Goal: Contribute content: Contribute content

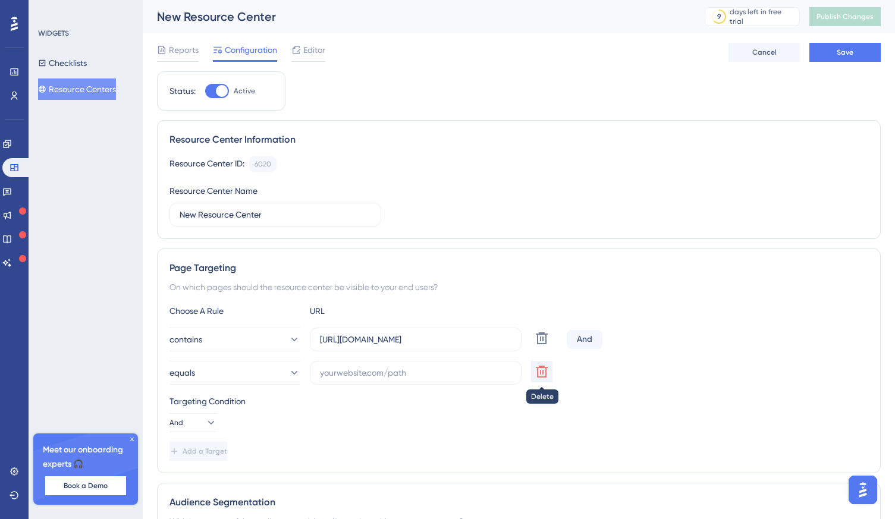
click at [538, 375] on icon at bounding box center [542, 372] width 14 height 14
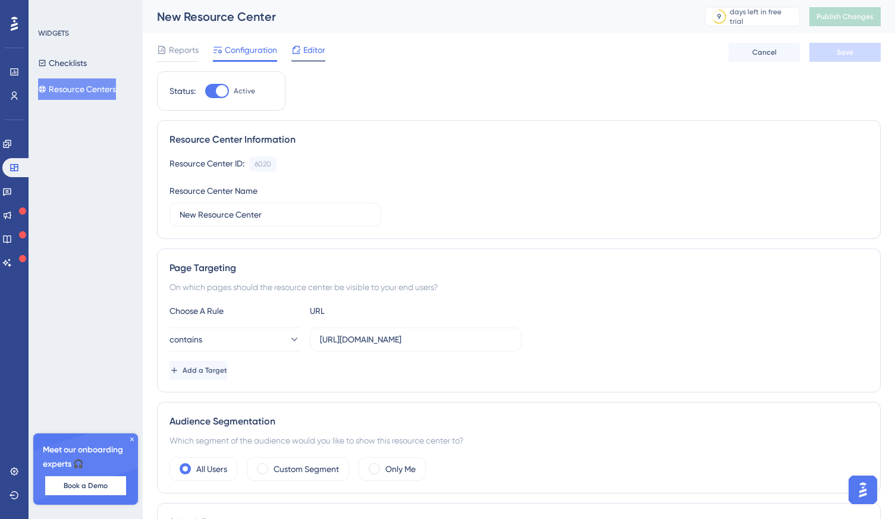
click at [306, 53] on span "Editor" at bounding box center [314, 50] width 22 height 14
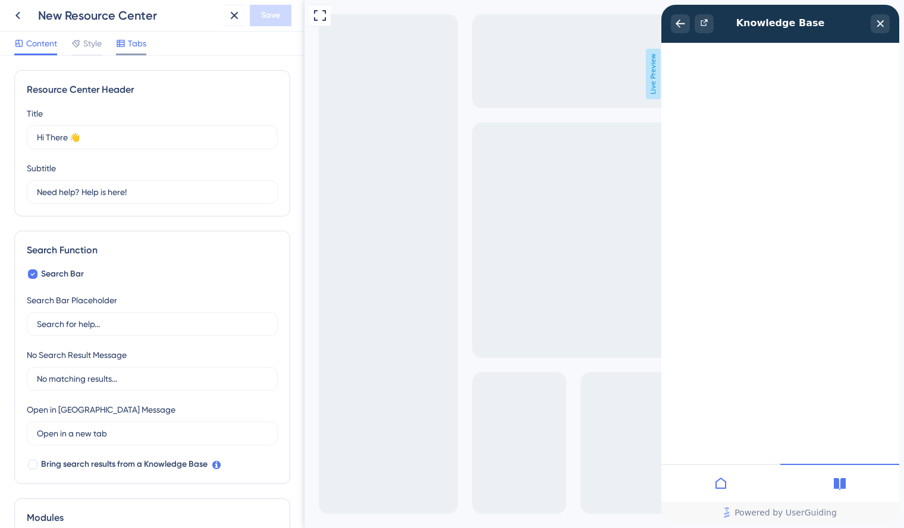
click at [137, 45] on span "Tabs" at bounding box center [137, 43] width 18 height 14
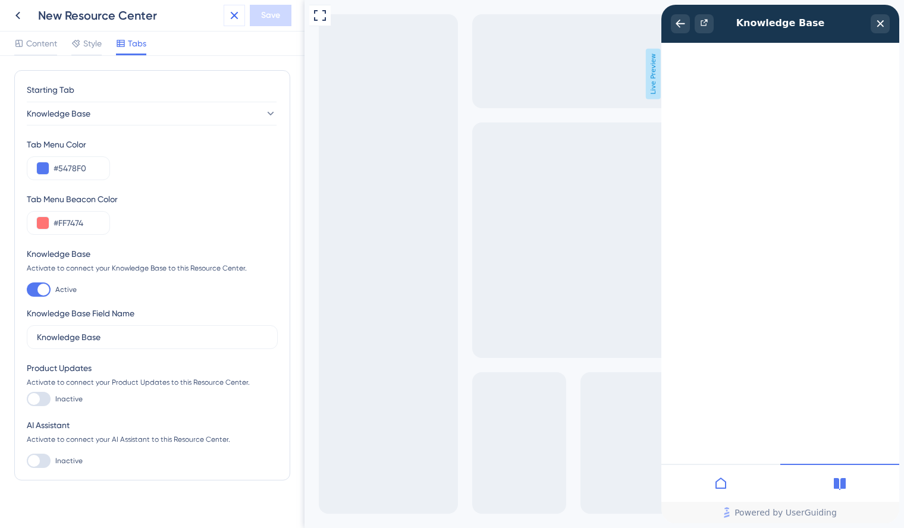
click at [231, 17] on icon at bounding box center [234, 15] width 14 height 14
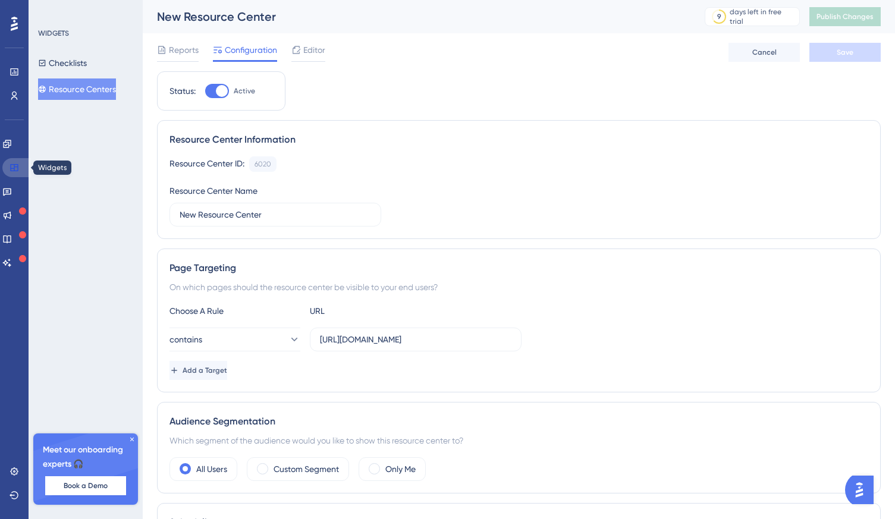
click at [15, 167] on icon at bounding box center [14, 167] width 8 height 7
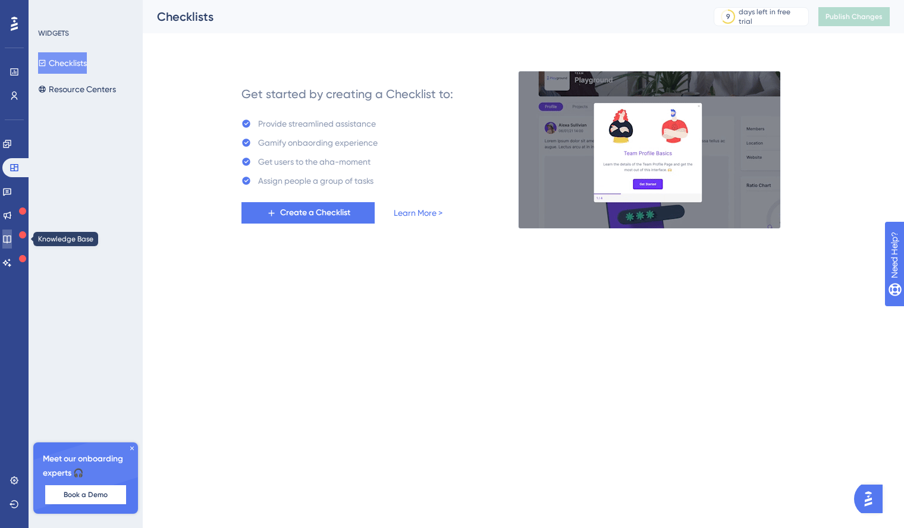
click at [11, 236] on icon at bounding box center [7, 240] width 8 height 8
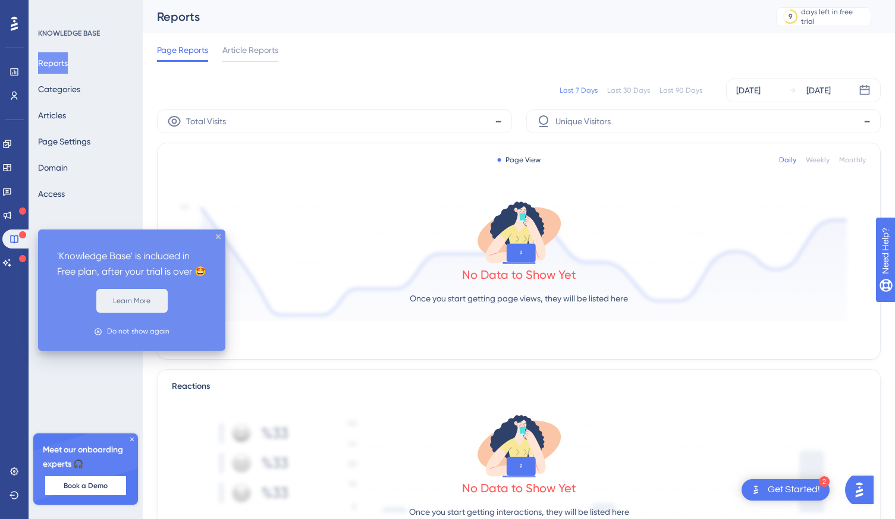
click at [134, 290] on button "Learn More" at bounding box center [131, 301] width 71 height 24
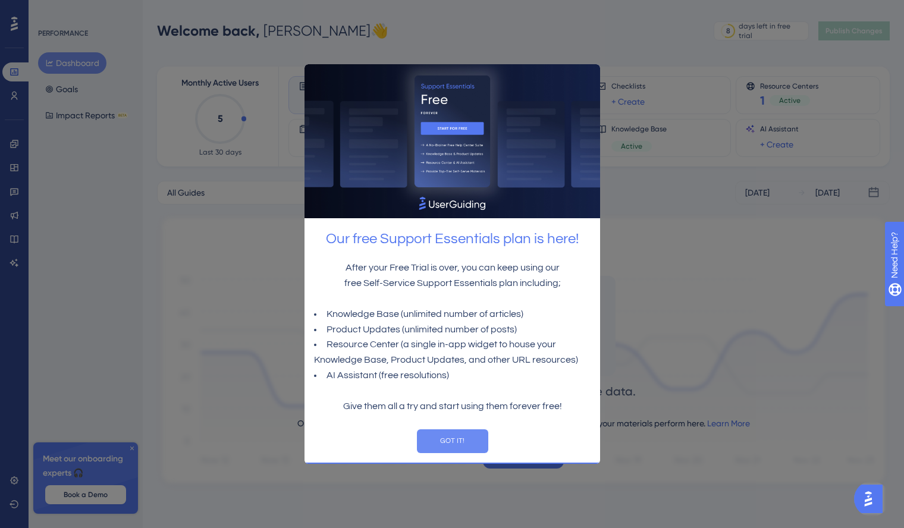
click at [453, 440] on button "GOT IT!" at bounding box center [451, 441] width 71 height 24
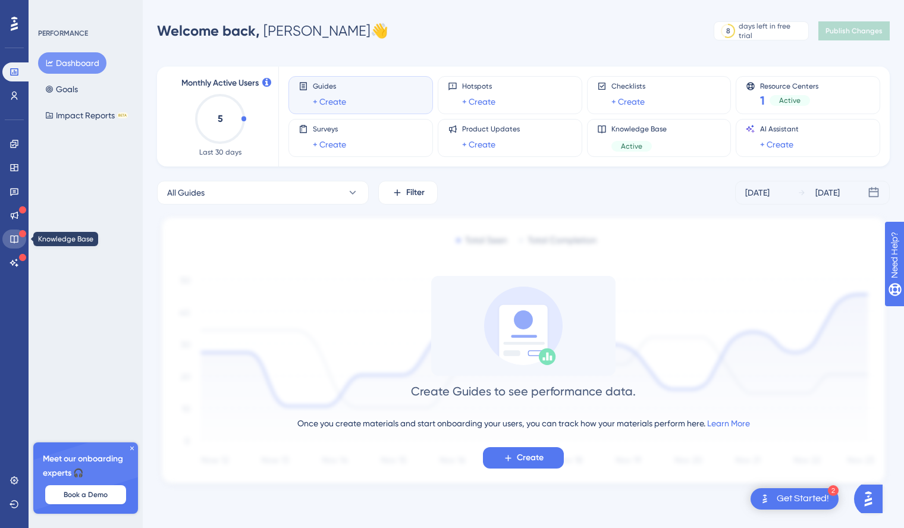
click at [15, 237] on icon at bounding box center [15, 239] width 10 height 10
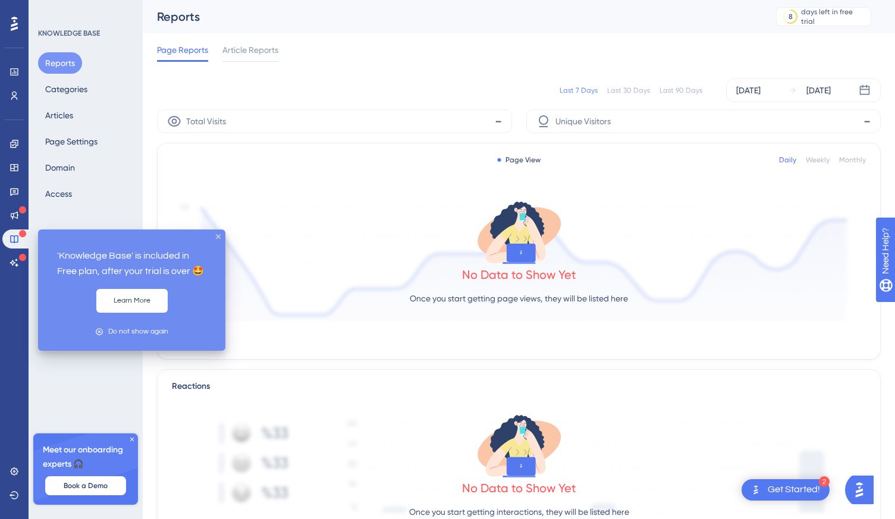
click at [129, 332] on div "Do not show again" at bounding box center [138, 331] width 60 height 11
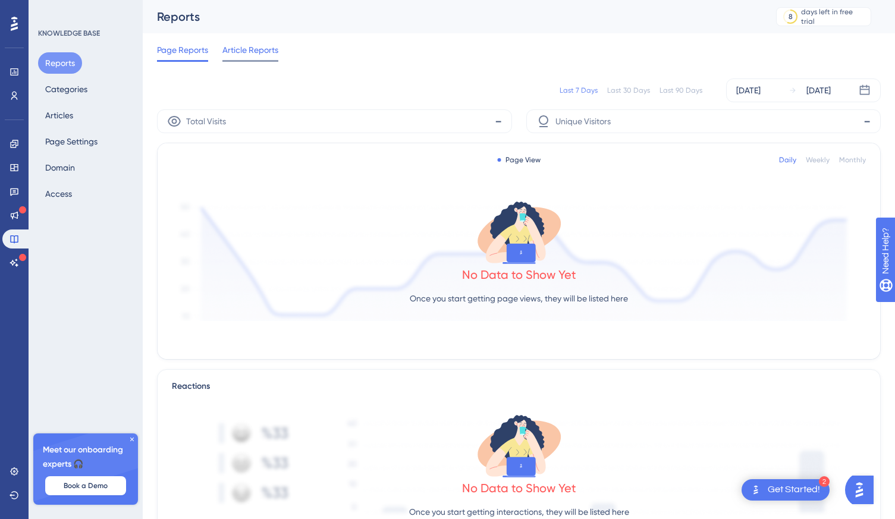
click at [244, 52] on span "Article Reports" at bounding box center [251, 50] width 56 height 14
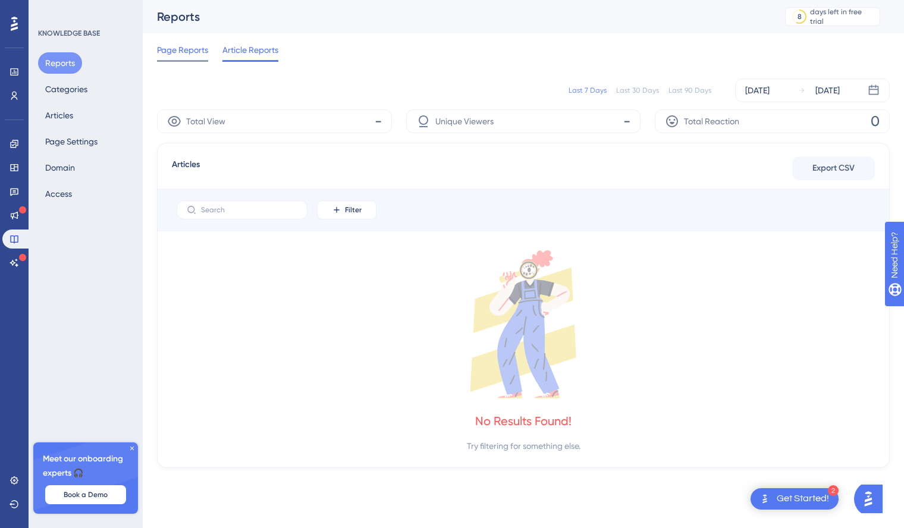
click at [193, 52] on span "Page Reports" at bounding box center [182, 50] width 51 height 14
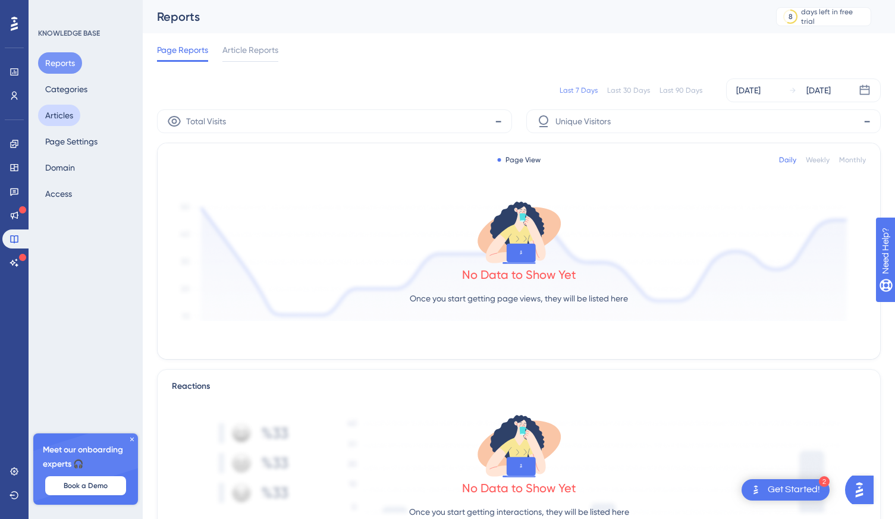
click at [64, 110] on button "Articles" at bounding box center [59, 115] width 42 height 21
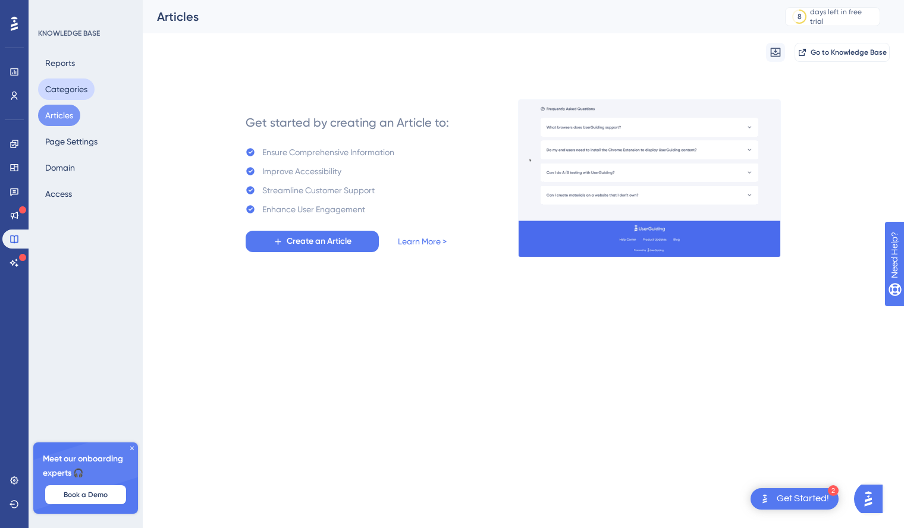
click at [57, 86] on button "Categories" at bounding box center [66, 89] width 57 height 21
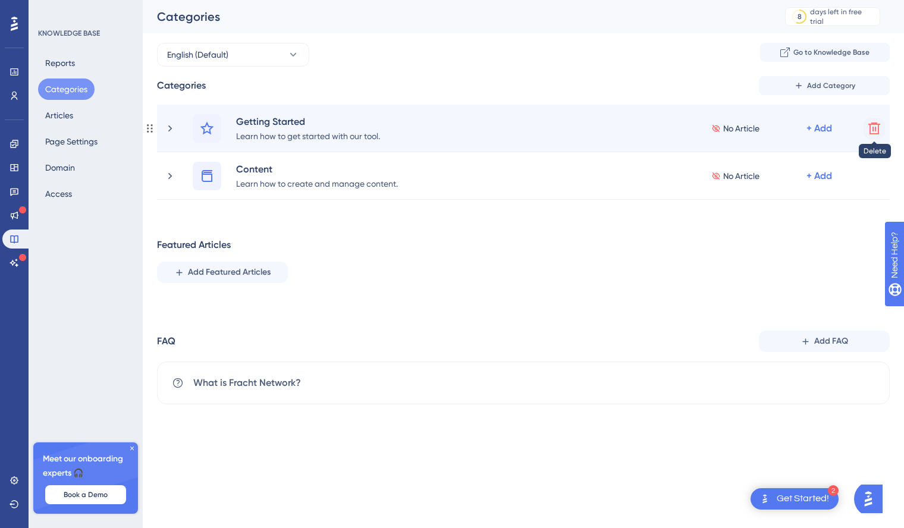
click at [872, 129] on icon at bounding box center [875, 128] width 14 height 14
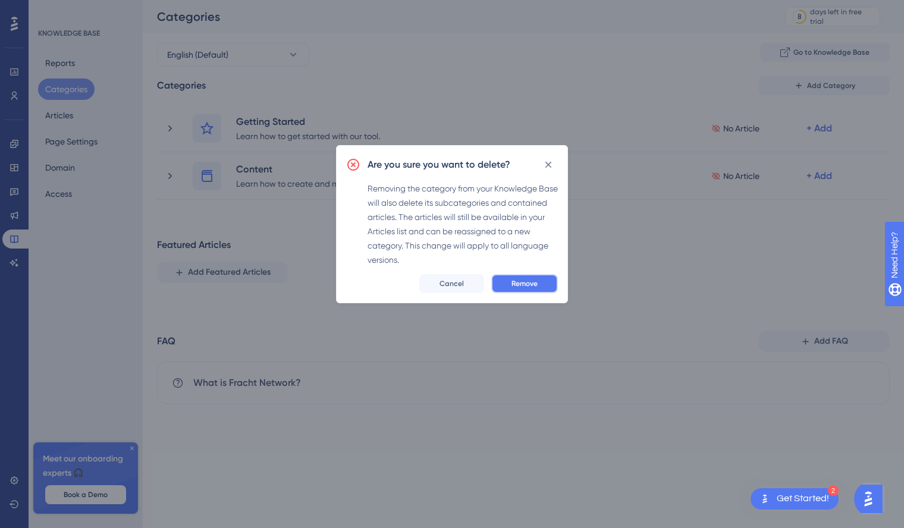
click at [533, 281] on span "Remove" at bounding box center [525, 284] width 26 height 10
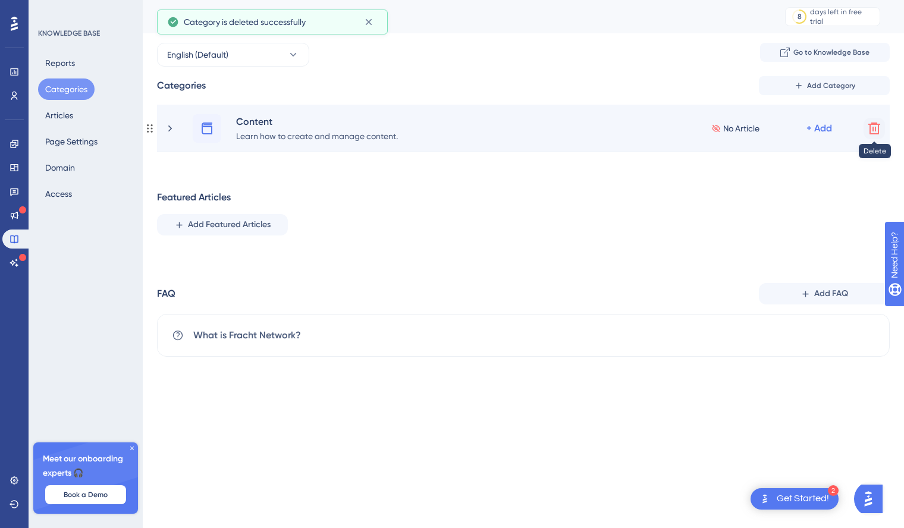
click at [868, 126] on icon at bounding box center [875, 128] width 14 height 14
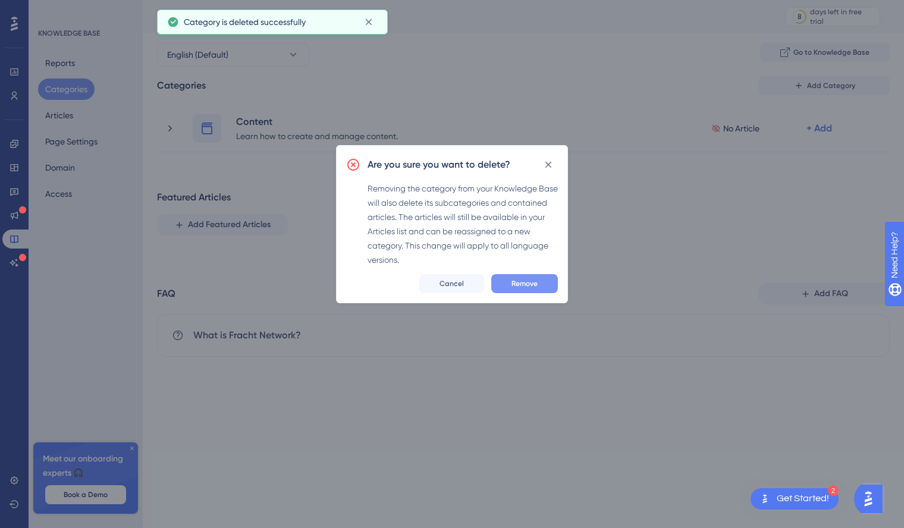
click at [541, 283] on button "Remove" at bounding box center [524, 283] width 67 height 19
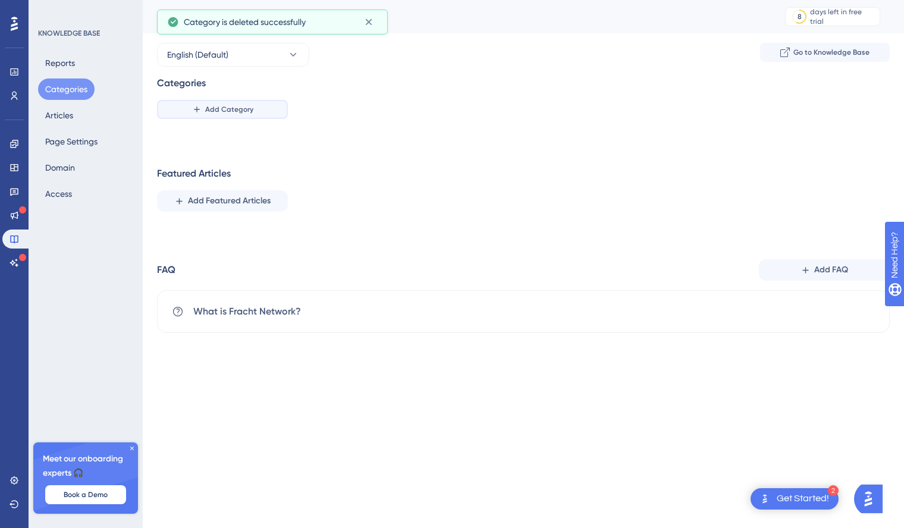
click at [239, 109] on span "Add Category" at bounding box center [229, 110] width 48 height 10
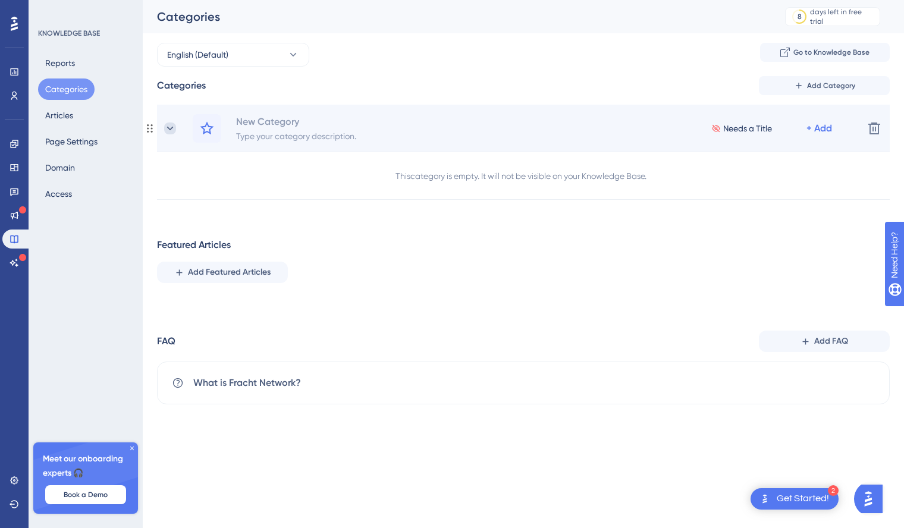
click at [169, 129] on icon at bounding box center [170, 128] width 7 height 4
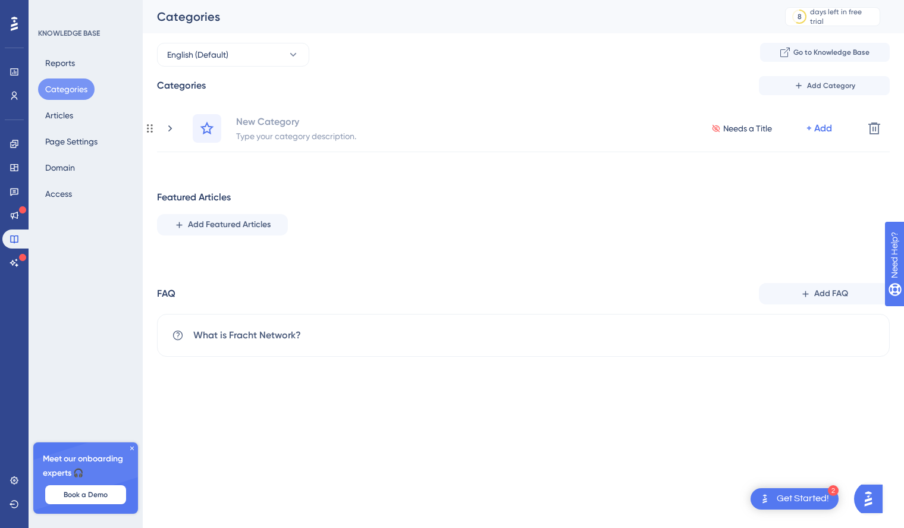
click at [169, 129] on icon at bounding box center [170, 129] width 12 height 12
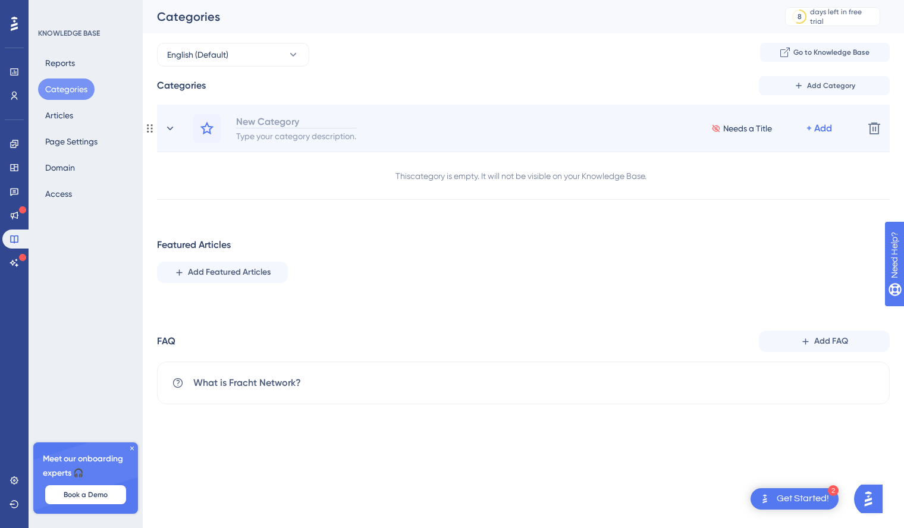
click at [282, 123] on div "New Category" at bounding box center [296, 121] width 121 height 14
click at [270, 123] on div "New Category" at bounding box center [296, 121] width 121 height 14
click at [828, 130] on div "+ Add" at bounding box center [820, 128] width 26 height 14
click at [782, 159] on span "Add a Subcategory" at bounding box center [768, 160] width 75 height 14
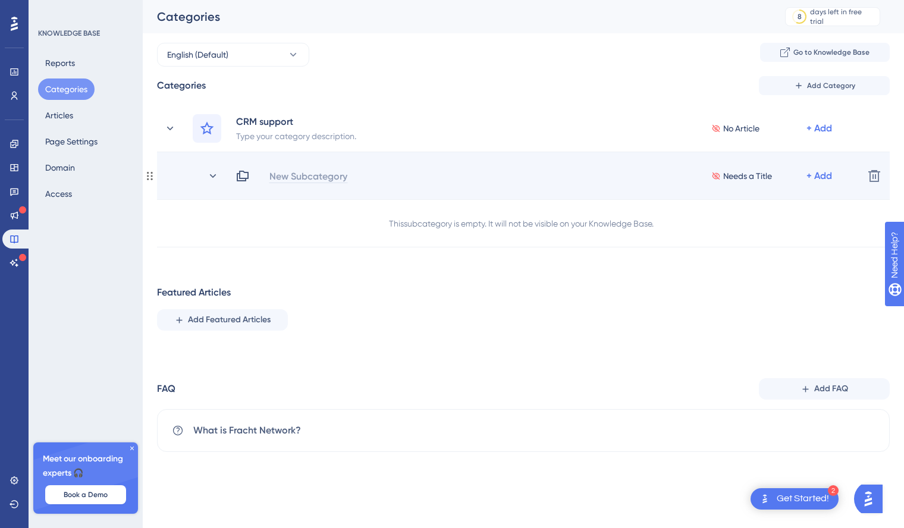
click at [295, 177] on div "New Subcategory" at bounding box center [308, 176] width 79 height 14
paste div
click at [814, 176] on div "+ Add" at bounding box center [820, 176] width 26 height 14
click at [756, 209] on span "Add Articles" at bounding box center [754, 208] width 46 height 14
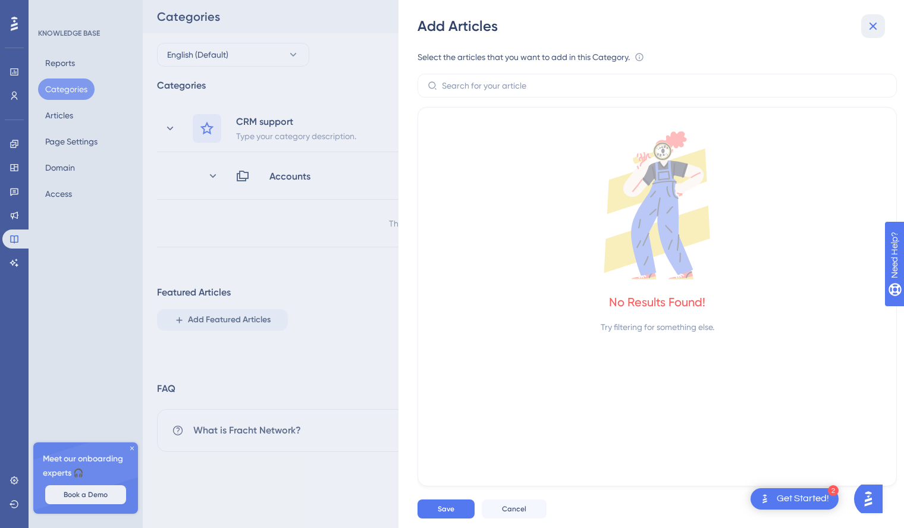
click at [870, 27] on icon at bounding box center [873, 26] width 14 height 14
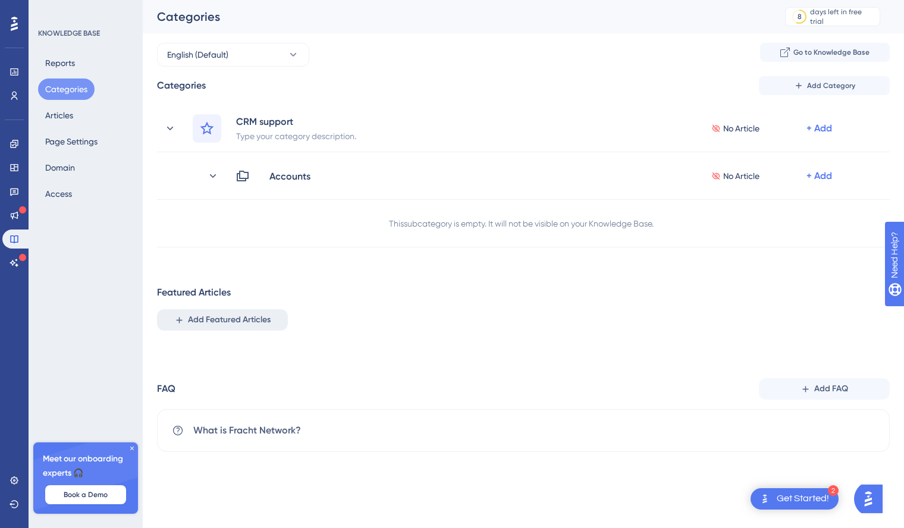
click at [249, 321] on span "Add Featured Articles" at bounding box center [229, 320] width 83 height 14
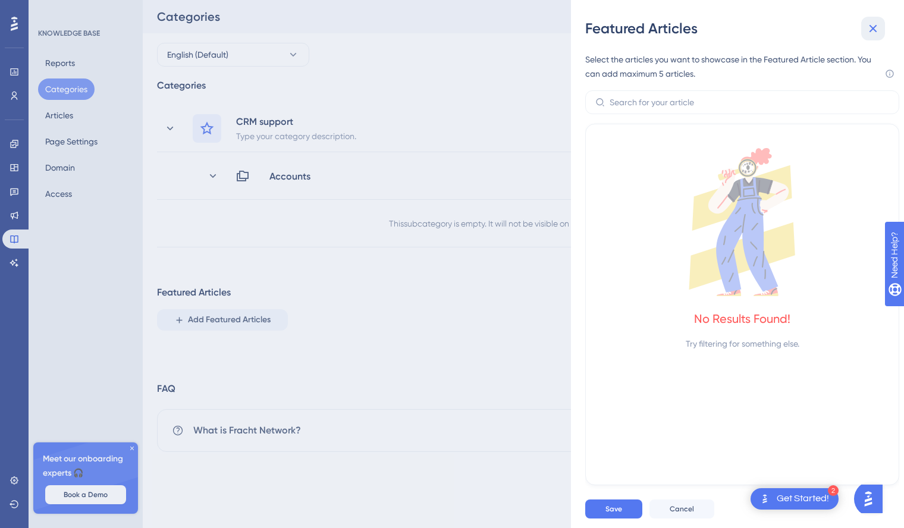
click at [871, 30] on icon at bounding box center [874, 29] width 8 height 8
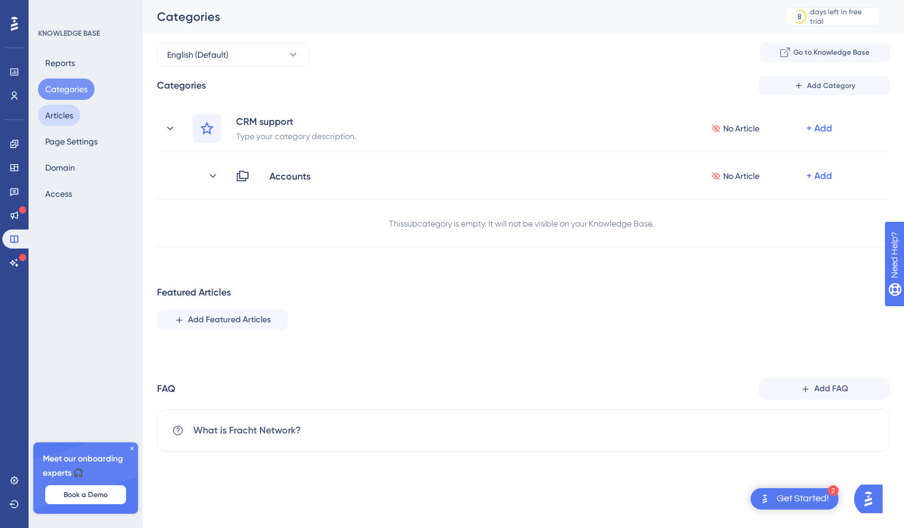
click at [73, 114] on button "Articles" at bounding box center [59, 115] width 42 height 21
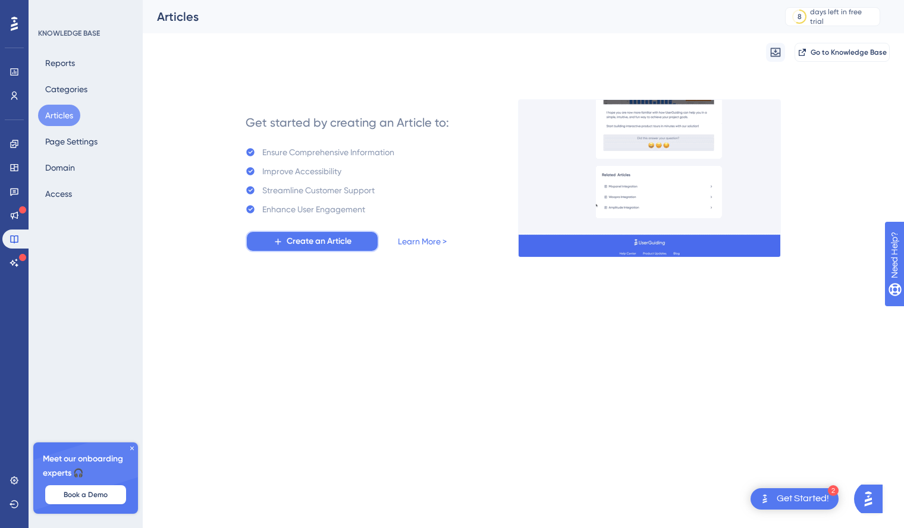
click at [339, 245] on span "Create an Article" at bounding box center [319, 241] width 65 height 14
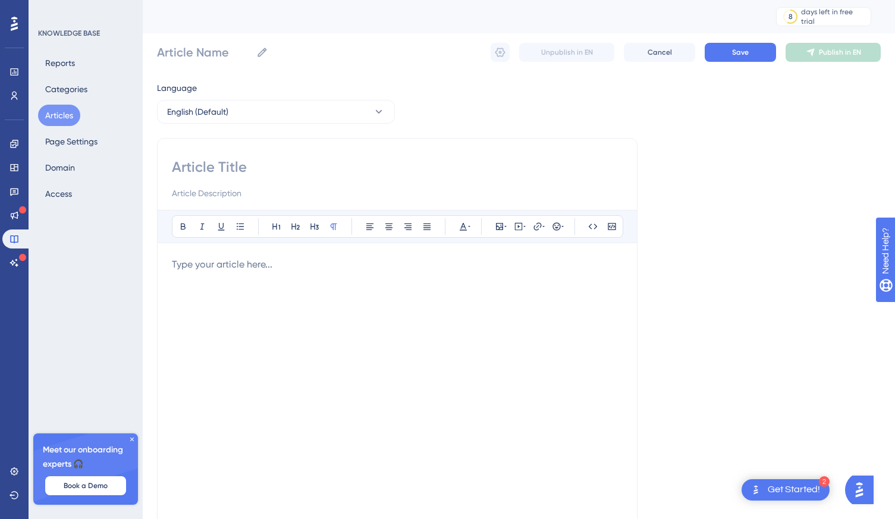
click at [203, 167] on input at bounding box center [397, 167] width 451 height 19
paste input "📂 Accounts in CRM"
type input "📂 Accounts in CRM"
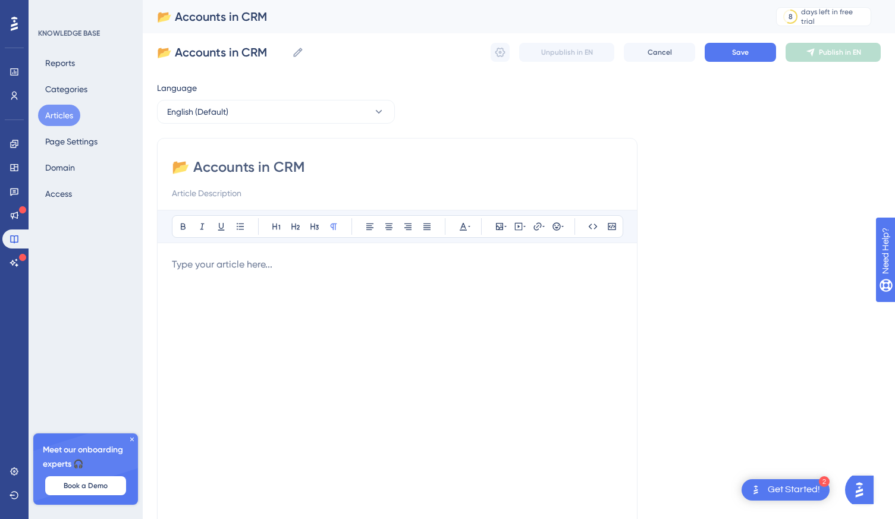
click at [226, 192] on input at bounding box center [397, 193] width 451 height 14
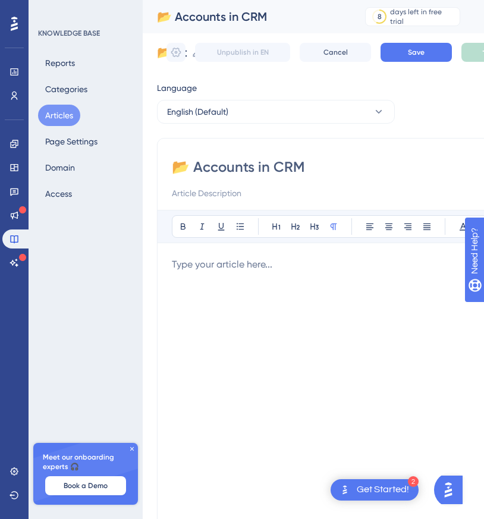
paste input "What is an Account? An Account represents a company, organization, or customer …"
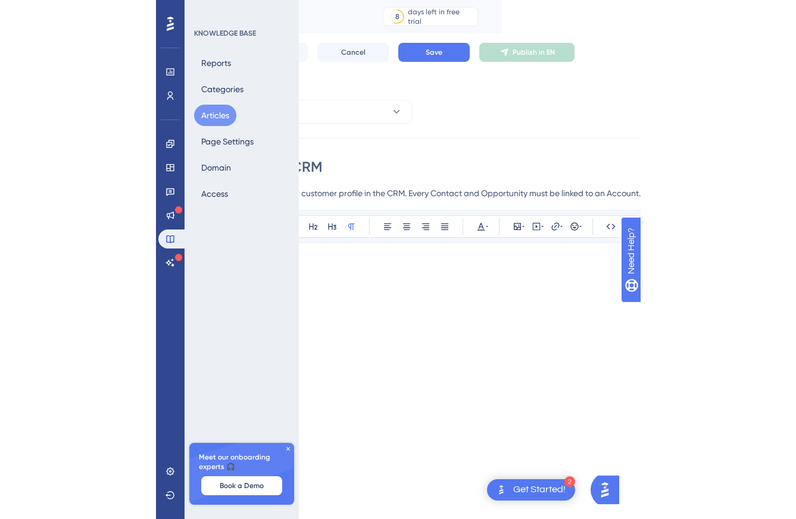
scroll to position [0, 9]
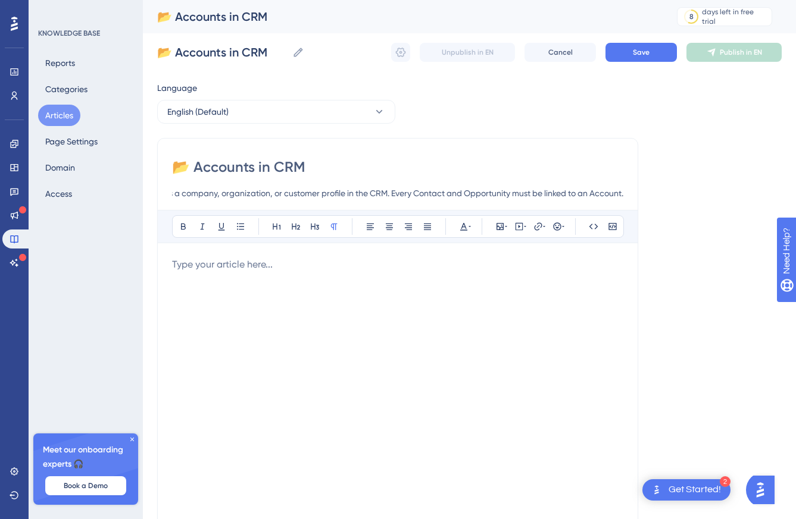
click at [287, 192] on input "What is an Account? An Account represents a company, organization, or customer …" at bounding box center [397, 193] width 451 height 14
click at [472, 196] on input "What is an Account? An Account represents a company, organization, or customer …" at bounding box center [397, 193] width 451 height 14
type input "What is an Account? An Account represents a company, organization, or customer …"
click at [232, 266] on p at bounding box center [397, 265] width 451 height 14
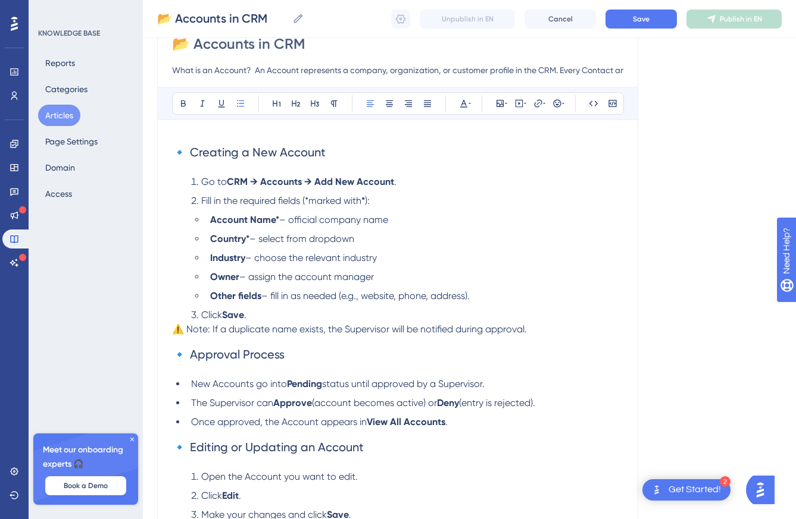
scroll to position [0, 9]
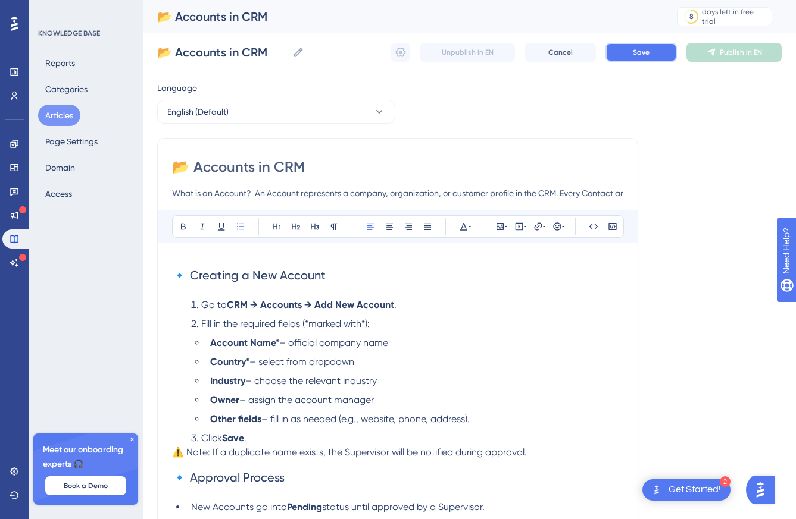
click at [632, 54] on span "Save" at bounding box center [640, 53] width 17 height 10
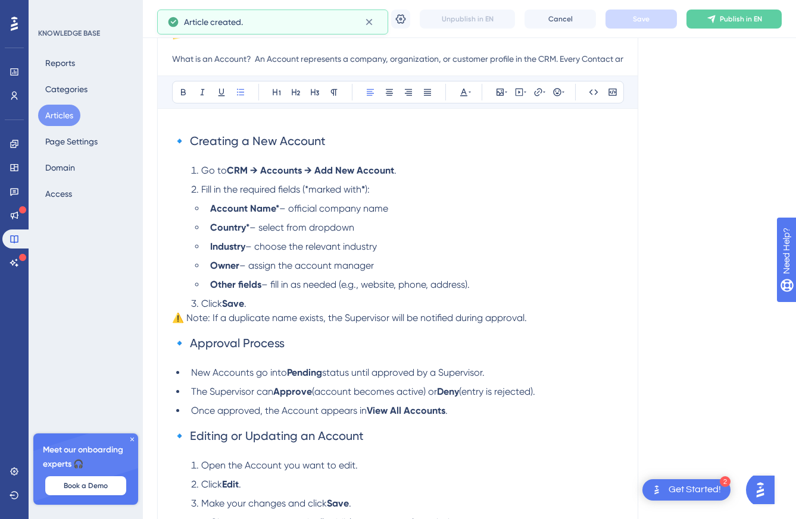
scroll to position [110, 0]
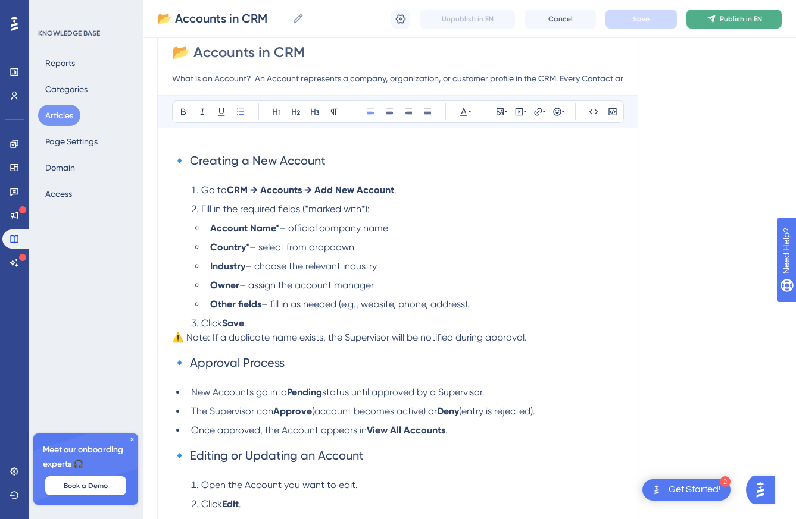
click at [724, 21] on span "Publish in EN" at bounding box center [740, 19] width 42 height 10
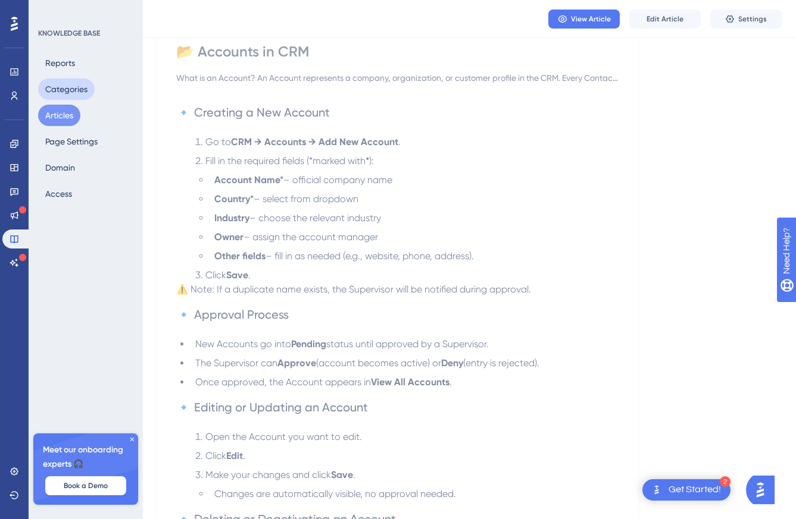
click at [62, 94] on button "Categories" at bounding box center [66, 89] width 57 height 21
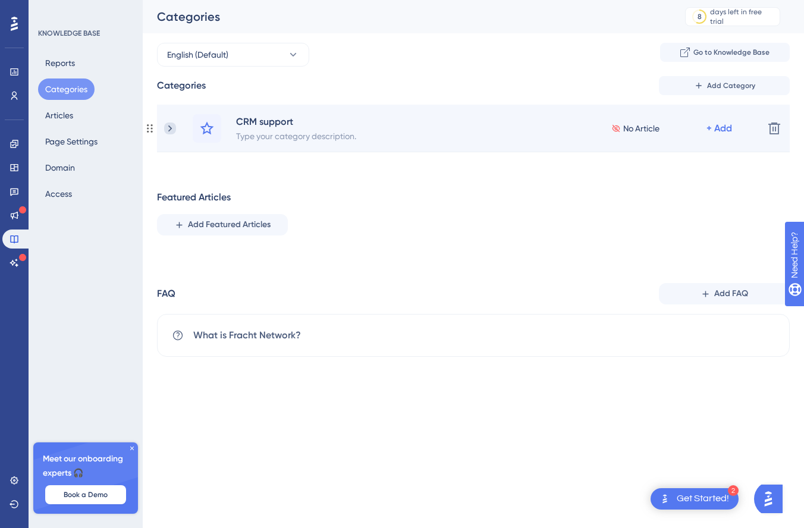
click at [167, 128] on icon at bounding box center [170, 129] width 12 height 12
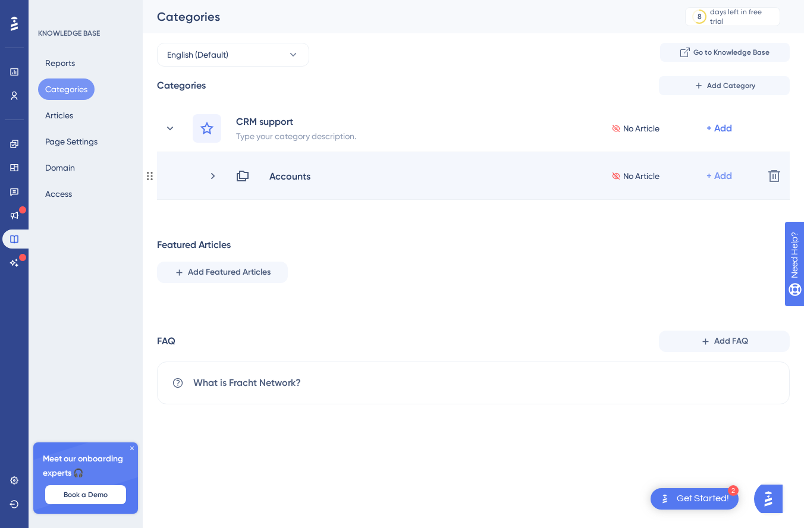
click at [717, 175] on div "+ Add" at bounding box center [720, 176] width 26 height 14
click at [660, 206] on span "Add Articles" at bounding box center [654, 208] width 46 height 14
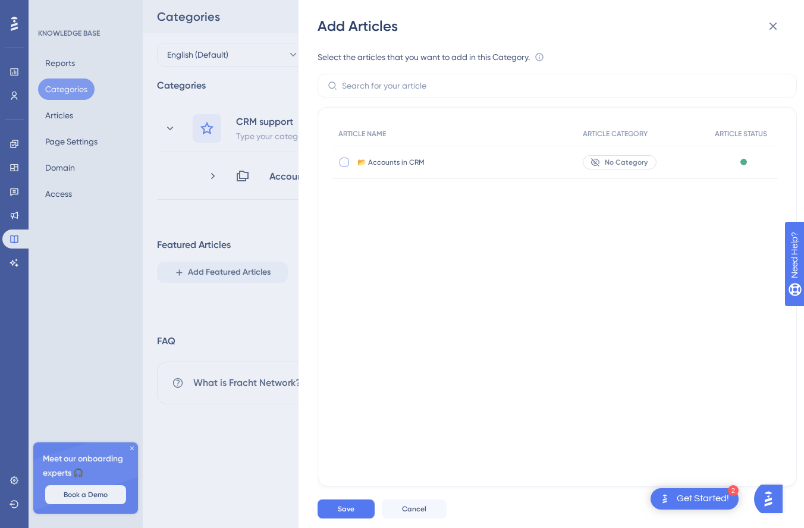
click at [343, 164] on div at bounding box center [345, 163] width 10 height 10
checkbox input "true"
click at [365, 508] on button "Save" at bounding box center [346, 509] width 57 height 19
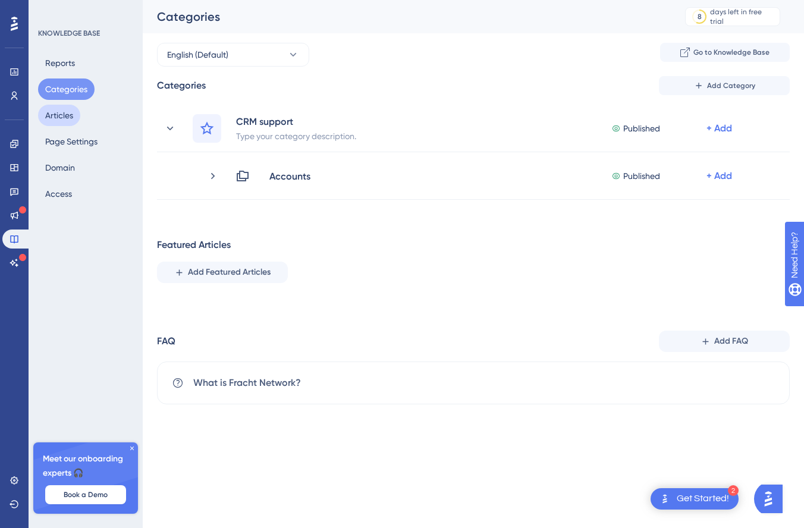
click at [72, 115] on button "Articles" at bounding box center [59, 115] width 42 height 21
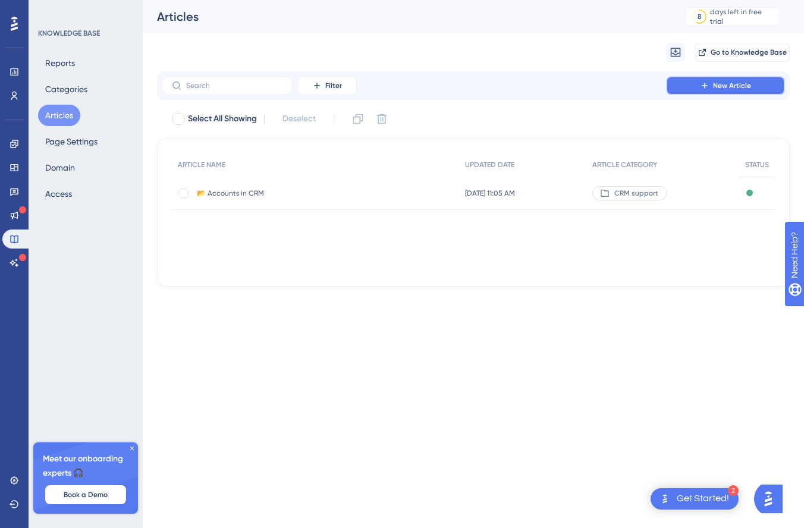
click at [718, 89] on span "New Article" at bounding box center [732, 86] width 38 height 10
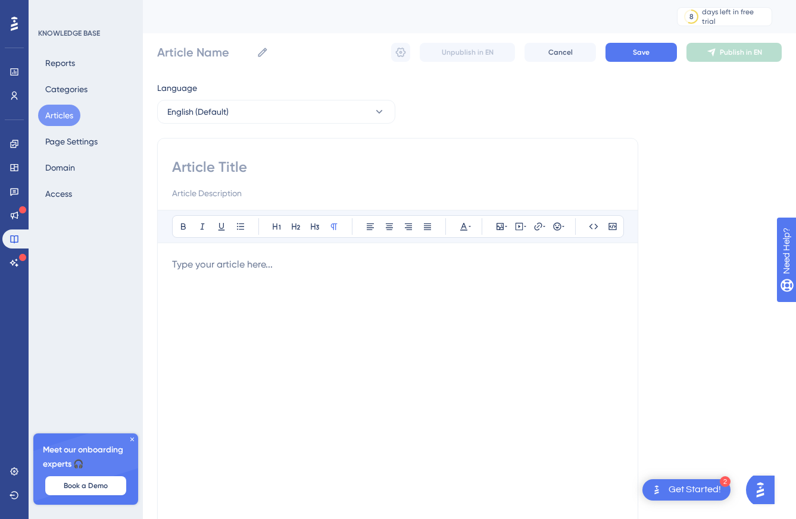
click at [213, 171] on input at bounding box center [397, 167] width 451 height 19
click at [189, 158] on input at bounding box center [397, 167] width 451 height 19
paste input "👤 Contacts in CRM"
type input "👤 Contacts in CRM"
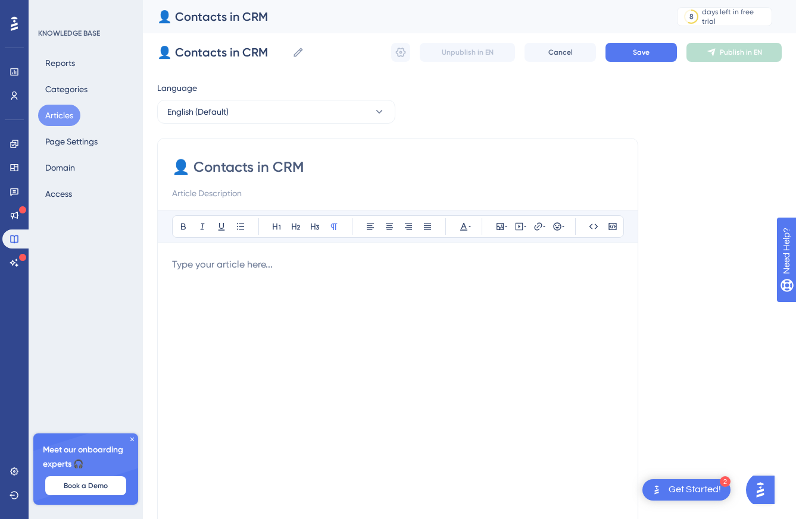
type input "👤 Contacts in CRM"
click at [195, 196] on input at bounding box center [397, 193] width 451 height 14
paste input "What is a Contact? A Contact represents a person (employee, manager, or decisio…"
type input "What is a Contact? A Contact represents a person (employee, manager, or decisio…"
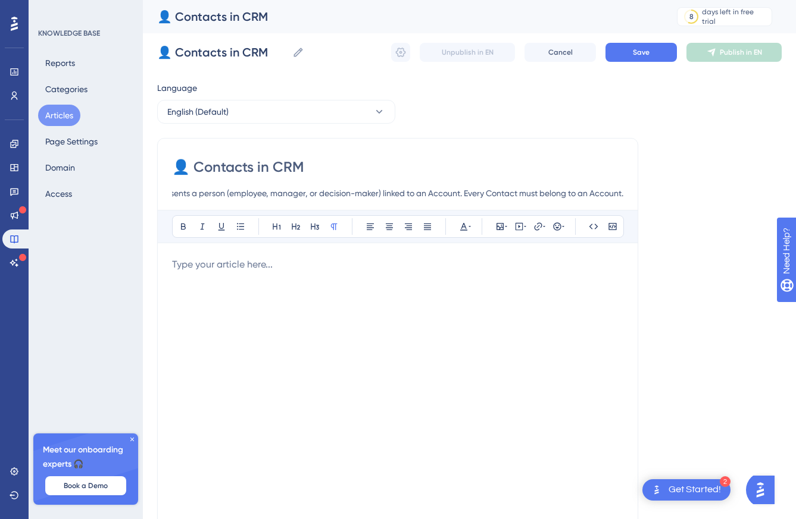
click at [271, 268] on p at bounding box center [397, 265] width 451 height 14
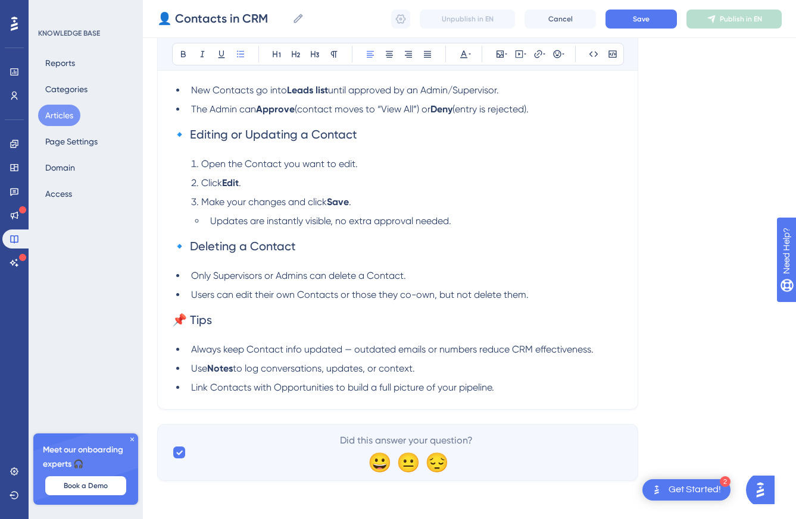
scroll to position [0, 0]
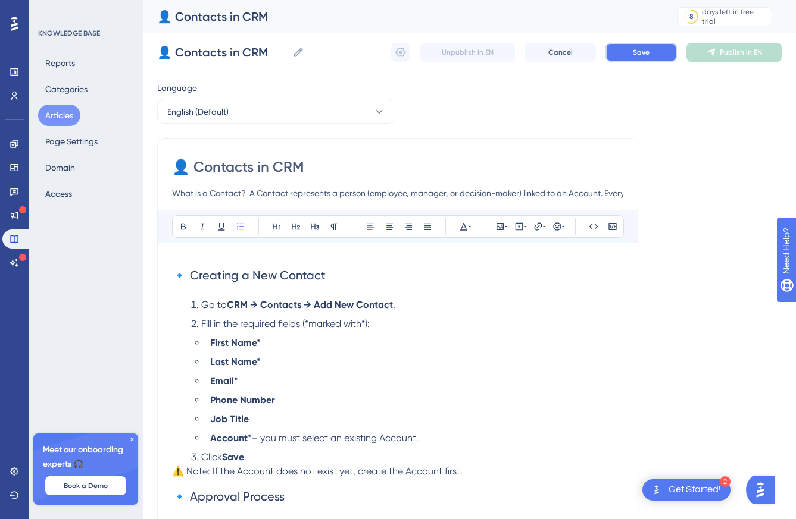
click at [638, 55] on span "Save" at bounding box center [640, 53] width 17 height 10
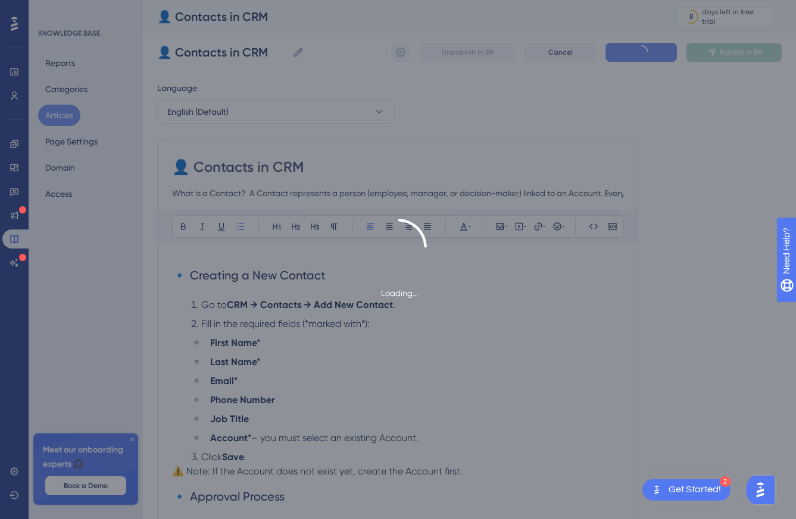
scroll to position [305, 0]
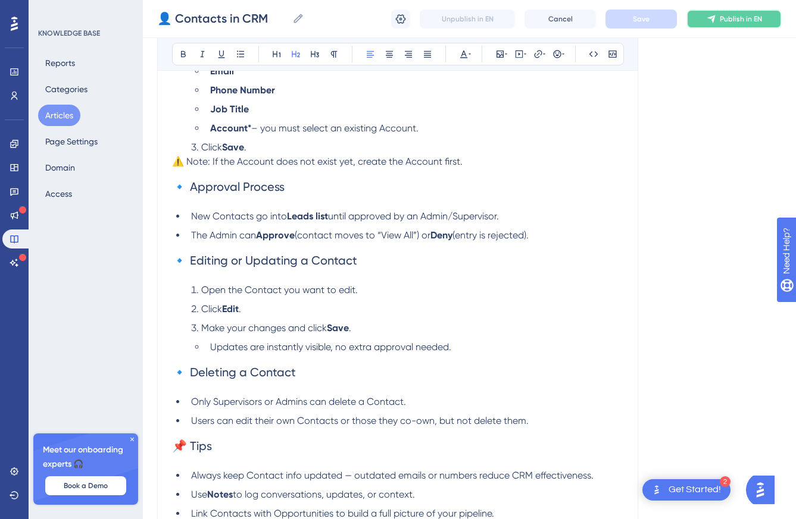
click at [715, 13] on button "Publish in EN" at bounding box center [733, 19] width 95 height 19
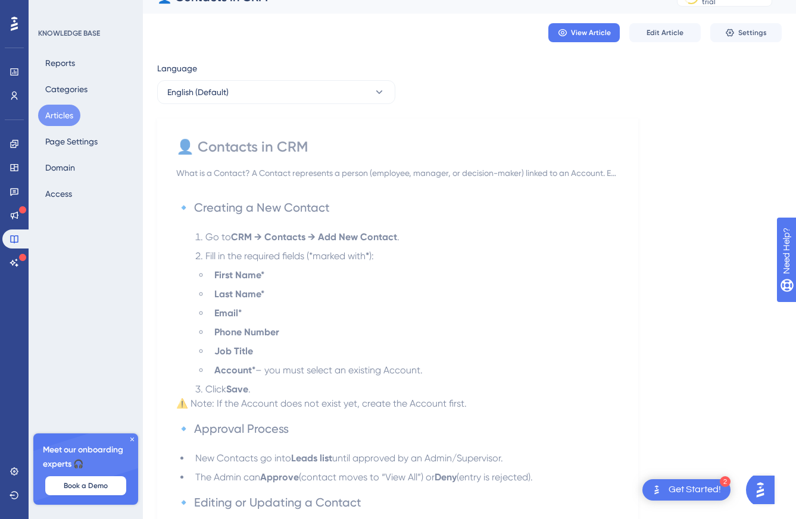
scroll to position [0, 0]
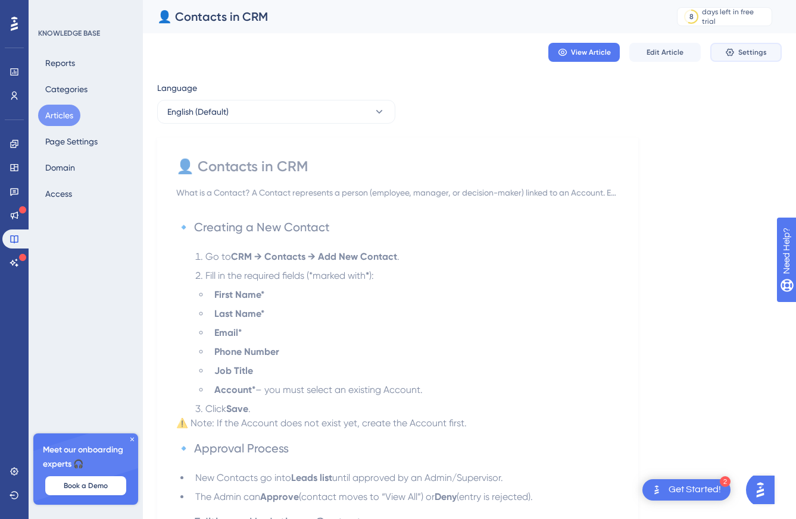
click at [743, 51] on span "Settings" at bounding box center [752, 53] width 29 height 10
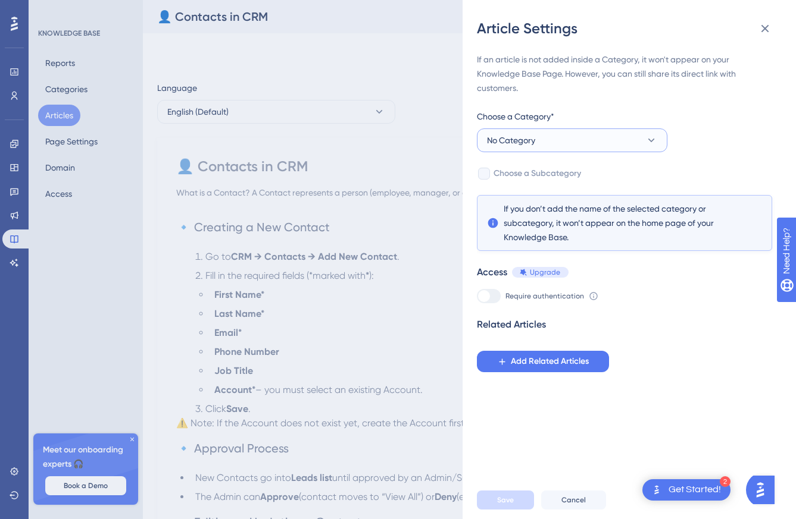
click at [646, 140] on icon at bounding box center [651, 140] width 12 height 12
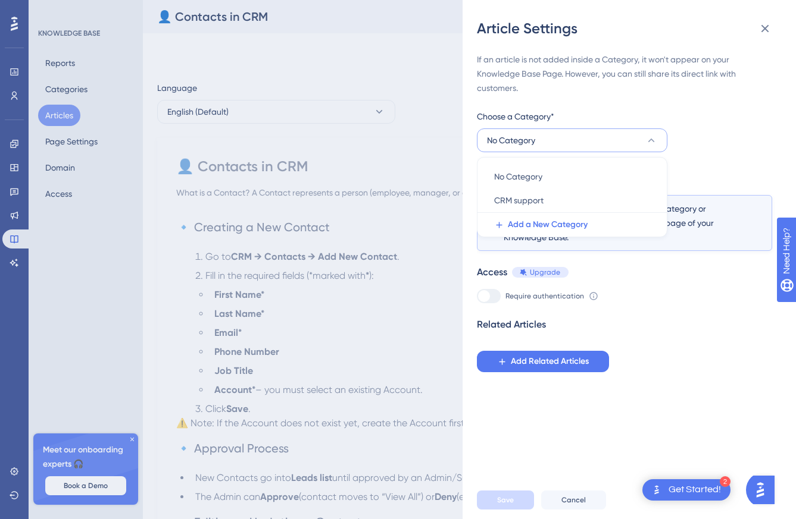
click at [447, 162] on div "Article Settings If an article is not added inside a Category, it won't appear …" at bounding box center [398, 259] width 796 height 519
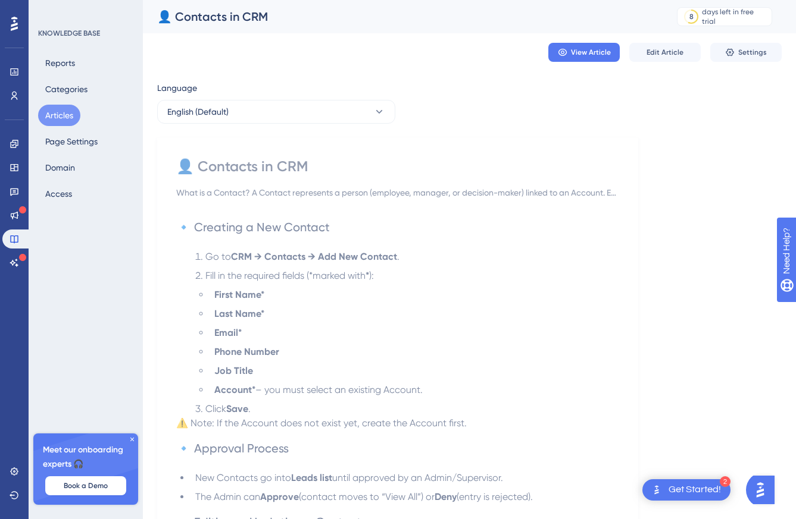
click at [63, 114] on button "Articles" at bounding box center [59, 115] width 42 height 21
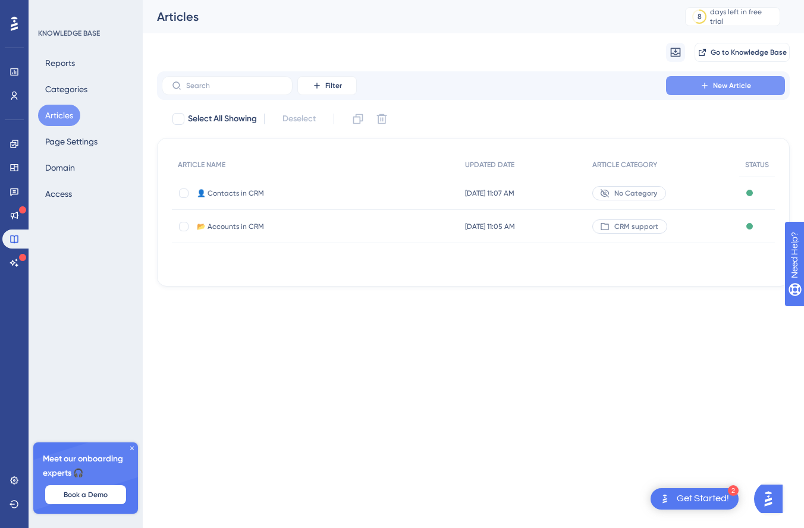
click at [705, 86] on icon at bounding box center [704, 85] width 5 height 5
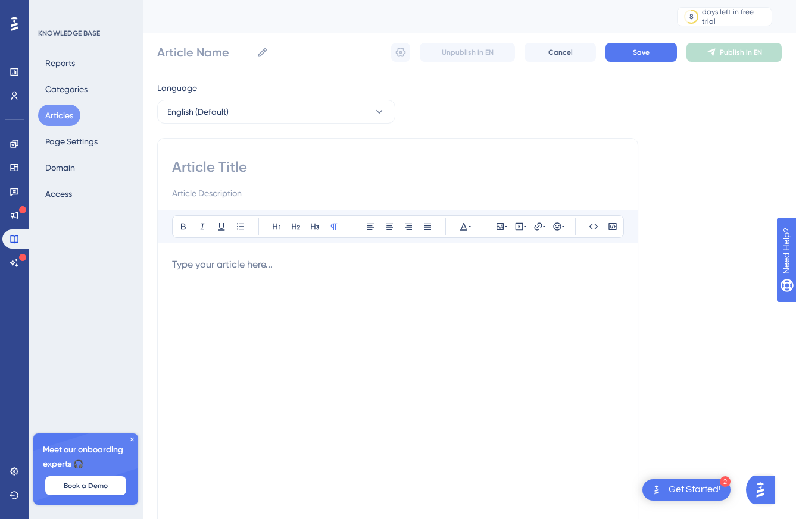
click at [204, 167] on input at bounding box center [397, 167] width 451 height 19
paste input "💼 Opportunities in CRM"
type input "💼 Opportunities in CRM"
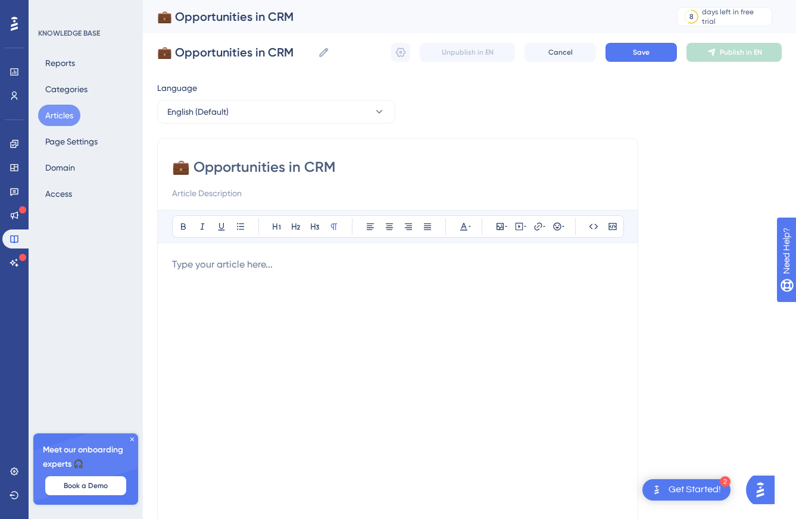
type input "💼 Opportunities in CRM"
click at [193, 193] on input at bounding box center [397, 193] width 451 height 14
paste input "What is an Opportunity? An Opportunity represents a potential deal, project, or…"
type input "What is an Opportunity? An Opportunity represents a potential deal, project, or…"
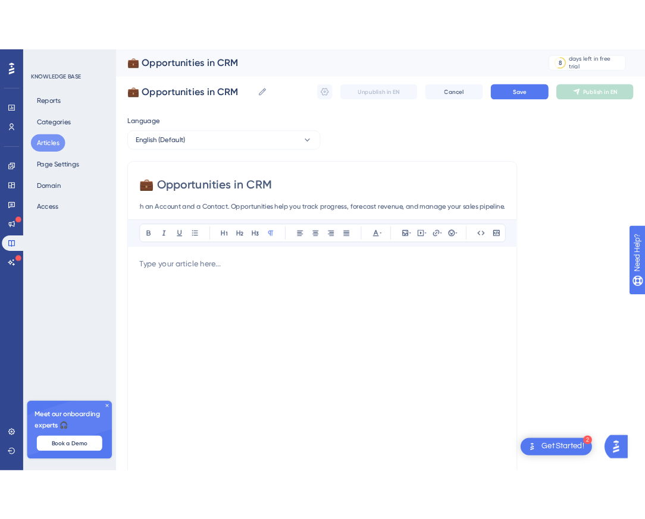
scroll to position [0, 0]
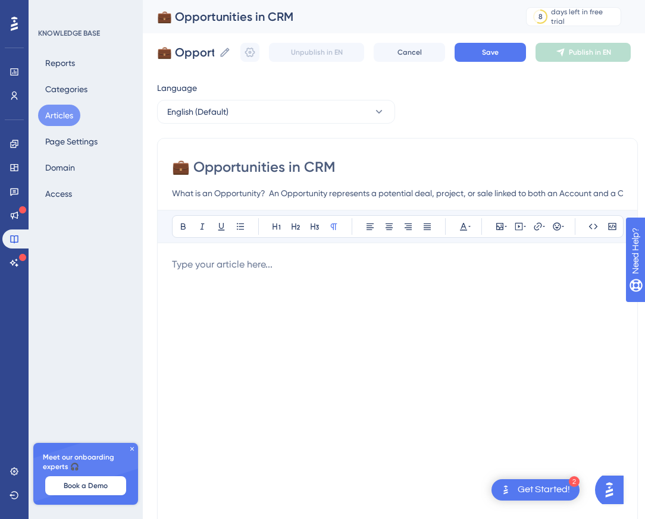
click at [199, 262] on p at bounding box center [397, 265] width 451 height 14
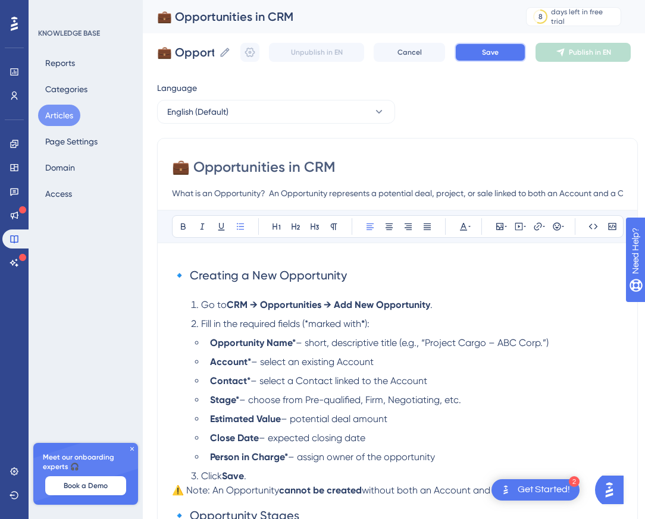
click at [497, 52] on span "Save" at bounding box center [490, 53] width 17 height 10
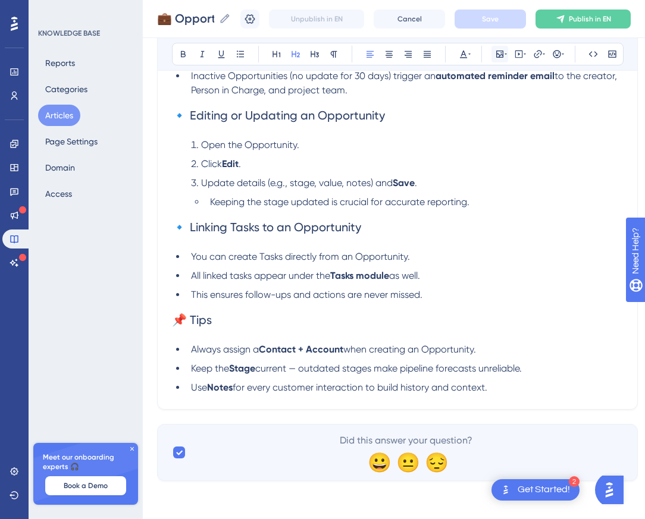
scroll to position [245, 0]
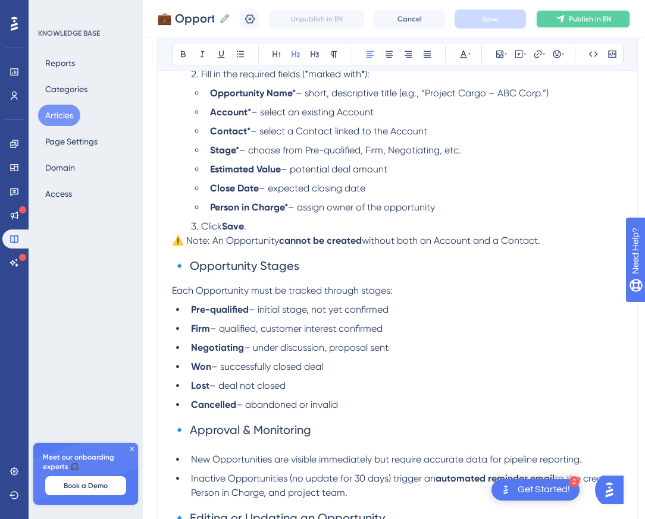
click at [578, 15] on span "Publish in EN" at bounding box center [590, 19] width 42 height 10
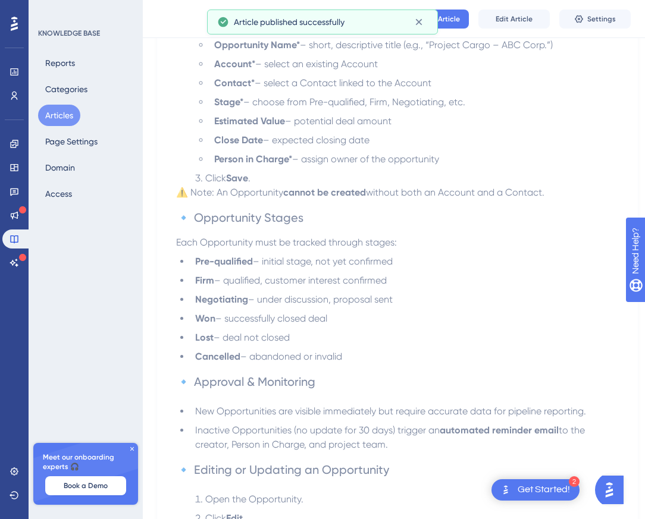
click at [65, 112] on button "Articles" at bounding box center [59, 115] width 42 height 21
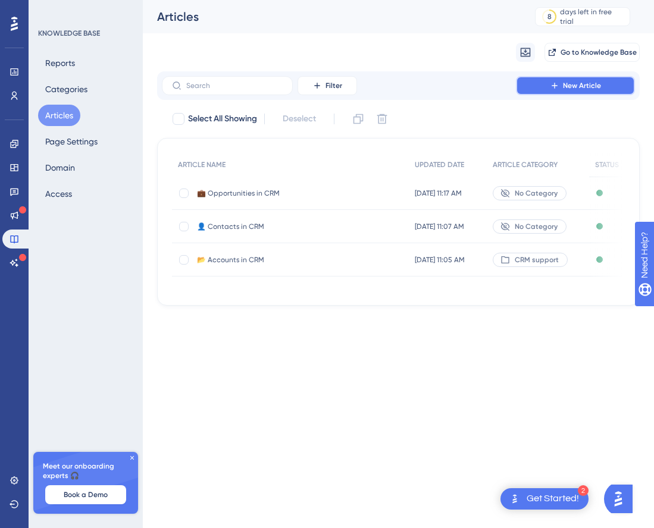
click at [562, 86] on button "New Article" at bounding box center [575, 85] width 119 height 19
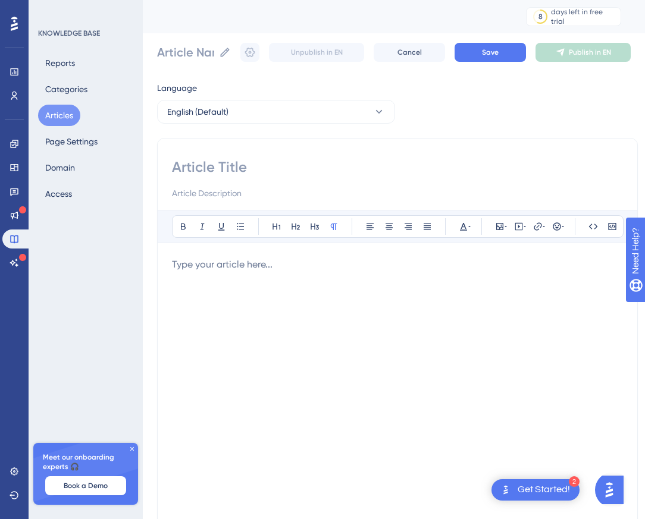
click at [218, 173] on input at bounding box center [397, 167] width 451 height 19
paste input "✅ Tasks & Reminders in CRM"
type input "✅ Tasks & Reminders in CRM"
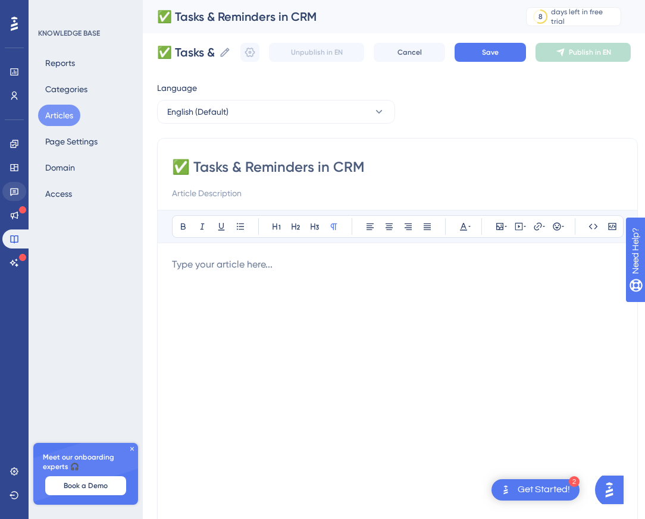
type input "✅ Tasks & Reminders in CRM"
click at [230, 193] on input at bounding box center [397, 193] width 451 height 14
paste input "What is a Task? A Task is an activity you or your team need to complete, such a…"
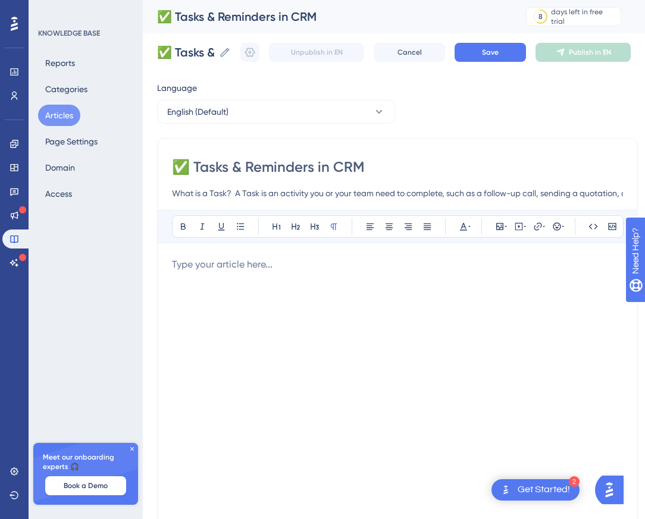
scroll to position [0, 405]
drag, startPoint x: 320, startPoint y: 191, endPoint x: 319, endPoint y: 199, distance: 7.8
click at [320, 191] on input "What is a Task? A Task is an activity you or your team need to complete, such a…" at bounding box center [397, 193] width 451 height 14
type input "What is a Task? A Task is an activity you or your team need to complete, such a…"
click at [331, 273] on div at bounding box center [397, 389] width 451 height 262
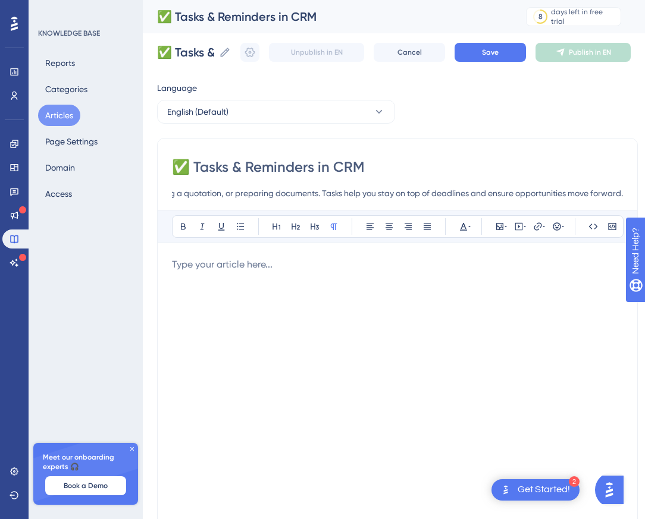
scroll to position [0, 0]
click at [249, 263] on p at bounding box center [397, 265] width 451 height 14
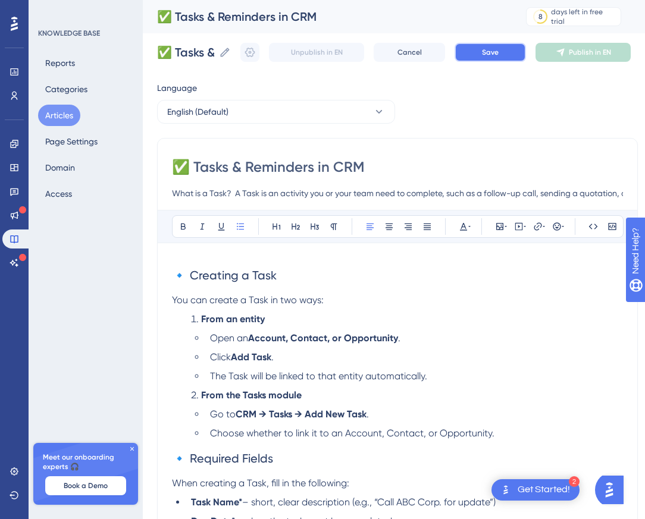
click at [494, 57] on button "Save" at bounding box center [490, 52] width 71 height 19
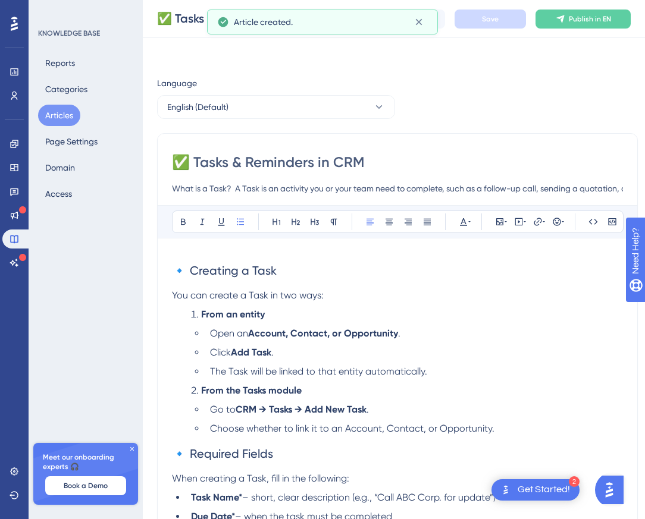
scroll to position [427, 0]
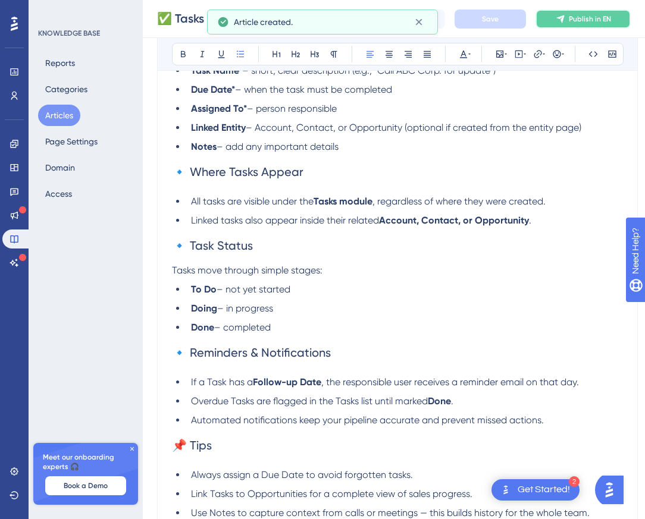
click at [564, 17] on icon at bounding box center [560, 19] width 8 height 8
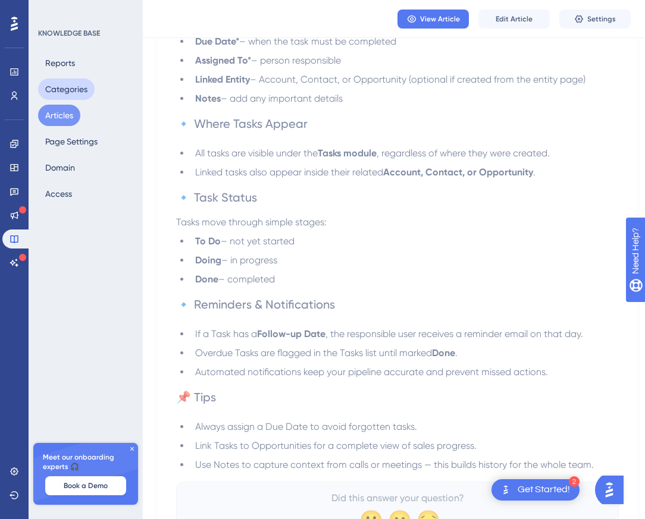
click at [71, 90] on button "Categories" at bounding box center [66, 89] width 57 height 21
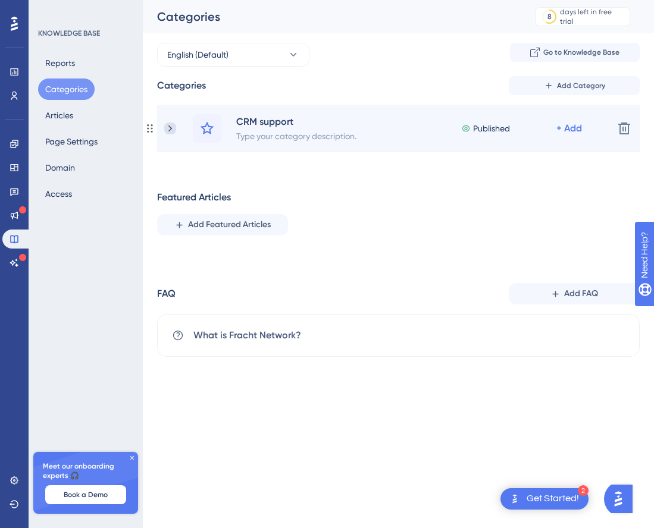
click at [166, 129] on icon at bounding box center [170, 129] width 12 height 12
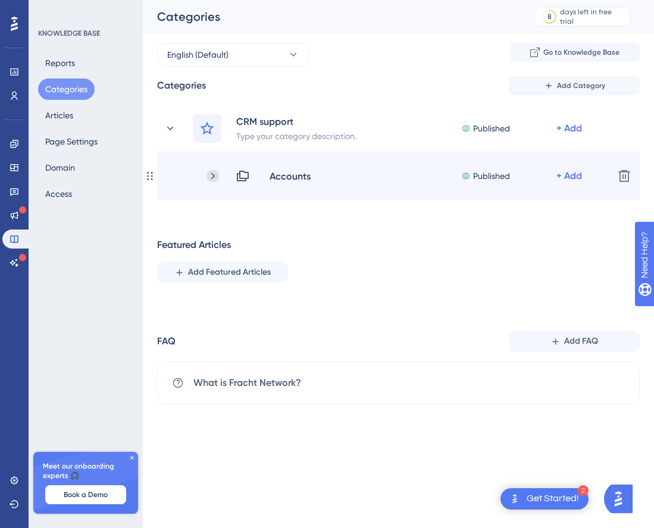
click at [214, 179] on icon at bounding box center [213, 176] width 12 height 12
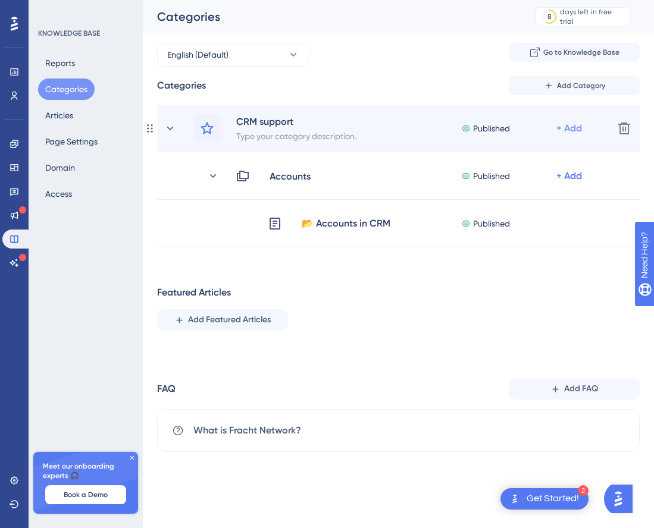
click at [575, 130] on div "+ Add" at bounding box center [569, 128] width 26 height 14
click at [505, 160] on span "Add a Subcategory" at bounding box center [517, 160] width 75 height 14
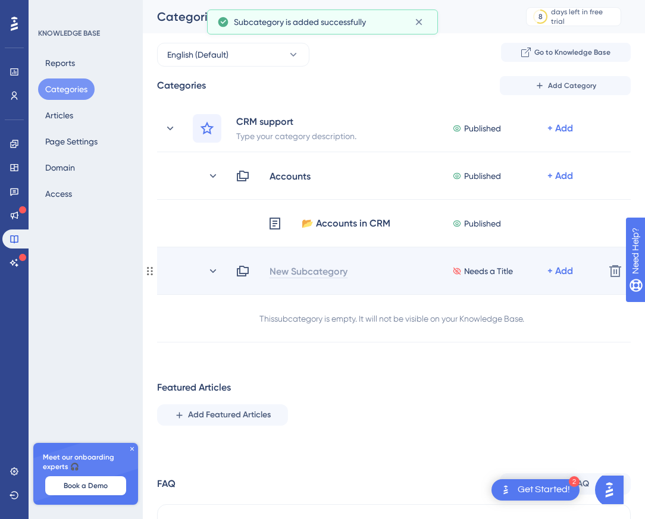
click at [293, 270] on div "New Subcategory" at bounding box center [308, 271] width 79 height 14
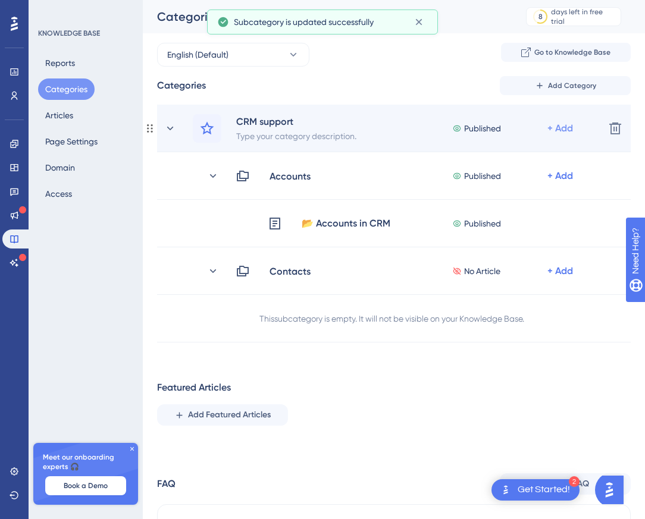
click at [562, 130] on div "+ Add" at bounding box center [560, 128] width 26 height 14
click at [488, 162] on span "Add a Subcategory" at bounding box center [508, 160] width 75 height 14
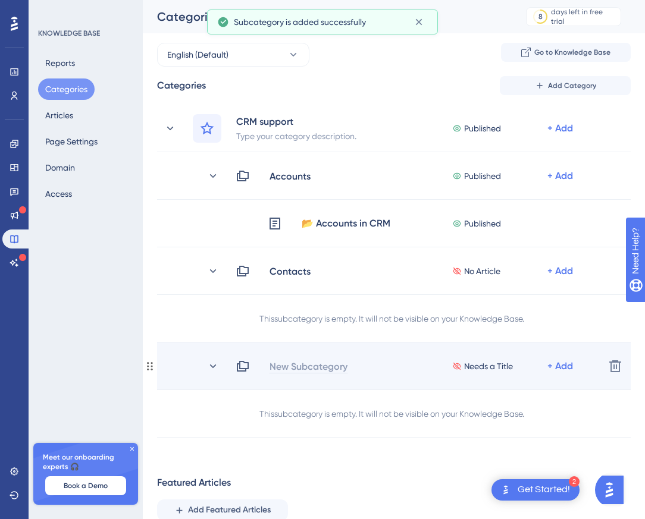
click at [298, 368] on div "New Subcategory" at bounding box center [308, 366] width 79 height 14
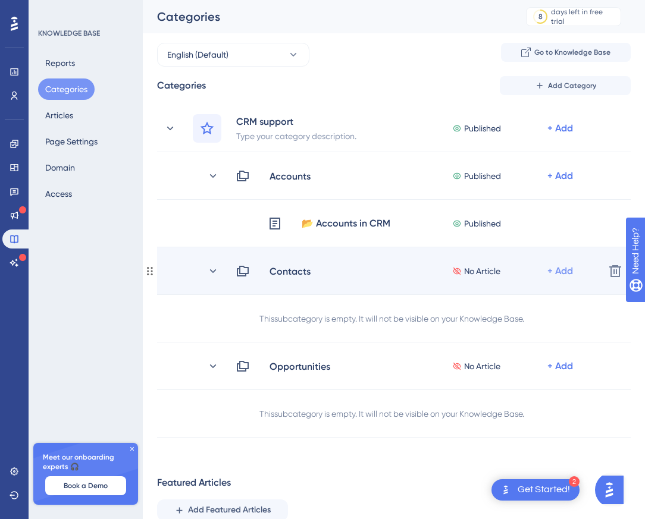
click at [566, 270] on div "+ Add" at bounding box center [560, 271] width 26 height 14
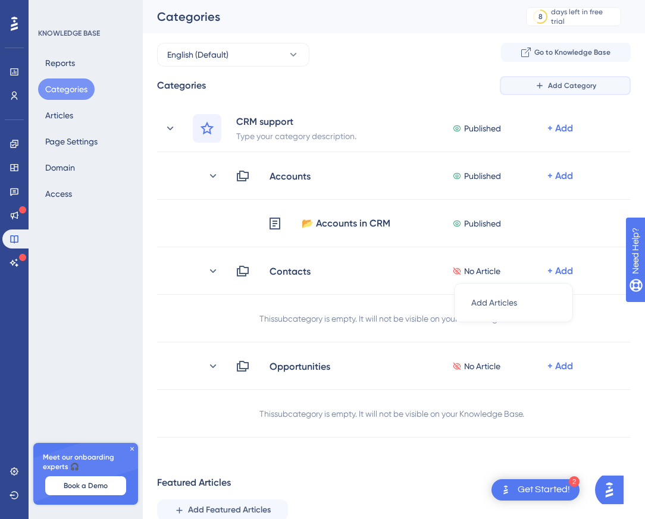
click at [558, 89] on span "Add Category" at bounding box center [572, 86] width 48 height 10
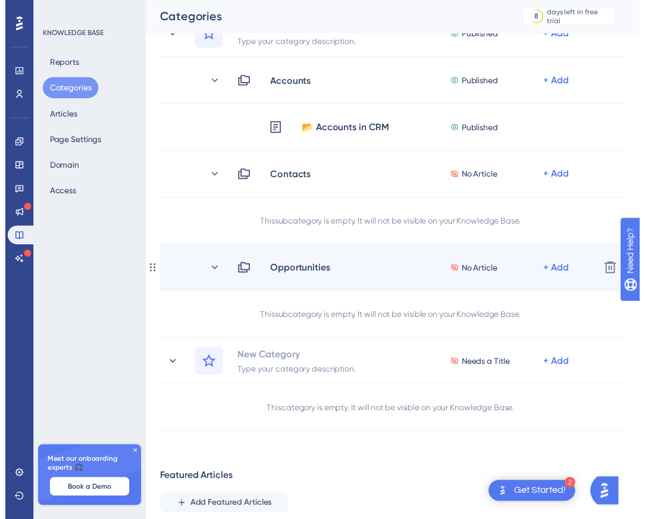
scroll to position [12, 0]
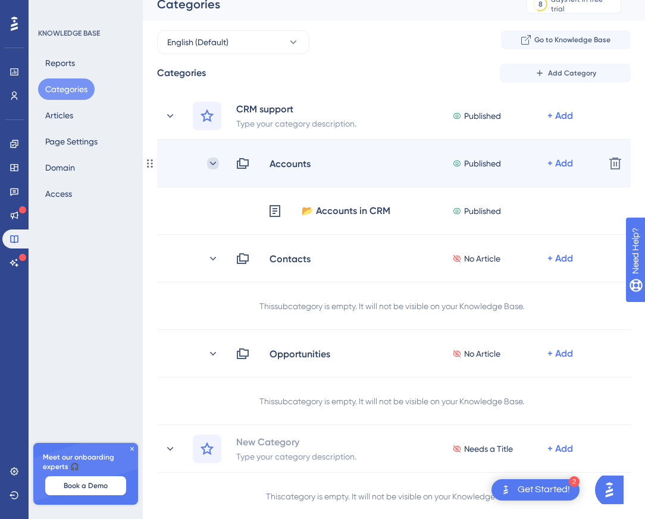
click at [215, 165] on icon at bounding box center [213, 164] width 12 height 12
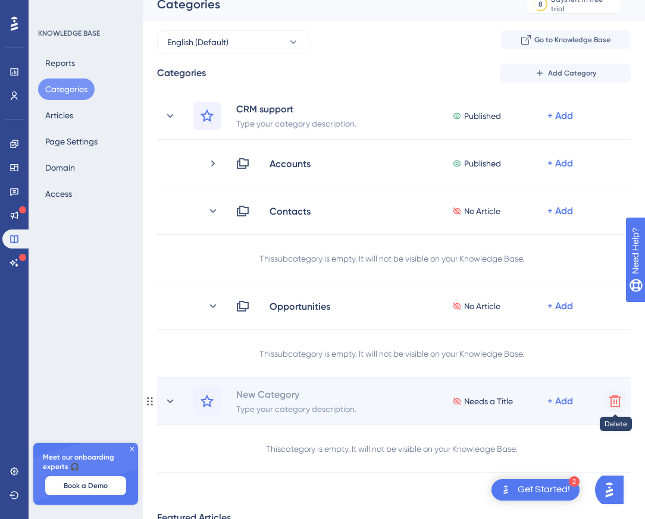
click at [617, 399] on icon at bounding box center [615, 401] width 14 height 14
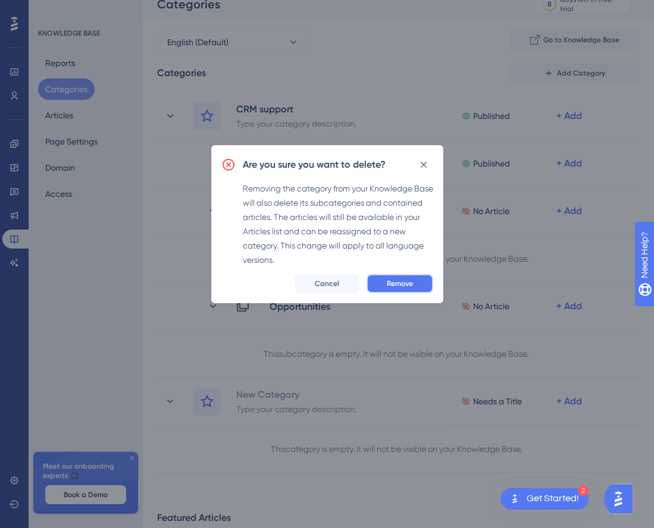
click at [387, 281] on span "Remove" at bounding box center [400, 284] width 26 height 10
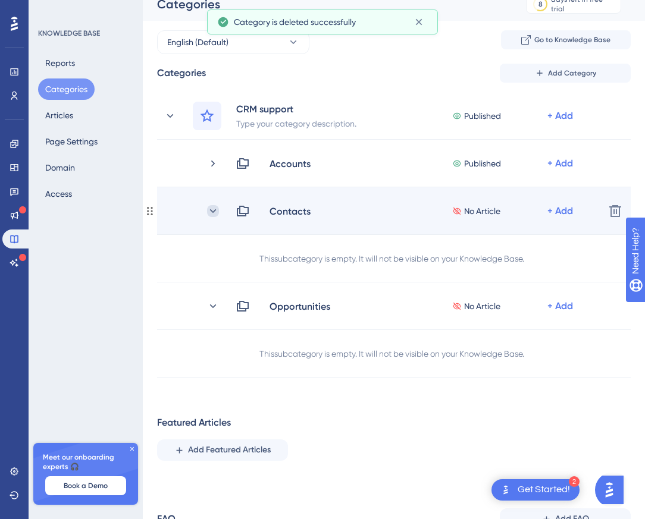
click at [215, 213] on icon at bounding box center [213, 211] width 12 height 12
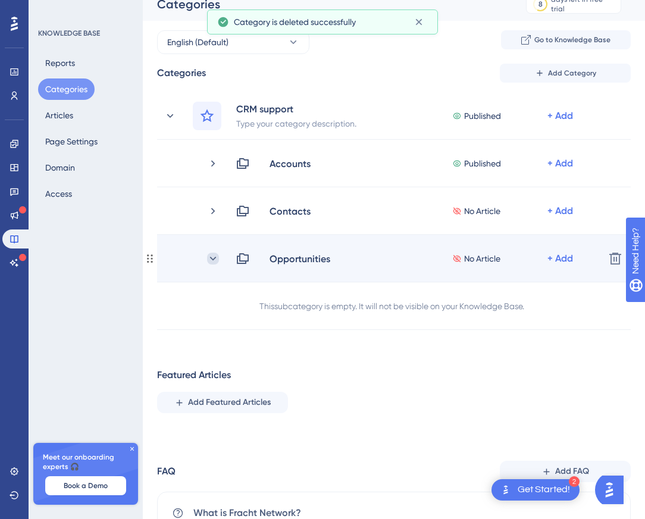
click at [217, 259] on icon at bounding box center [213, 259] width 12 height 12
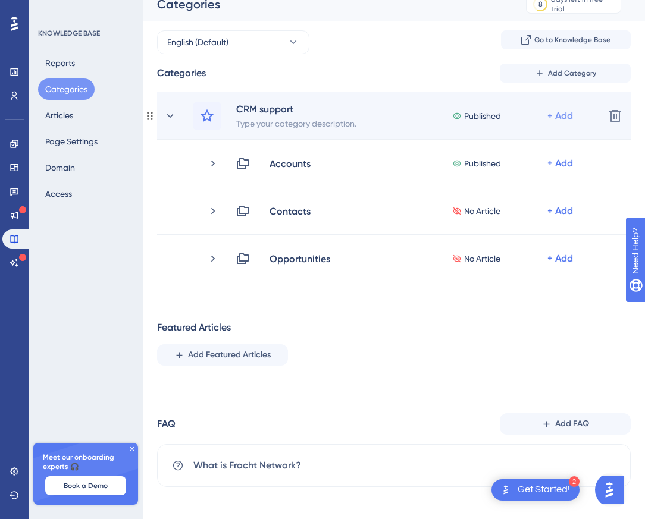
click at [566, 115] on div "+ Add" at bounding box center [560, 116] width 26 height 14
click at [529, 147] on span "Add a Subcategory" at bounding box center [508, 147] width 75 height 14
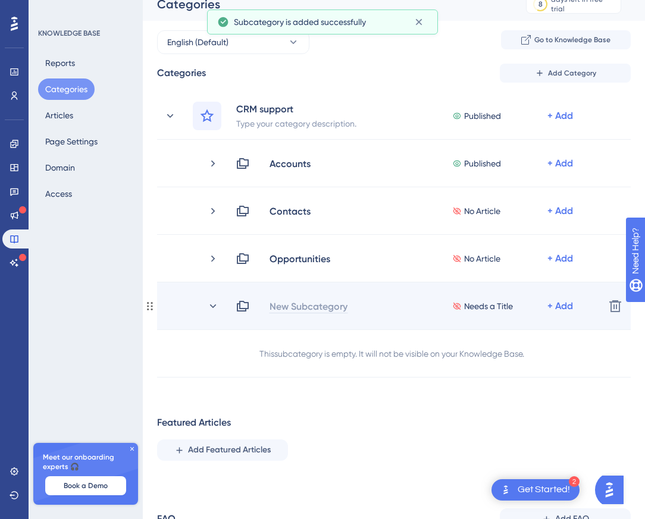
click at [293, 307] on div "New Subcategory" at bounding box center [308, 306] width 79 height 14
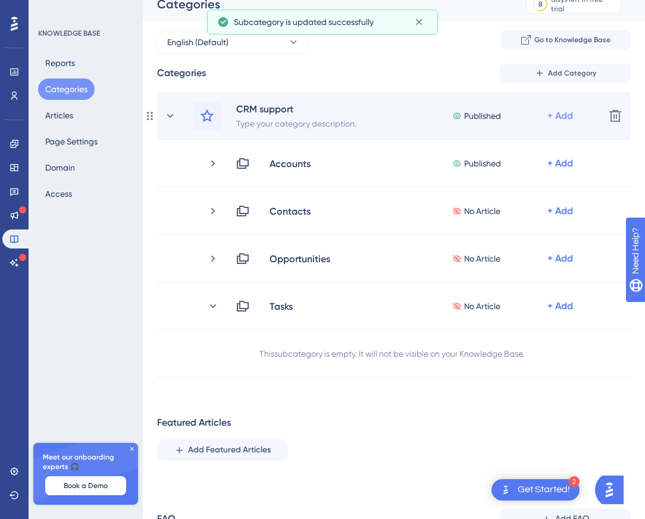
click at [562, 112] on div "+ Add" at bounding box center [560, 116] width 26 height 14
click at [517, 148] on span "Add a Subcategory" at bounding box center [508, 147] width 75 height 14
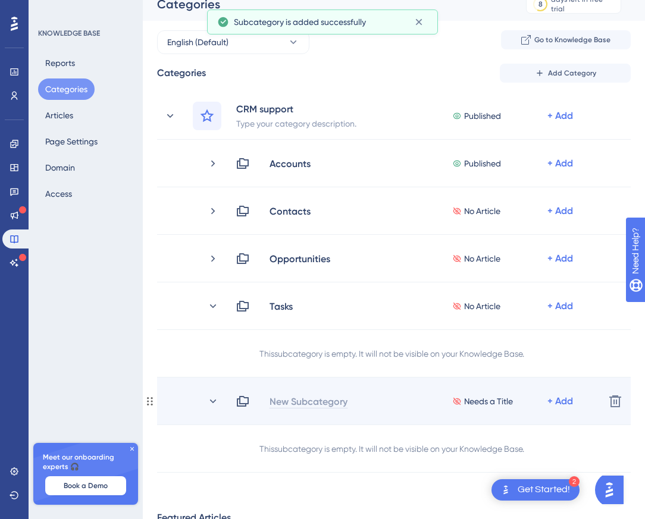
click at [287, 399] on div "New Subcategory" at bounding box center [308, 401] width 79 height 14
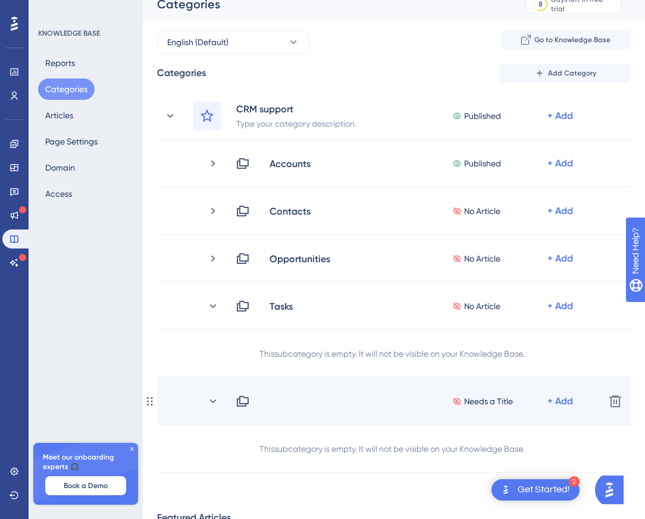
click at [290, 406] on div "Needs a Title + Add" at bounding box center [415, 401] width 359 height 14
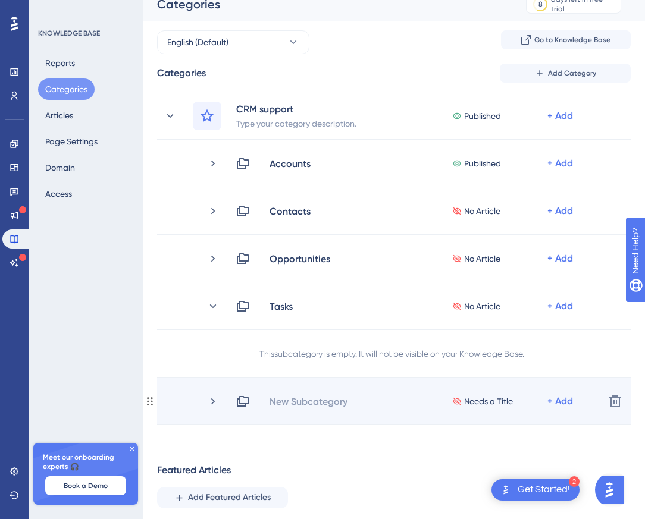
click at [296, 401] on div "New Subcategory" at bounding box center [308, 401] width 79 height 14
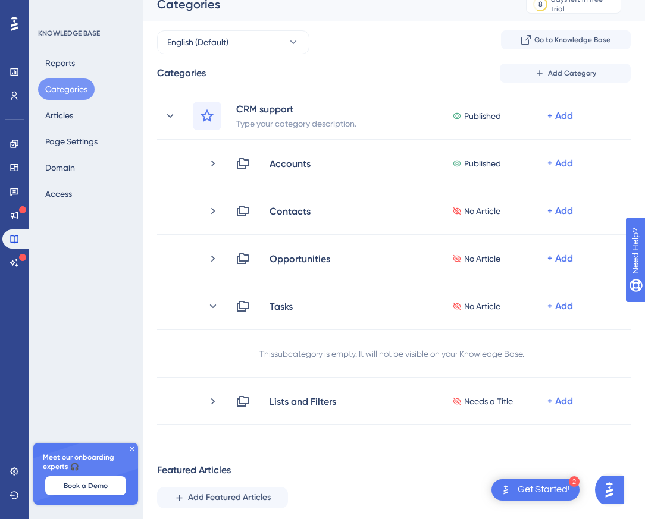
click at [346, 434] on div "Performance Users Engagement Widgets Feedback Product Updates Knowledge Base AI…" at bounding box center [394, 319] width 502 height 662
click at [70, 113] on button "Articles" at bounding box center [59, 115] width 42 height 21
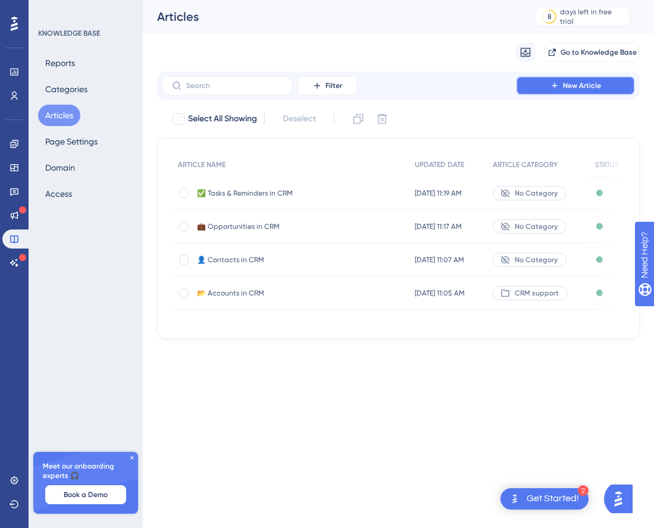
click at [571, 86] on span "New Article" at bounding box center [582, 86] width 38 height 10
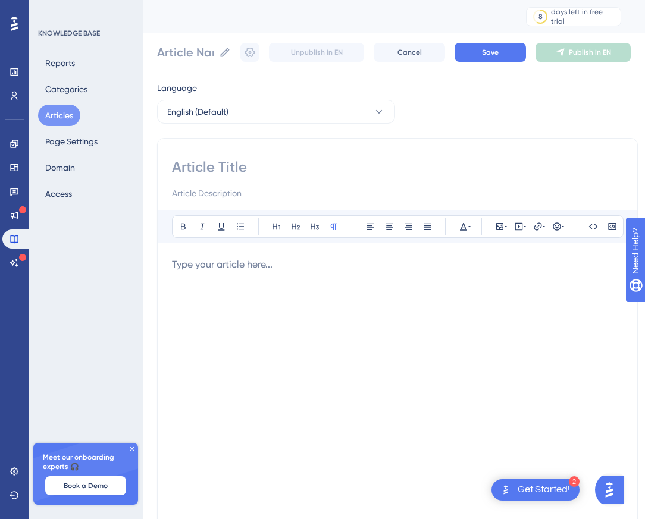
click at [235, 167] on input at bounding box center [397, 167] width 451 height 19
paste input "📋 Lists & Filters in CRM"
type input "📋 Lists & Filters in CRM"
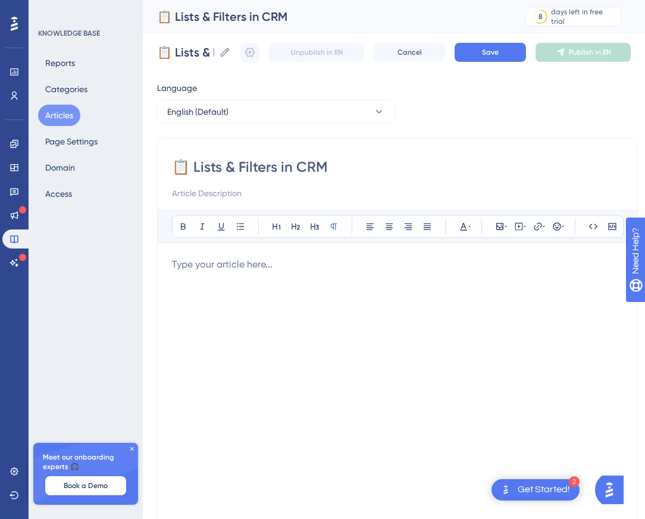
type input "📋 Lists & Filters in CRM"
click at [243, 195] on input at bounding box center [397, 193] width 451 height 14
paste input "What are Lists and Filters? Filters allow you to narrow down results in Account…"
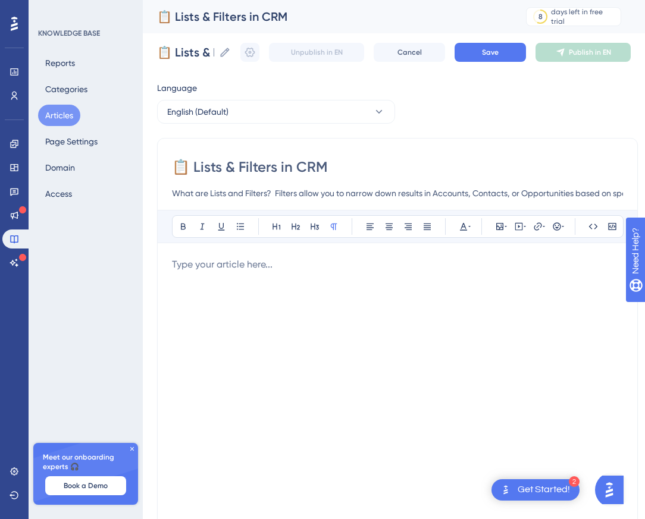
scroll to position [0, 380]
type input "What are Lists and Filters? Filters allow you to narrow down results in Account…"
click at [240, 266] on p at bounding box center [397, 265] width 451 height 14
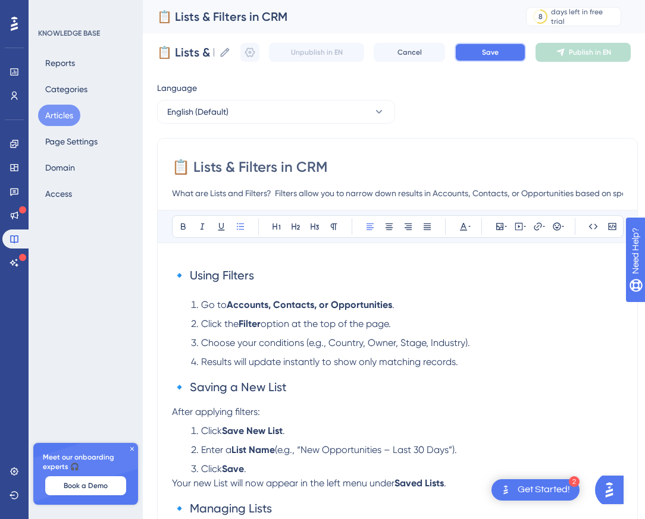
click at [492, 55] on span "Save" at bounding box center [490, 53] width 17 height 10
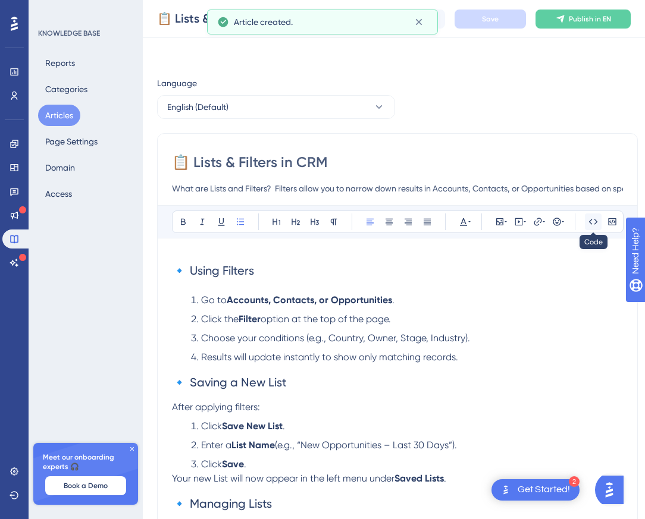
scroll to position [261, 0]
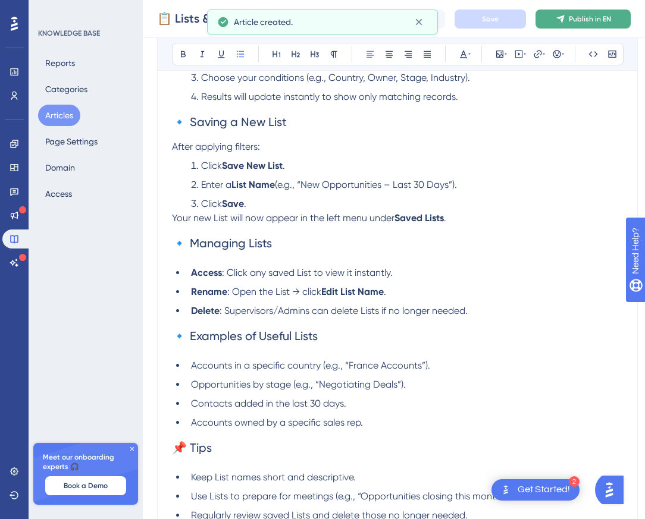
click at [585, 21] on span "Publish in EN" at bounding box center [590, 19] width 42 height 10
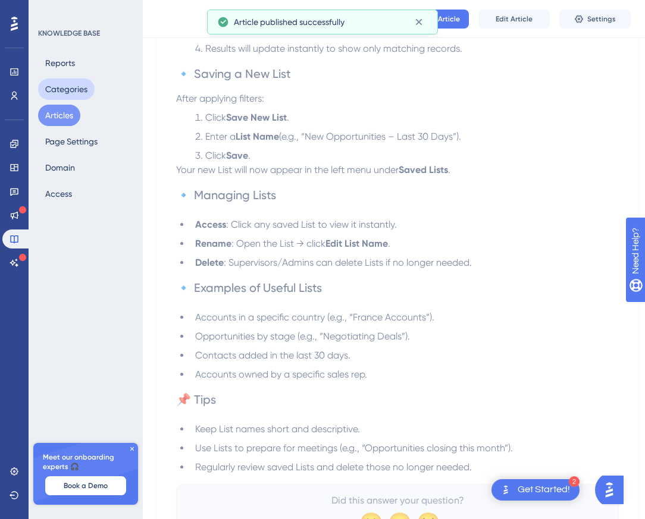
click at [64, 89] on button "Categories" at bounding box center [66, 89] width 57 height 21
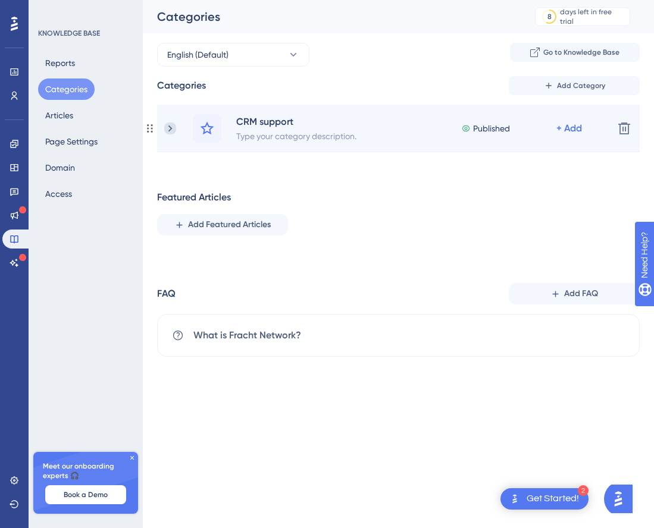
click at [172, 130] on icon at bounding box center [170, 129] width 12 height 12
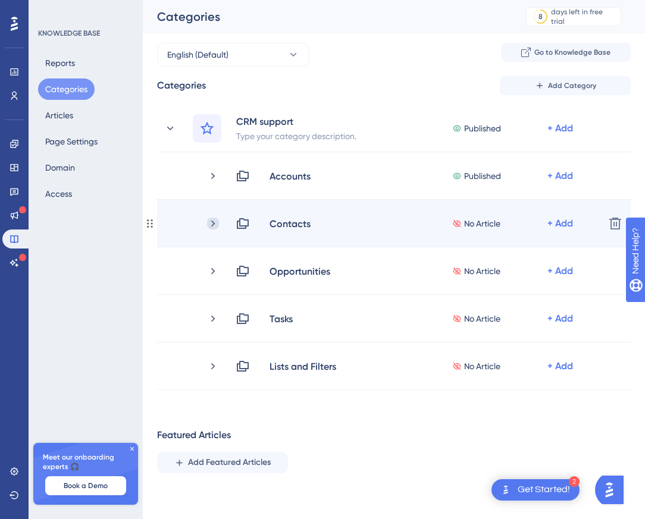
click at [214, 224] on icon at bounding box center [213, 223] width 4 height 7
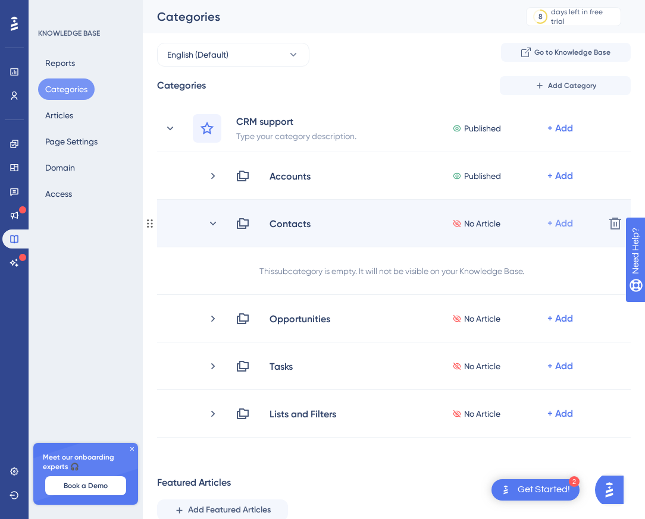
click at [557, 224] on div "+ Add" at bounding box center [560, 224] width 26 height 14
click at [490, 253] on span "Add Articles" at bounding box center [494, 255] width 46 height 14
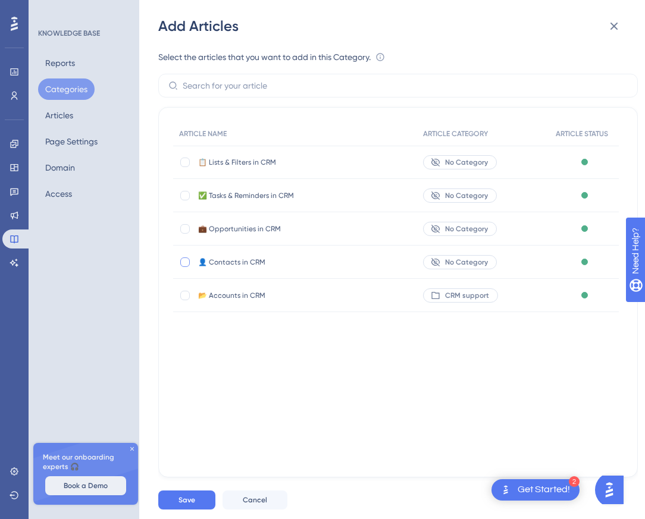
click at [187, 262] on div at bounding box center [185, 263] width 10 height 10
checkbox input "true"
click at [201, 510] on button "Save" at bounding box center [186, 500] width 57 height 19
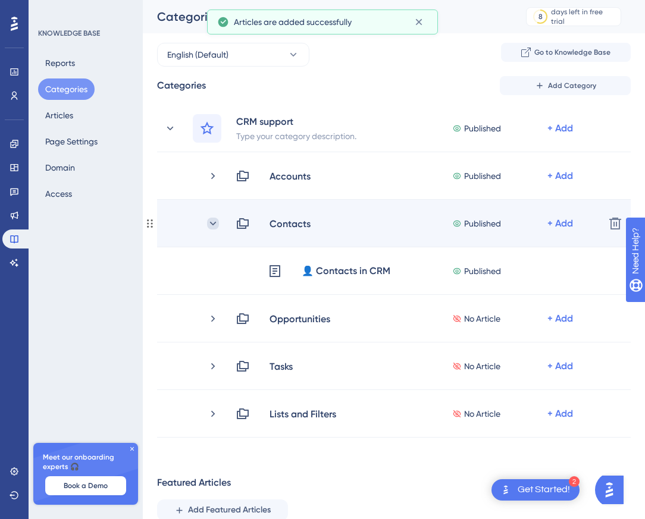
click at [212, 221] on icon at bounding box center [213, 224] width 12 height 12
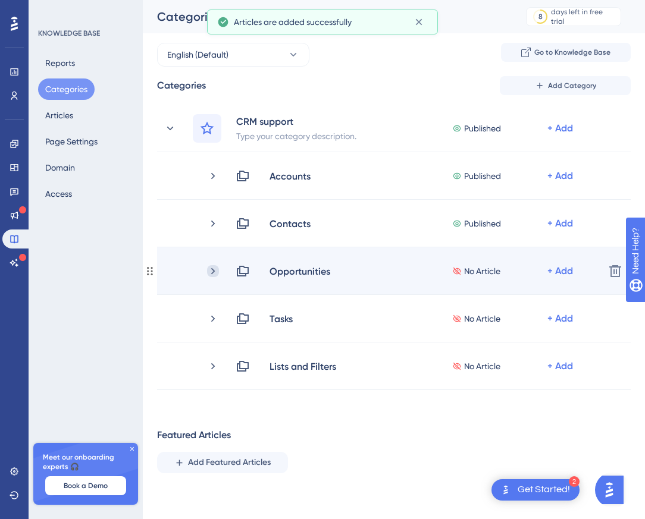
click at [211, 273] on icon at bounding box center [213, 271] width 12 height 12
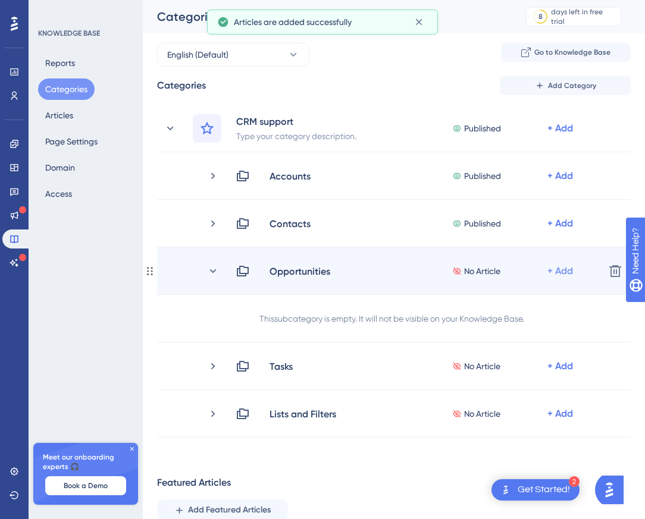
click at [562, 273] on div "+ Add" at bounding box center [560, 271] width 26 height 14
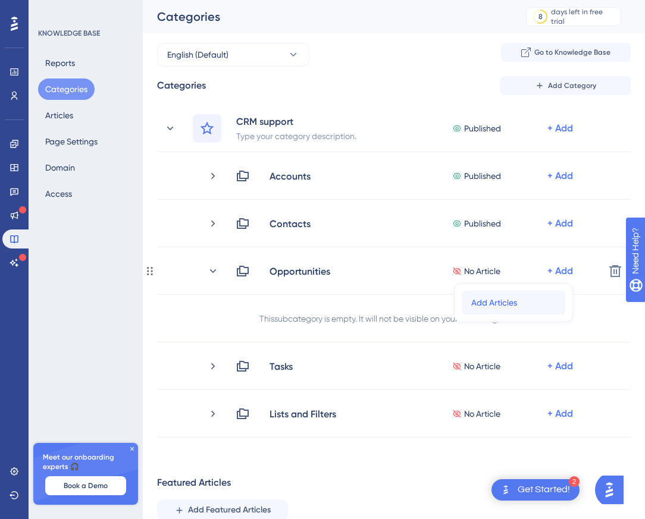
drag, startPoint x: 492, startPoint y: 301, endPoint x: 480, endPoint y: 300, distance: 12.5
click at [493, 301] on span "Add Articles" at bounding box center [494, 303] width 46 height 14
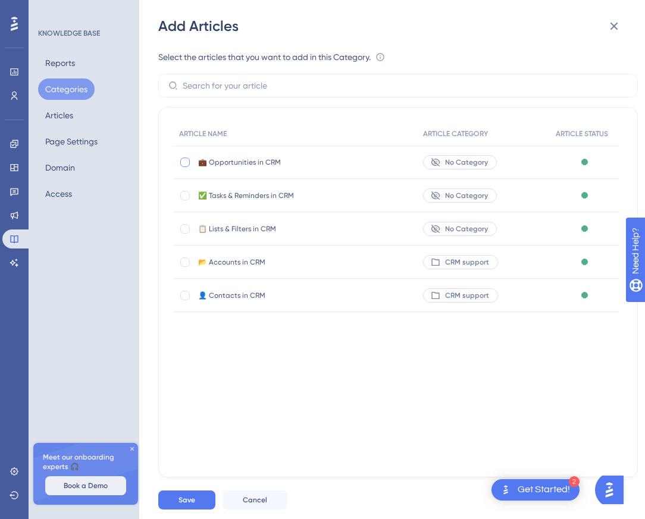
click at [186, 165] on div at bounding box center [185, 163] width 10 height 10
checkbox input "true"
click at [195, 505] on span "Save" at bounding box center [186, 501] width 17 height 10
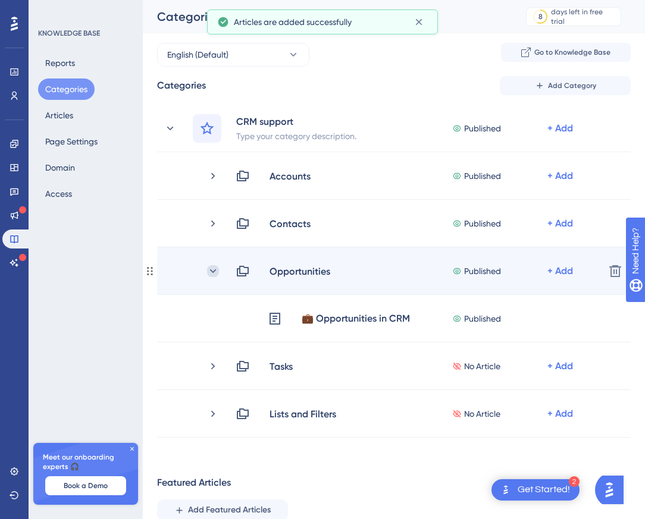
click at [211, 273] on icon at bounding box center [213, 271] width 12 height 12
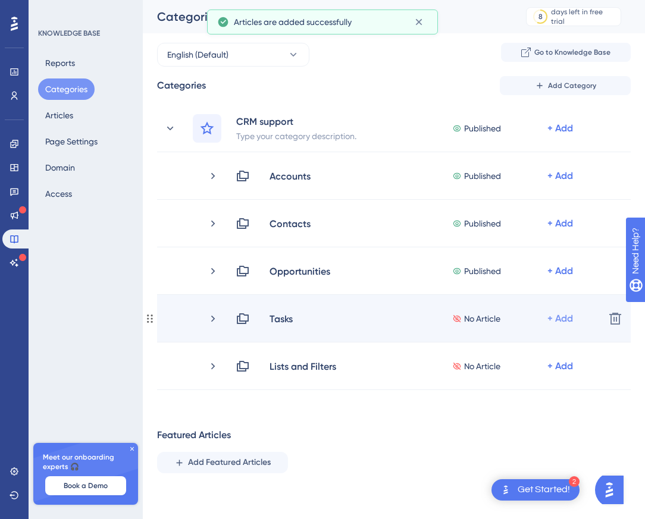
click at [553, 318] on div "+ Add" at bounding box center [560, 319] width 26 height 14
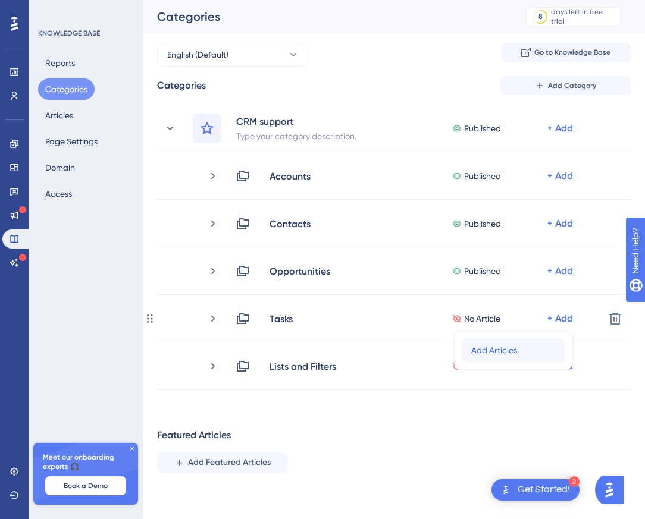
click at [493, 347] on span "Add Articles" at bounding box center [494, 350] width 46 height 14
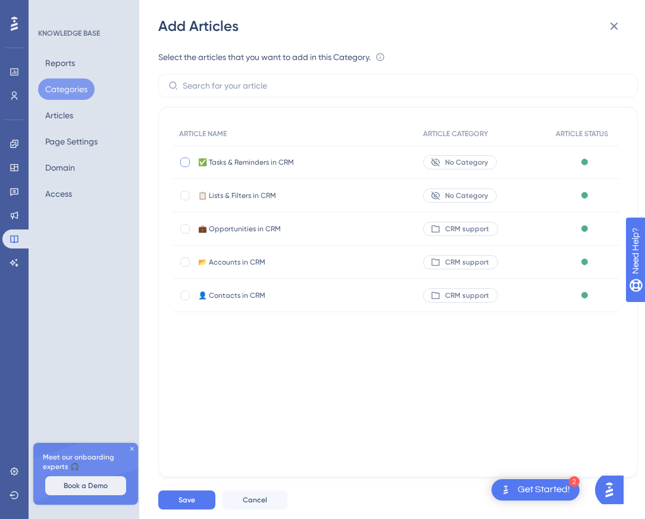
click at [186, 164] on div at bounding box center [185, 163] width 10 height 10
checkbox input "true"
click at [196, 510] on button "Save" at bounding box center [186, 500] width 57 height 19
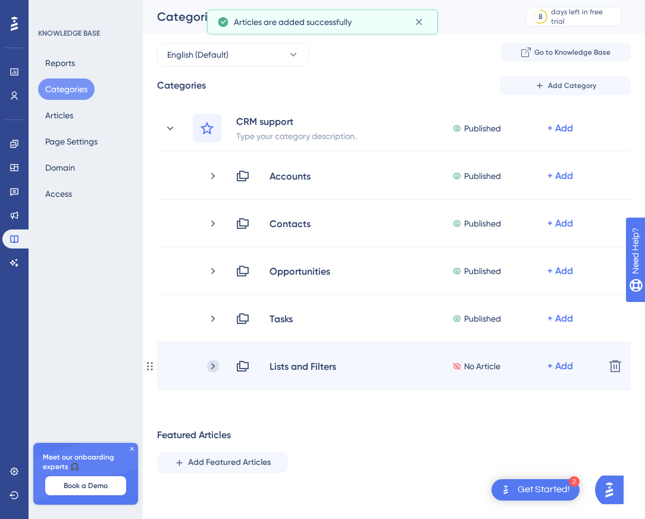
click at [213, 367] on icon at bounding box center [213, 366] width 4 height 7
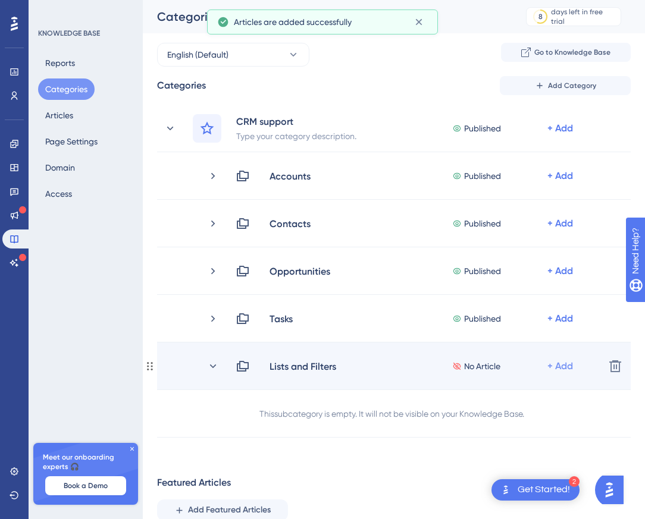
click at [559, 362] on div "+ Add" at bounding box center [560, 366] width 26 height 14
click at [493, 402] on span "Add Articles" at bounding box center [494, 398] width 46 height 14
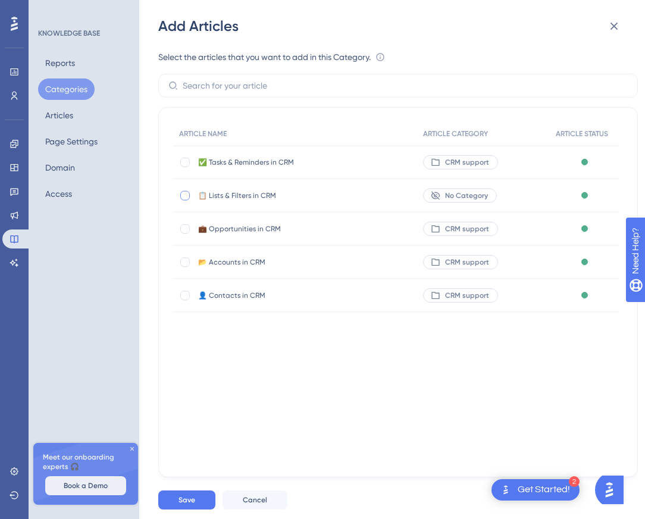
click at [186, 195] on div at bounding box center [185, 196] width 10 height 10
checkbox input "true"
click at [192, 505] on span "Save" at bounding box center [186, 501] width 17 height 10
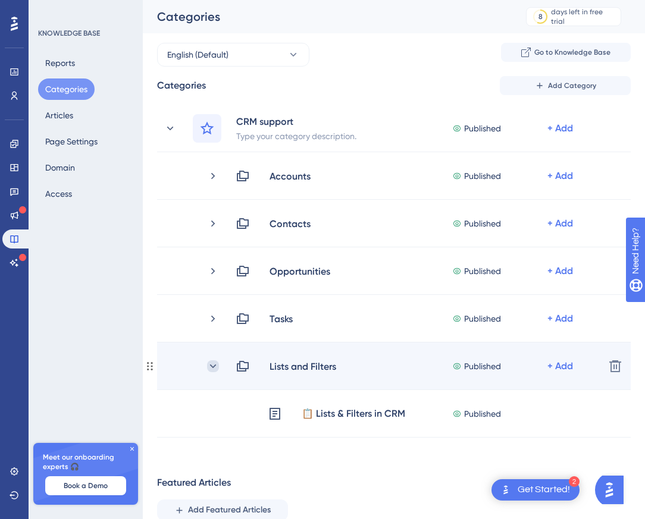
click at [213, 363] on icon at bounding box center [213, 367] width 12 height 12
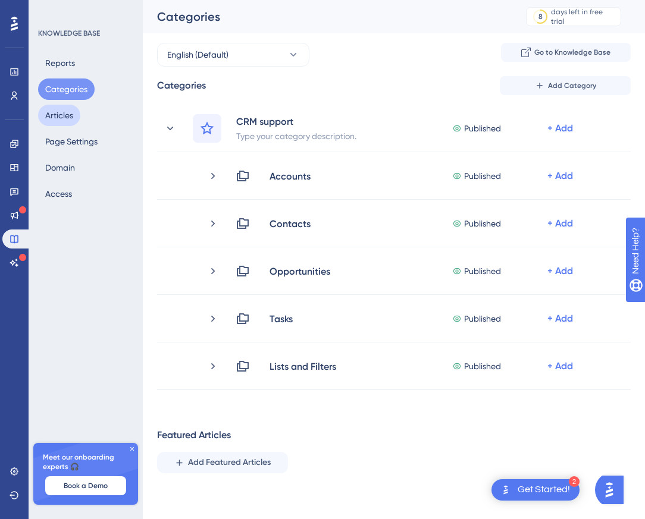
click at [60, 111] on button "Articles" at bounding box center [59, 115] width 42 height 21
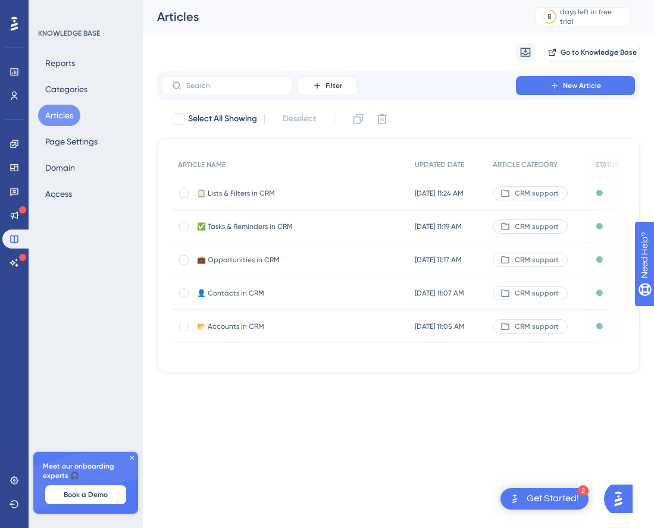
click at [239, 191] on span "📋 Lists & Filters in CRM" at bounding box center [292, 194] width 190 height 10
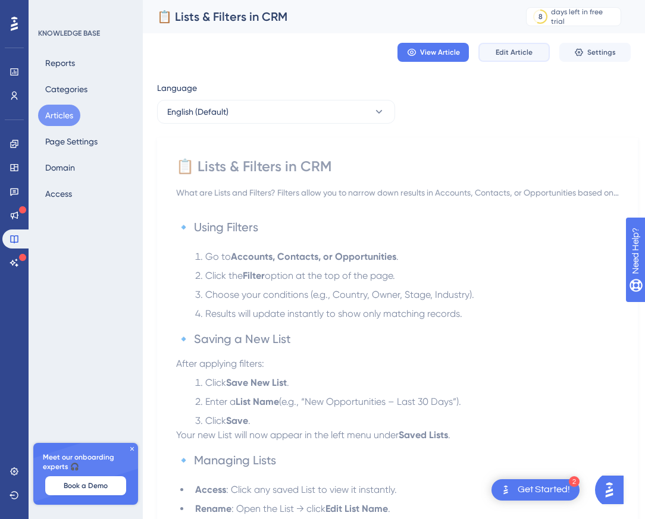
click at [517, 55] on span "Edit Article" at bounding box center [514, 53] width 37 height 10
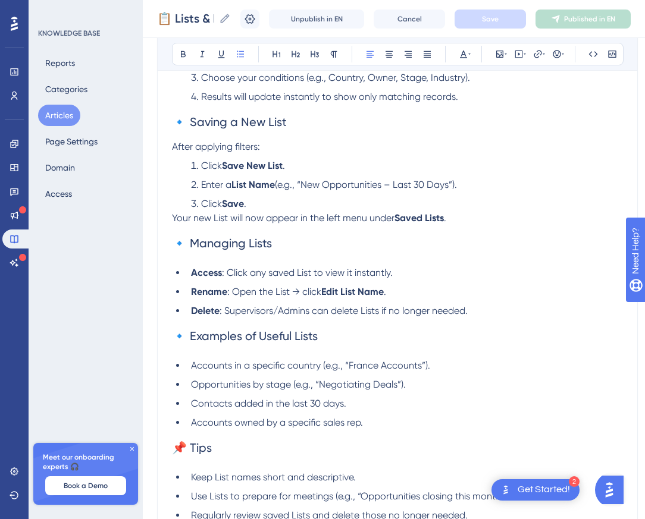
scroll to position [110, 0]
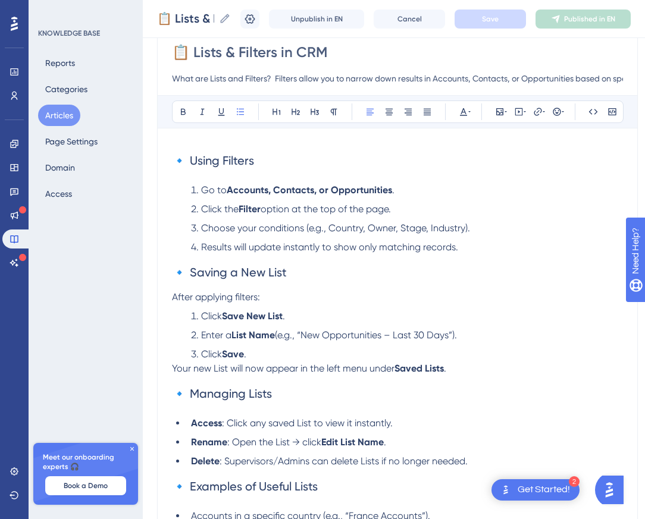
click at [203, 189] on span "Go to" at bounding box center [214, 189] width 26 height 11
click at [205, 208] on span "Click the" at bounding box center [219, 208] width 37 height 11
click at [206, 173] on h2 "🔹 Using Filters" at bounding box center [397, 161] width 451 height 36
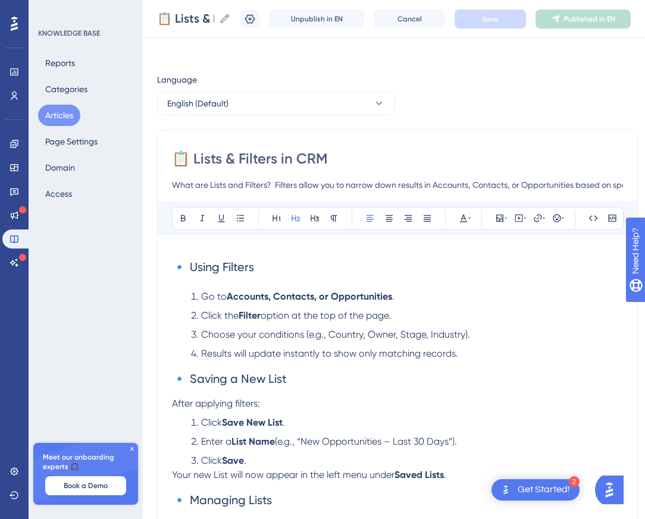
scroll to position [82, 0]
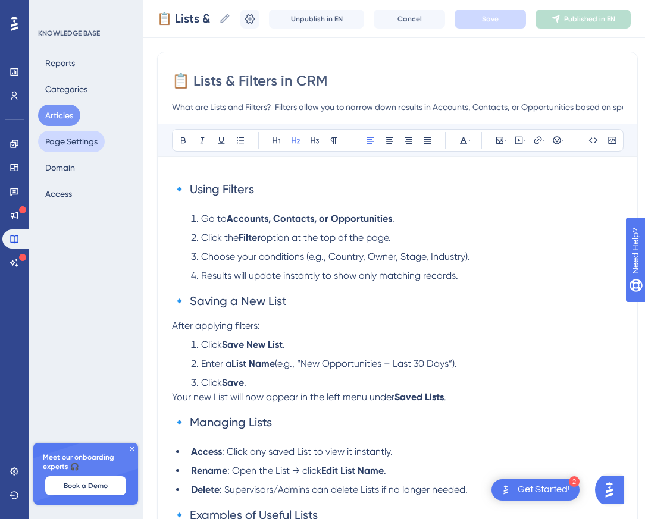
click at [86, 145] on button "Page Settings" at bounding box center [71, 141] width 67 height 21
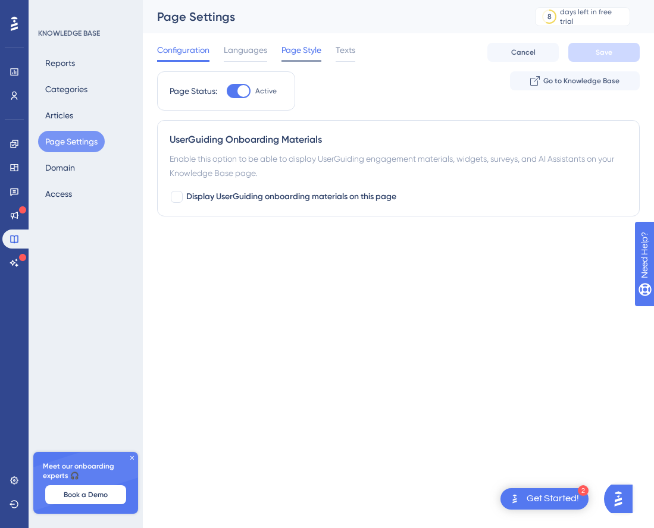
click at [302, 50] on span "Page Style" at bounding box center [301, 50] width 40 height 14
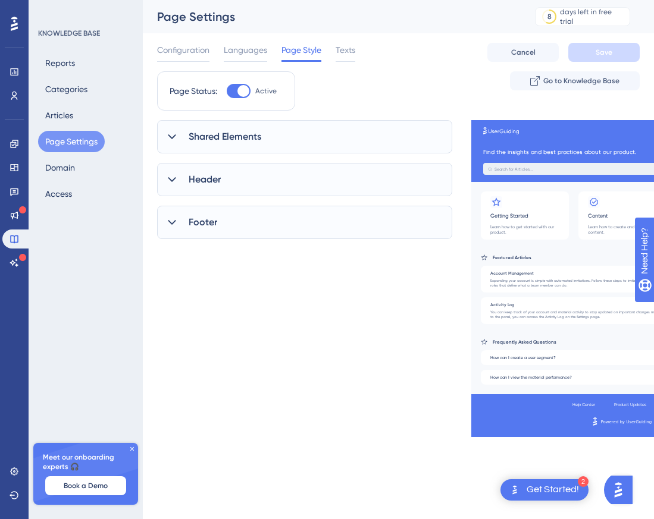
click at [167, 137] on icon at bounding box center [172, 137] width 12 height 12
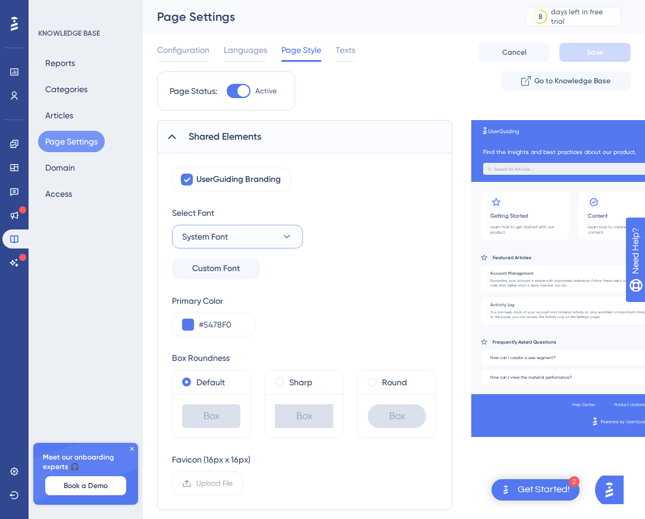
click at [289, 237] on icon at bounding box center [287, 237] width 12 height 12
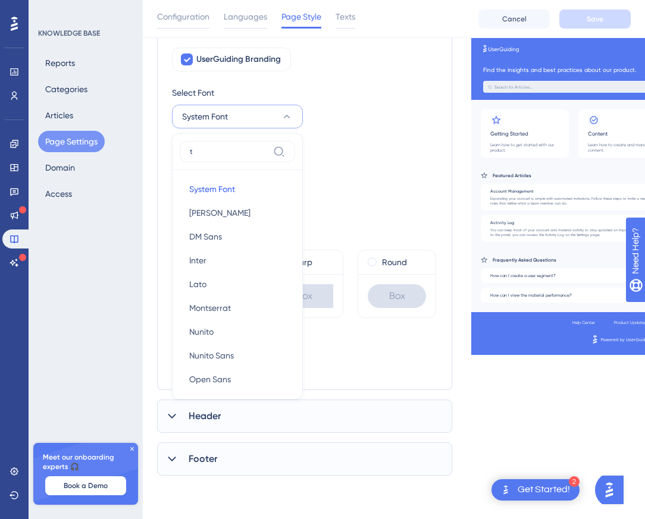
scroll to position [120, 0]
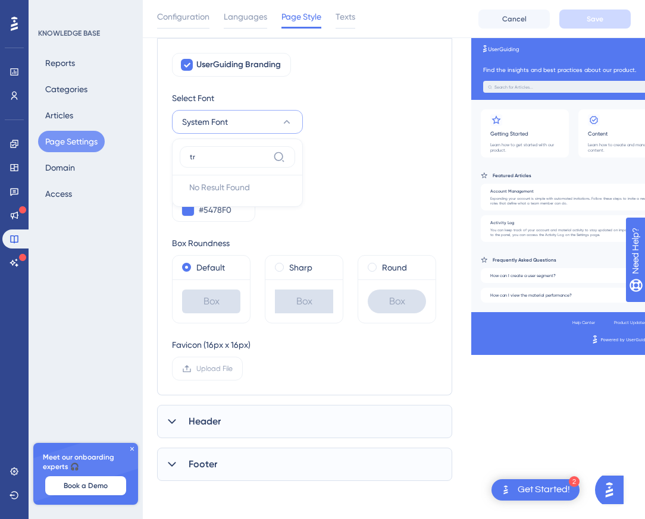
type input "t"
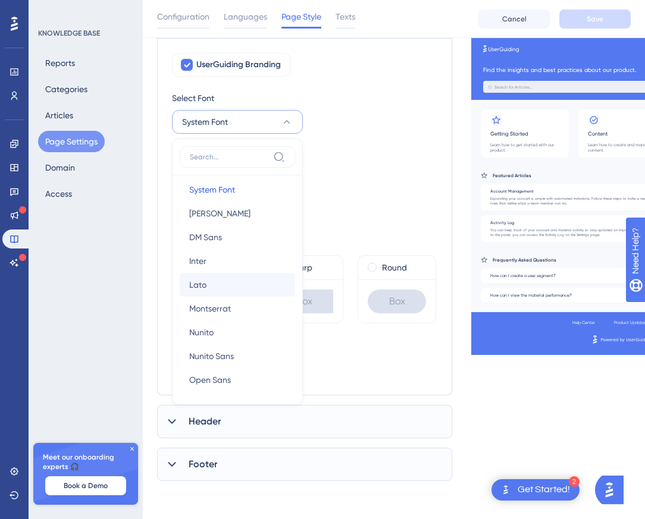
scroll to position [17, 0]
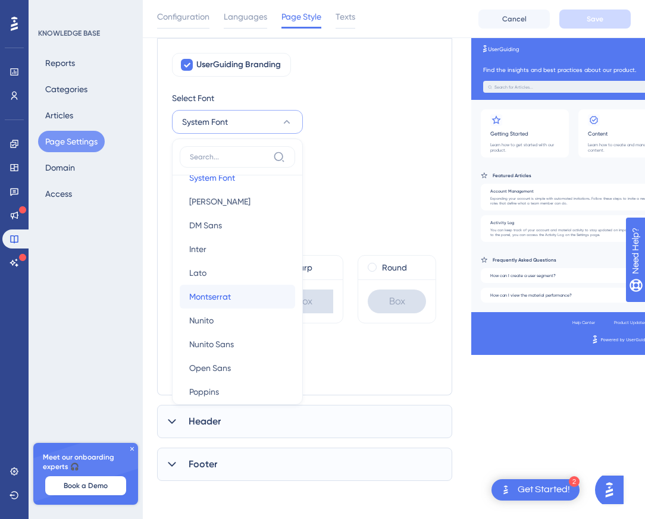
click at [228, 293] on span "Montserrat" at bounding box center [210, 297] width 42 height 14
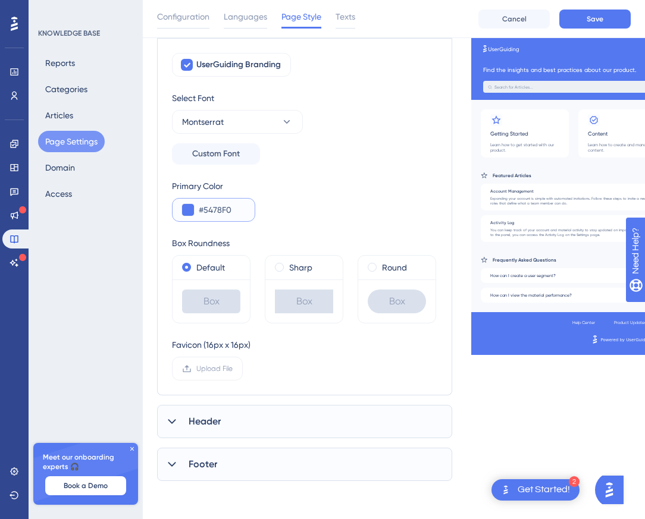
click at [190, 211] on button at bounding box center [188, 210] width 12 height 12
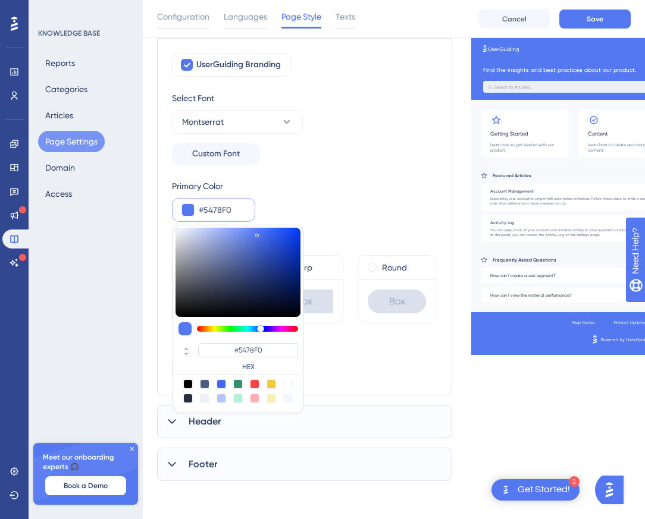
click at [221, 211] on input "#5478F0" at bounding box center [222, 210] width 46 height 14
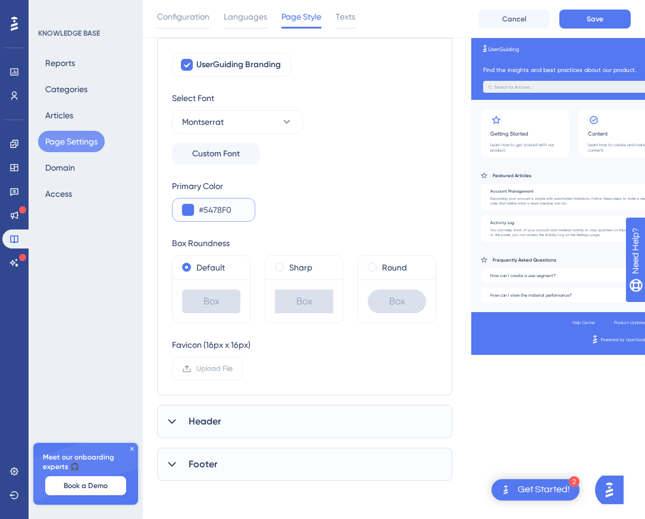
paste input "18365"
type input "#183650"
click at [303, 203] on div "Primary Color #183650" at bounding box center [304, 200] width 265 height 43
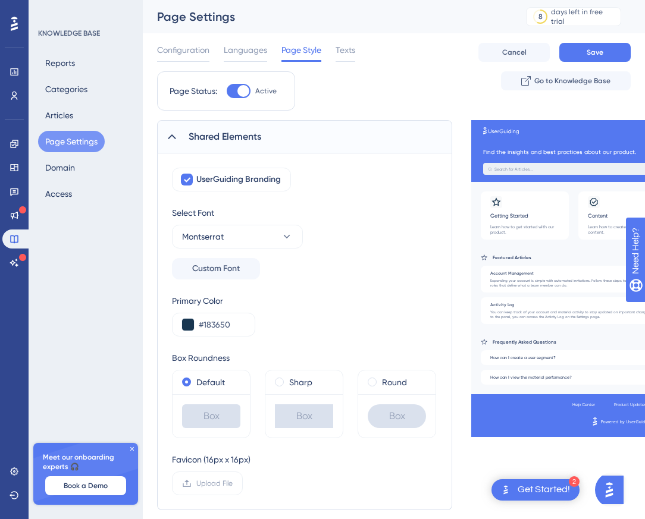
click at [176, 137] on icon at bounding box center [172, 137] width 12 height 12
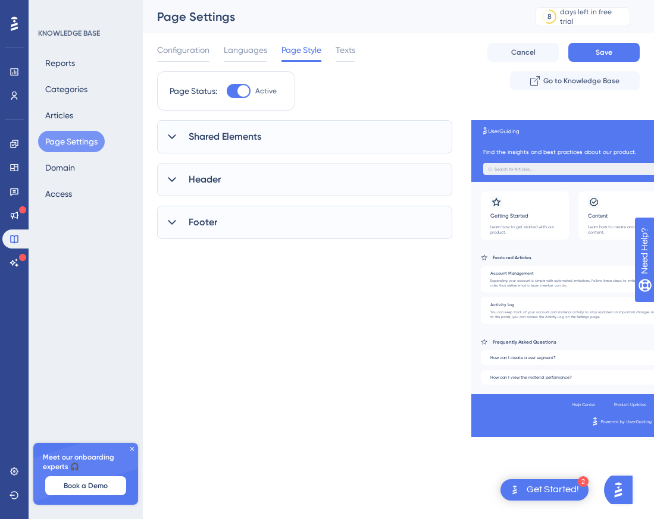
click at [173, 180] on icon at bounding box center [172, 179] width 8 height 5
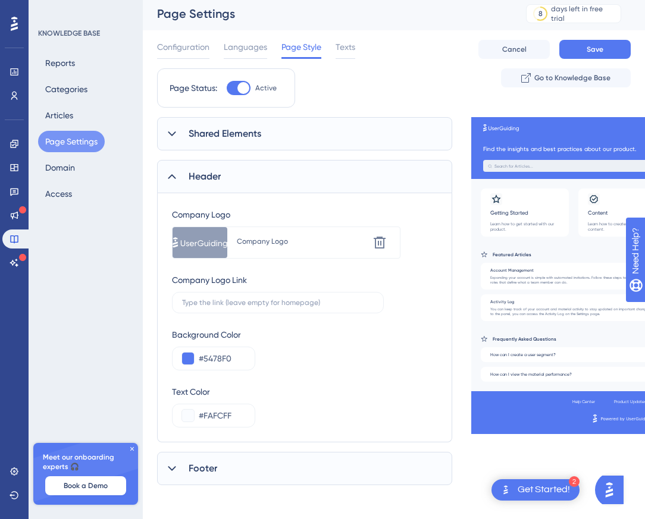
scroll to position [7, 0]
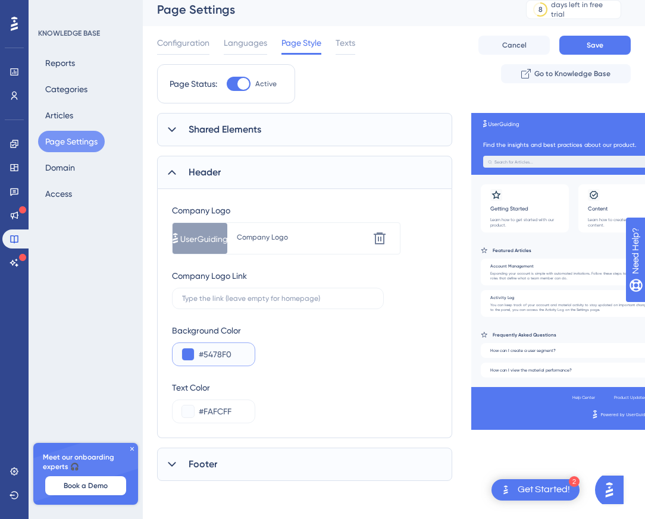
click at [186, 356] on button at bounding box center [188, 355] width 12 height 12
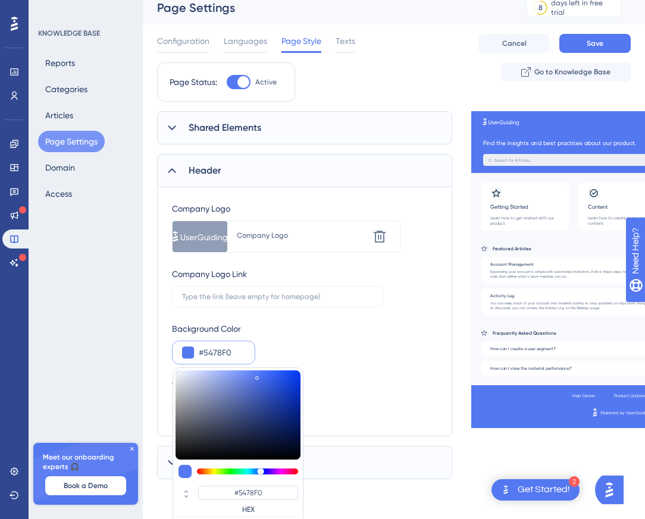
scroll to position [46, 0]
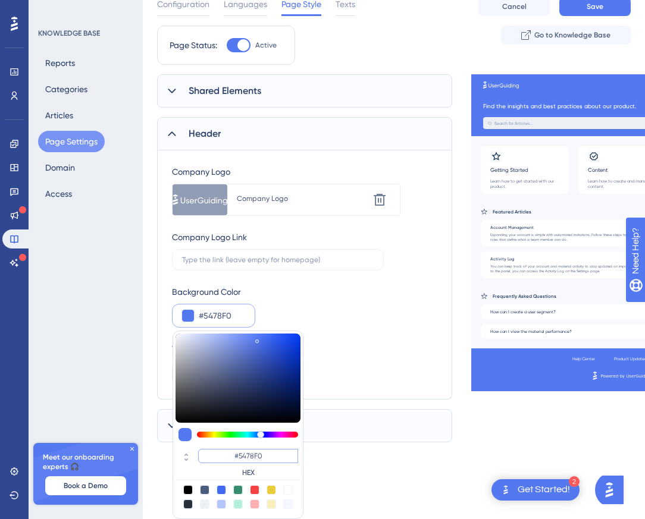
click at [249, 458] on input "#5478F0" at bounding box center [248, 456] width 100 height 14
paste input "18365"
type input "#183650"
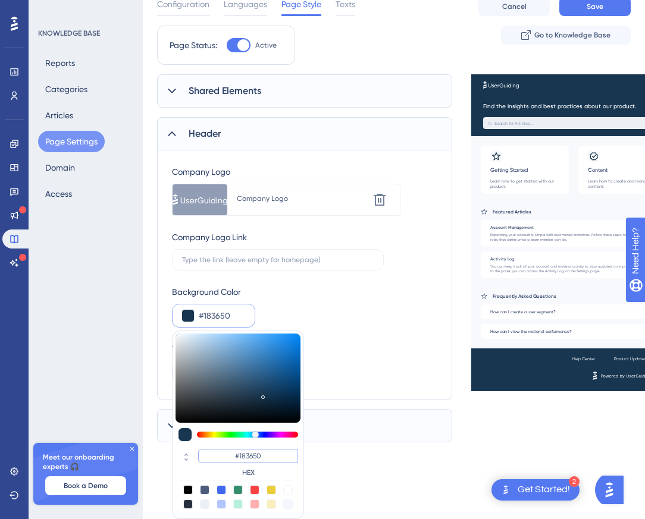
type input "#183650"
click at [334, 330] on div "Company Logo Upload new image Company Logo Delete Company Logo Link Background …" at bounding box center [304, 275] width 265 height 220
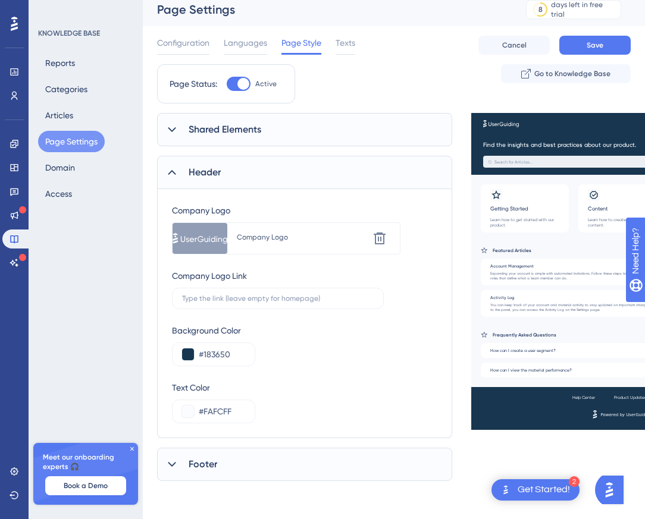
scroll to position [7, 0]
click at [162, 462] on div "Footer" at bounding box center [304, 464] width 295 height 33
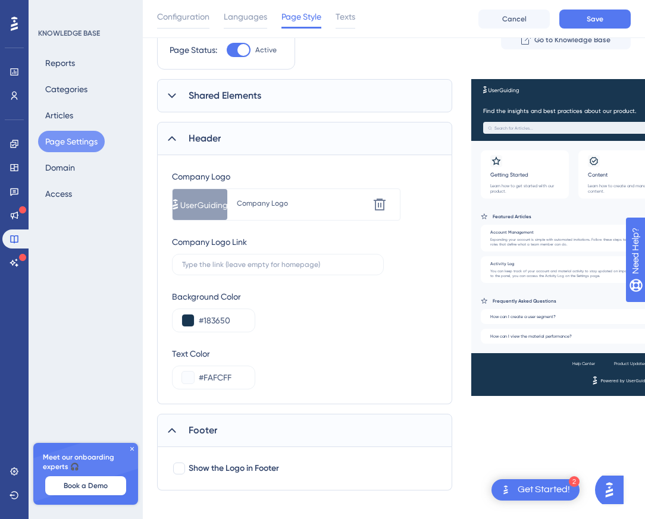
scroll to position [55, 0]
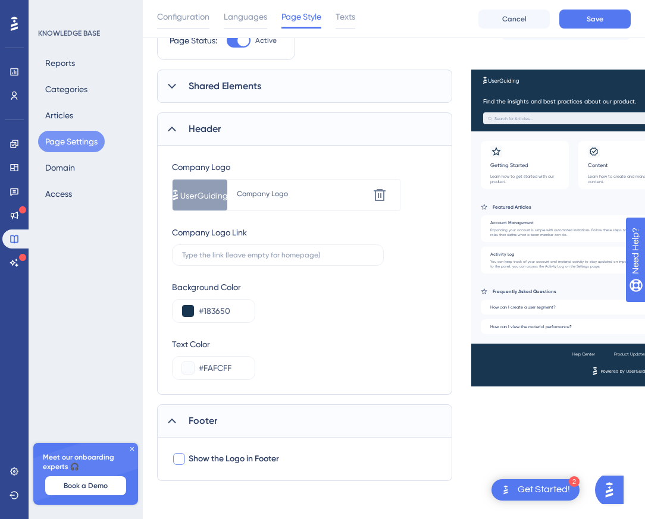
click at [182, 458] on div at bounding box center [179, 459] width 12 height 12
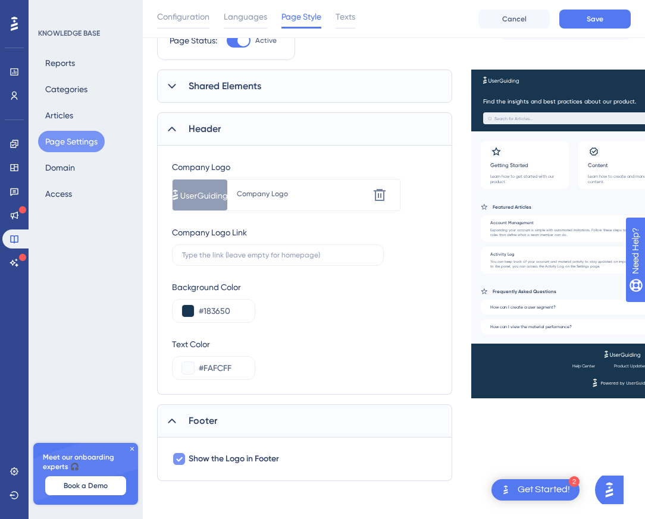
click at [182, 458] on icon at bounding box center [179, 460] width 7 height 10
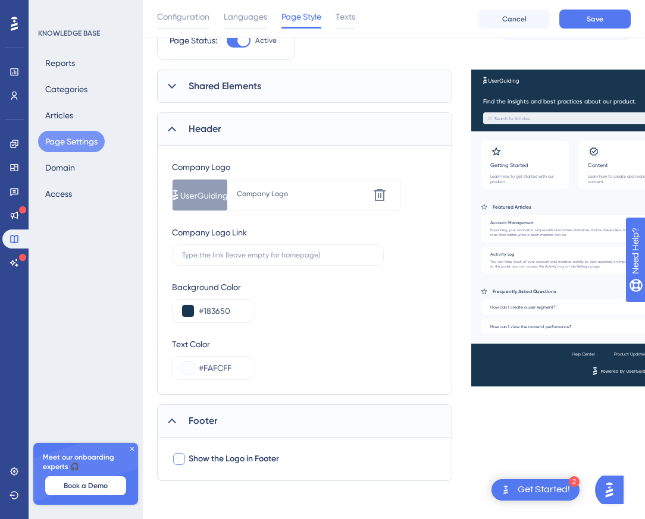
click at [182, 458] on div at bounding box center [179, 459] width 12 height 12
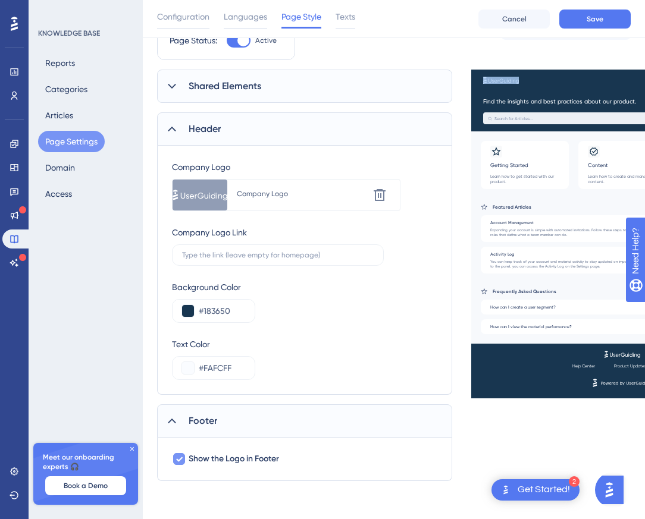
click at [182, 458] on icon at bounding box center [179, 460] width 7 height 10
checkbox input "false"
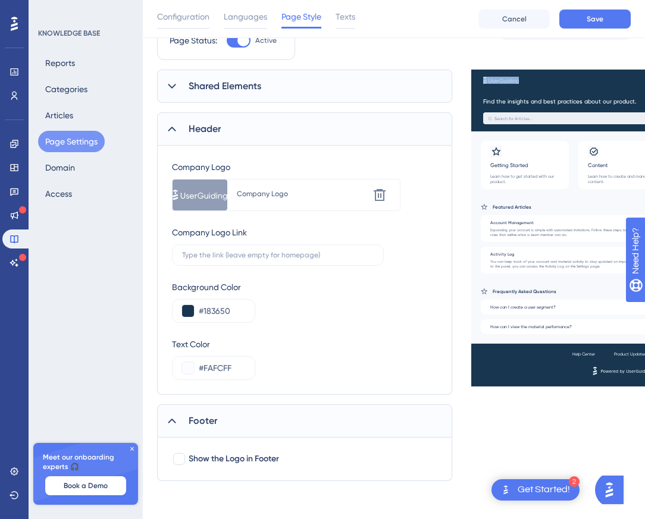
scroll to position [37, 0]
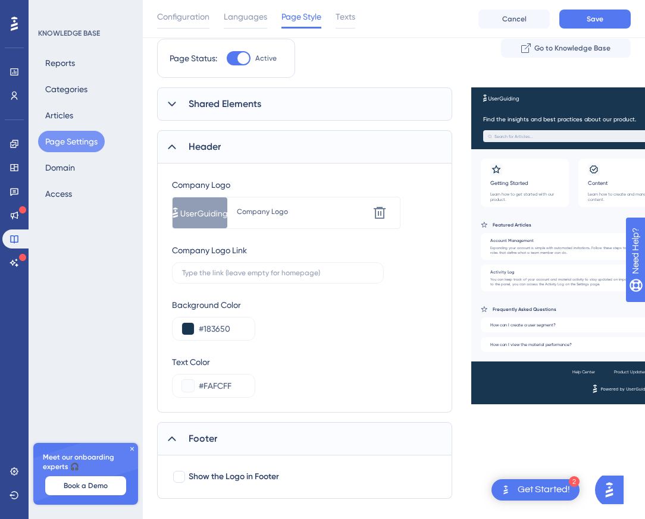
click at [174, 145] on icon at bounding box center [172, 147] width 12 height 12
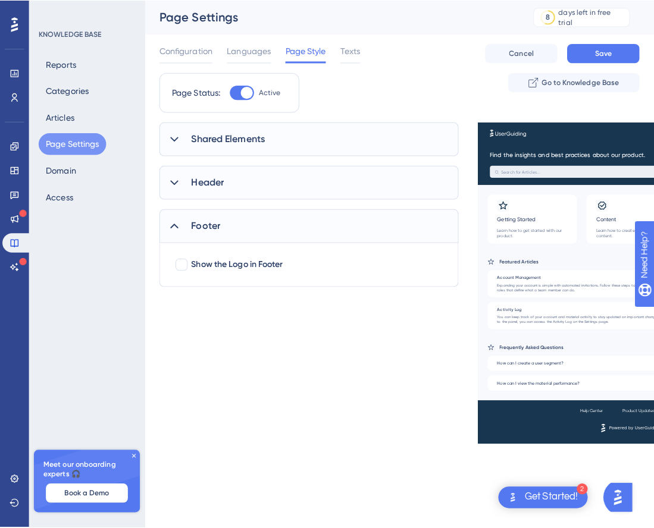
scroll to position [0, 0]
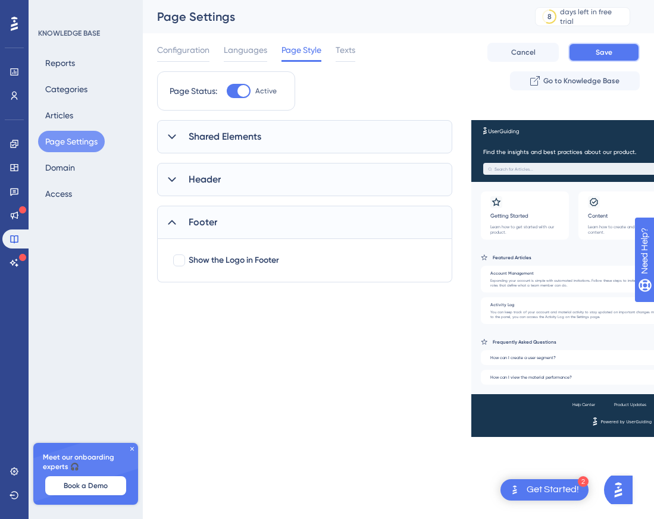
click at [587, 52] on button "Save" at bounding box center [603, 52] width 71 height 19
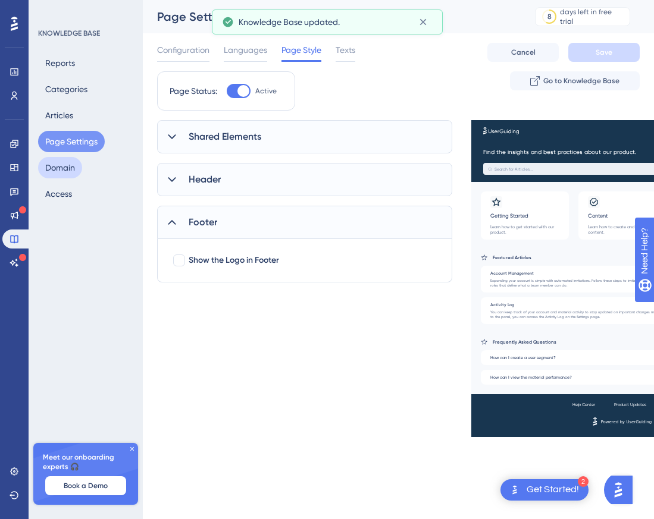
click at [67, 165] on button "Domain" at bounding box center [60, 167] width 44 height 21
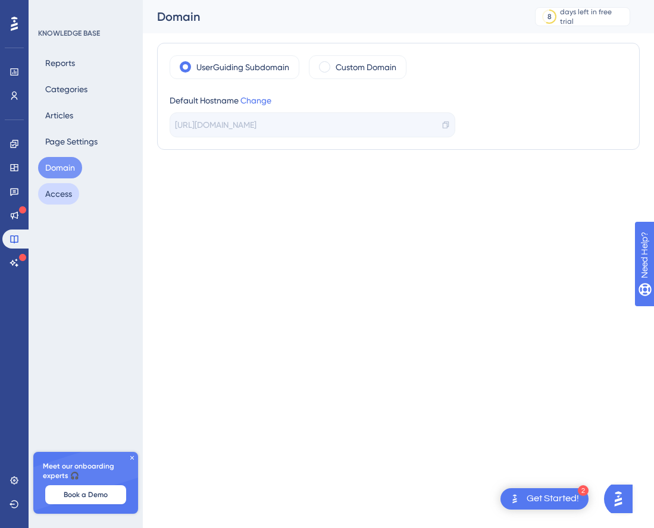
click at [61, 192] on button "Access" at bounding box center [58, 193] width 41 height 21
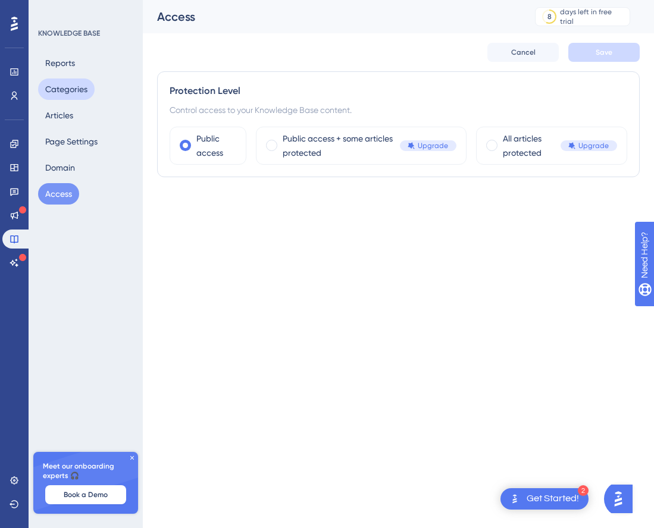
click at [65, 85] on button "Categories" at bounding box center [66, 89] width 57 height 21
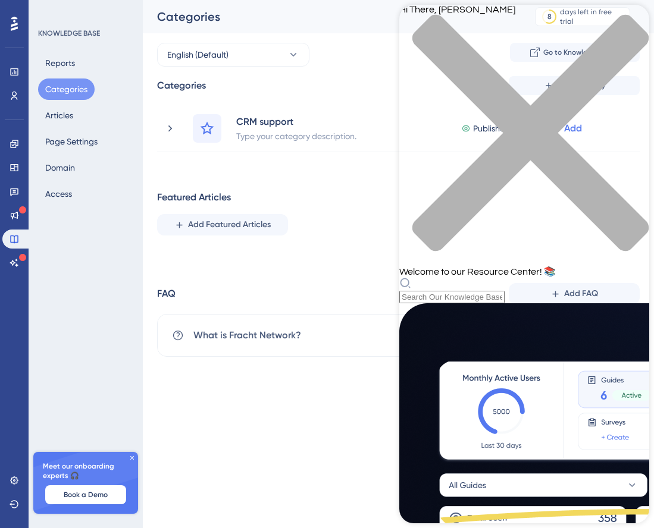
scroll to position [246, 0]
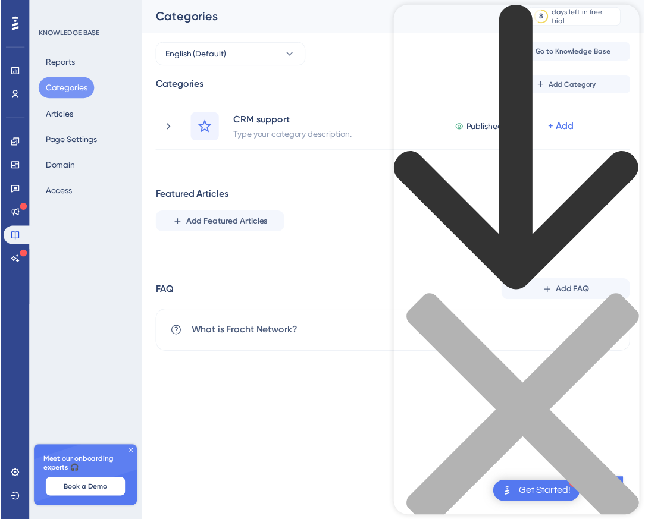
scroll to position [0, 0]
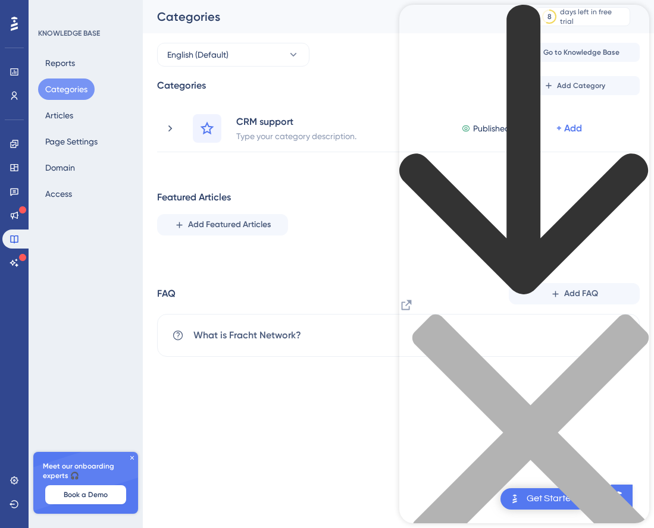
click at [632, 315] on icon "close resource center" at bounding box center [530, 433] width 236 height 236
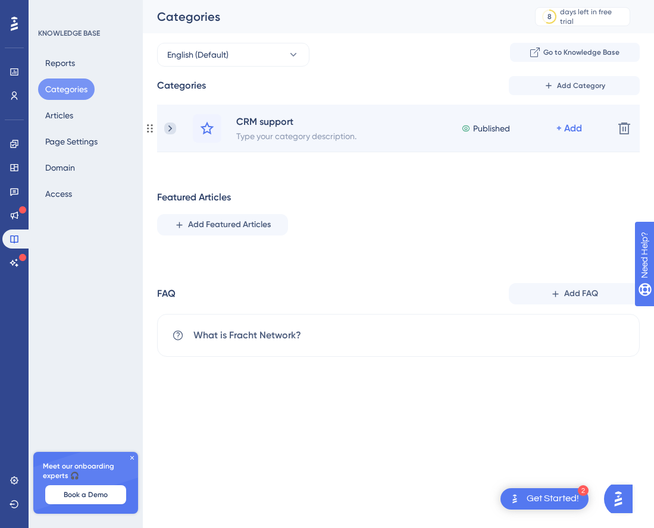
click at [168, 130] on icon at bounding box center [170, 129] width 12 height 12
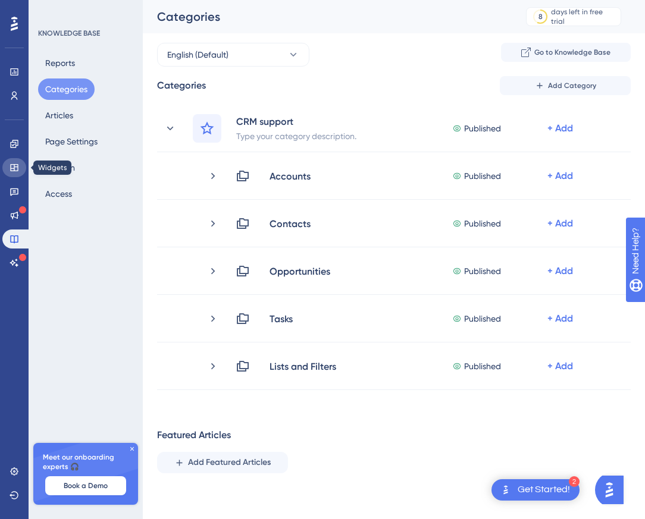
click at [16, 167] on icon at bounding box center [14, 167] width 8 height 7
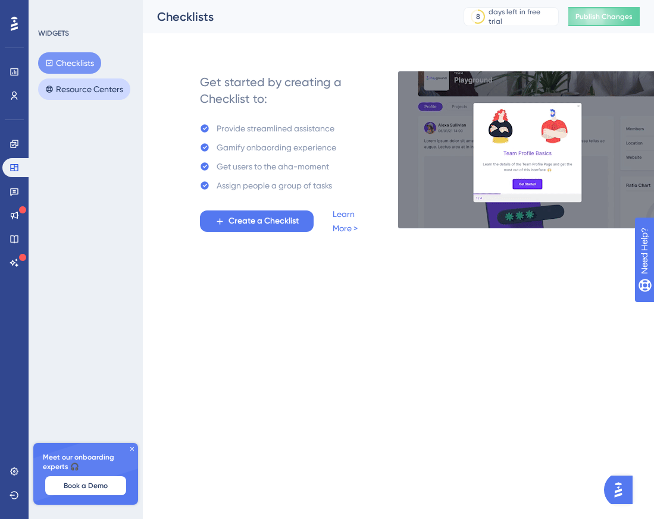
click at [90, 87] on button "Resource Centers" at bounding box center [84, 89] width 92 height 21
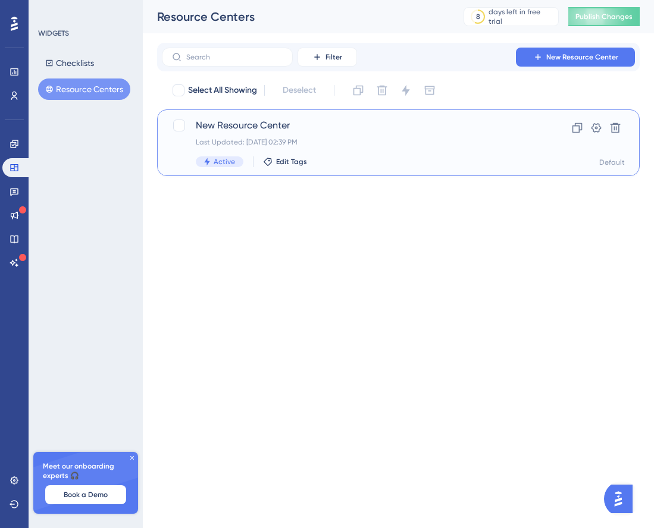
click at [228, 129] on span "New Resource Center" at bounding box center [351, 125] width 310 height 14
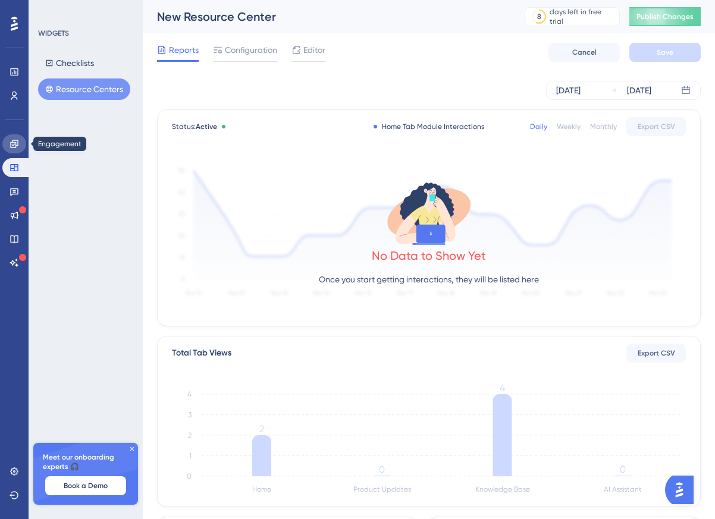
click at [18, 145] on icon at bounding box center [15, 144] width 10 height 10
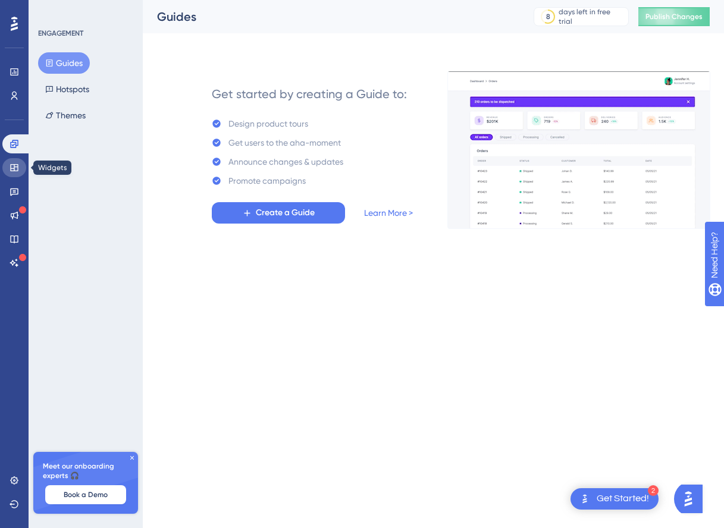
click at [14, 163] on icon at bounding box center [15, 168] width 10 height 10
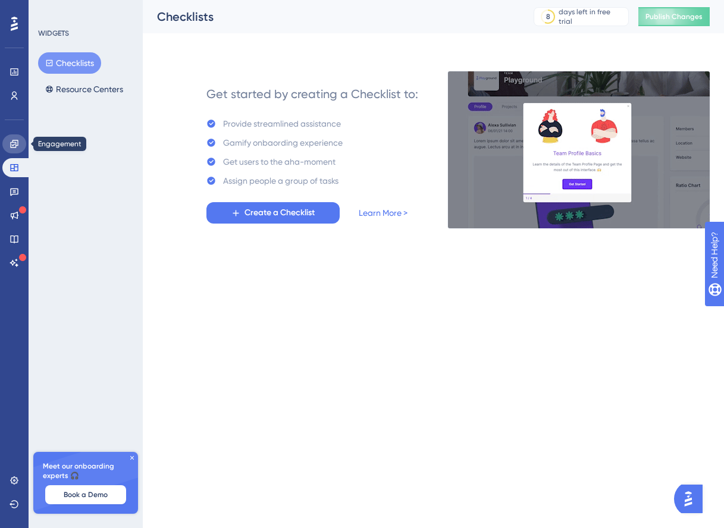
click at [15, 146] on icon at bounding box center [15, 144] width 10 height 10
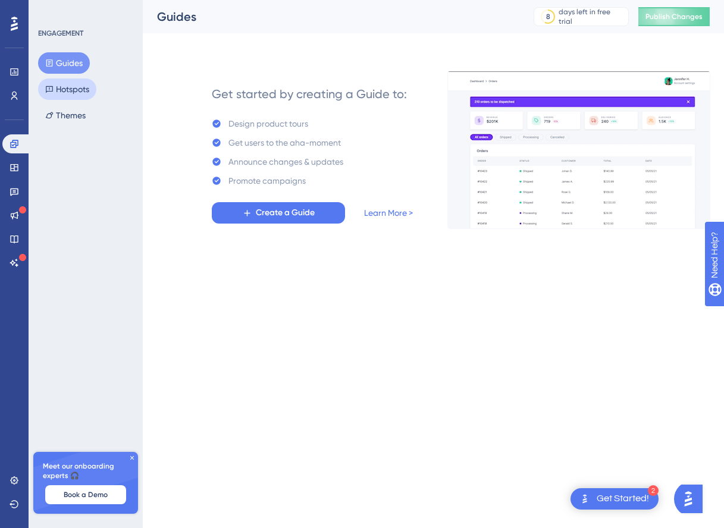
click at [73, 93] on button "Hotspots" at bounding box center [67, 89] width 58 height 21
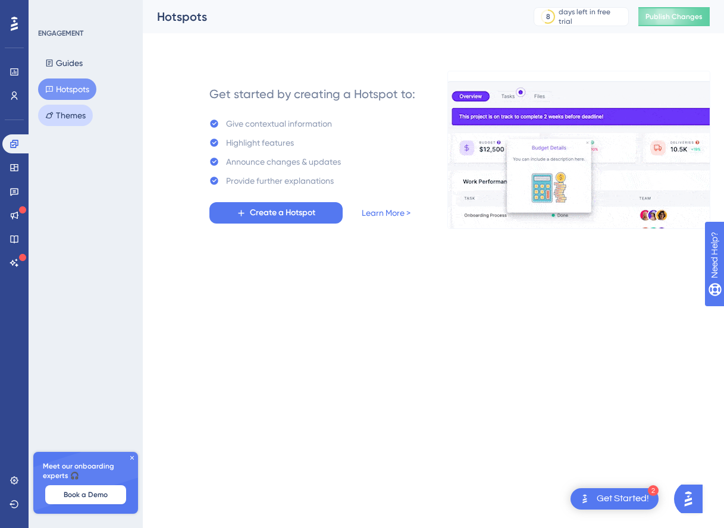
click at [71, 113] on button "Themes" at bounding box center [65, 115] width 55 height 21
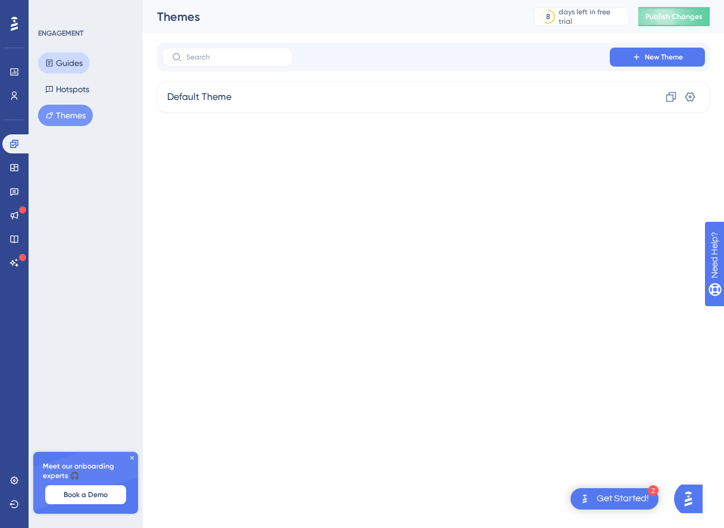
click at [64, 64] on button "Guides" at bounding box center [64, 62] width 52 height 21
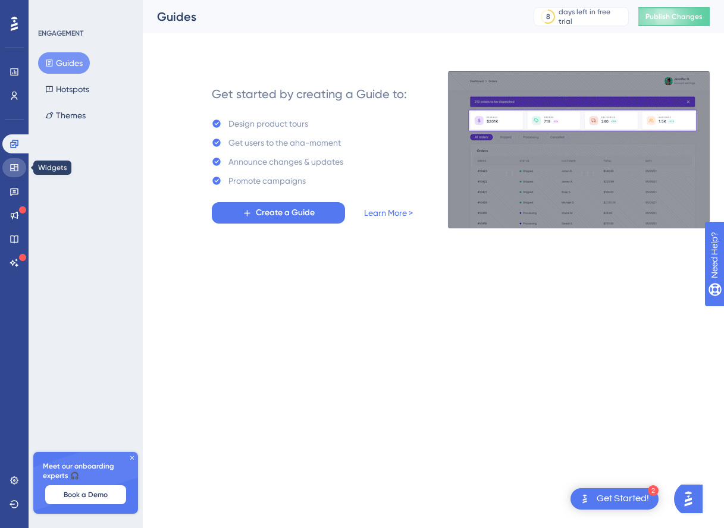
click at [11, 168] on icon at bounding box center [14, 167] width 8 height 7
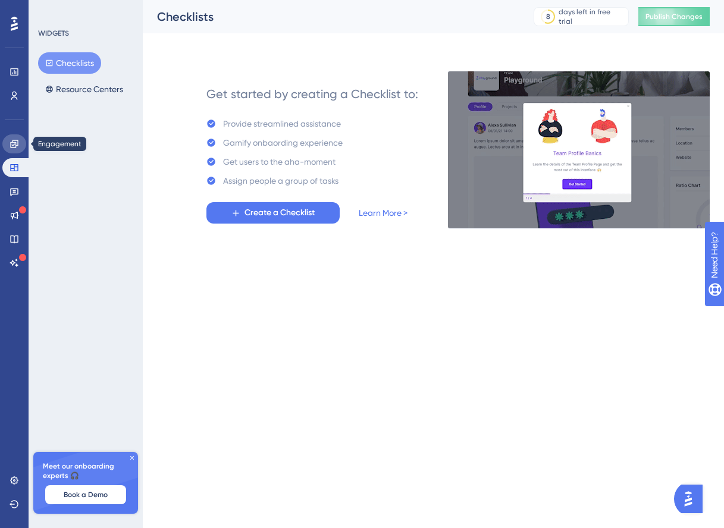
click at [14, 145] on icon at bounding box center [14, 144] width 8 height 8
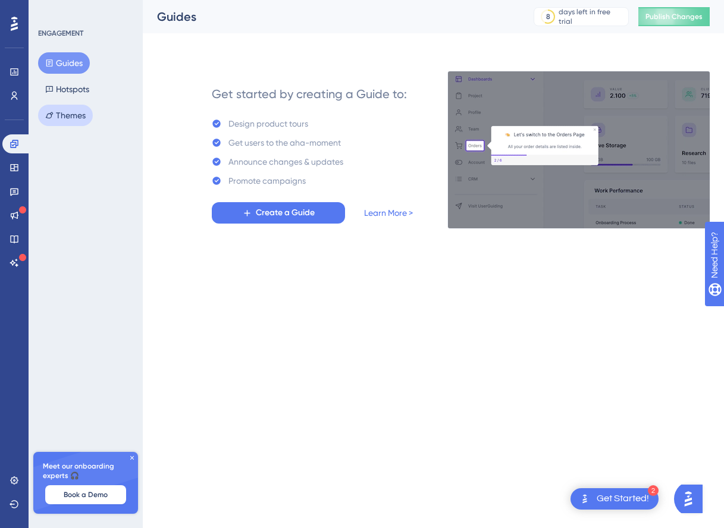
click at [59, 111] on button "Themes" at bounding box center [65, 115] width 55 height 21
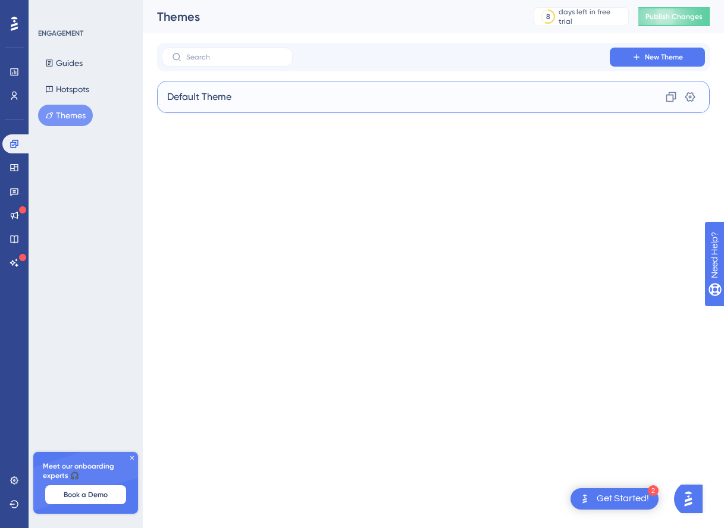
click at [228, 96] on span "Default Theme" at bounding box center [199, 97] width 64 height 14
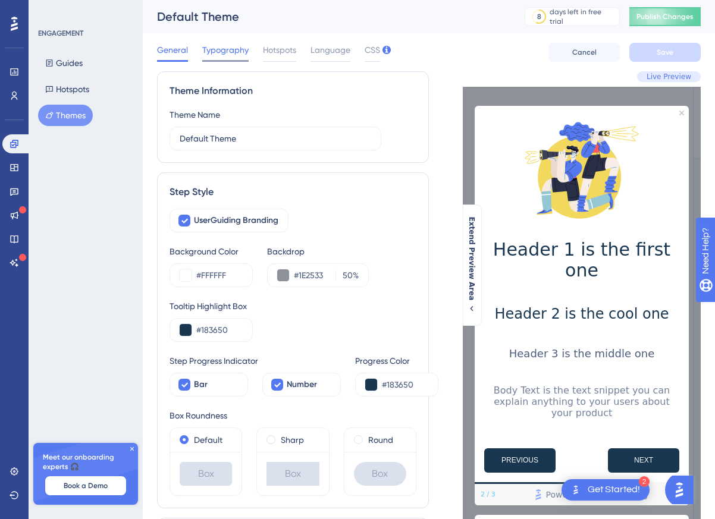
click at [234, 52] on span "Typography" at bounding box center [225, 50] width 46 height 14
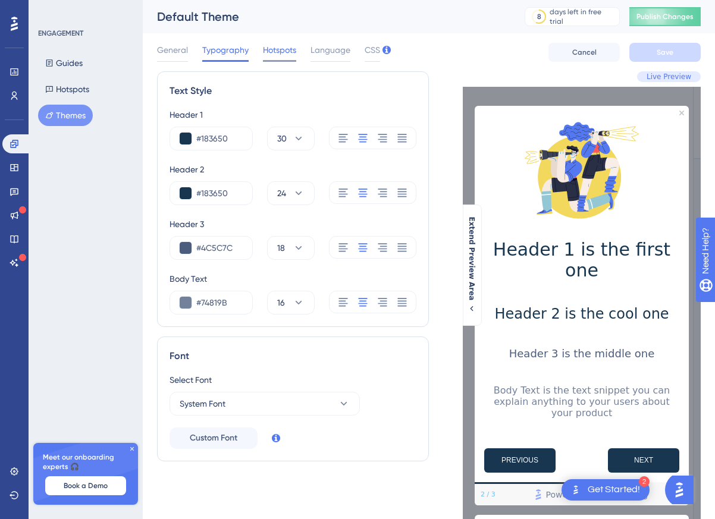
click at [278, 54] on span "Hotspots" at bounding box center [279, 50] width 33 height 14
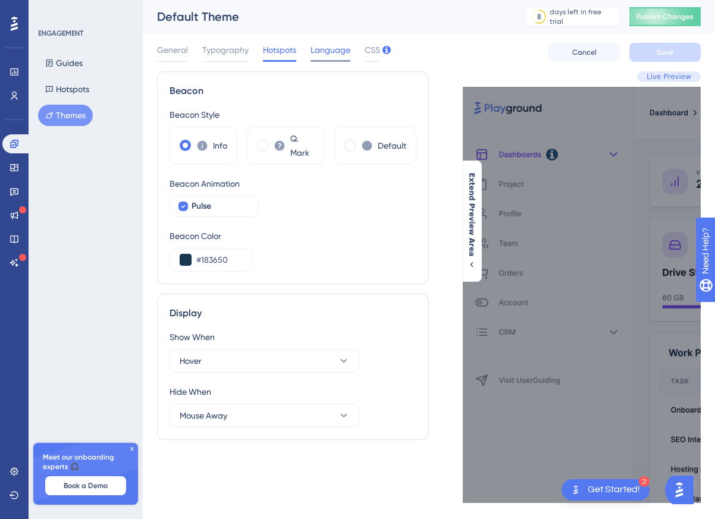
click at [334, 52] on span "Language" at bounding box center [331, 50] width 40 height 14
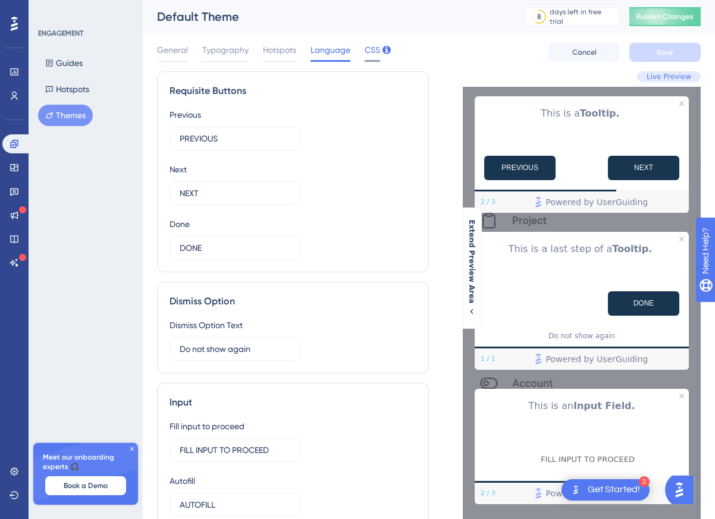
click at [370, 51] on span "CSS" at bounding box center [372, 50] width 15 height 14
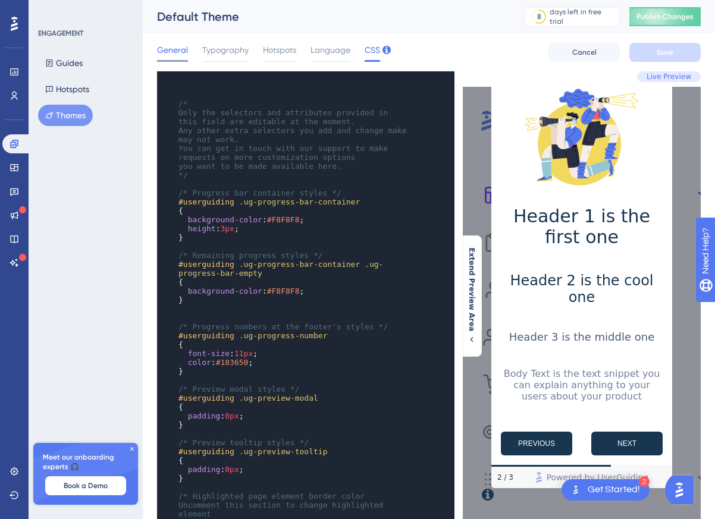
click at [178, 52] on span "General" at bounding box center [172, 50] width 31 height 14
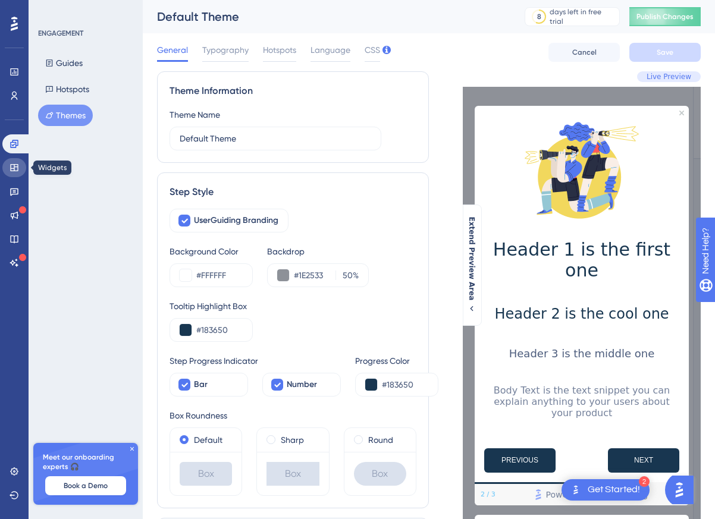
click at [11, 170] on icon at bounding box center [15, 168] width 10 height 10
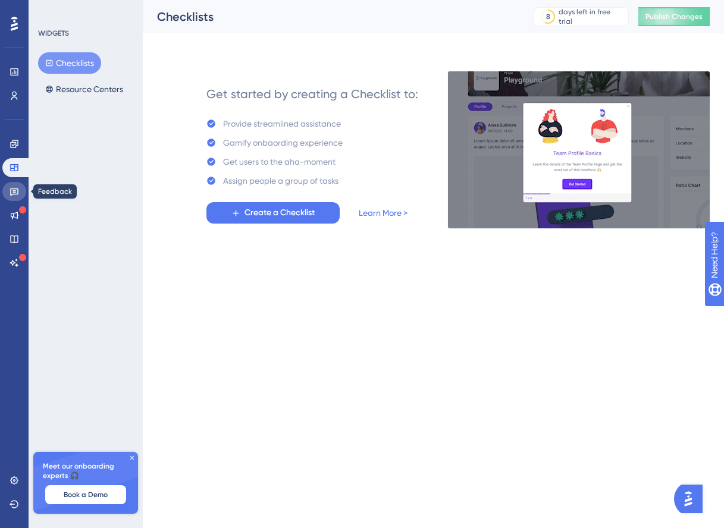
click at [11, 192] on icon at bounding box center [14, 193] width 8 height 8
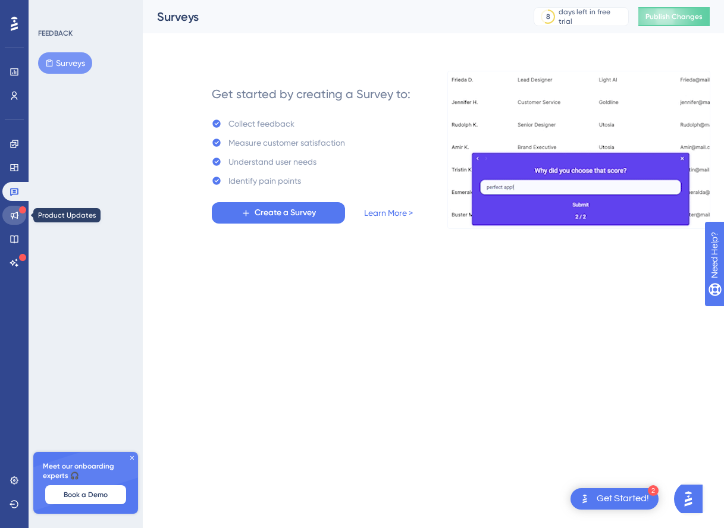
click at [14, 213] on icon at bounding box center [15, 216] width 8 height 8
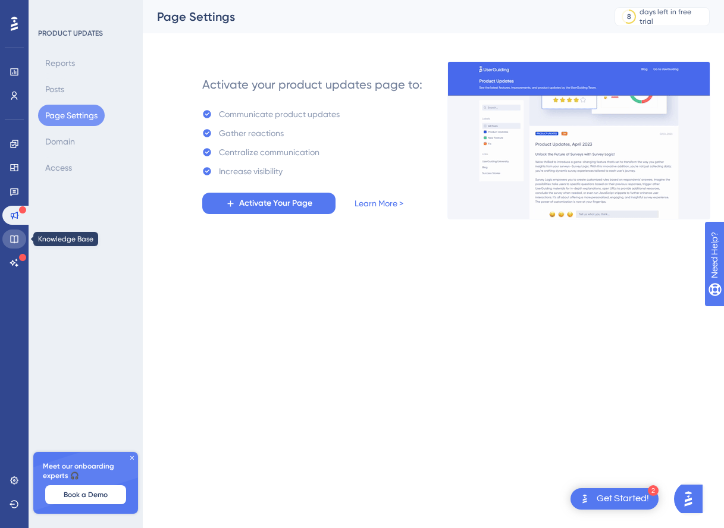
click at [15, 235] on icon at bounding box center [15, 239] width 10 height 10
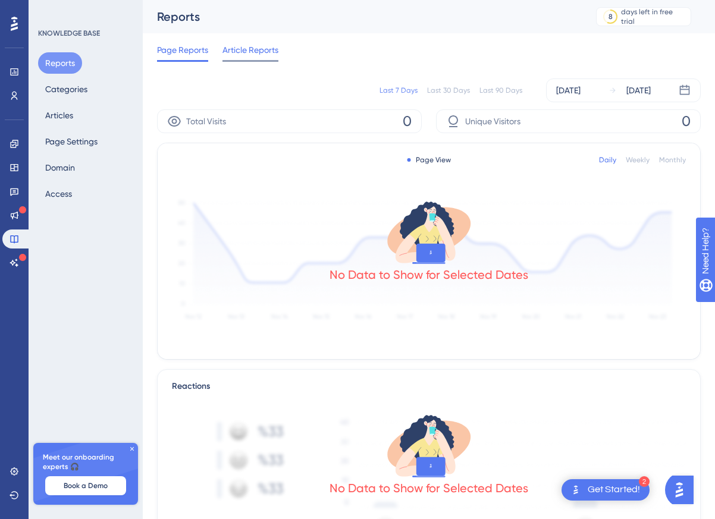
click at [245, 51] on span "Article Reports" at bounding box center [251, 50] width 56 height 14
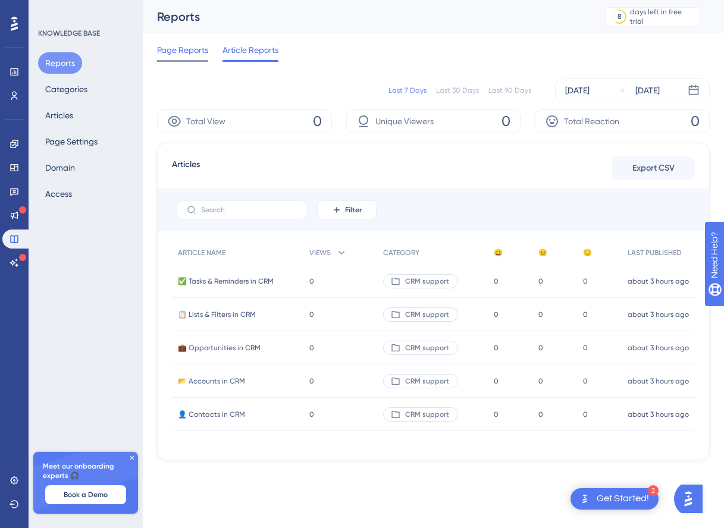
click at [198, 51] on span "Page Reports" at bounding box center [182, 50] width 51 height 14
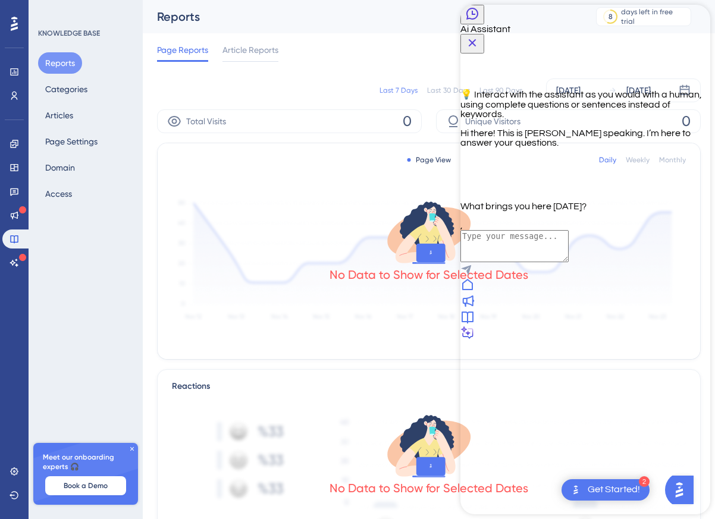
click at [475, 292] on icon at bounding box center [468, 285] width 14 height 14
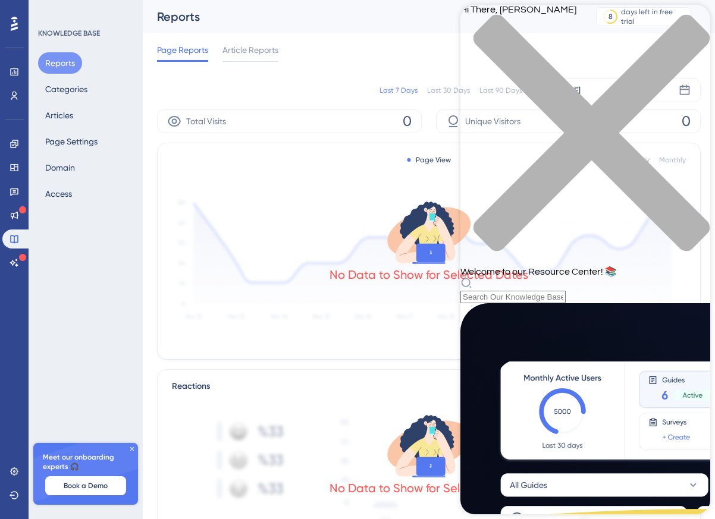
click at [688, 20] on icon "close resource center" at bounding box center [592, 133] width 236 height 236
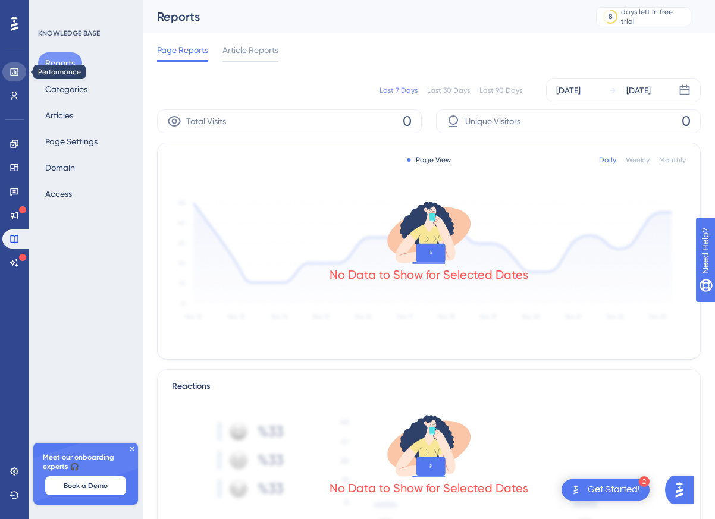
click at [11, 73] on icon at bounding box center [15, 72] width 10 height 10
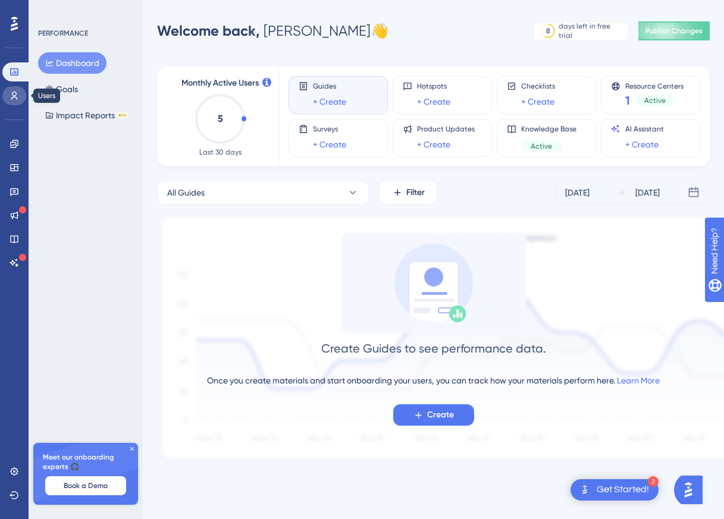
click at [14, 95] on icon at bounding box center [15, 96] width 10 height 10
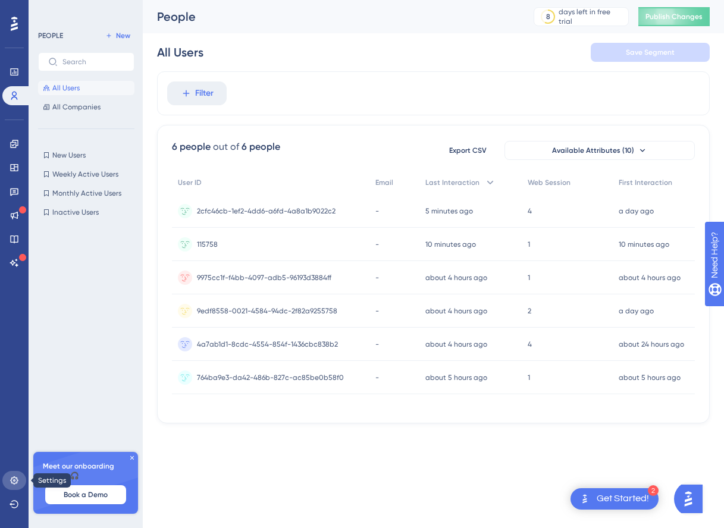
click at [14, 479] on icon at bounding box center [15, 481] width 10 height 10
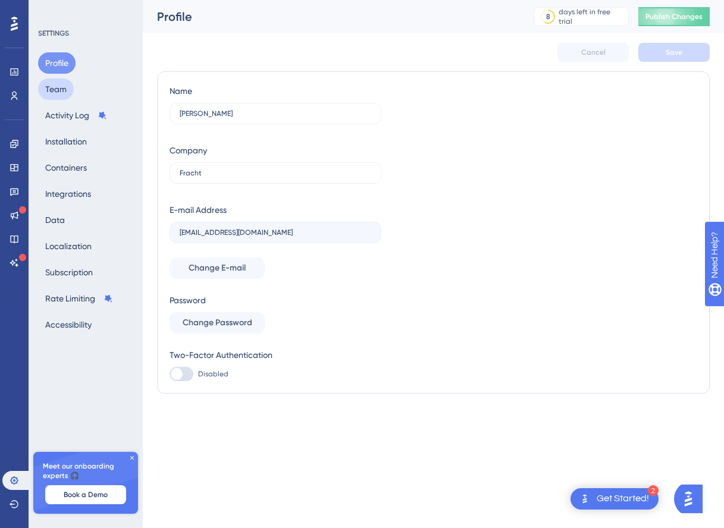
click at [63, 93] on button "Team" at bounding box center [56, 89] width 36 height 21
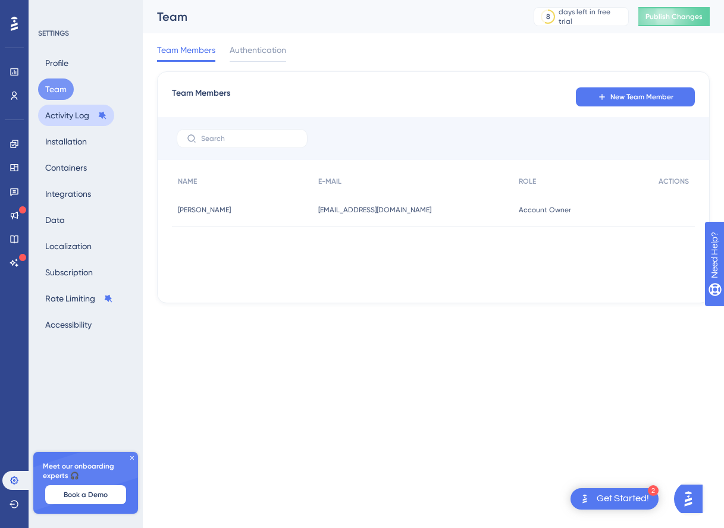
click at [65, 121] on button "Activity Log" at bounding box center [76, 115] width 76 height 21
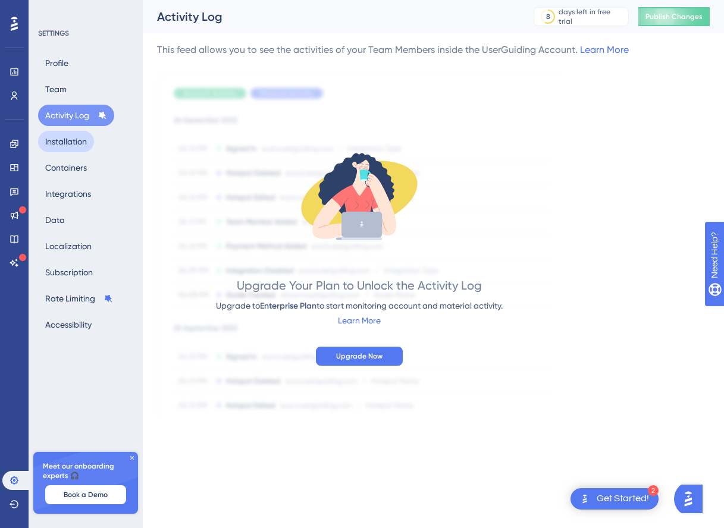
click at [65, 140] on button "Installation" at bounding box center [66, 141] width 56 height 21
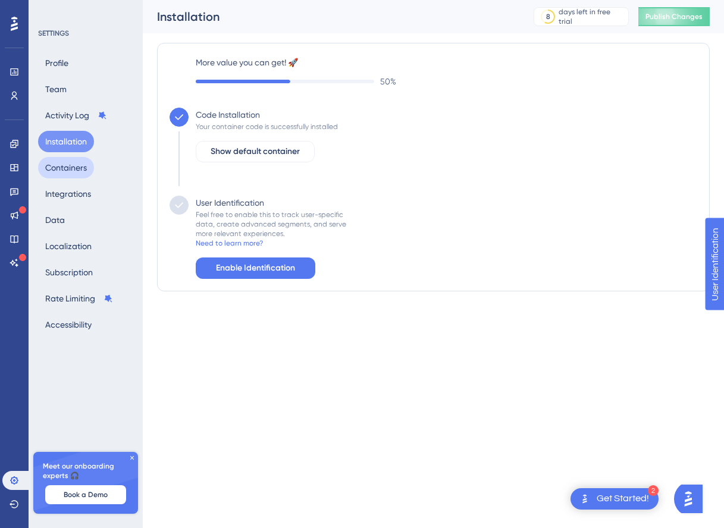
click at [65, 173] on button "Containers" at bounding box center [66, 167] width 56 height 21
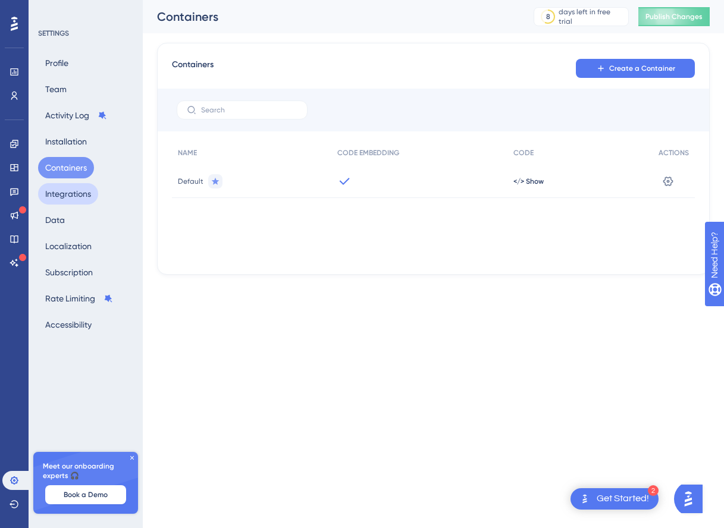
click at [67, 195] on button "Integrations" at bounding box center [68, 193] width 60 height 21
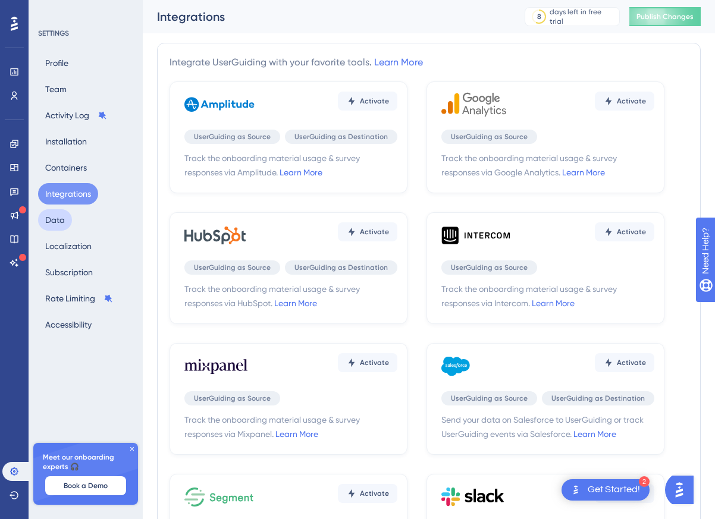
click at [61, 214] on button "Data" at bounding box center [55, 219] width 34 height 21
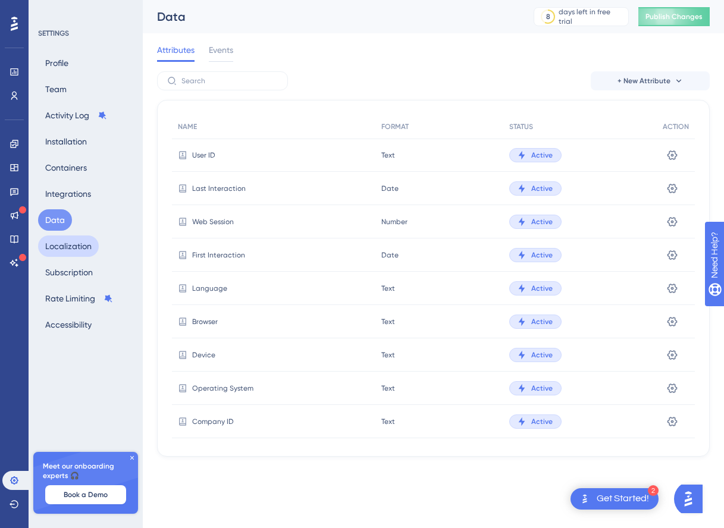
click at [64, 242] on button "Localization" at bounding box center [68, 246] width 61 height 21
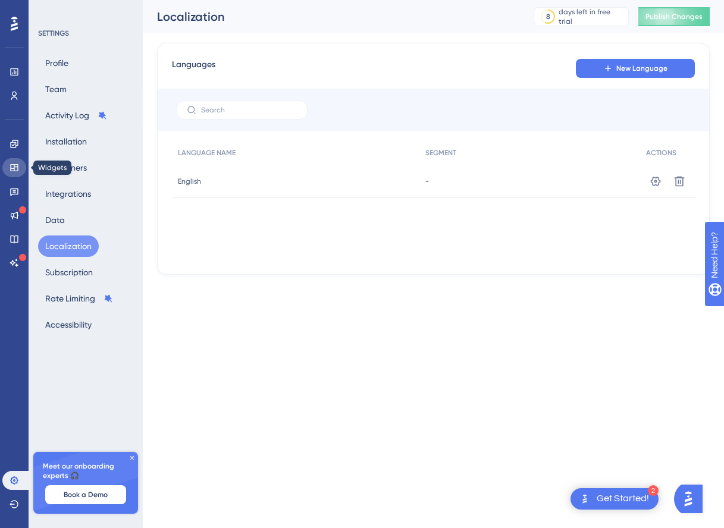
click at [15, 168] on icon at bounding box center [15, 168] width 10 height 10
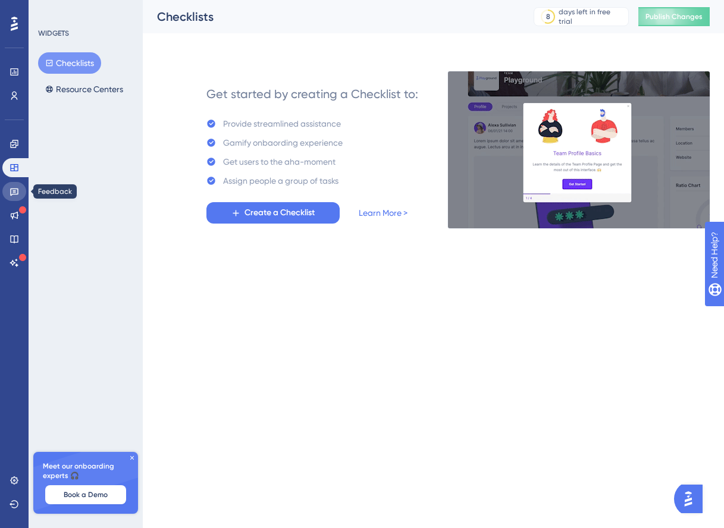
click at [18, 187] on icon at bounding box center [15, 192] width 10 height 10
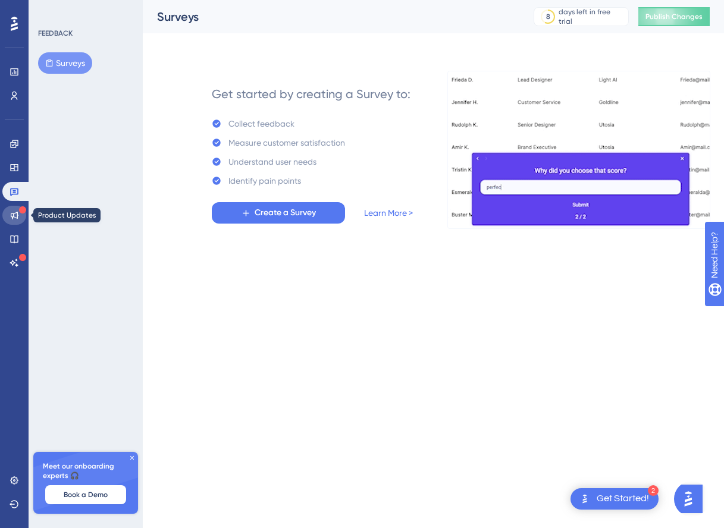
click at [13, 208] on link at bounding box center [14, 215] width 24 height 19
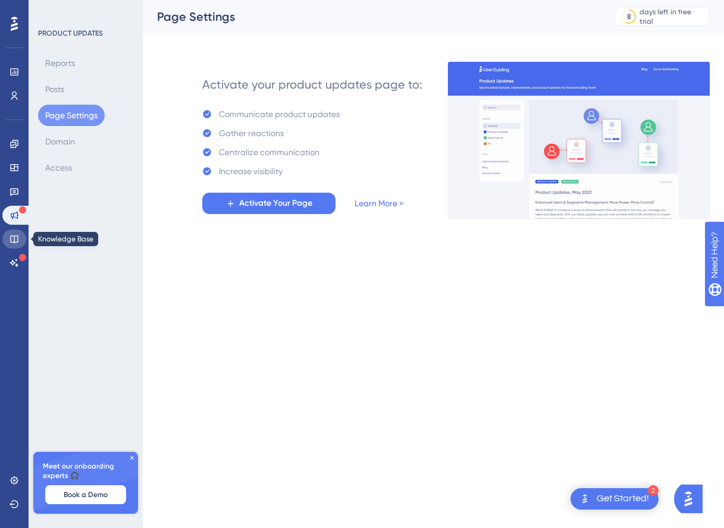
click at [18, 241] on icon at bounding box center [14, 240] width 8 height 8
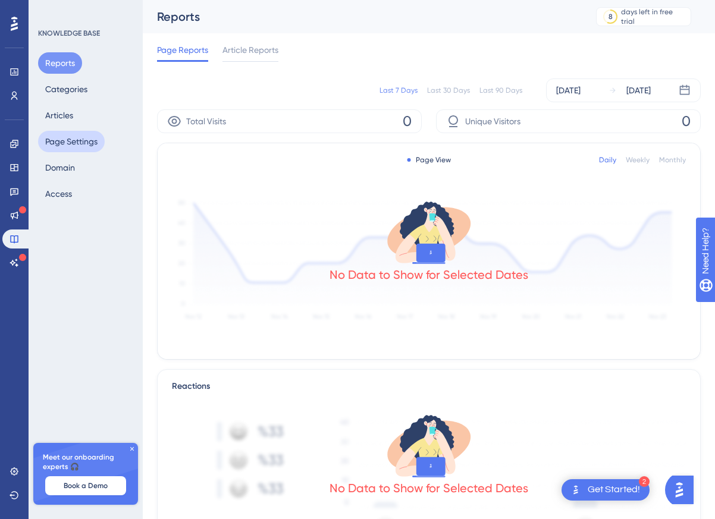
click at [64, 144] on button "Page Settings" at bounding box center [71, 141] width 67 height 21
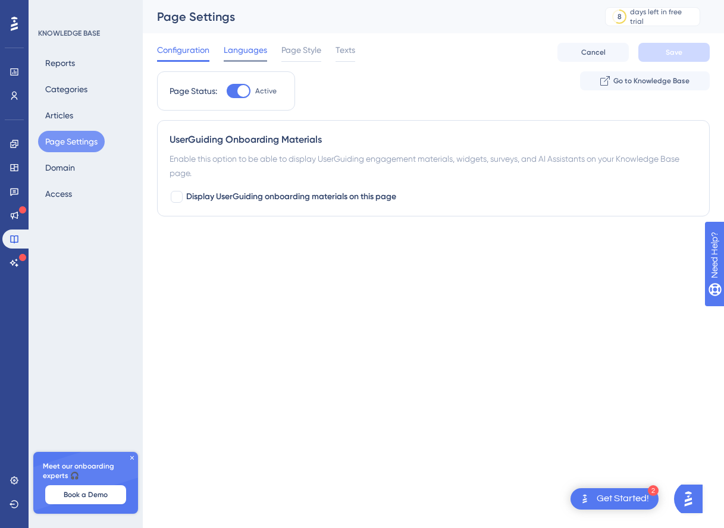
click at [264, 53] on span "Languages" at bounding box center [245, 50] width 43 height 14
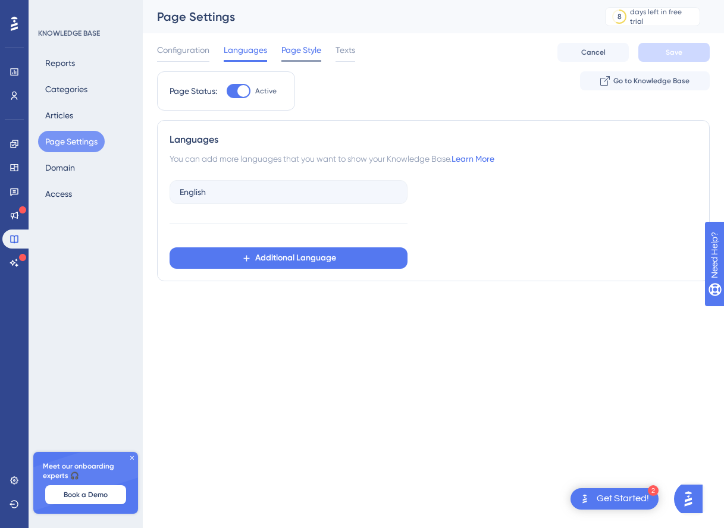
click at [293, 51] on span "Page Style" at bounding box center [301, 50] width 40 height 14
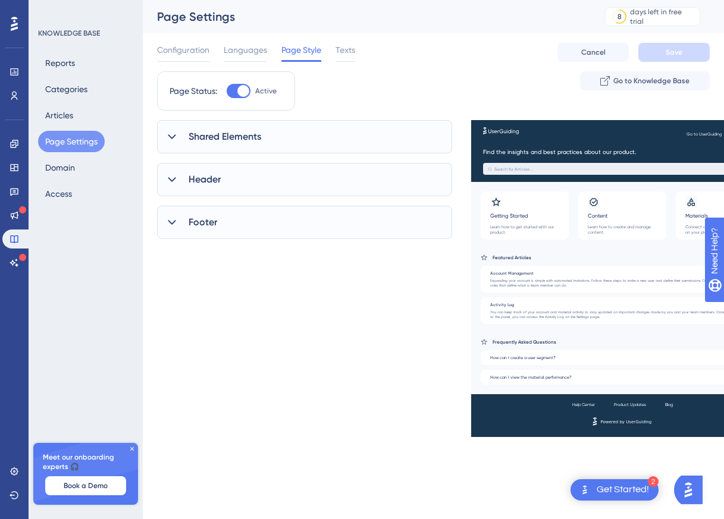
click at [173, 136] on icon at bounding box center [172, 136] width 8 height 5
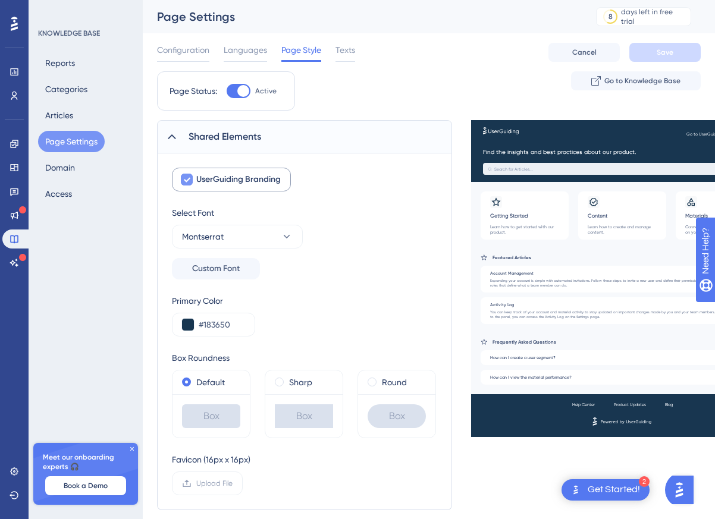
click at [187, 179] on icon at bounding box center [186, 180] width 7 height 10
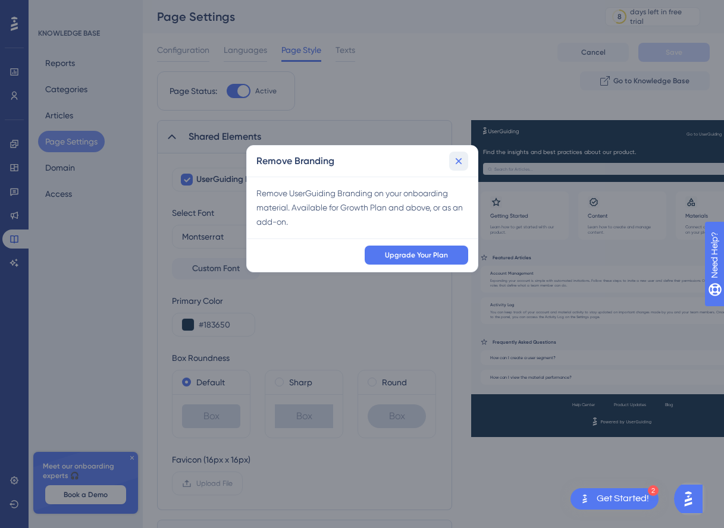
click at [460, 163] on icon at bounding box center [458, 161] width 7 height 7
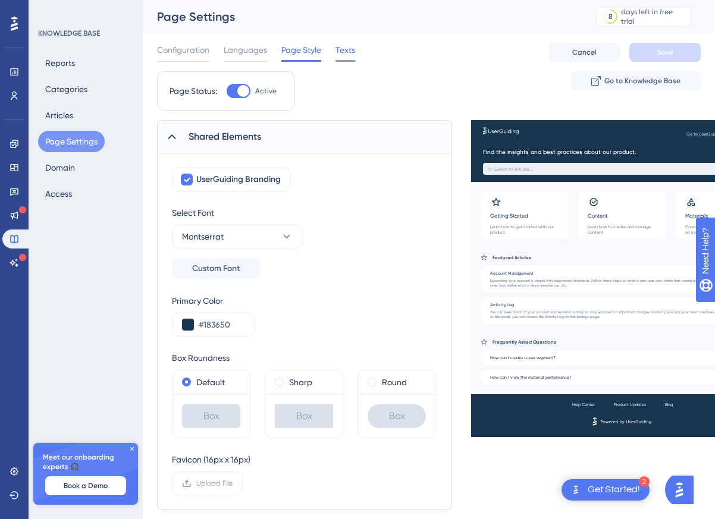
click at [340, 54] on span "Texts" at bounding box center [346, 50] width 20 height 14
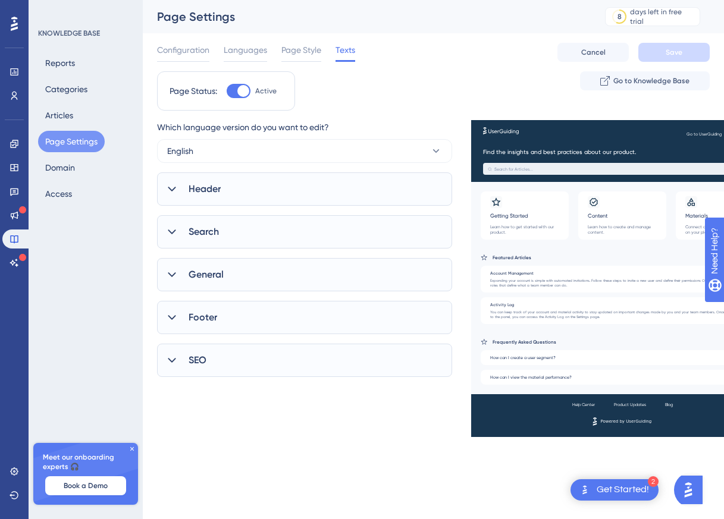
click at [171, 187] on icon at bounding box center [172, 189] width 12 height 12
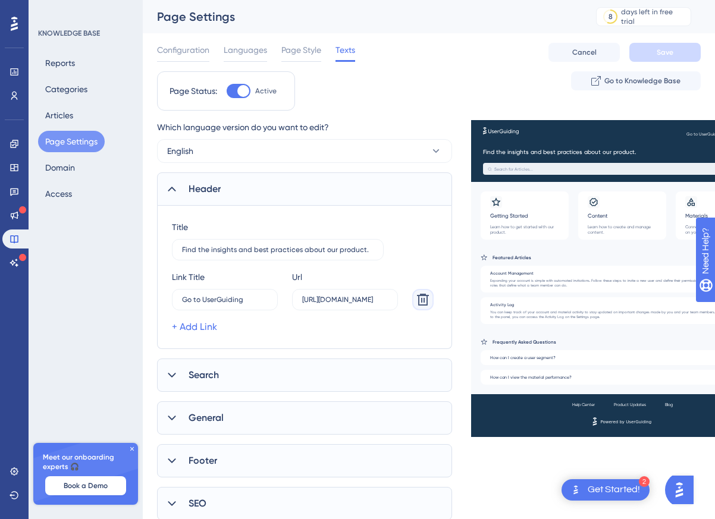
click at [420, 300] on icon at bounding box center [423, 300] width 14 height 14
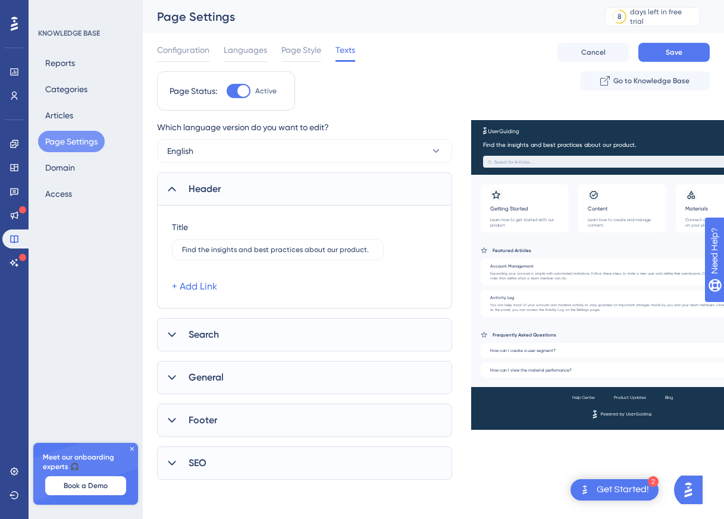
click at [173, 190] on icon at bounding box center [172, 189] width 12 height 12
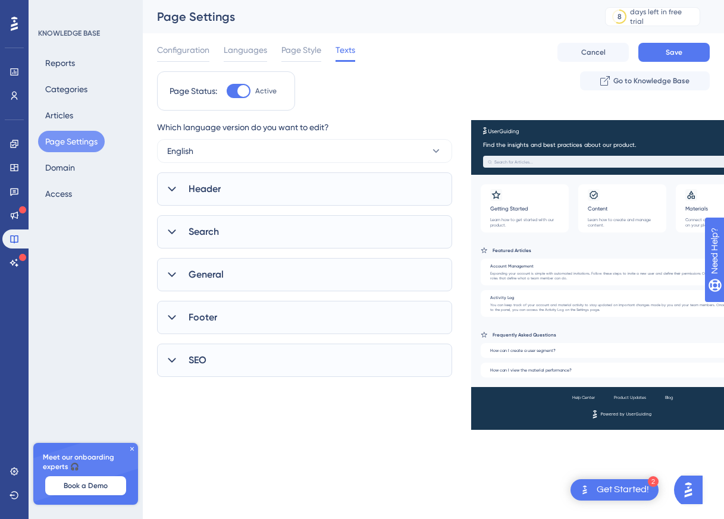
click at [173, 230] on icon at bounding box center [172, 232] width 12 height 12
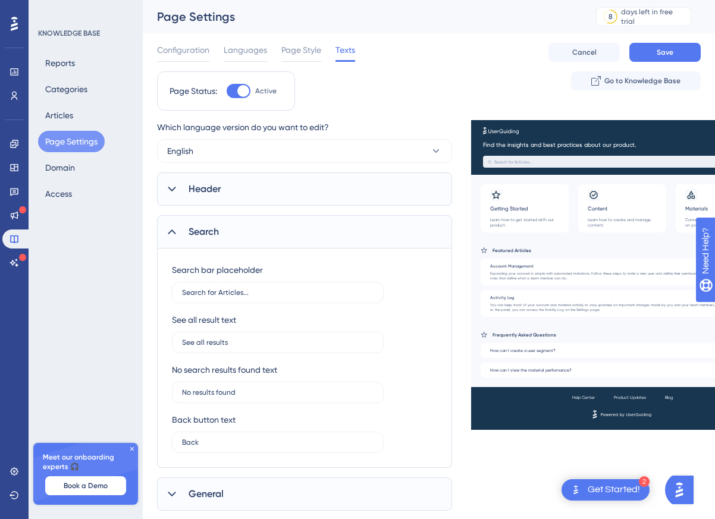
click at [173, 230] on icon at bounding box center [172, 232] width 12 height 12
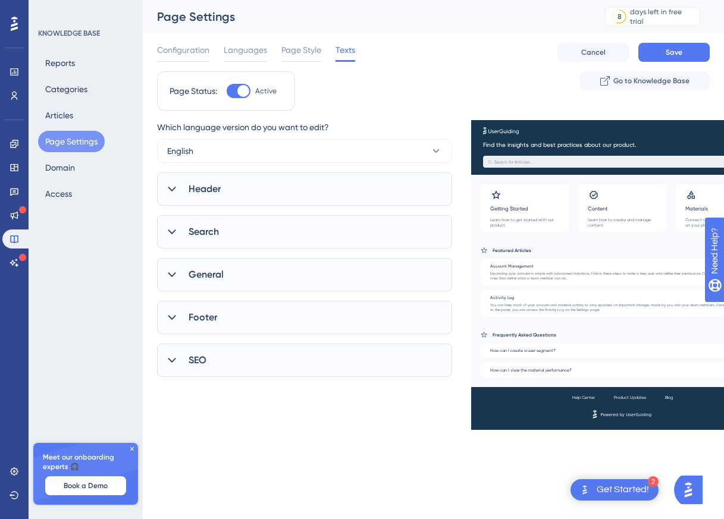
click at [177, 274] on icon at bounding box center [172, 275] width 12 height 12
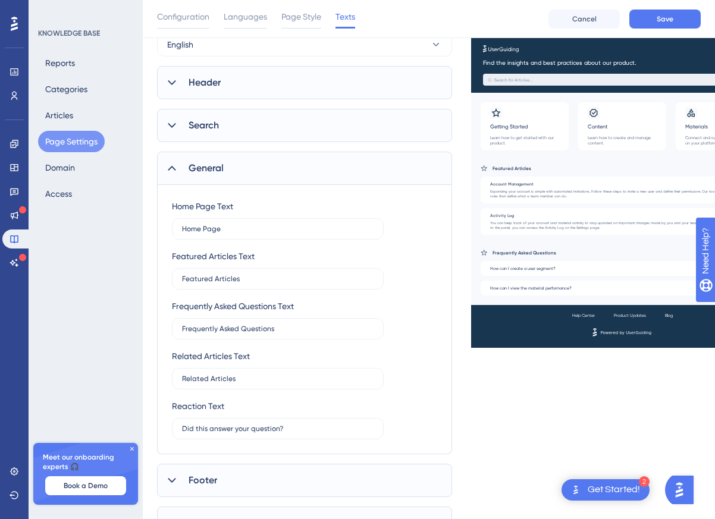
scroll to position [155, 0]
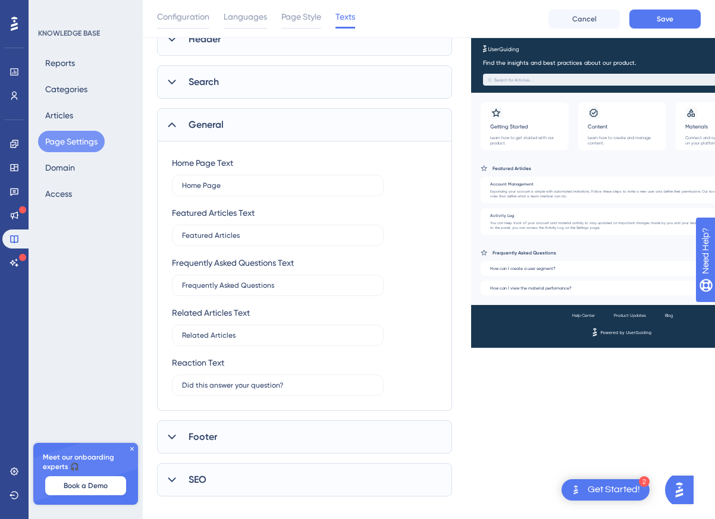
click at [172, 124] on icon at bounding box center [172, 125] width 12 height 12
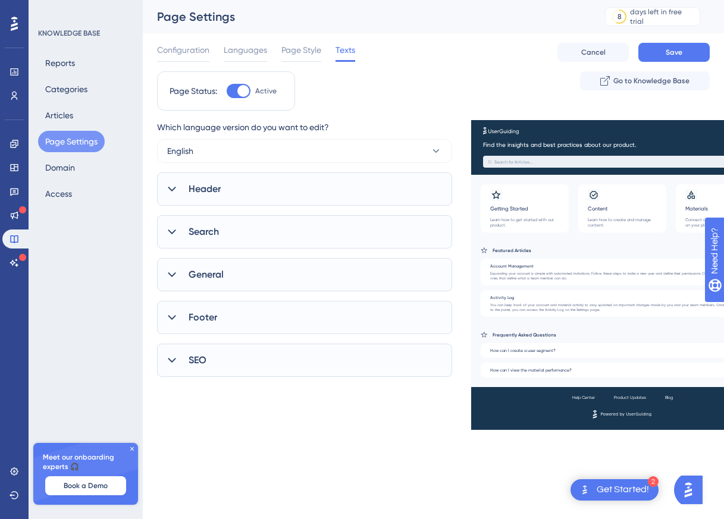
click at [170, 317] on icon at bounding box center [172, 317] width 8 height 5
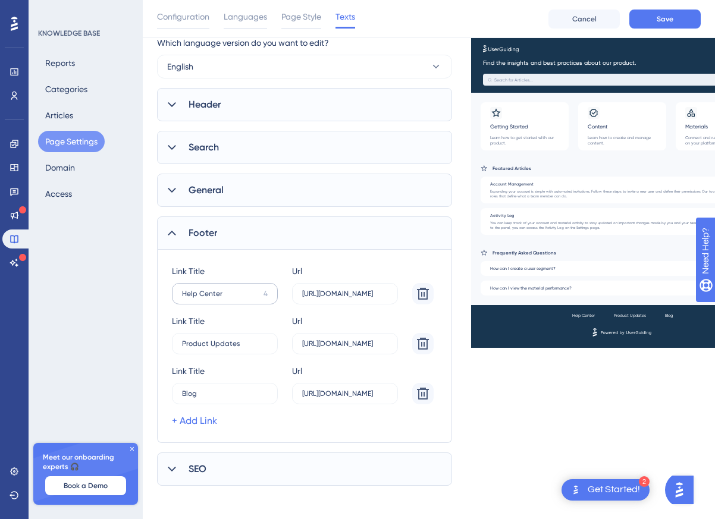
scroll to position [94, 0]
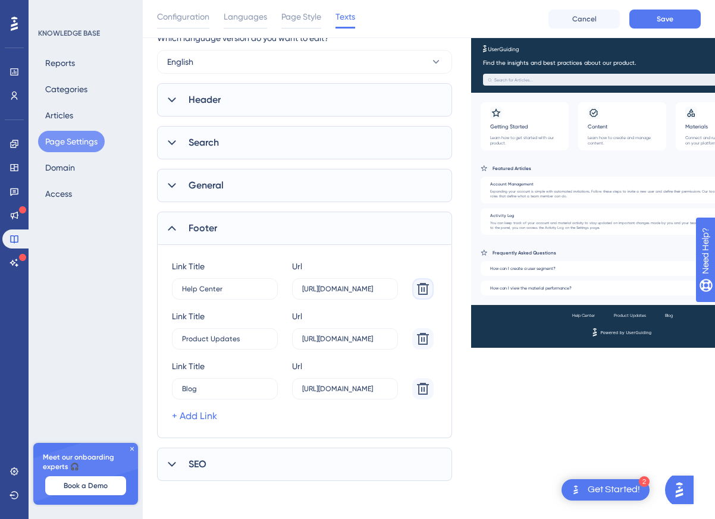
click at [424, 291] on icon at bounding box center [423, 289] width 12 height 12
type input "Product Updates"
type input "https://userguiding.com/blog/product-updates"
type input "Blog"
type input "https://userguiding.com/blog/"
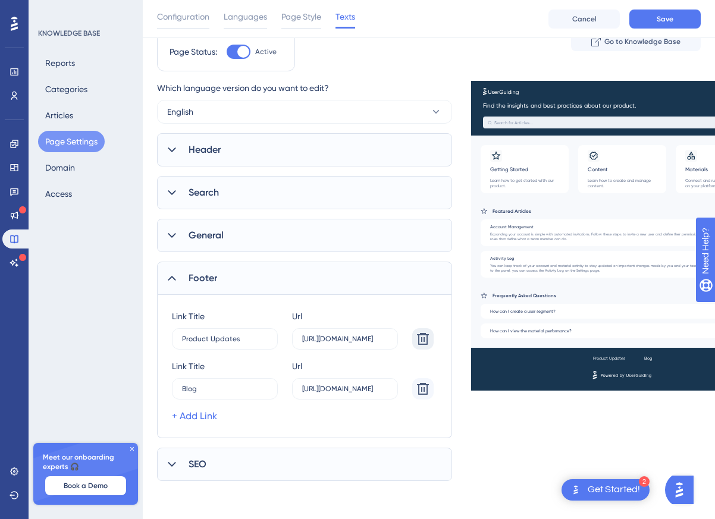
scroll to position [44, 0]
click at [421, 340] on icon at bounding box center [423, 339] width 14 height 14
type input "Blog"
type input "https://userguiding.com/blog/"
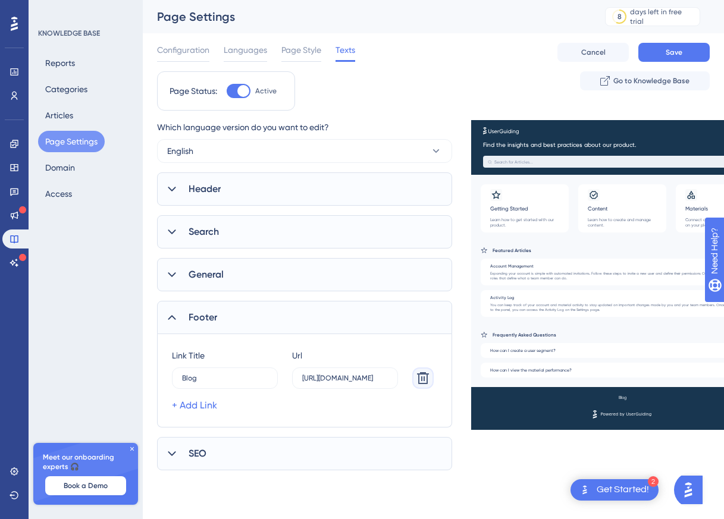
click at [422, 380] on icon at bounding box center [423, 378] width 14 height 14
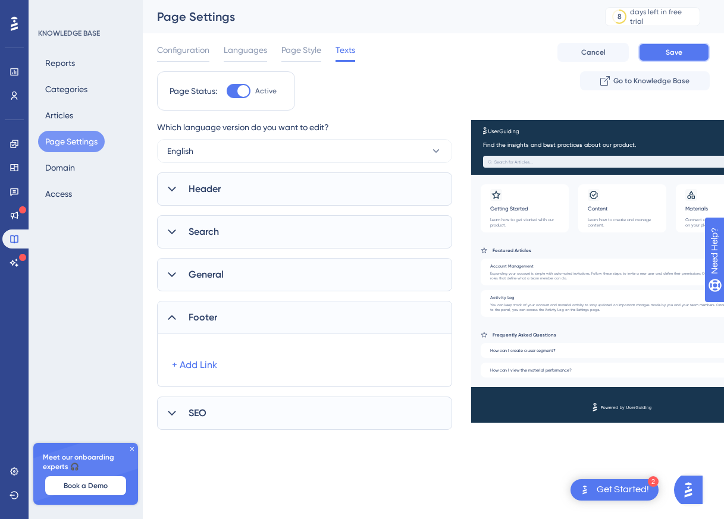
click at [675, 51] on span "Save" at bounding box center [674, 53] width 17 height 10
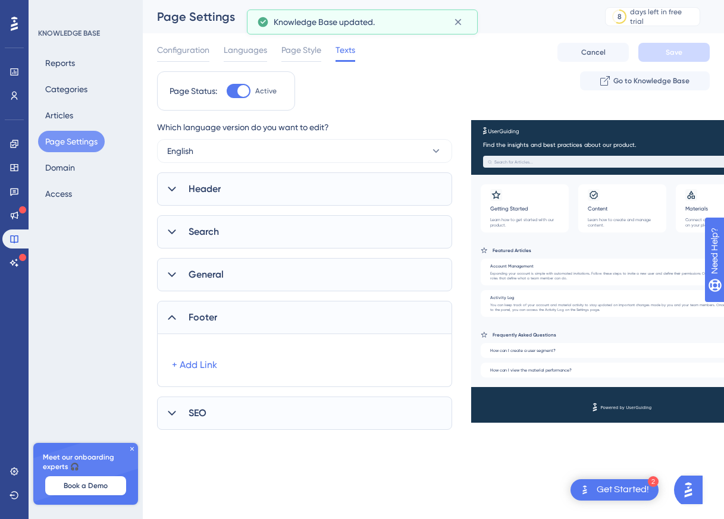
click at [174, 412] on icon at bounding box center [172, 413] width 8 height 5
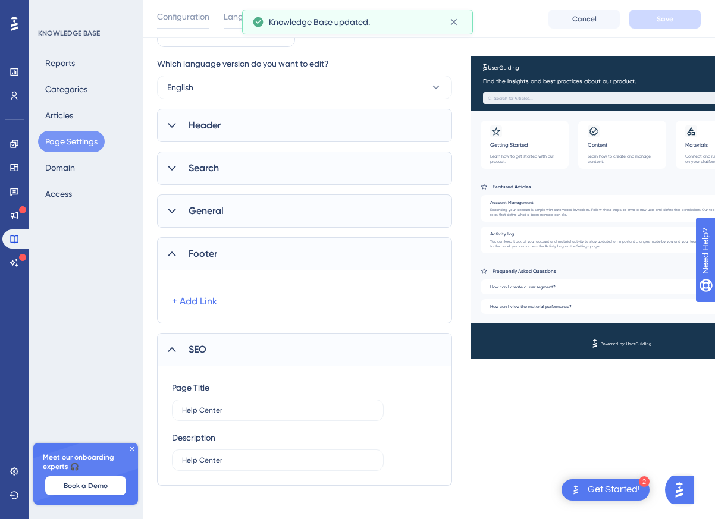
scroll to position [73, 0]
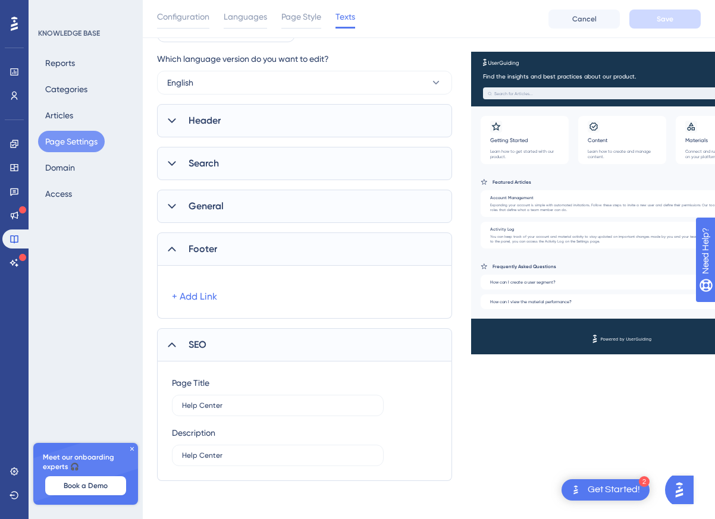
click at [172, 346] on icon at bounding box center [172, 345] width 12 height 12
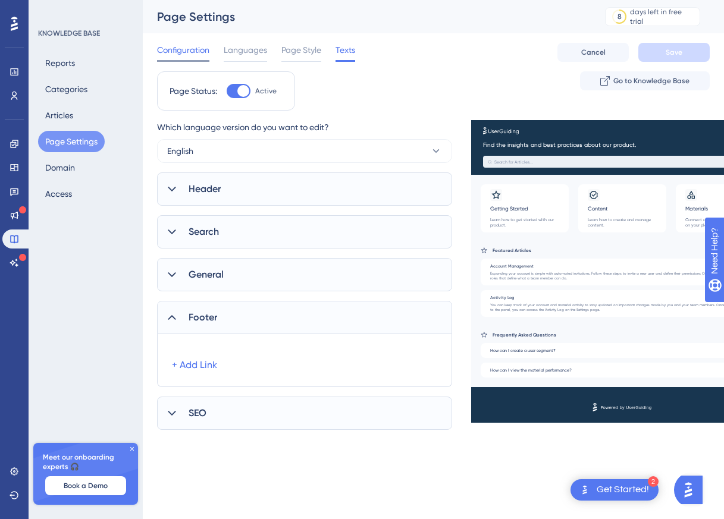
click at [200, 49] on span "Configuration" at bounding box center [183, 50] width 52 height 14
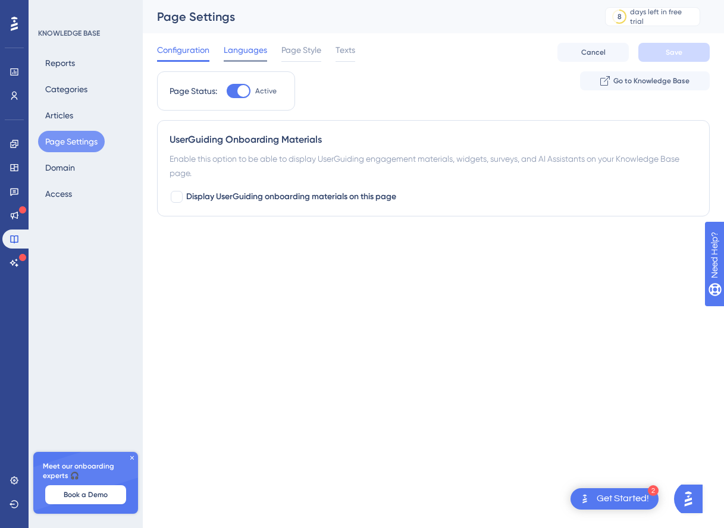
click at [242, 49] on span "Languages" at bounding box center [245, 50] width 43 height 14
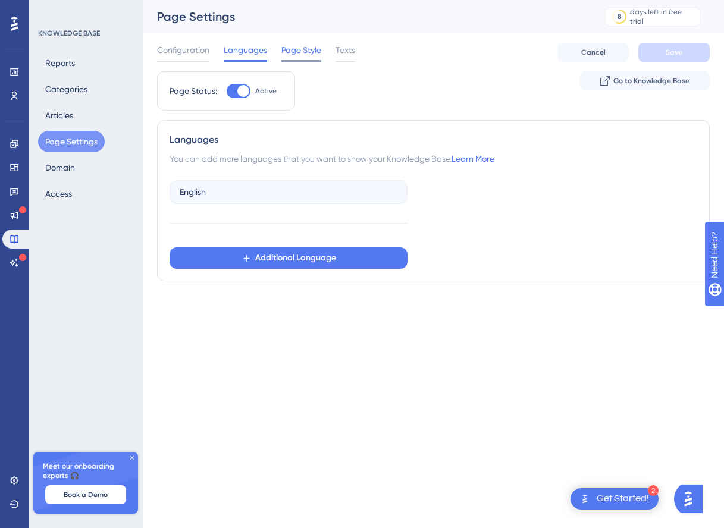
click at [299, 52] on span "Page Style" at bounding box center [301, 50] width 40 height 14
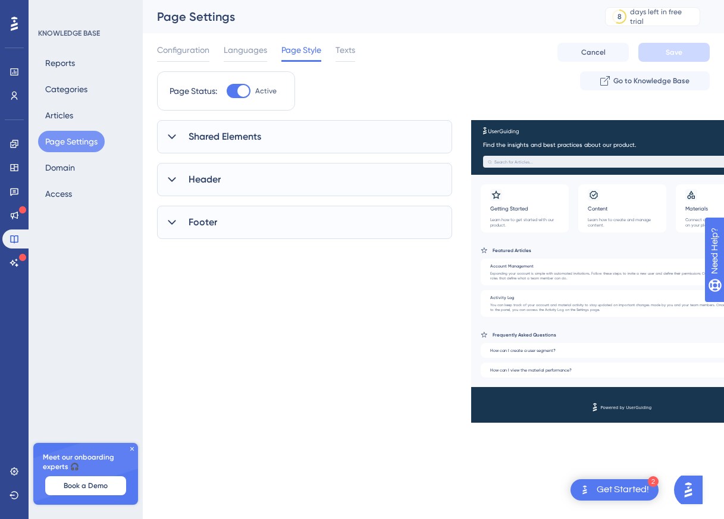
click at [173, 139] on icon at bounding box center [172, 137] width 12 height 12
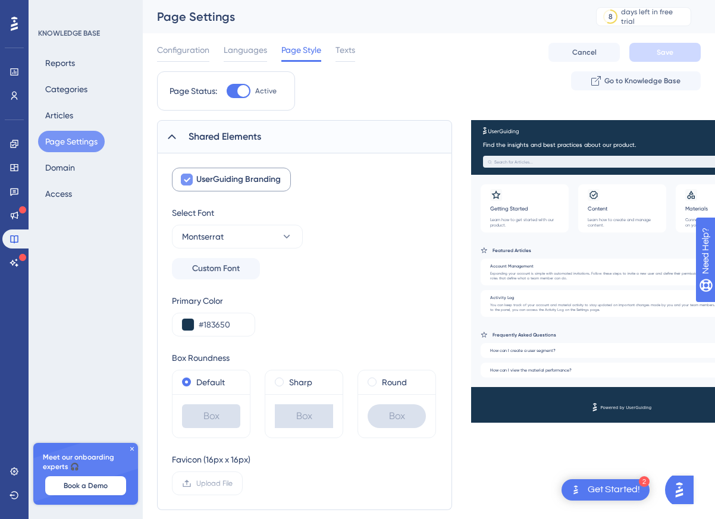
click at [190, 178] on icon at bounding box center [187, 180] width 7 height 5
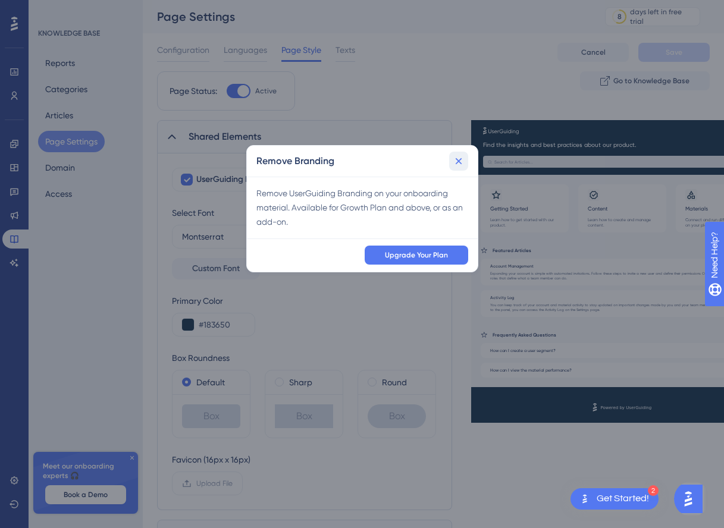
click at [461, 162] on icon at bounding box center [459, 161] width 12 height 12
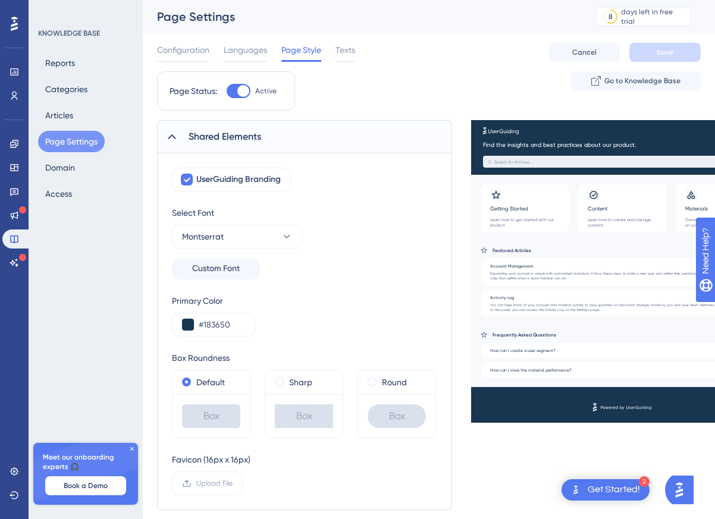
click at [176, 136] on icon at bounding box center [172, 137] width 12 height 12
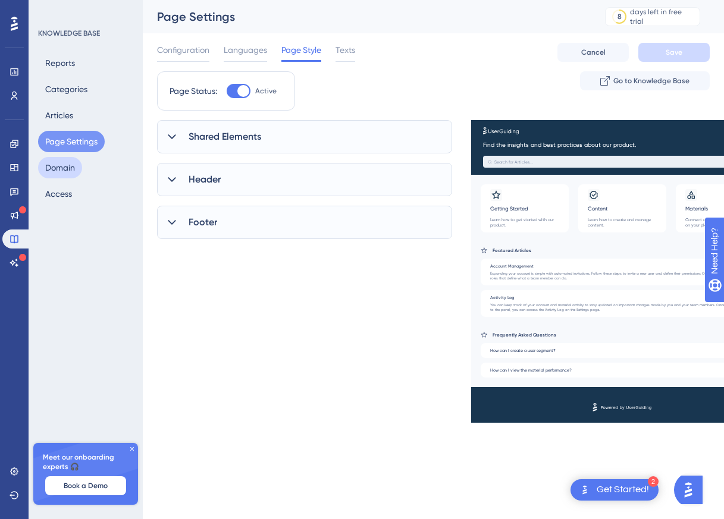
click at [76, 167] on button "Domain" at bounding box center [60, 167] width 44 height 21
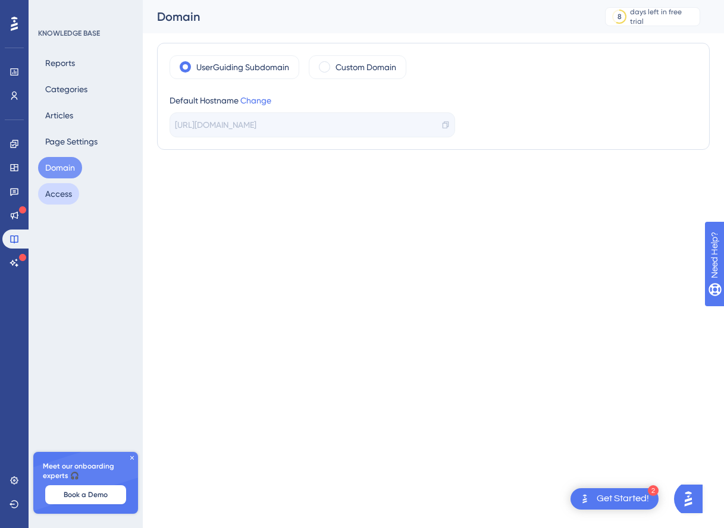
click at [66, 186] on button "Access" at bounding box center [58, 193] width 41 height 21
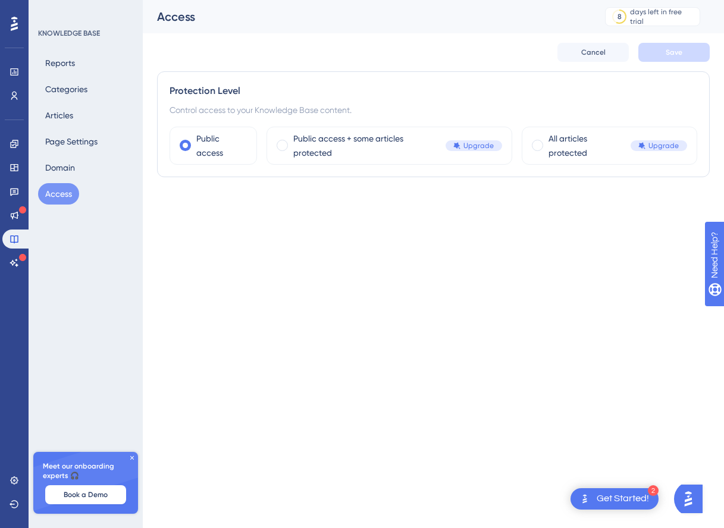
click at [17, 25] on icon at bounding box center [14, 23] width 7 height 15
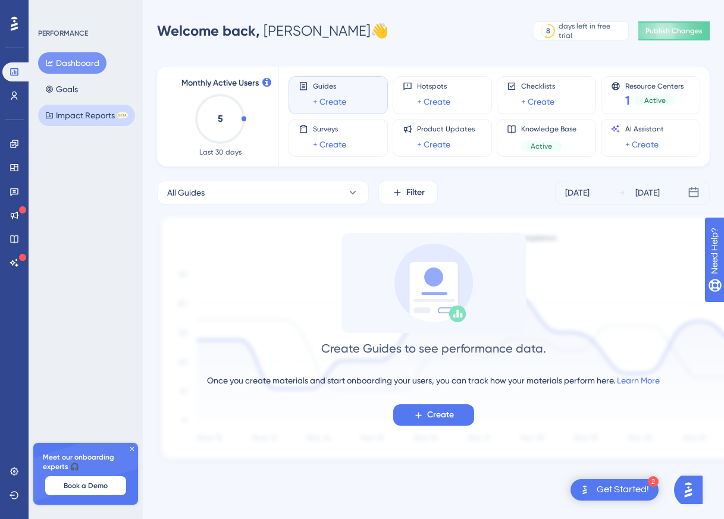
click at [71, 111] on button "Impact Reports BETA" at bounding box center [86, 115] width 97 height 21
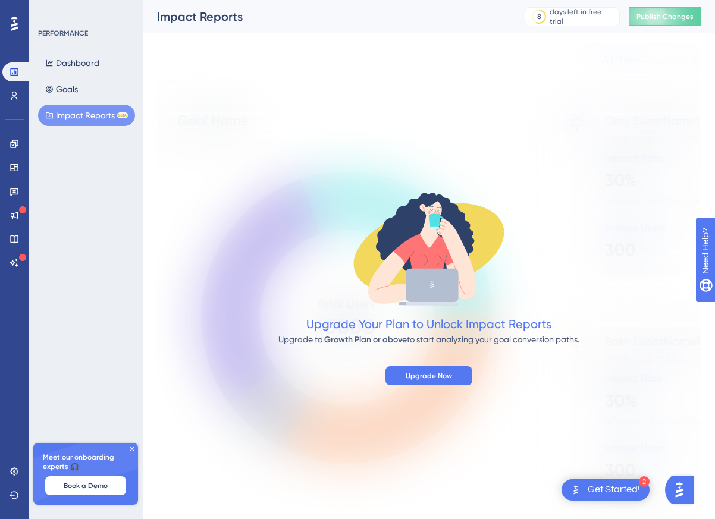
click at [57, 77] on div "Dashboard Goals Impact Reports BETA" at bounding box center [86, 89] width 96 height 74
click at [61, 85] on button "Goals" at bounding box center [61, 89] width 47 height 21
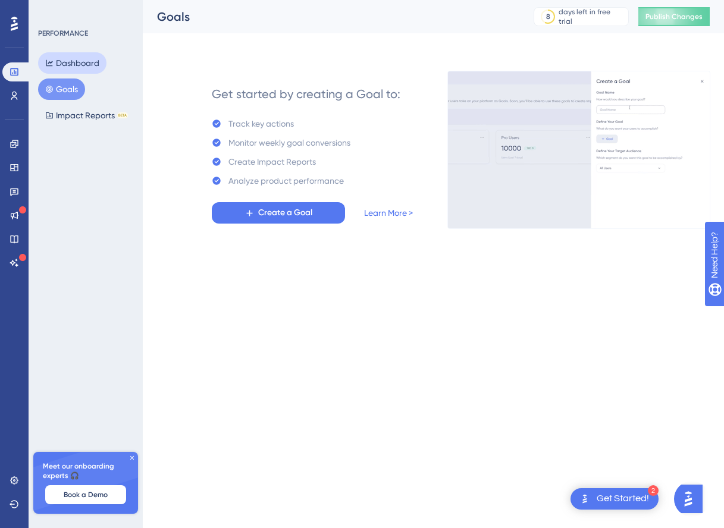
click at [67, 65] on button "Dashboard" at bounding box center [72, 62] width 68 height 21
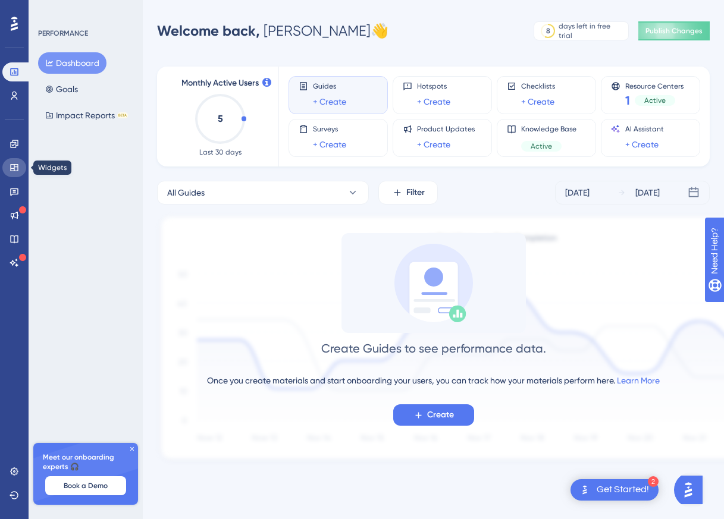
click at [13, 167] on icon at bounding box center [15, 168] width 10 height 10
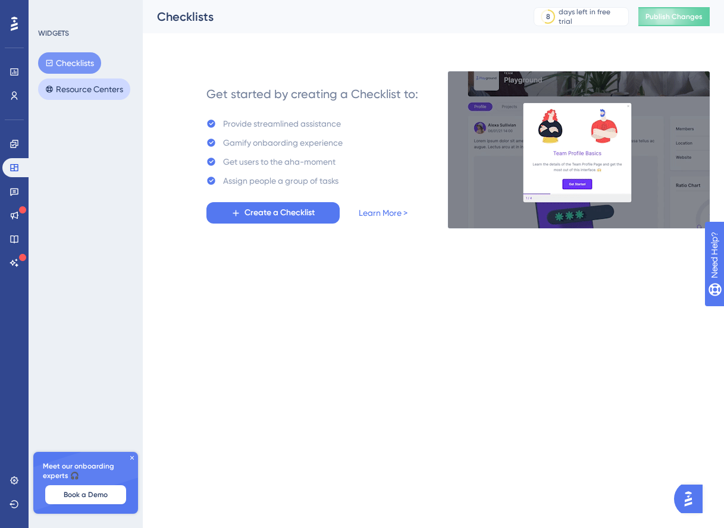
click at [74, 85] on button "Resource Centers" at bounding box center [84, 89] width 92 height 21
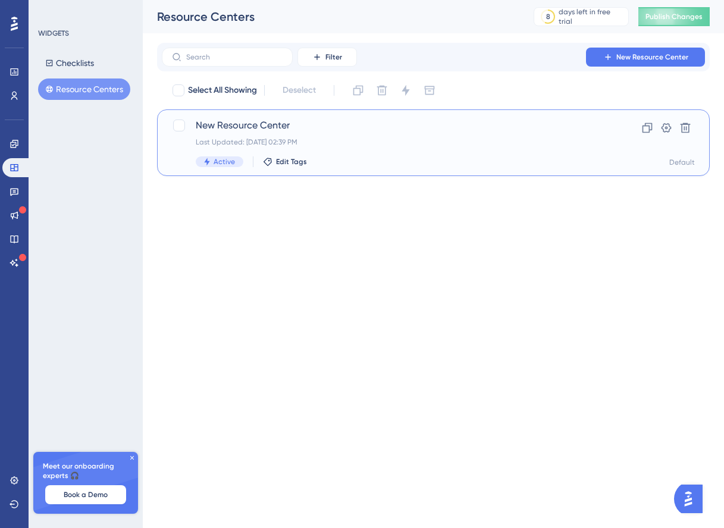
click at [247, 126] on span "New Resource Center" at bounding box center [386, 125] width 380 height 14
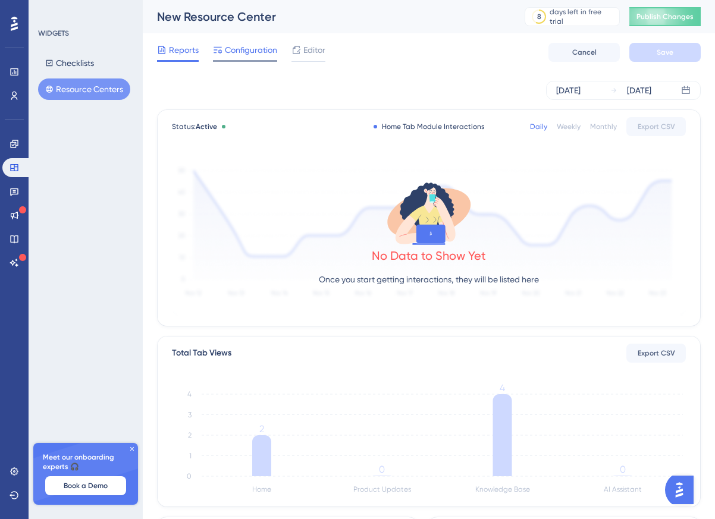
click at [253, 53] on span "Configuration" at bounding box center [251, 50] width 52 height 14
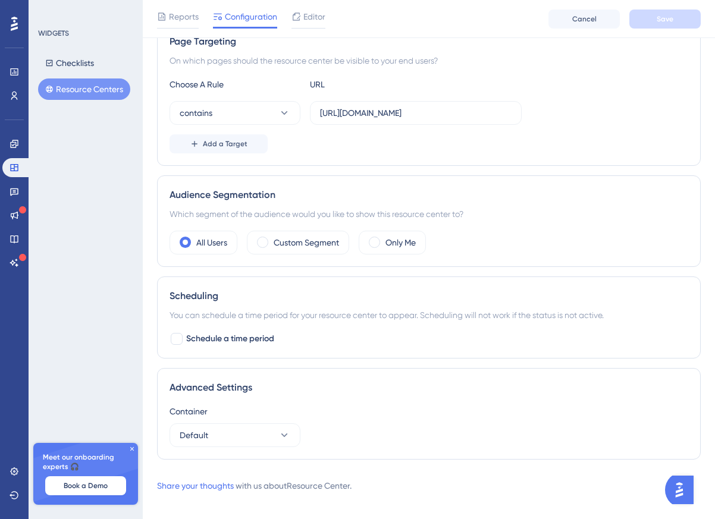
scroll to position [233, 0]
click at [235, 144] on span "Add a Target" at bounding box center [225, 143] width 45 height 10
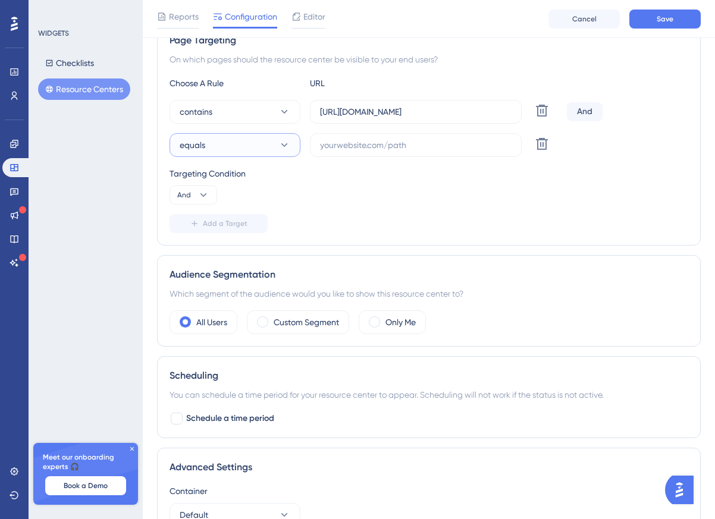
click at [243, 147] on button "equals" at bounding box center [235, 145] width 131 height 24
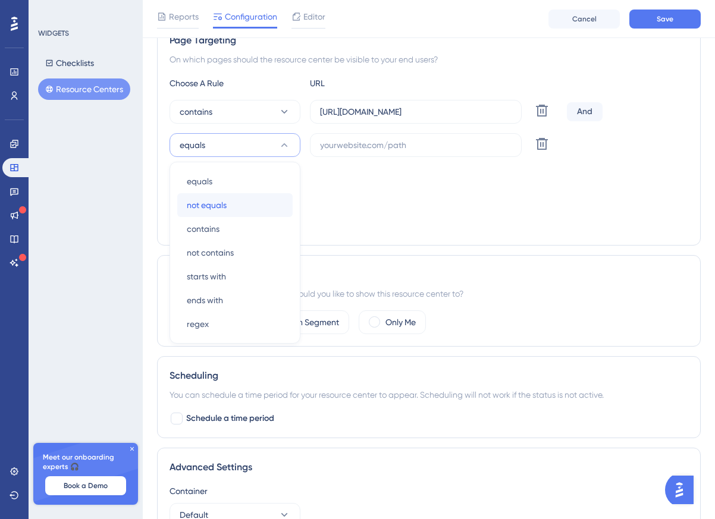
click at [223, 205] on span "not equals" at bounding box center [207, 205] width 40 height 14
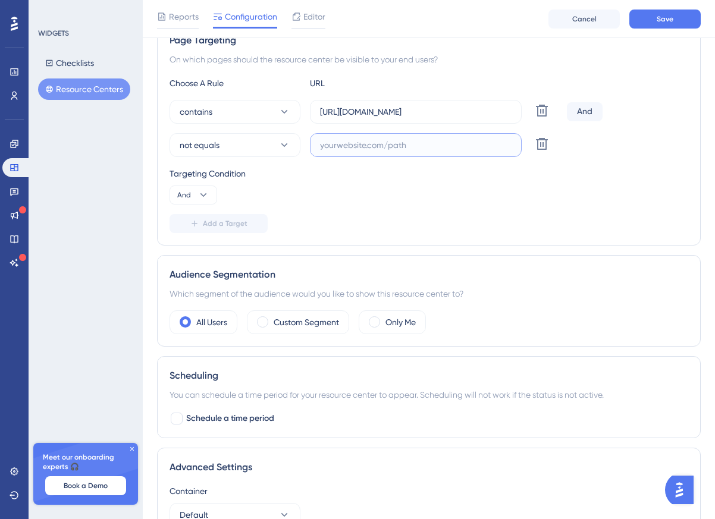
click at [333, 145] on input "text" at bounding box center [416, 145] width 192 height 13
paste input "[URL][DOMAIN_NAME]"
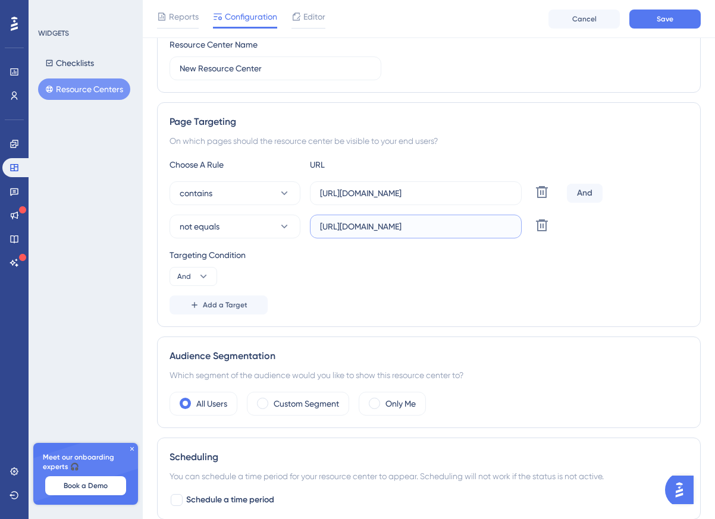
scroll to position [324, 0]
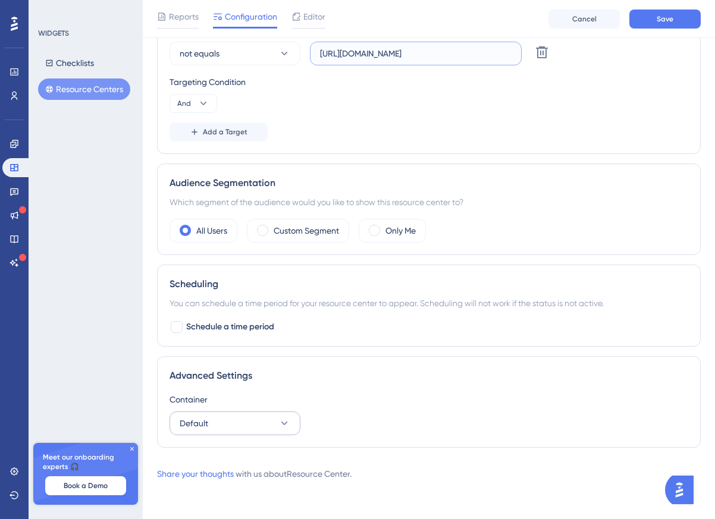
type input "[URL][DOMAIN_NAME]"
click at [284, 426] on icon at bounding box center [284, 424] width 12 height 12
click at [324, 406] on div "Container" at bounding box center [429, 400] width 519 height 14
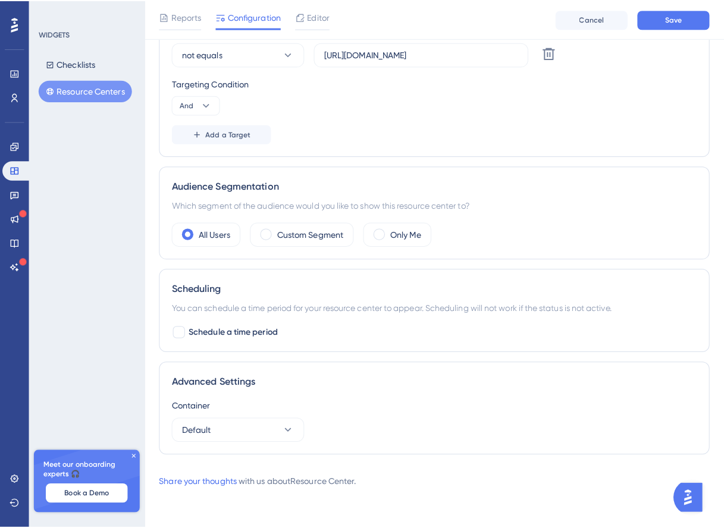
scroll to position [0, 0]
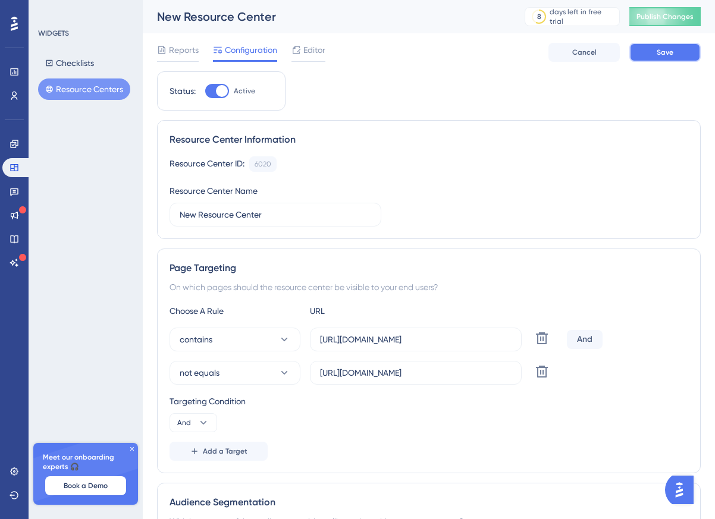
click at [667, 55] on span "Save" at bounding box center [665, 53] width 17 height 10
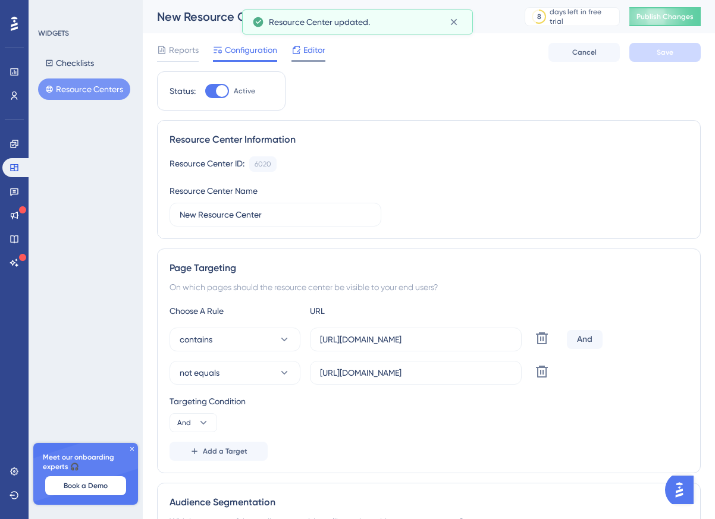
click at [312, 52] on span "Editor" at bounding box center [314, 50] width 22 height 14
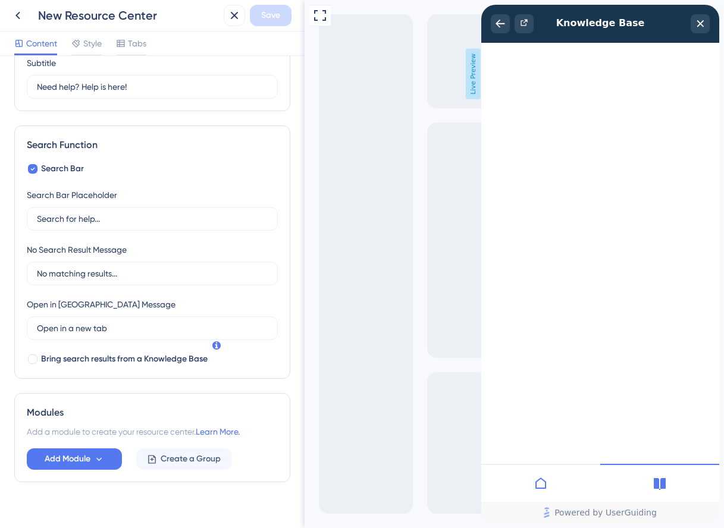
scroll to position [121, 0]
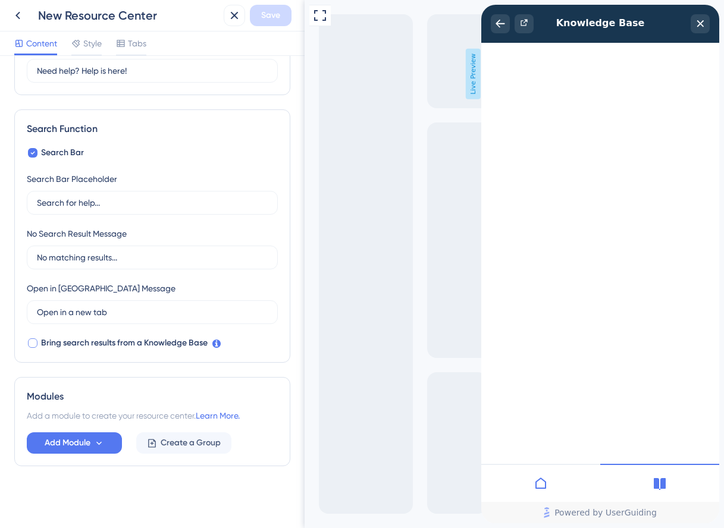
click at [33, 343] on div at bounding box center [33, 344] width 10 height 10
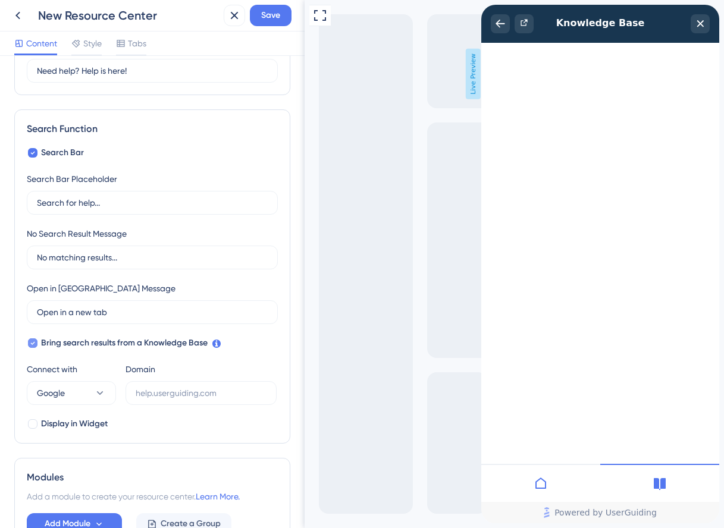
click at [34, 343] on icon at bounding box center [33, 343] width 4 height 3
checkbox input "false"
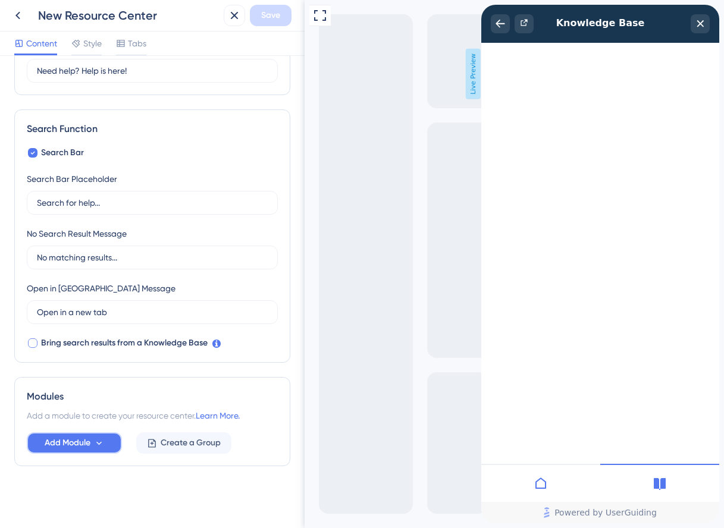
click at [102, 444] on icon at bounding box center [99, 444] width 10 height 10
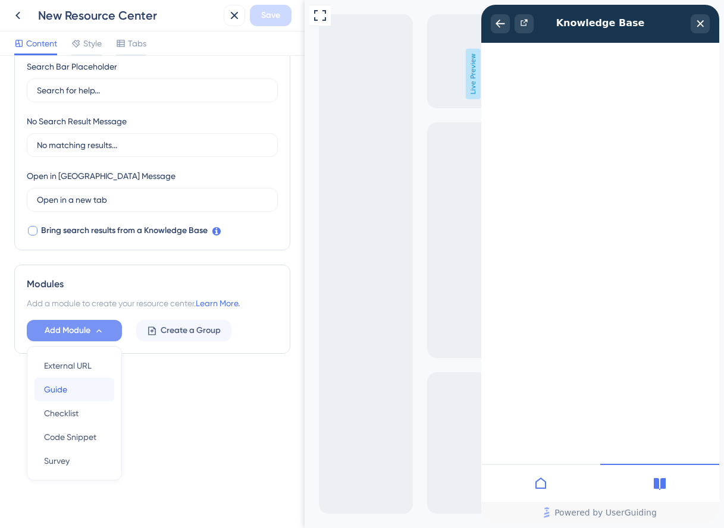
click at [68, 388] on div "Guide Guide" at bounding box center [74, 390] width 61 height 24
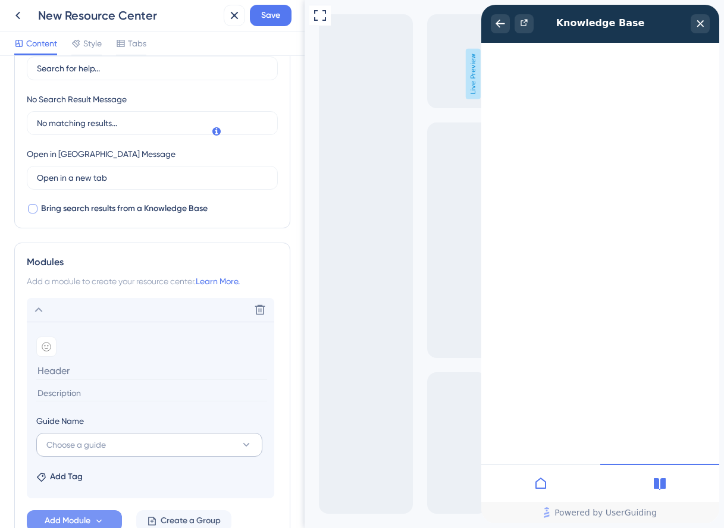
scroll to position [334, 0]
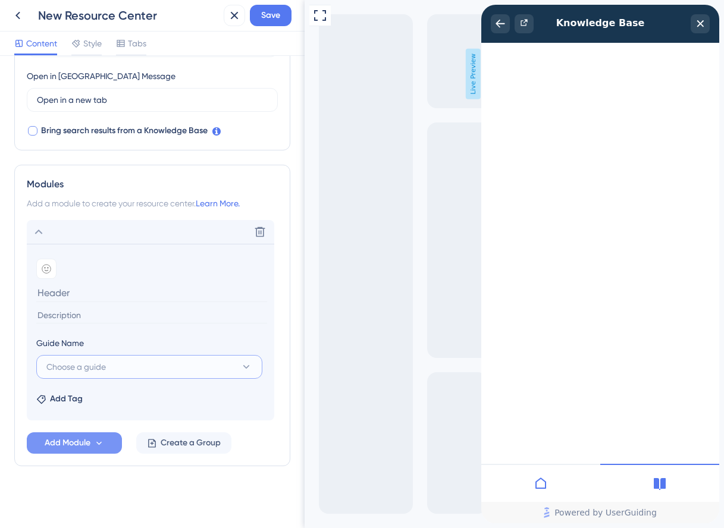
click at [106, 364] on span "Choose a guide" at bounding box center [75, 367] width 59 height 14
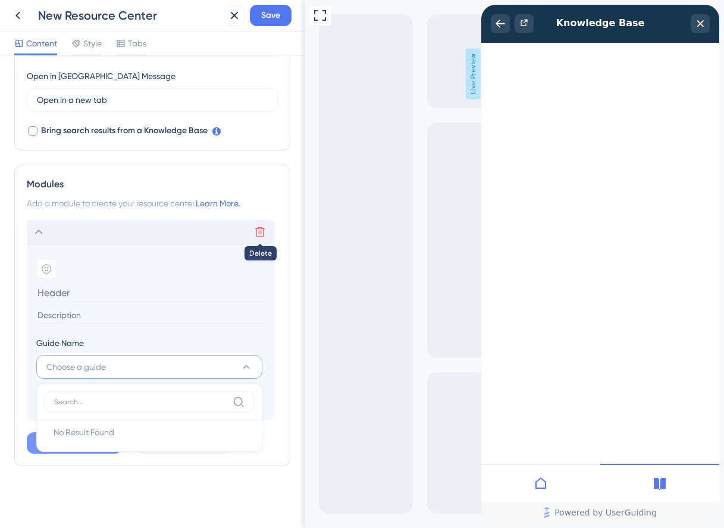
click at [261, 230] on icon at bounding box center [260, 232] width 12 height 12
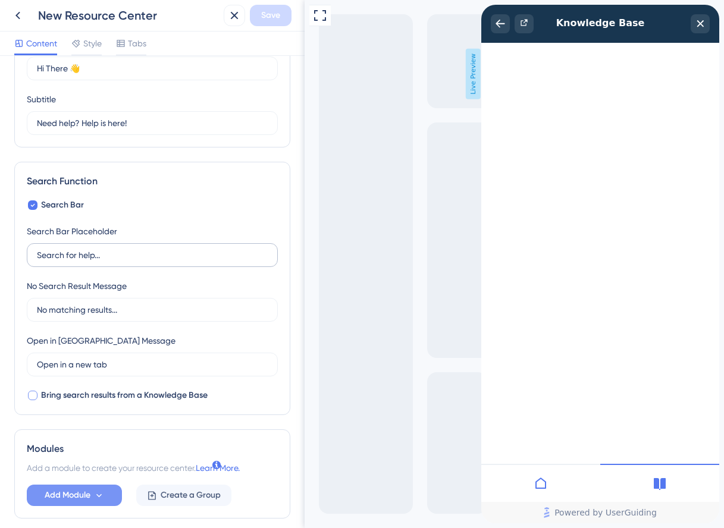
scroll to position [0, 0]
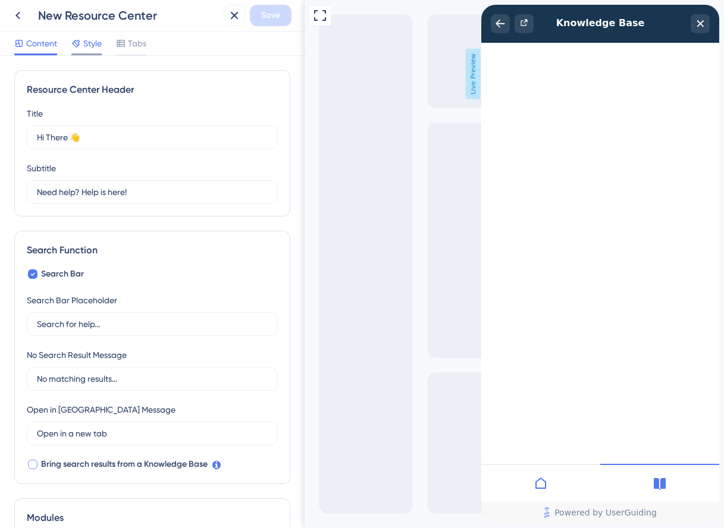
click at [96, 45] on span "Style" at bounding box center [92, 43] width 18 height 14
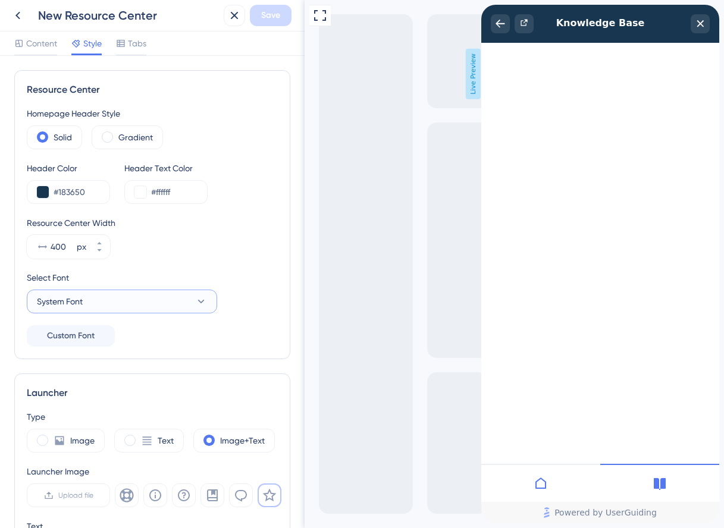
click at [138, 300] on button "System Font" at bounding box center [122, 302] width 190 height 24
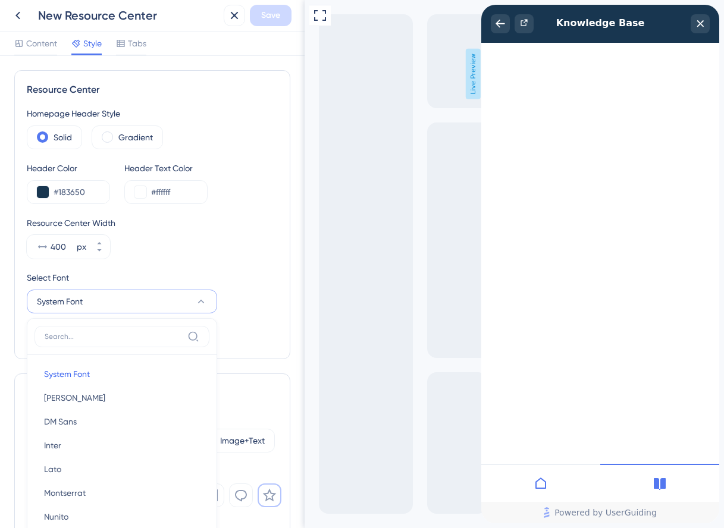
scroll to position [146, 0]
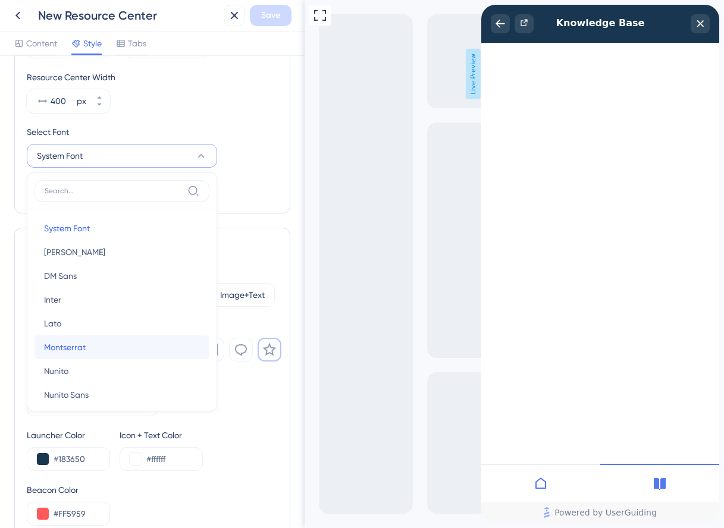
click at [116, 342] on button "Montserrat Montserrat" at bounding box center [122, 348] width 175 height 24
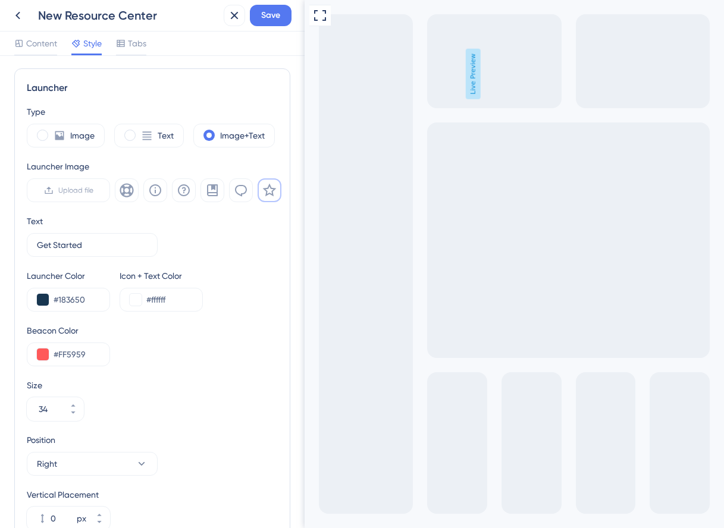
scroll to position [306, 0]
click at [45, 300] on button at bounding box center [43, 299] width 12 height 12
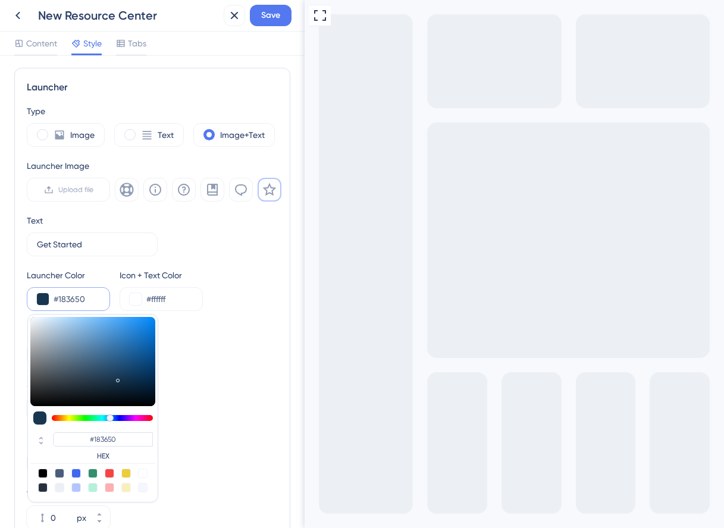
click at [259, 286] on div "Launcher Color #183650 #183650 HEX Icon + Text Color #ffffff" at bounding box center [152, 289] width 251 height 43
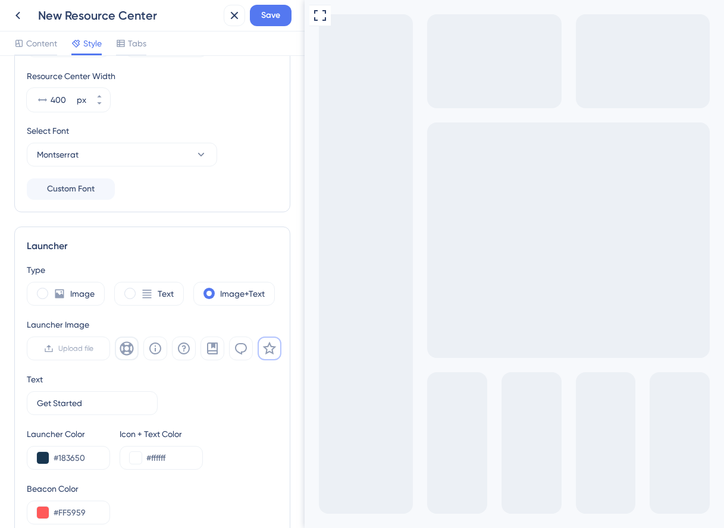
scroll to position [145, 0]
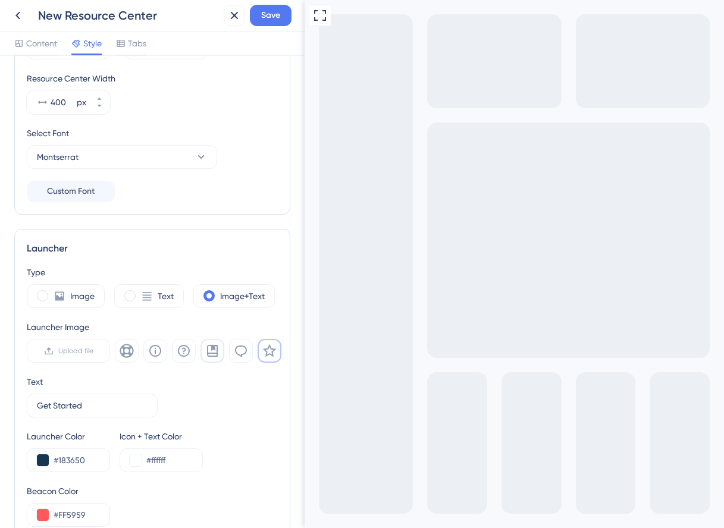
click at [213, 349] on icon at bounding box center [212, 351] width 11 height 12
click at [273, 352] on icon at bounding box center [269, 351] width 14 height 14
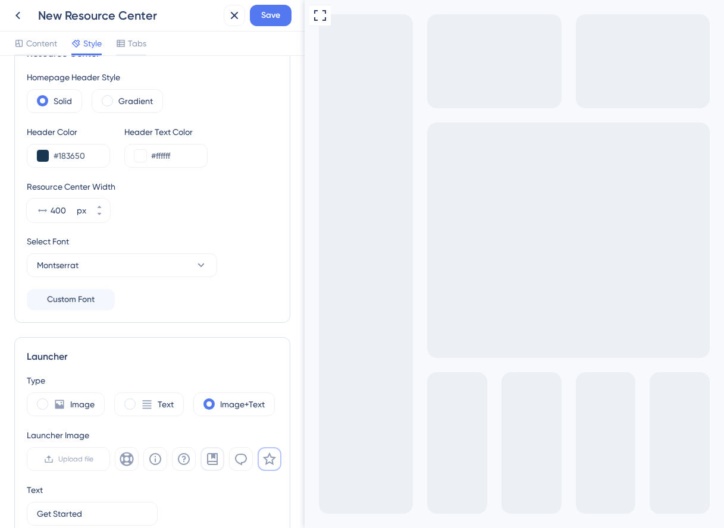
scroll to position [0, 0]
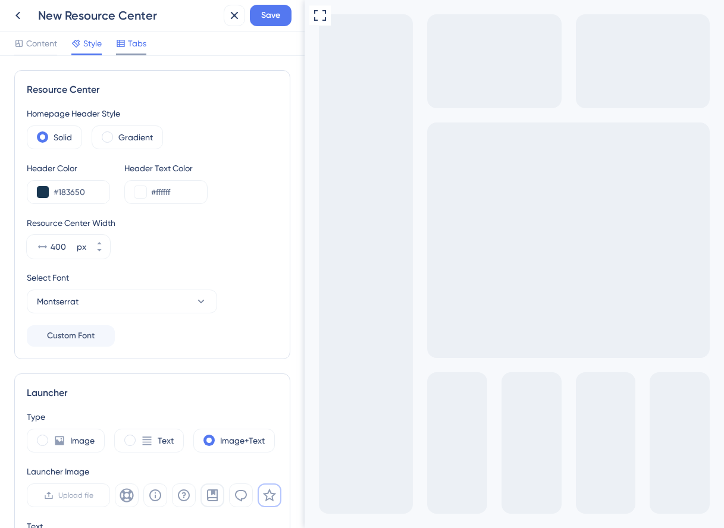
click at [136, 42] on span "Tabs" at bounding box center [137, 43] width 18 height 14
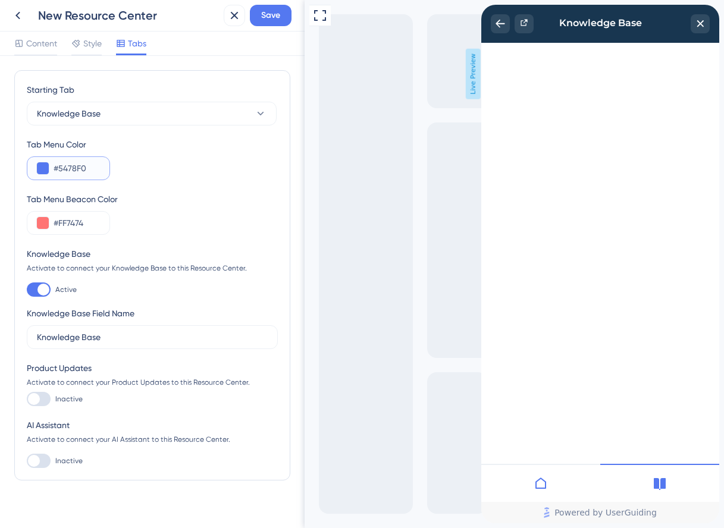
click at [62, 166] on input "#5478F0" at bounding box center [77, 168] width 46 height 14
click at [46, 165] on button at bounding box center [43, 168] width 12 height 12
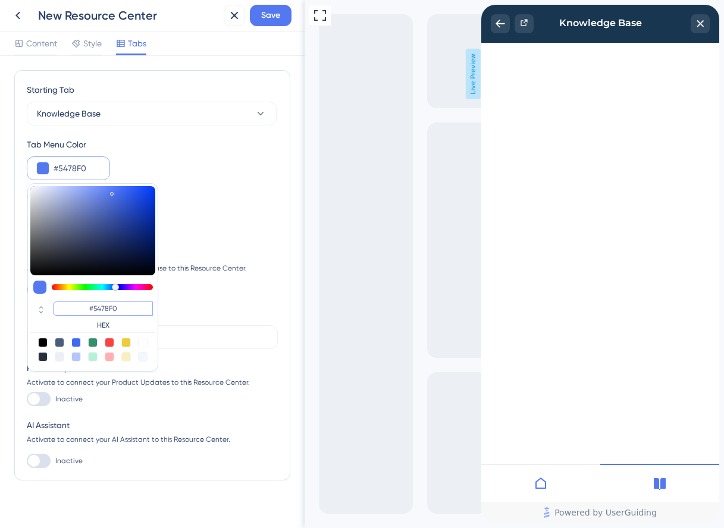
click at [108, 309] on input "#5478F0" at bounding box center [103, 309] width 100 height 14
paste input "18365"
type input "#183650"
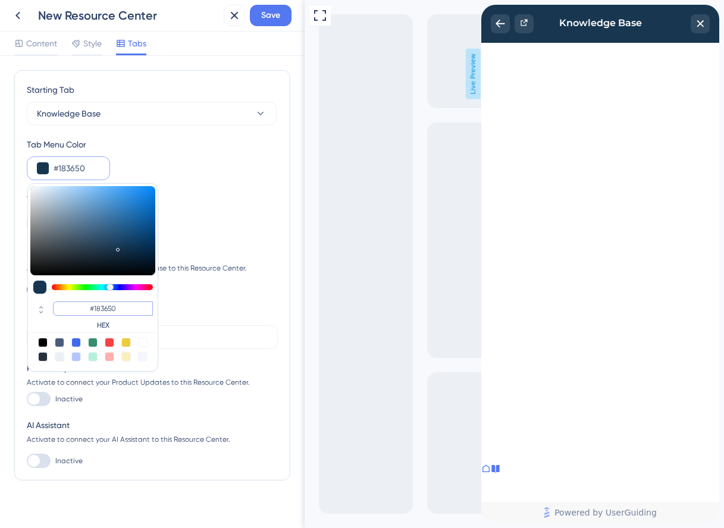
type input "#183650"
click at [219, 220] on div "Tab Menu Beacon Color #FF7474" at bounding box center [152, 213] width 251 height 43
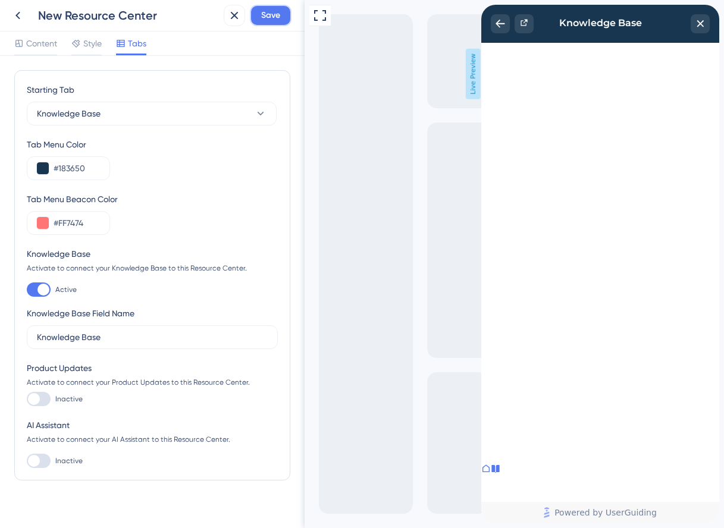
click at [270, 18] on span "Save" at bounding box center [270, 15] width 19 height 14
click at [491, 474] on icon at bounding box center [486, 469] width 10 height 10
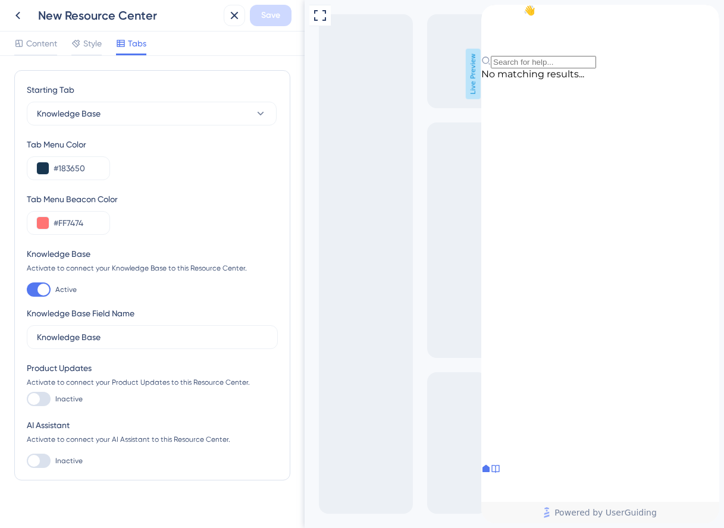
click at [499, 473] on icon at bounding box center [495, 469] width 8 height 8
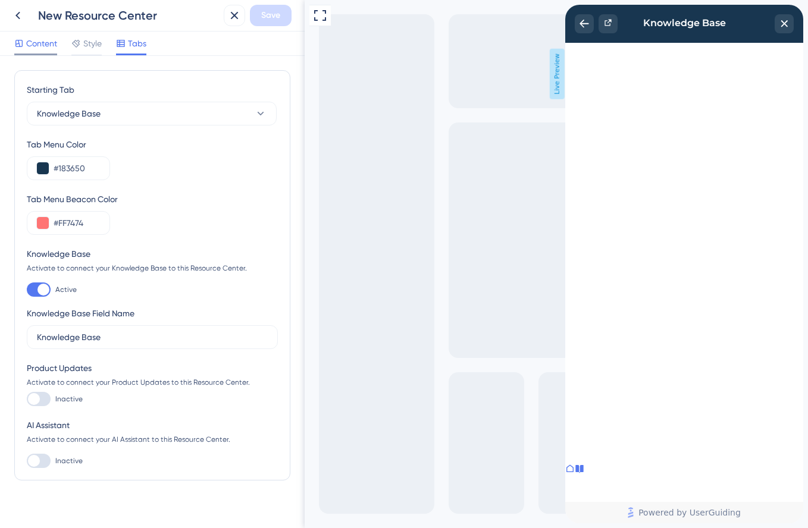
click at [31, 44] on span "Content" at bounding box center [41, 43] width 31 height 14
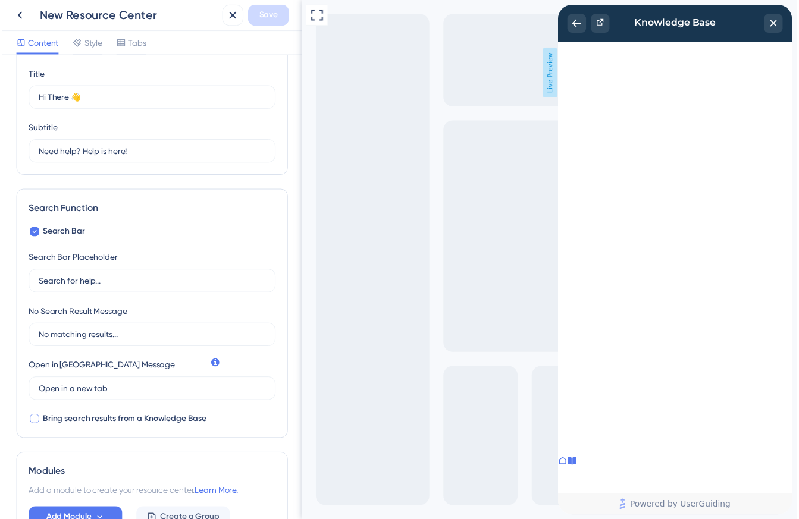
scroll to position [121, 0]
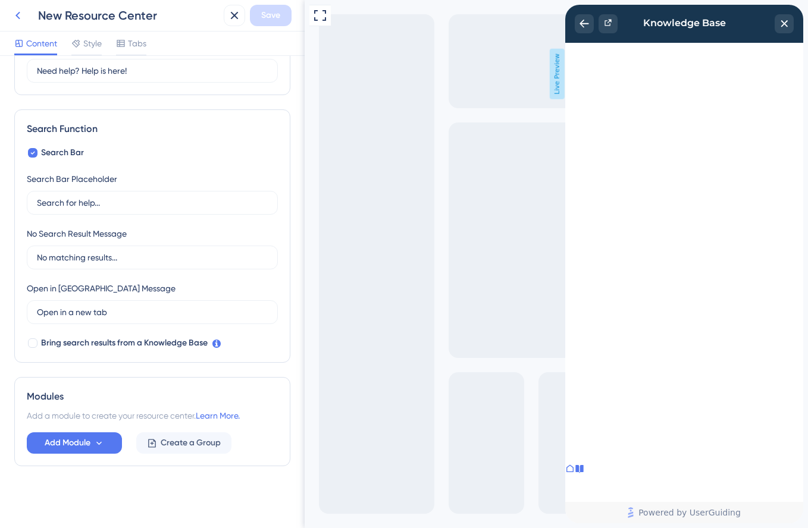
click at [16, 13] on icon at bounding box center [18, 15] width 14 height 14
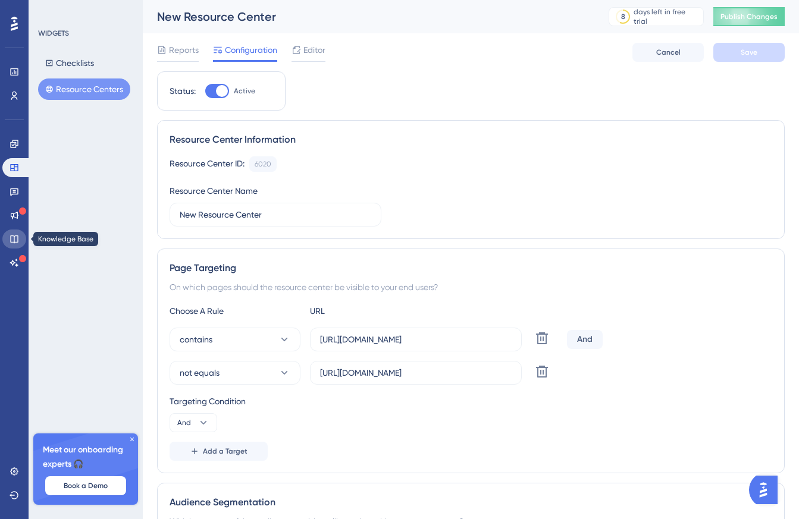
click at [15, 233] on link at bounding box center [14, 239] width 24 height 19
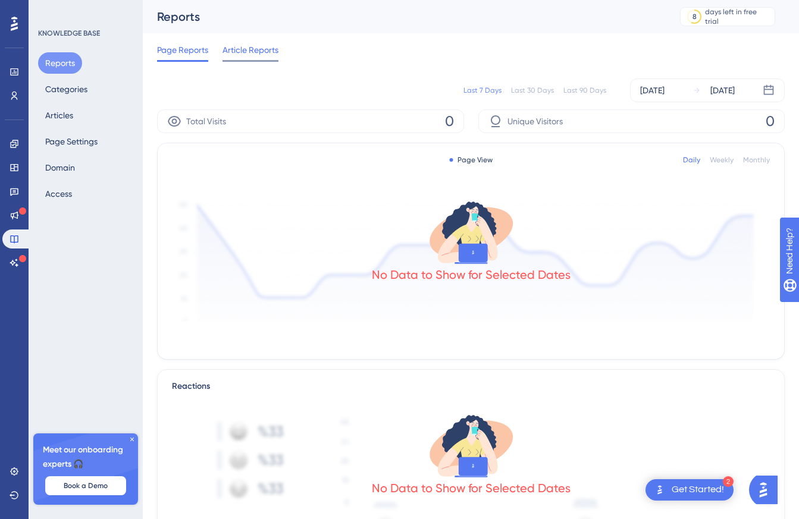
click at [256, 51] on span "Article Reports" at bounding box center [251, 50] width 56 height 14
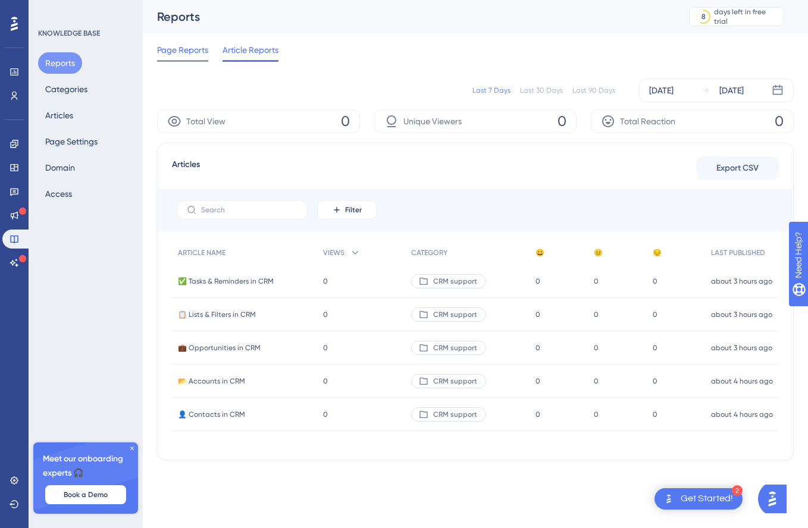
click at [189, 55] on span "Page Reports" at bounding box center [182, 50] width 51 height 14
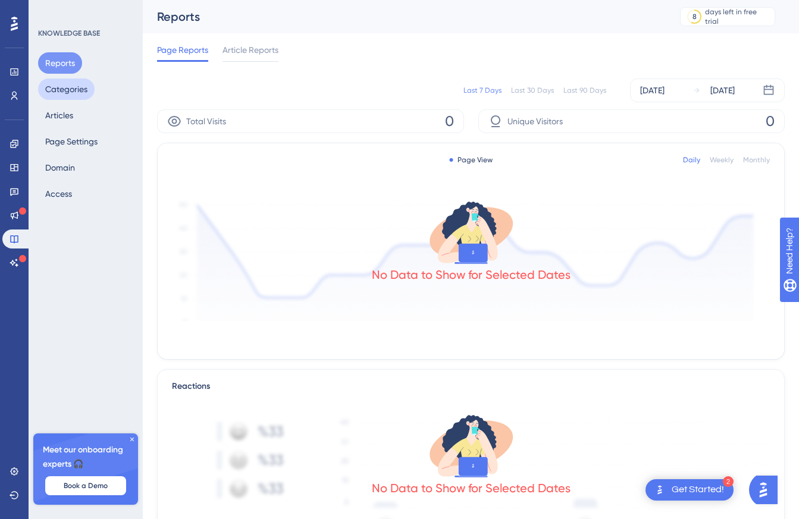
click at [68, 93] on button "Categories" at bounding box center [66, 89] width 57 height 21
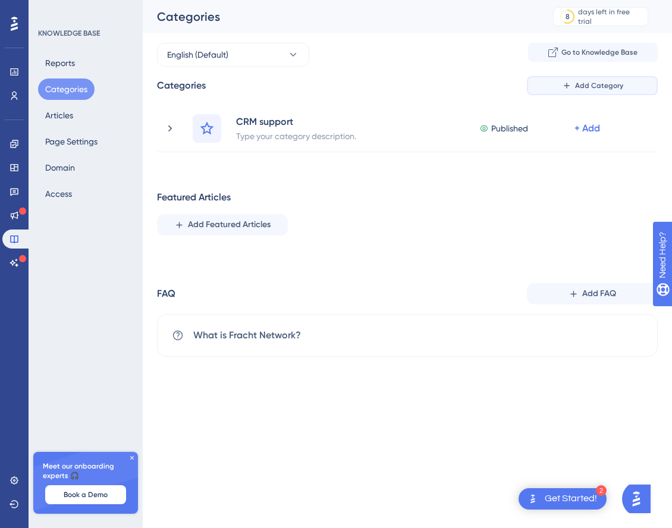
click at [579, 84] on span "Add Category" at bounding box center [599, 86] width 48 height 10
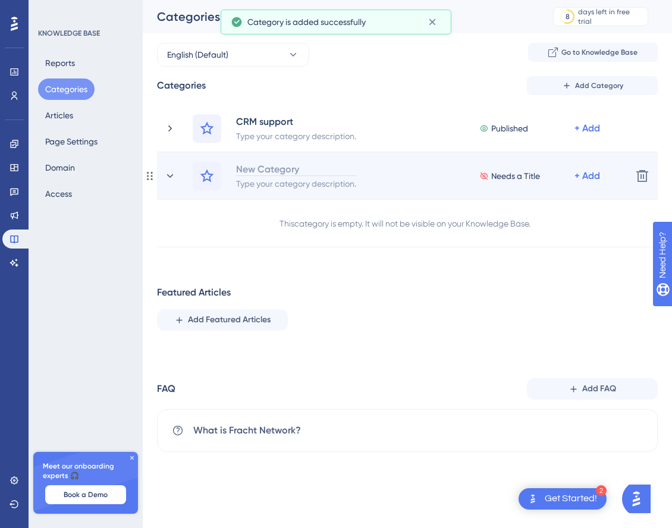
click at [264, 168] on div "New Category" at bounding box center [296, 169] width 121 height 14
paste div
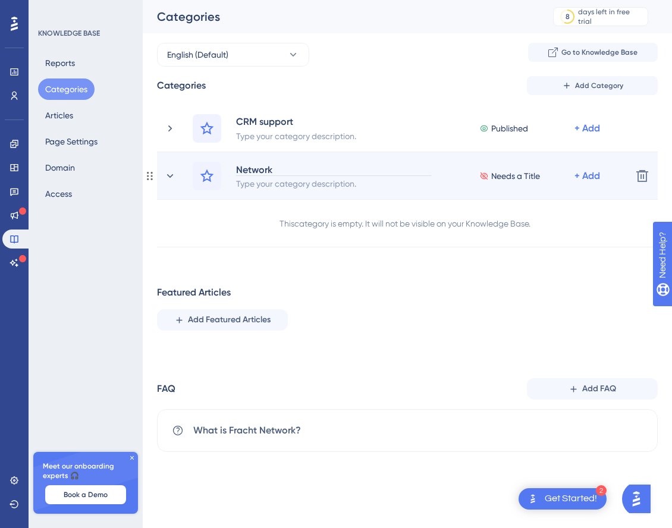
click at [252, 171] on div "💬 Communication Module in Fracht Network" at bounding box center [334, 169] width 196 height 14
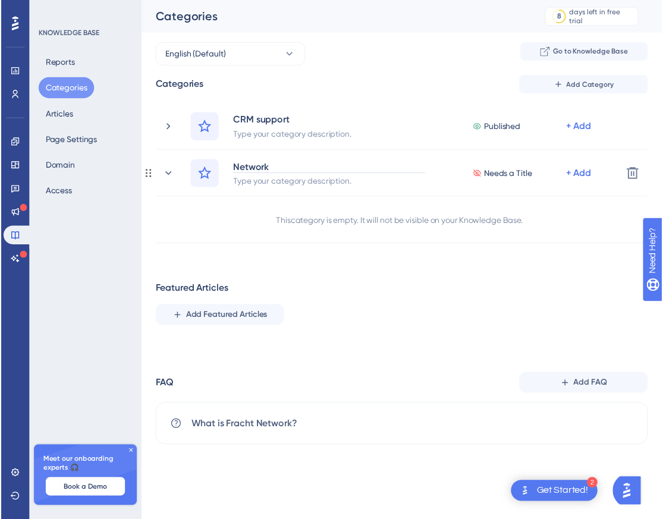
scroll to position [1, 0]
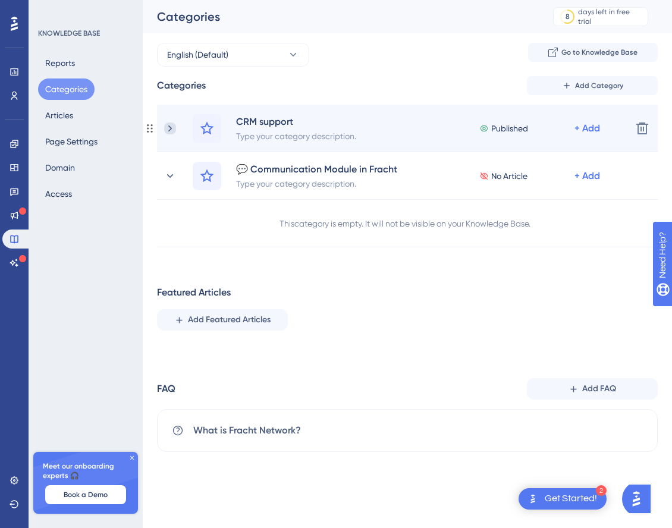
click at [174, 129] on icon at bounding box center [170, 129] width 12 height 12
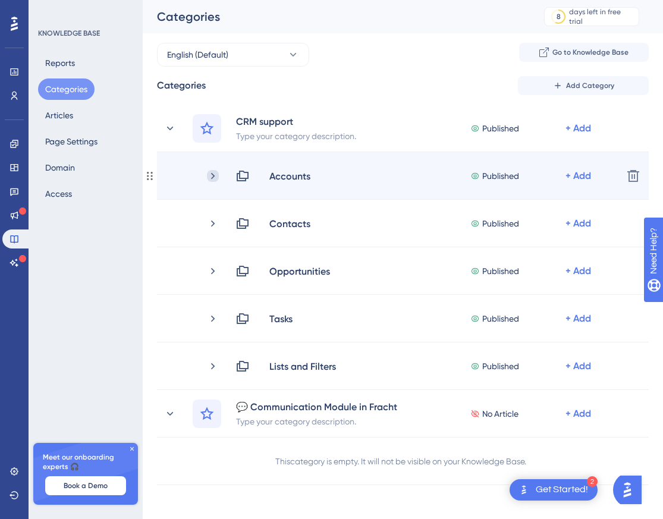
click at [212, 176] on icon at bounding box center [213, 176] width 12 height 12
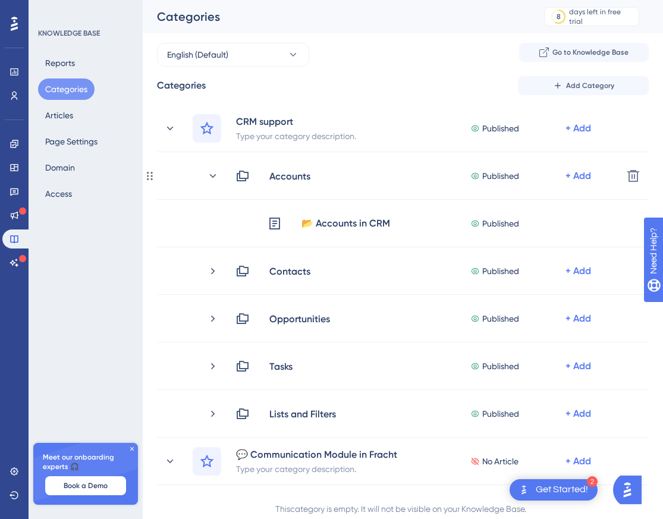
click at [212, 176] on icon at bounding box center [213, 176] width 12 height 12
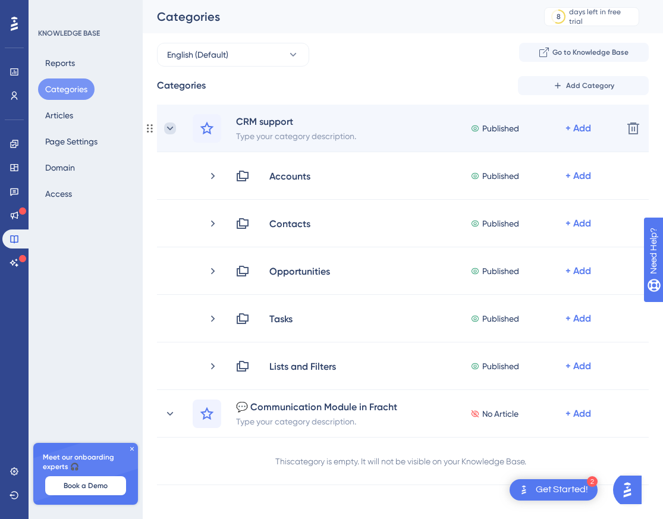
click at [174, 129] on icon at bounding box center [170, 129] width 12 height 12
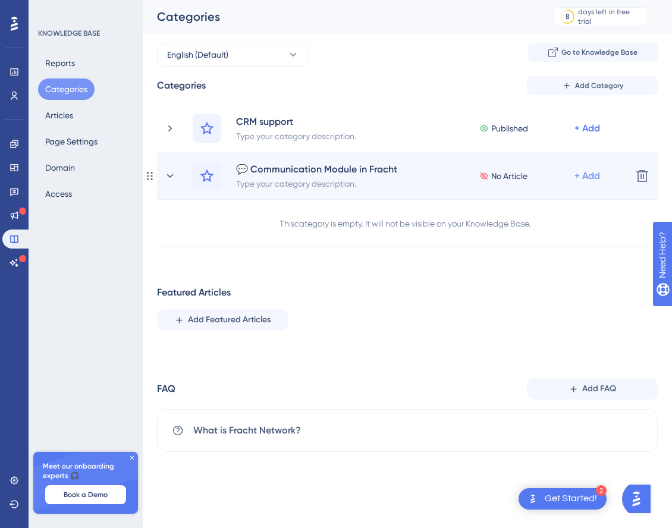
click at [584, 175] on div "+ Add" at bounding box center [588, 176] width 26 height 14
click at [547, 205] on span "Add a Subcategory" at bounding box center [536, 208] width 75 height 14
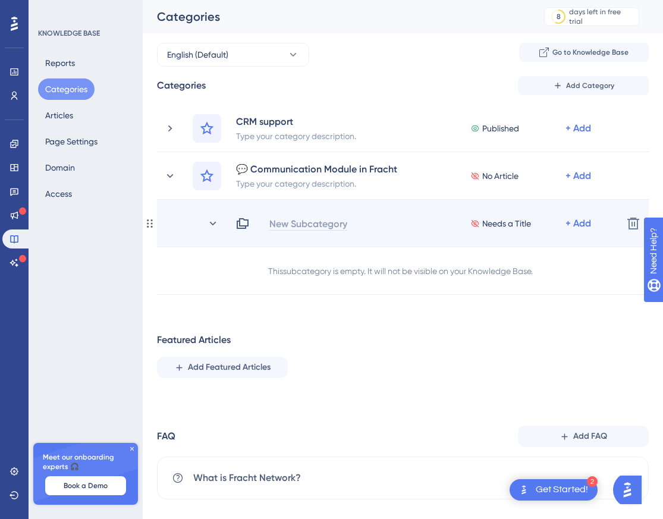
click at [281, 224] on div "New Subcategory" at bounding box center [308, 224] width 79 height 14
paste div
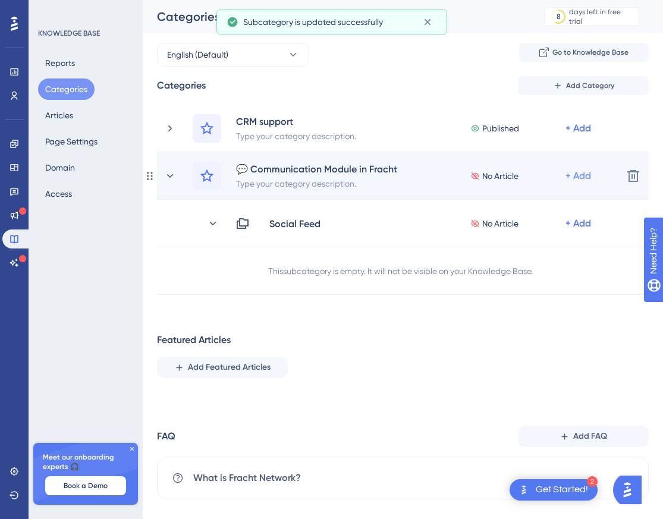
click at [579, 176] on div "+ Add" at bounding box center [579, 176] width 26 height 14
click at [519, 206] on span "Add a Subcategory" at bounding box center [527, 208] width 75 height 14
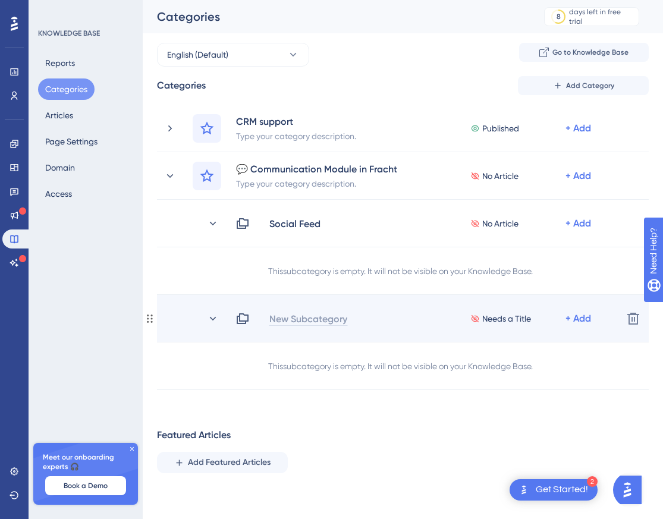
click at [290, 320] on div "New Subcategory" at bounding box center [308, 319] width 79 height 14
paste div
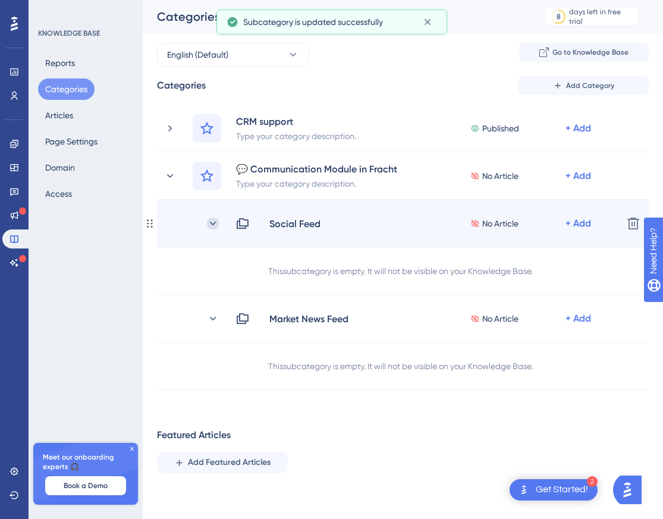
click at [215, 224] on icon at bounding box center [213, 224] width 12 height 12
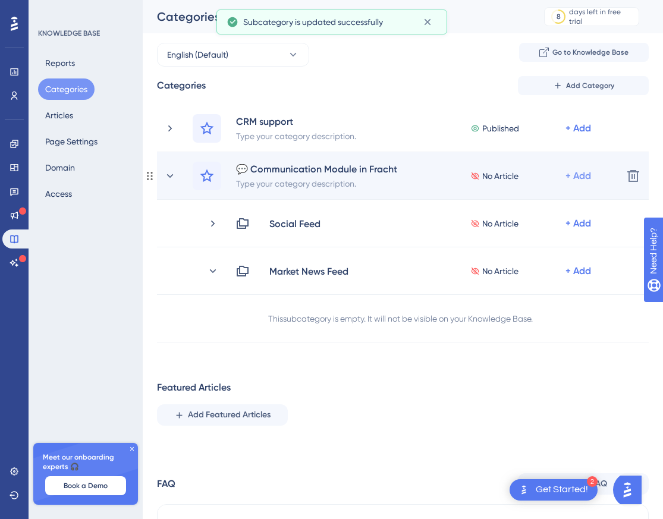
click at [578, 179] on div "+ Add" at bounding box center [579, 176] width 26 height 14
click at [536, 207] on span "Add a Subcategory" at bounding box center [527, 208] width 75 height 14
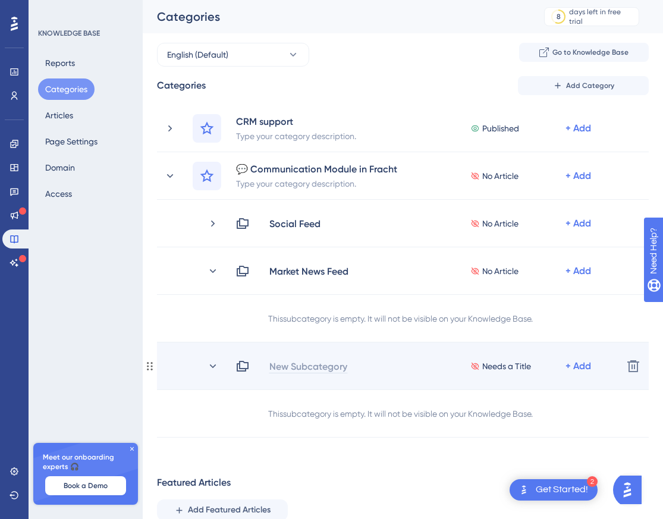
click at [285, 366] on div "New Subcategory" at bounding box center [308, 366] width 79 height 14
paste div
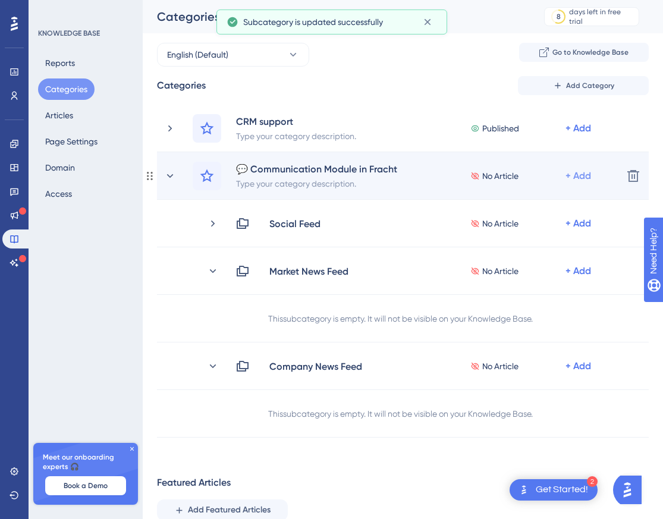
click at [583, 177] on div "+ Add" at bounding box center [579, 176] width 26 height 14
click at [547, 208] on span "Add a Subcategory" at bounding box center [527, 208] width 75 height 14
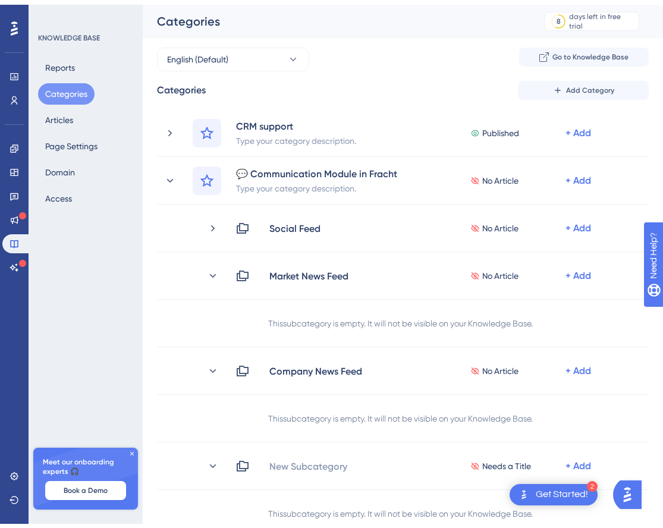
scroll to position [248, 0]
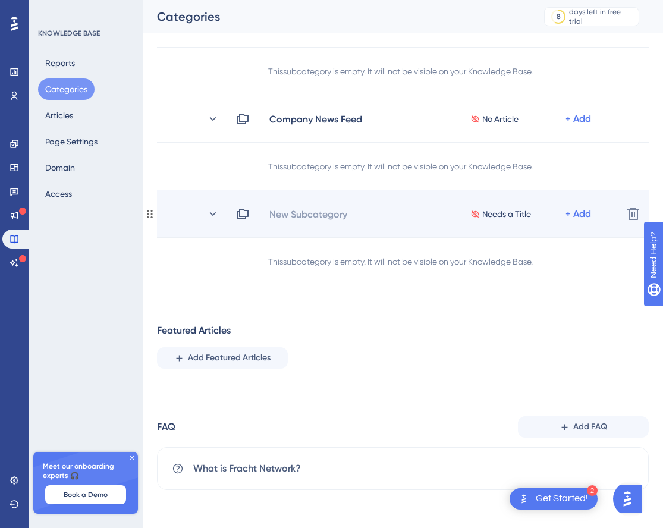
click at [279, 212] on div "New Subcategory" at bounding box center [308, 214] width 79 height 14
paste div
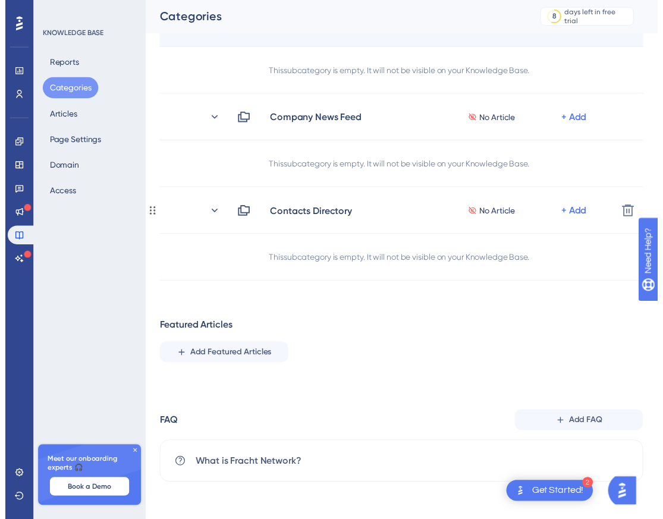
scroll to position [12, 0]
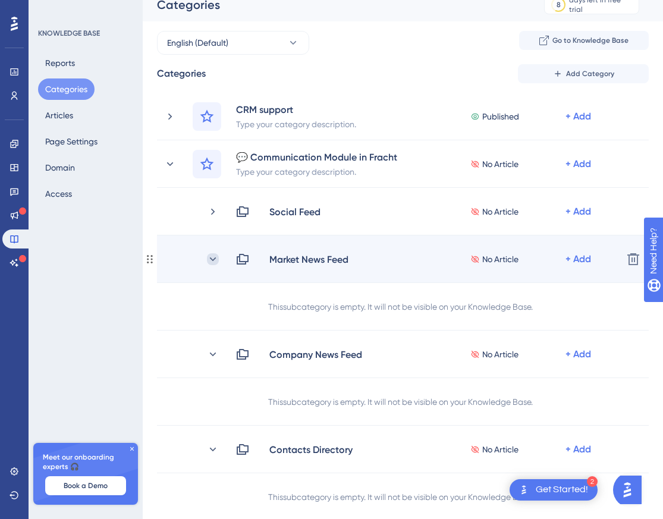
click at [215, 258] on icon at bounding box center [213, 259] width 7 height 4
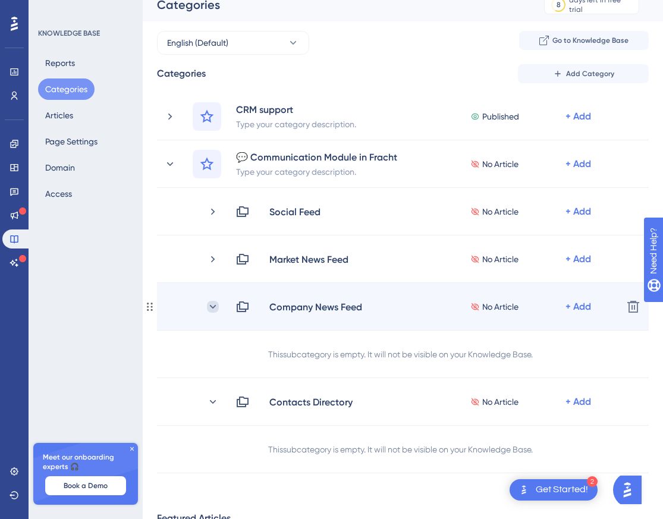
click at [214, 308] on icon at bounding box center [213, 307] width 12 height 12
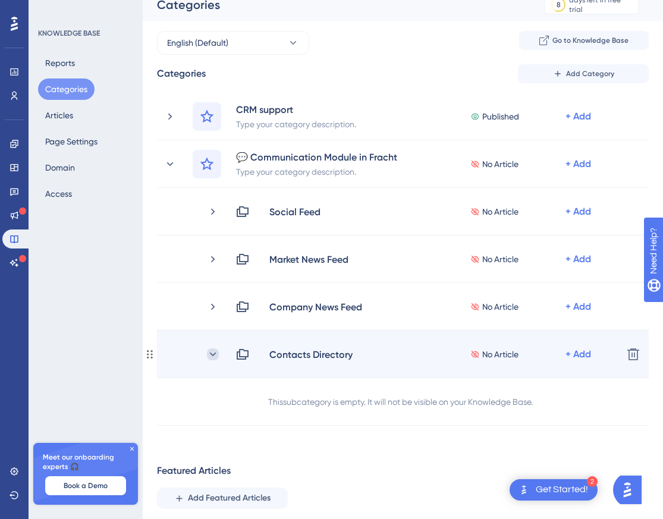
click at [212, 355] on icon at bounding box center [213, 354] width 7 height 4
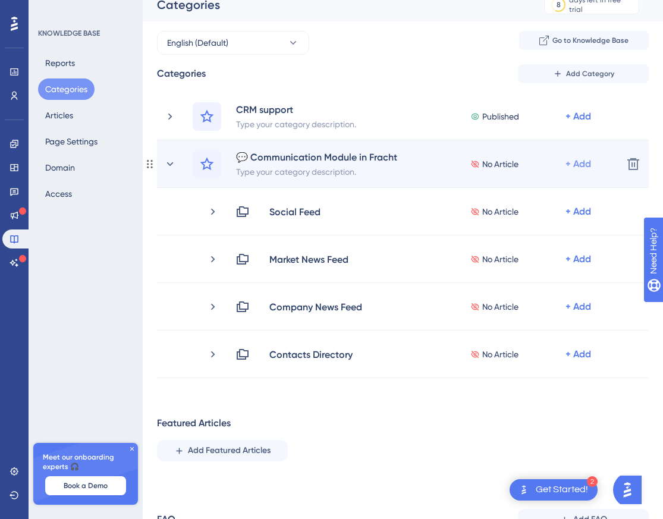
click at [578, 164] on div "+ Add" at bounding box center [579, 164] width 26 height 14
click at [545, 192] on span "Add a Subcategory" at bounding box center [527, 196] width 75 height 14
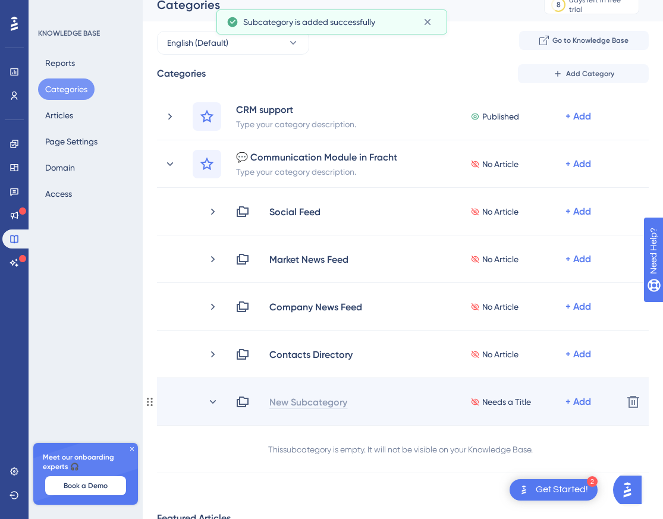
click at [298, 402] on div "New Subcategory" at bounding box center [308, 402] width 79 height 14
paste div
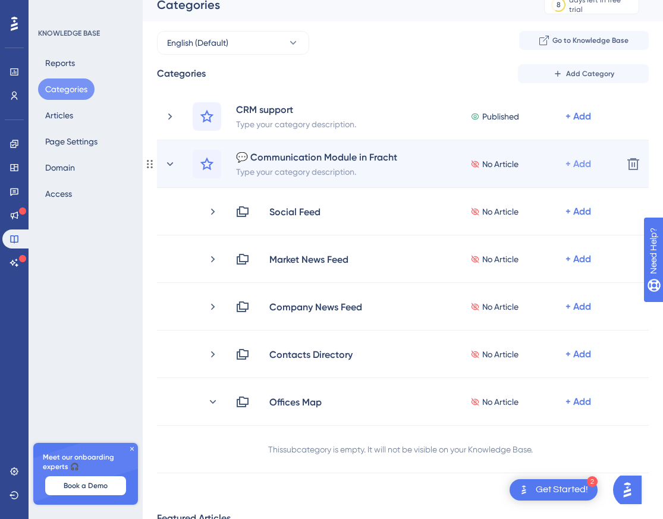
click at [578, 162] on div "+ Add" at bounding box center [579, 164] width 26 height 14
click at [527, 198] on span "Add a Subcategory" at bounding box center [527, 196] width 75 height 14
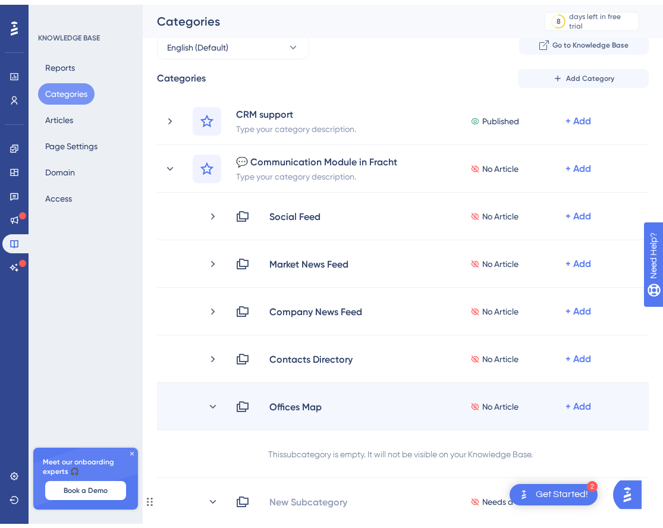
scroll to position [96, 0]
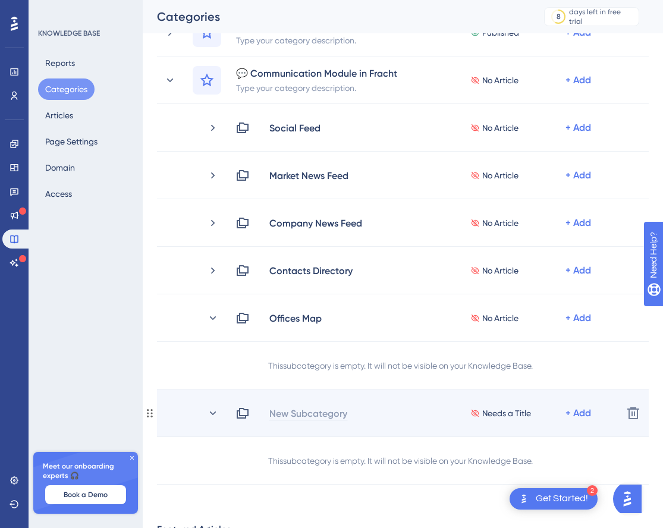
click at [305, 412] on div "New Subcategory" at bounding box center [308, 413] width 79 height 14
paste div
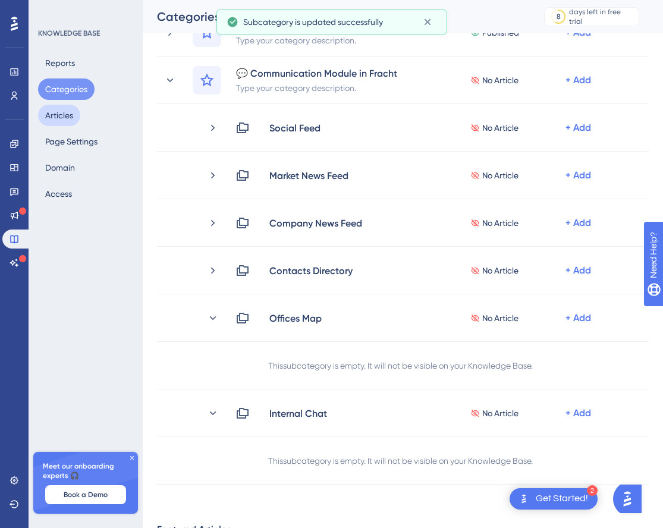
click at [60, 115] on button "Articles" at bounding box center [59, 115] width 42 height 21
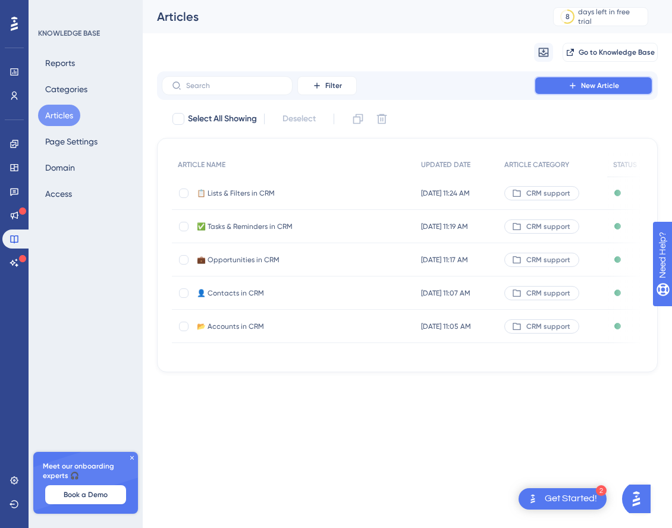
click at [578, 89] on button "New Article" at bounding box center [593, 85] width 119 height 19
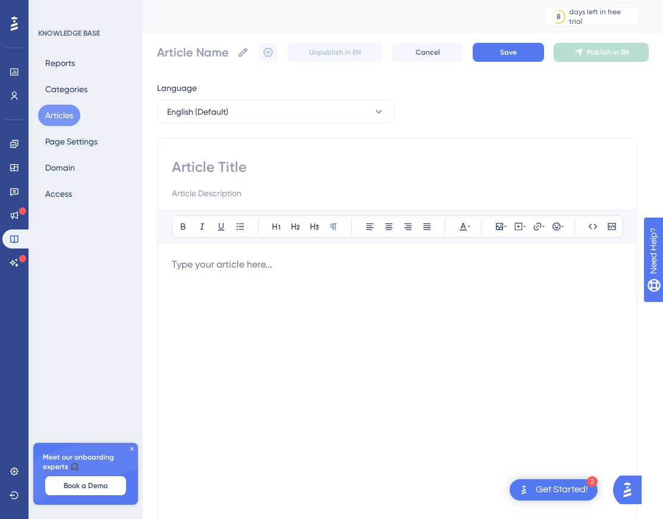
click at [201, 168] on input at bounding box center [397, 167] width 451 height 19
paste input "📝 Article 1: Social Feed"
type input "📝 Article 1: Social Feed"
drag, startPoint x: 247, startPoint y: 167, endPoint x: 193, endPoint y: 170, distance: 54.3
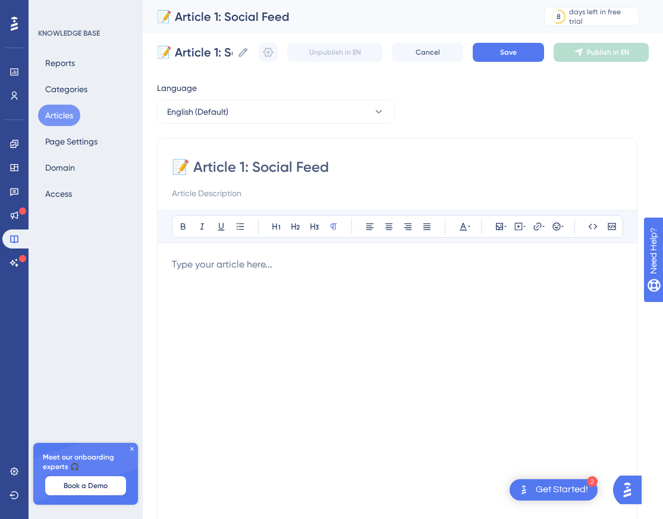
click at [193, 170] on input "📝 Article 1: Social Feed" at bounding box center [397, 167] width 451 height 19
type input "📝 Social Feed"
click at [177, 195] on input at bounding box center [397, 193] width 451 height 14
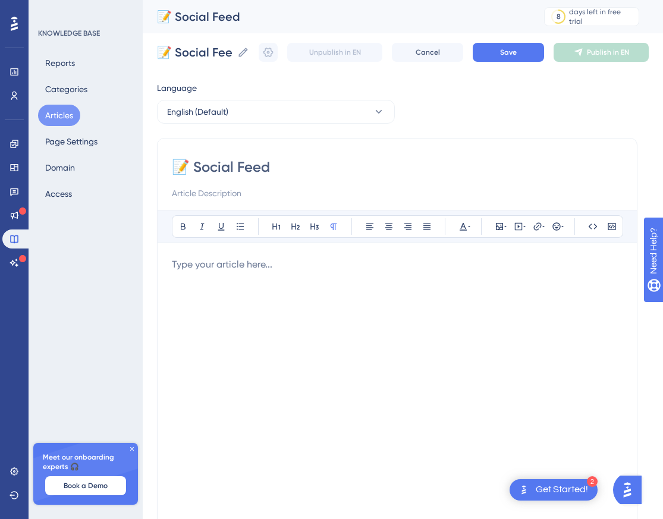
click at [192, 193] on input at bounding box center [397, 193] width 451 height 14
click at [189, 189] on input at bounding box center [397, 193] width 451 height 14
click at [208, 193] on input at bounding box center [397, 193] width 451 height 14
paste input "What is the Social Feed? The Social Feed is an internal space where colleagues …"
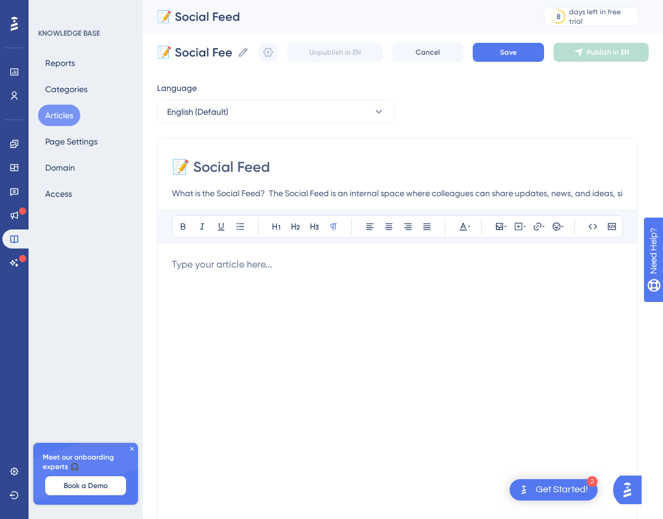
scroll to position [0, 254]
type input "What is the Social Feed? The Social Feed is an internal space where colleagues …"
click at [183, 265] on p at bounding box center [397, 265] width 451 height 14
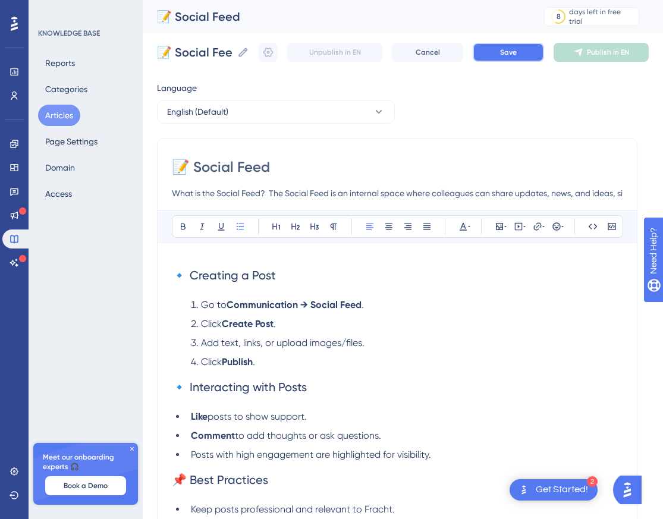
click at [517, 54] on span "Save" at bounding box center [508, 53] width 17 height 10
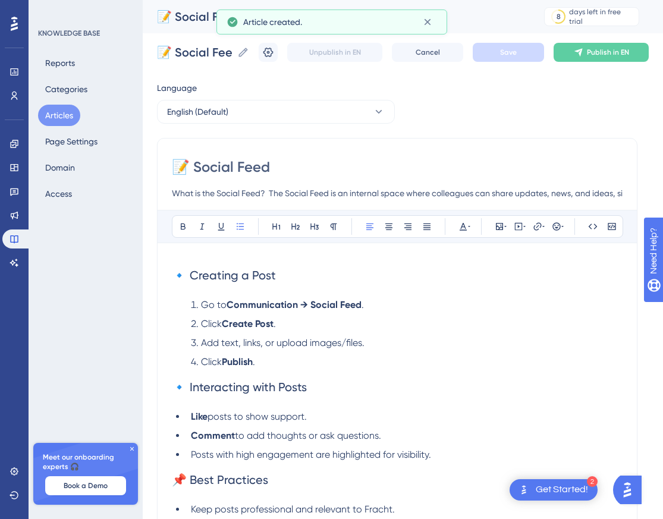
scroll to position [26, 0]
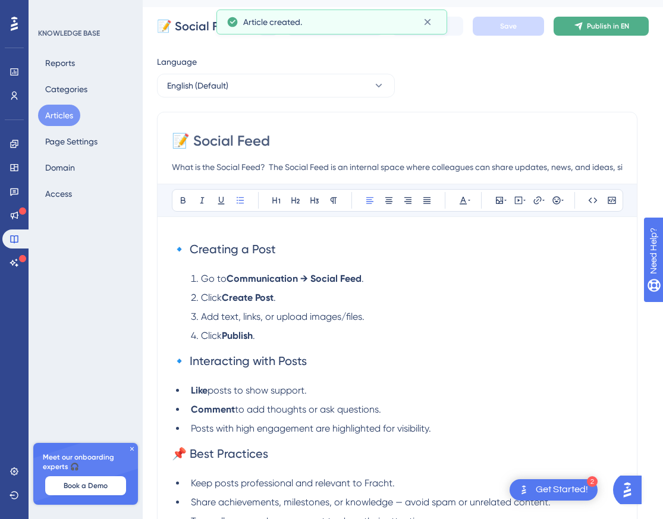
click at [610, 23] on span "Publish in EN" at bounding box center [608, 26] width 42 height 10
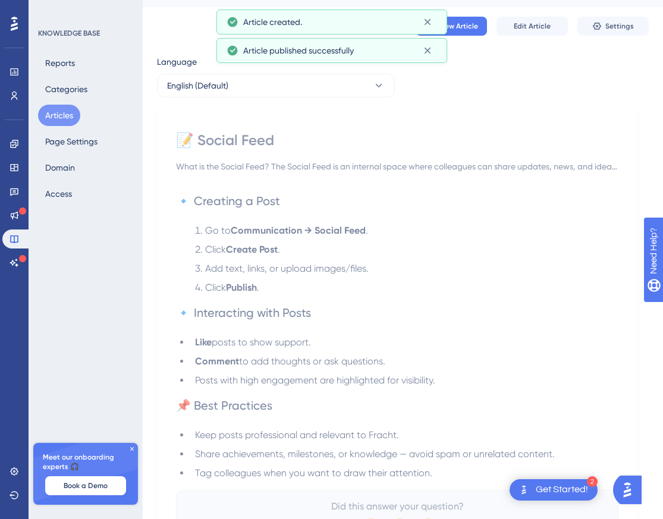
click at [57, 117] on button "Articles" at bounding box center [59, 115] width 42 height 21
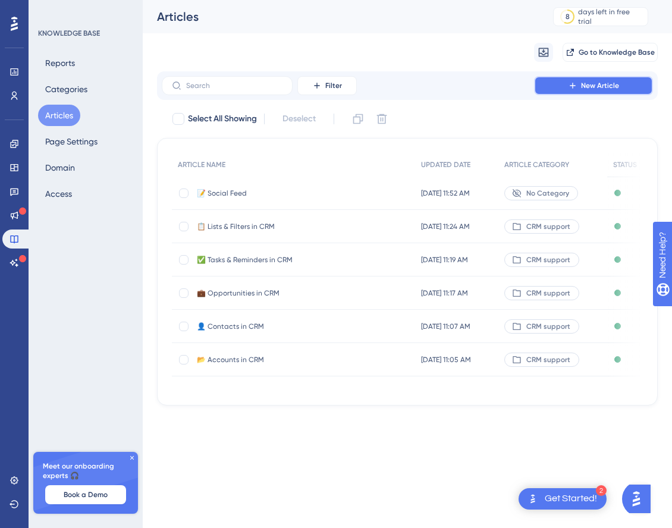
click at [587, 81] on span "New Article" at bounding box center [600, 86] width 38 height 10
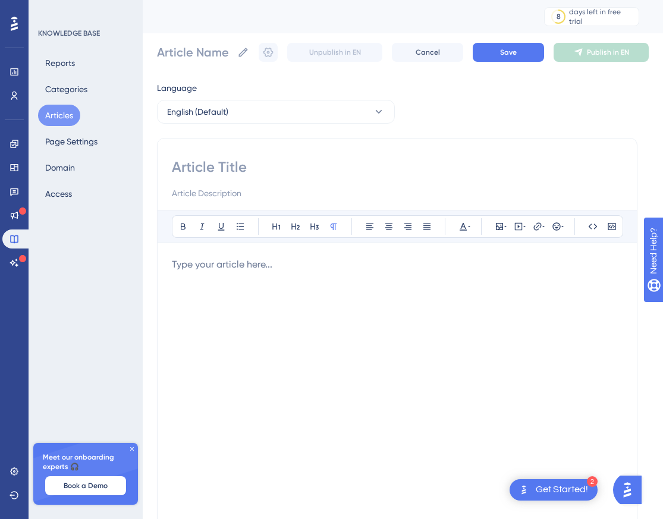
click at [214, 164] on input at bounding box center [397, 167] width 451 height 19
paste input "🌍 Article 2: Market News Feed"
type input "🌍 Article 2: Market News Feed"
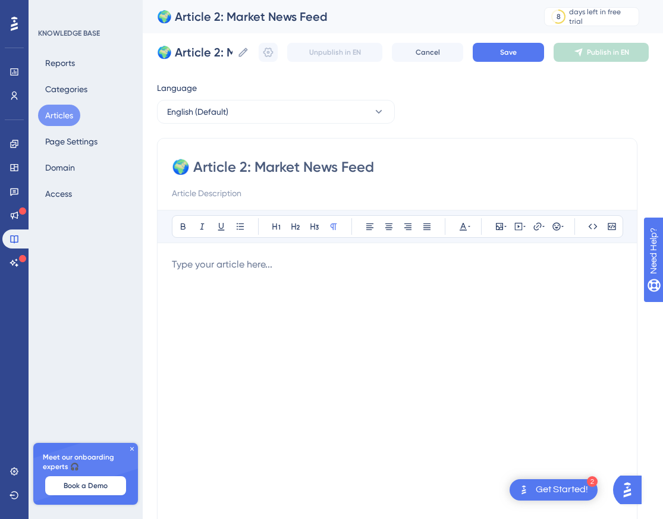
click at [223, 168] on input "🌍 Article 2: Market News Feed" at bounding box center [397, 167] width 451 height 19
click at [250, 171] on input "🌍 Article 2: Market News Feed" at bounding box center [397, 167] width 451 height 19
type input "🌍 ArtiMarket News Feed"
type input "🌍 Market News Feed"
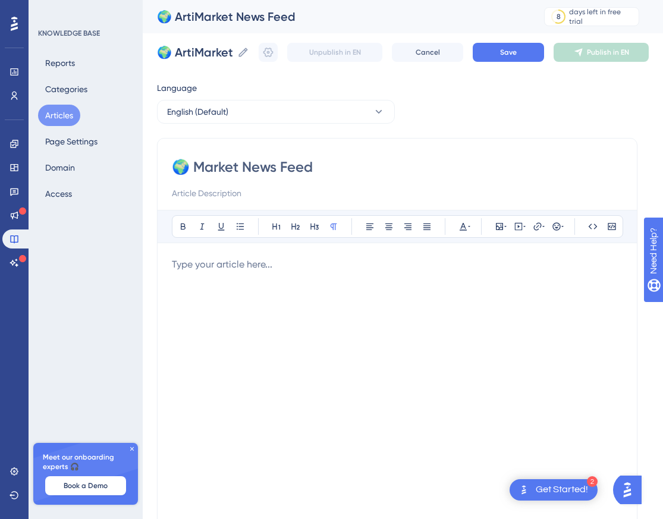
type input "🌍 Market News Feed"
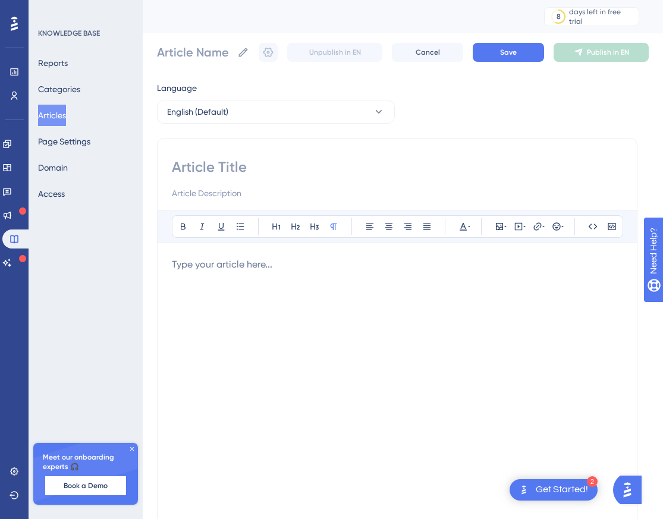
click at [207, 265] on p at bounding box center [397, 265] width 451 height 14
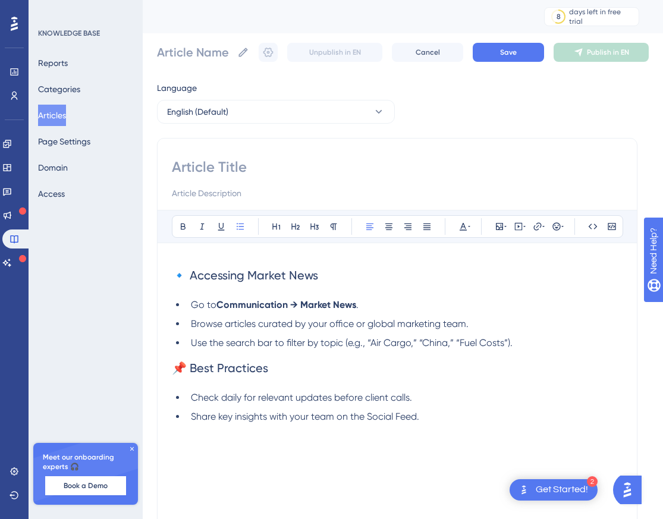
click at [211, 171] on input at bounding box center [397, 167] width 451 height 19
paste input "🌍 Article 2: Market News Feed"
type input "🌍 Article 2: Market News Feed"
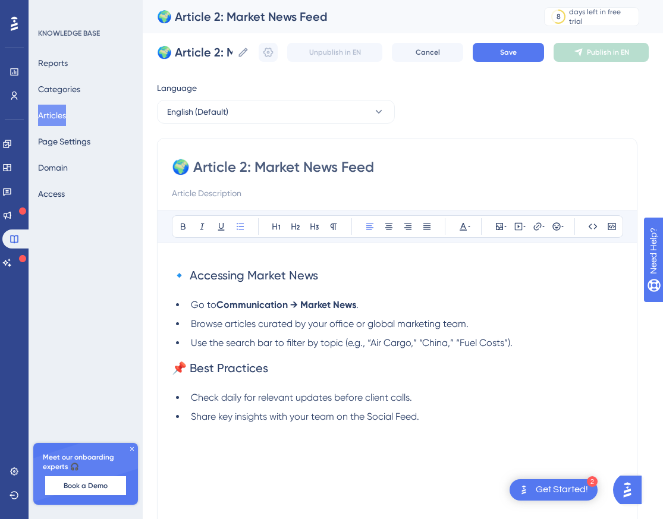
drag, startPoint x: 196, startPoint y: 167, endPoint x: 253, endPoint y: 168, distance: 57.1
click at [253, 168] on input "🌍 Article 2: Market News Feed" at bounding box center [397, 167] width 451 height 19
type input "🌍 Market News Feed"
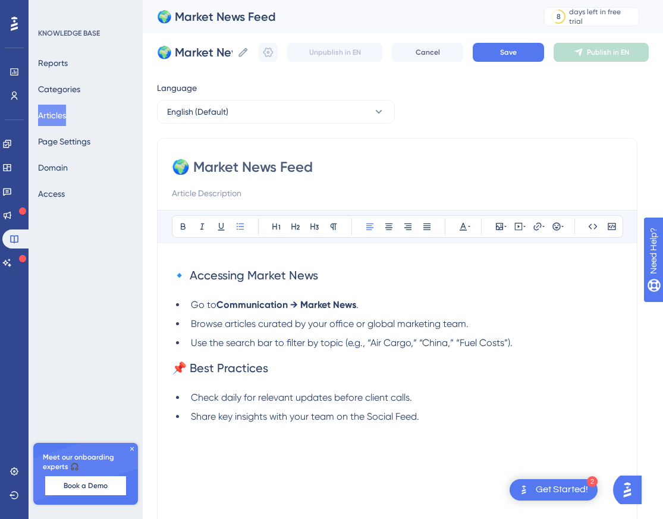
click at [221, 189] on input at bounding box center [397, 193] width 451 height 14
paste input "What is the Market News Feed? The Market News Feed provides industry updates an…"
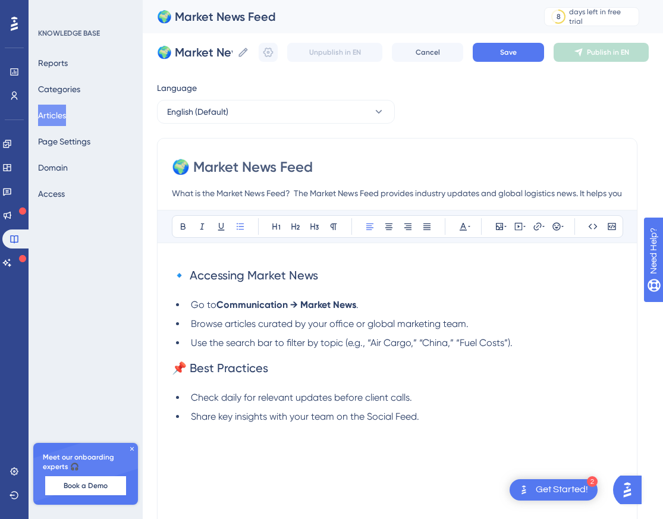
scroll to position [0, 258]
type input "What is the Market News Feed? The Market News Feed provides industry updates an…"
click at [528, 55] on button "Save" at bounding box center [508, 52] width 71 height 19
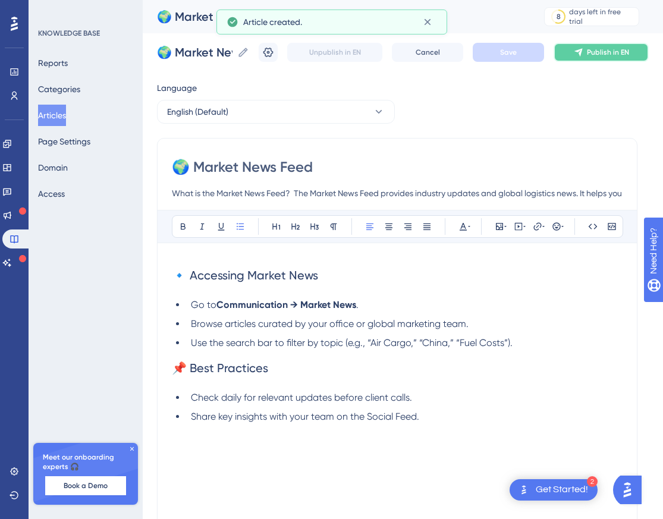
click at [583, 51] on icon at bounding box center [579, 53] width 8 height 8
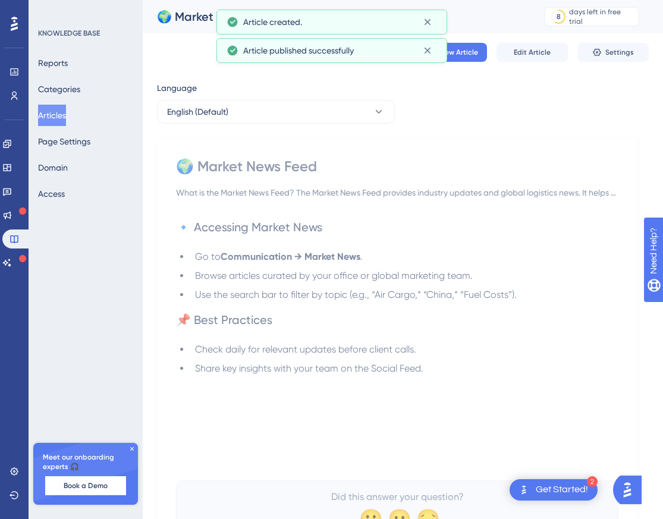
click at [60, 117] on button "Articles" at bounding box center [52, 115] width 28 height 21
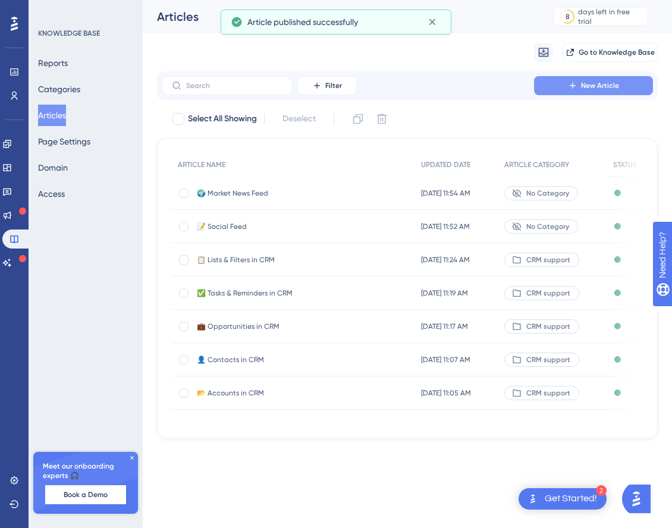
click at [592, 87] on span "New Article" at bounding box center [600, 86] width 38 height 10
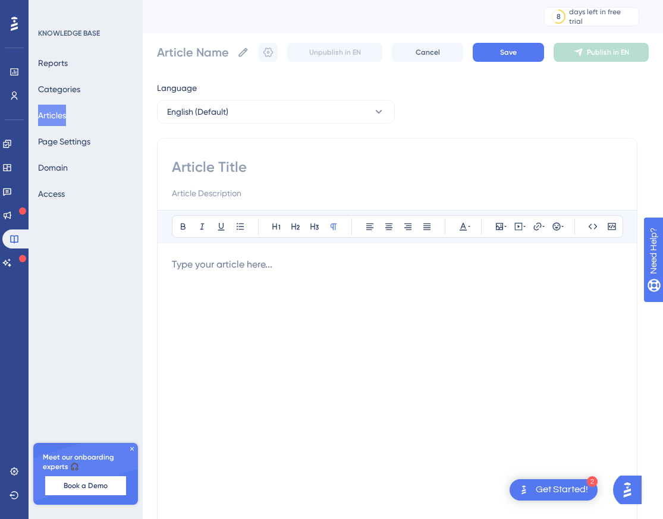
click at [210, 168] on input at bounding box center [397, 167] width 451 height 19
paste input "🏢 Article 3: Company News Feed"
type input "🏢 Article 3: Company News Feed"
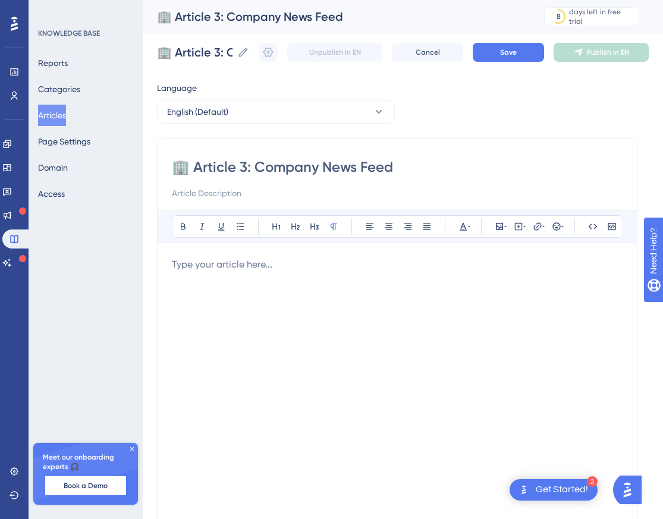
click at [208, 168] on input "🏢 Article 3: Company News Feed" at bounding box center [397, 167] width 451 height 19
type input "🏢 3: Company News Feed"
type input "🏢 Company News Feed"
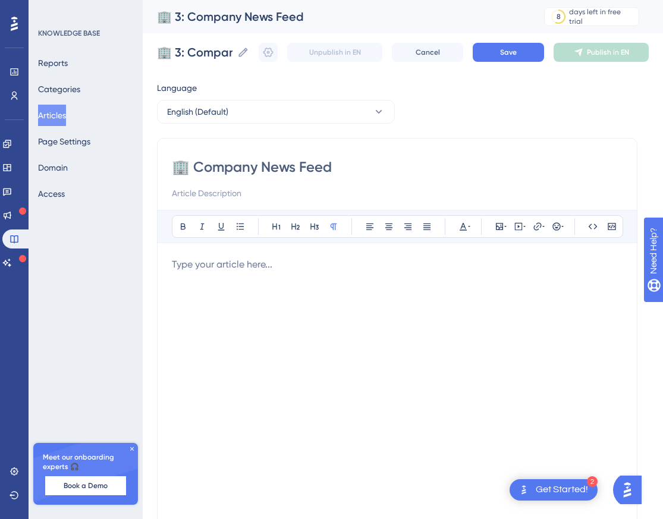
type input "🏢 Company News Feed"
click at [216, 194] on input at bounding box center [397, 193] width 451 height 14
paste input "What is the Company News Feed? The Company News Feed is the official channel fo…"
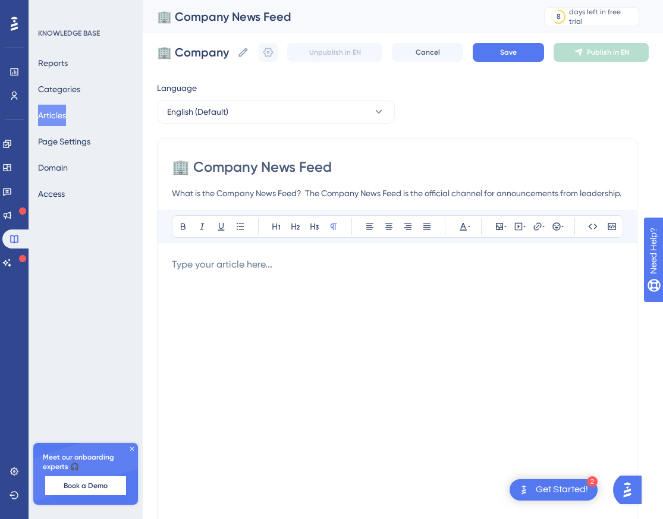
scroll to position [0, 246]
type input "What is the Company News Feed? The Company News Feed is the official channel fo…"
click at [212, 265] on p at bounding box center [397, 265] width 451 height 14
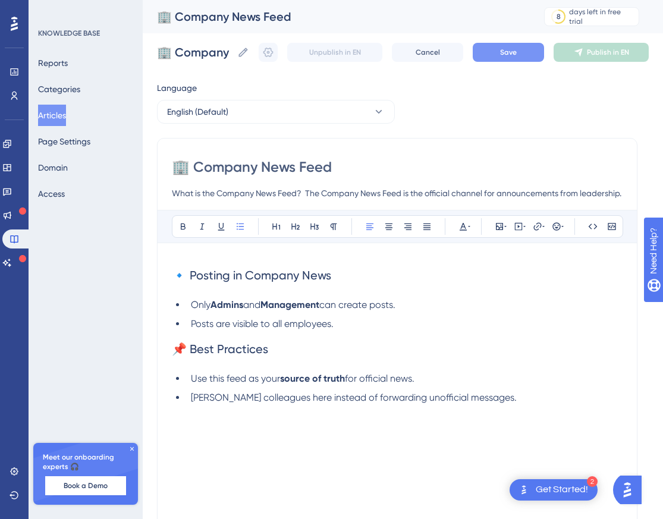
click at [517, 57] on span "Save" at bounding box center [508, 53] width 17 height 10
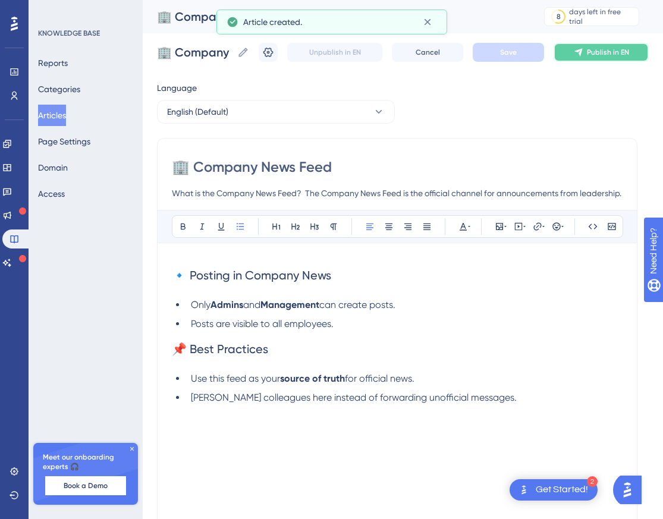
click at [584, 48] on icon at bounding box center [579, 53] width 10 height 10
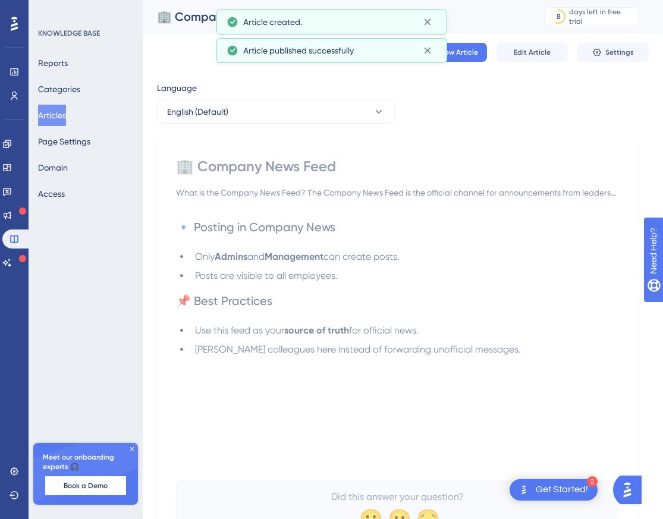
click at [66, 121] on button "Articles" at bounding box center [52, 115] width 28 height 21
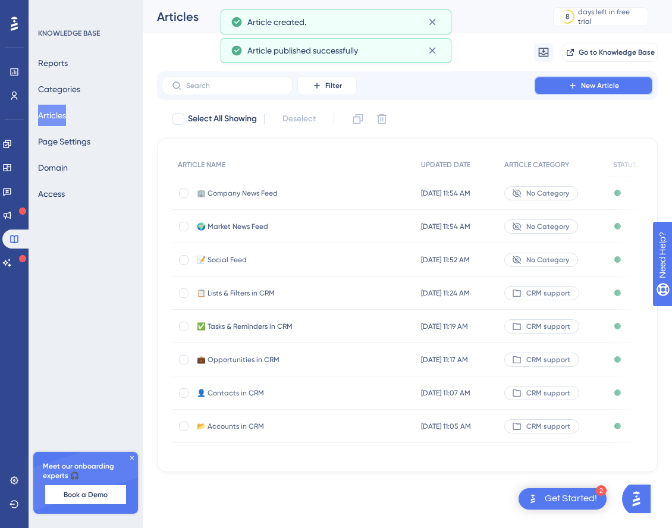
click at [578, 83] on button "New Article" at bounding box center [593, 85] width 119 height 19
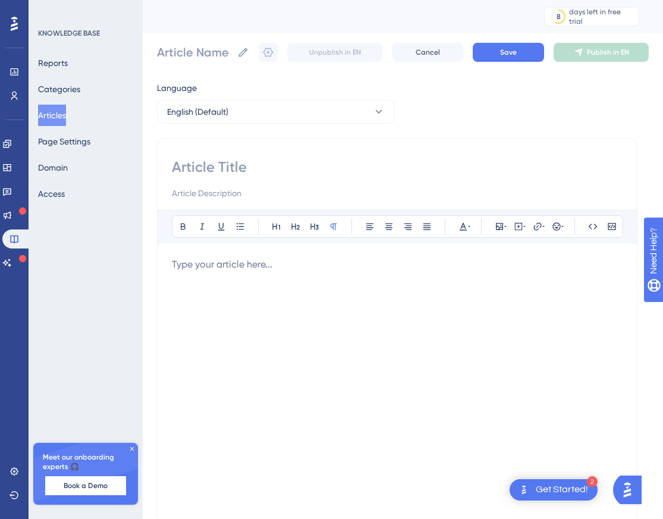
click at [220, 170] on input at bounding box center [397, 167] width 451 height 19
paste input "📇 Article 4: Contacts Directory"
type input "📇 Article 4: Contacts Directory"
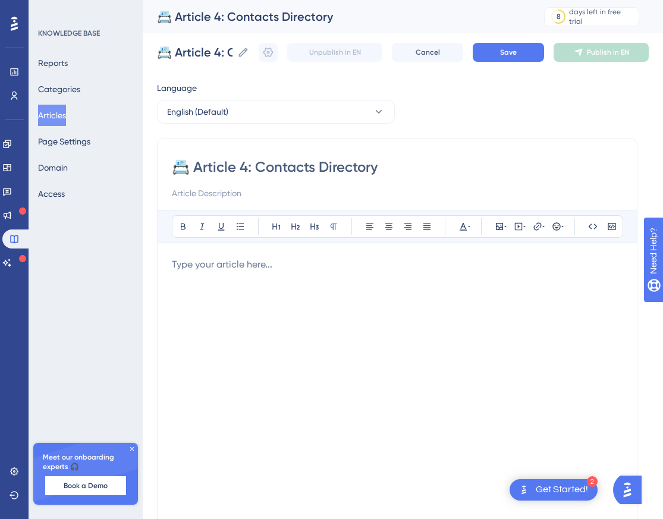
drag, startPoint x: 252, startPoint y: 167, endPoint x: 189, endPoint y: 168, distance: 63.1
click at [189, 168] on input "📇 Article 4: Contacts Directory" at bounding box center [397, 167] width 451 height 19
type input "📇 Contacts Directory"
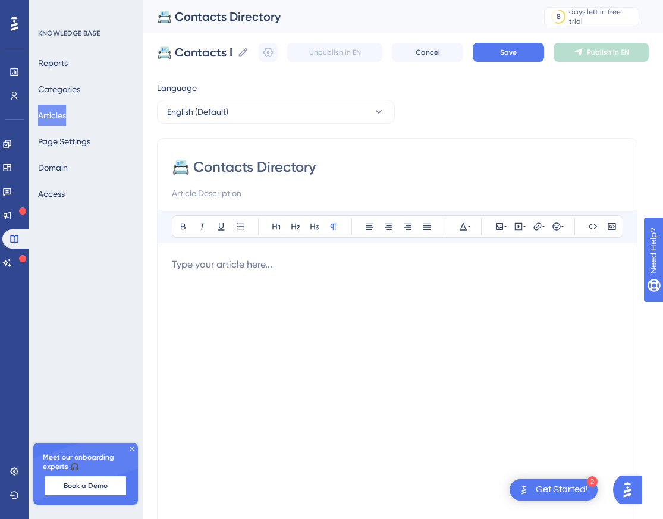
click at [189, 192] on input at bounding box center [397, 193] width 451 height 14
paste input "What is the Contacts Directory? The Contacts Directory is a searchable list of …"
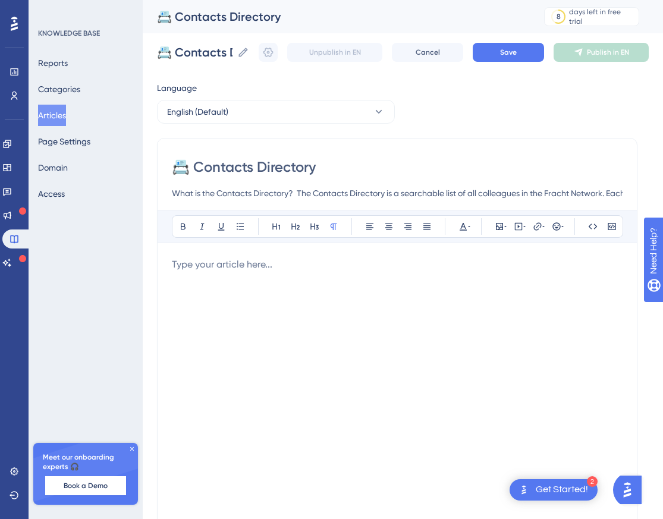
scroll to position [0, 286]
click at [502, 194] on input "What is the Contacts Directory? The Contacts Directory is a searchable list of …" at bounding box center [397, 193] width 451 height 14
click at [498, 193] on input "What is the Contacts Directory? The Contacts Directory is a searchable list of …" at bounding box center [397, 193] width 451 height 14
click at [566, 195] on input "What is the Contacts Directory? The Contacts Directory is a searchable list of …" at bounding box center [397, 193] width 451 height 14
type input "What is the Contacts Directory? The Contacts Directory is a searchable list of …"
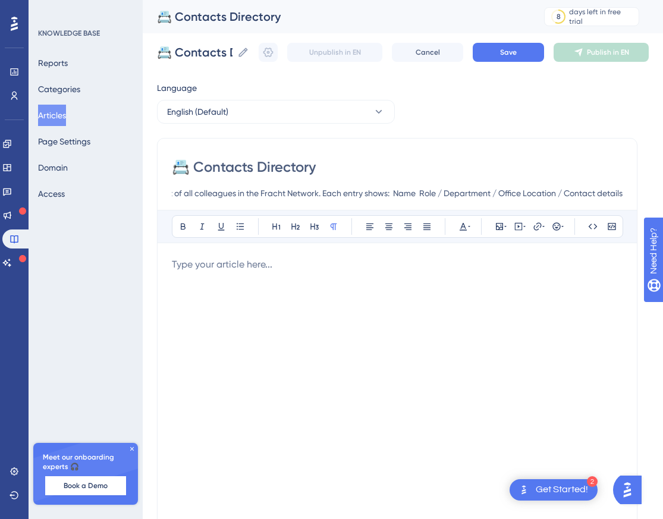
scroll to position [0, 0]
click at [211, 267] on p at bounding box center [397, 265] width 451 height 14
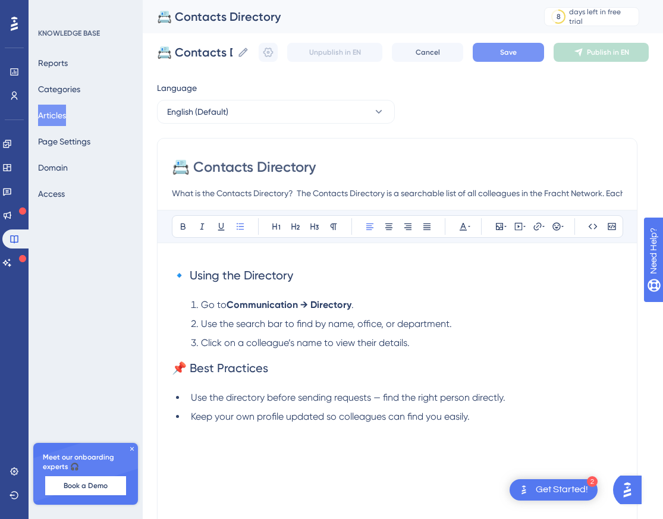
click at [513, 55] on span "Save" at bounding box center [508, 53] width 17 height 10
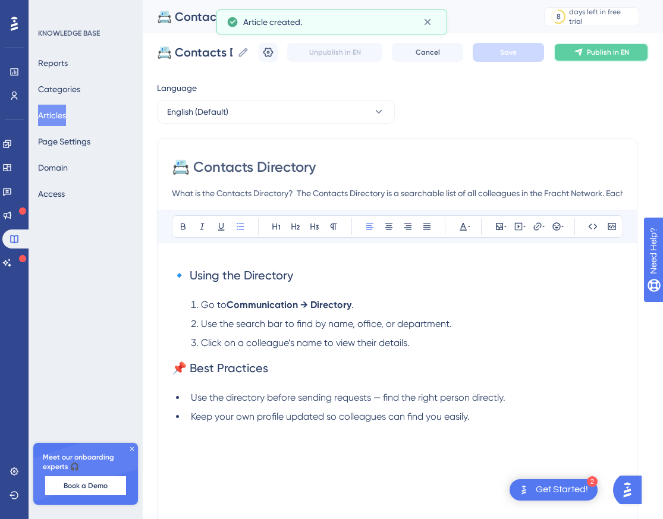
click at [614, 57] on button "Publish in EN" at bounding box center [601, 52] width 95 height 19
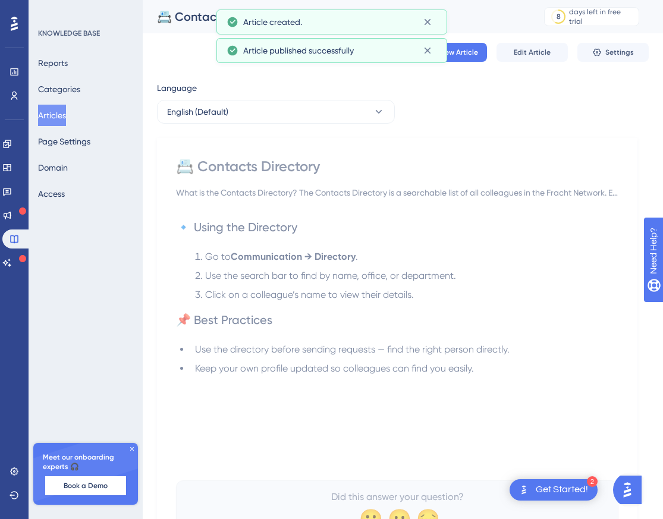
click at [66, 112] on button "Articles" at bounding box center [52, 115] width 28 height 21
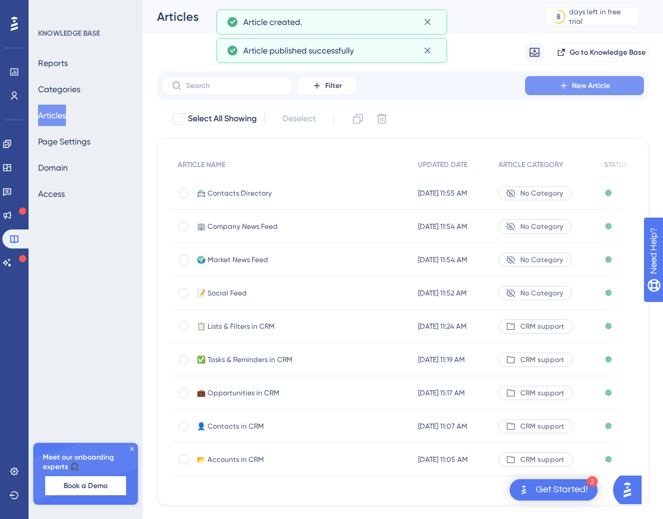
click at [577, 84] on span "New Article" at bounding box center [591, 86] width 38 height 10
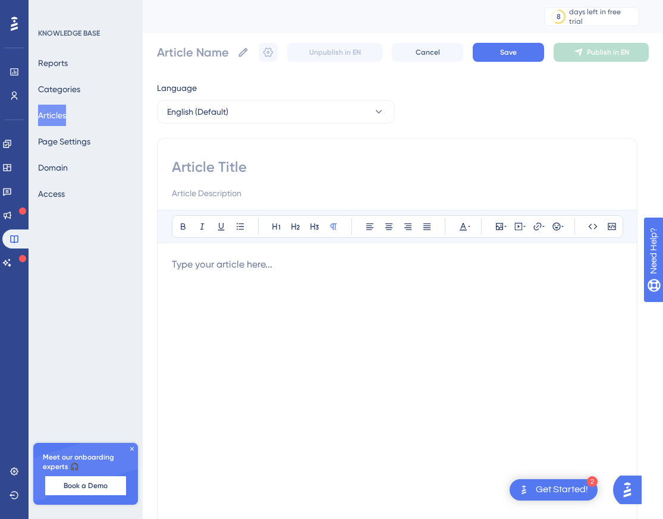
click at [215, 165] on input at bounding box center [397, 167] width 451 height 19
paste input "🗺 Article 5: Offices Map"
type input "🗺 Article 5: Offices Map"
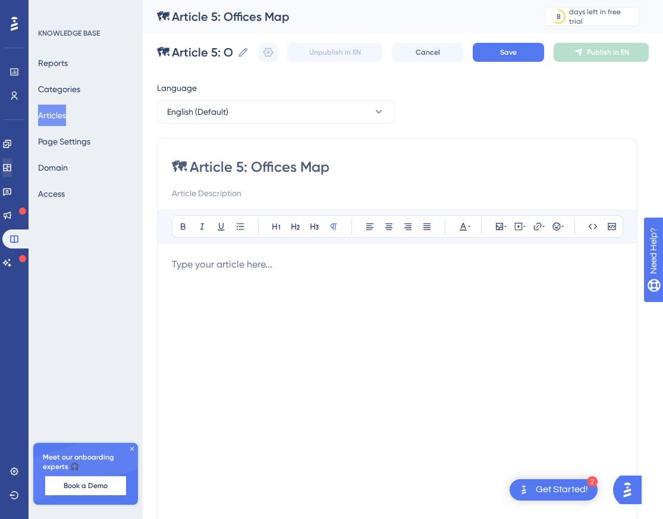
type input "🗺 Article 5: Offices Map"
click at [209, 196] on input at bounding box center [397, 193] width 451 height 14
paste input "What is the Offices Map? The Offices Map shows all Fracht offices and agents wo…"
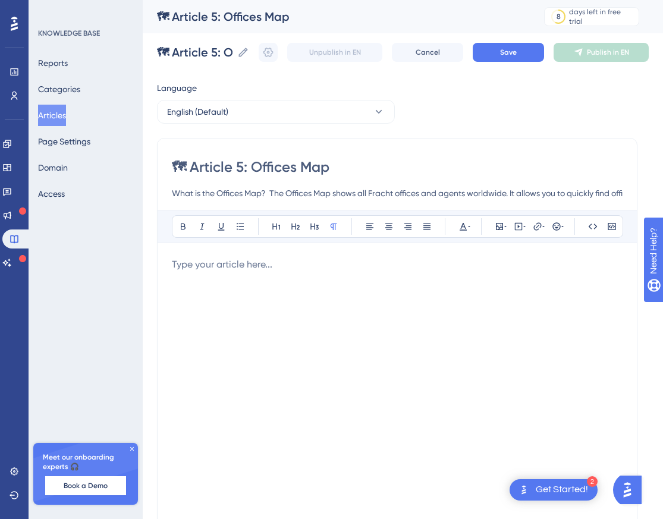
click at [203, 265] on p at bounding box center [397, 265] width 451 height 14
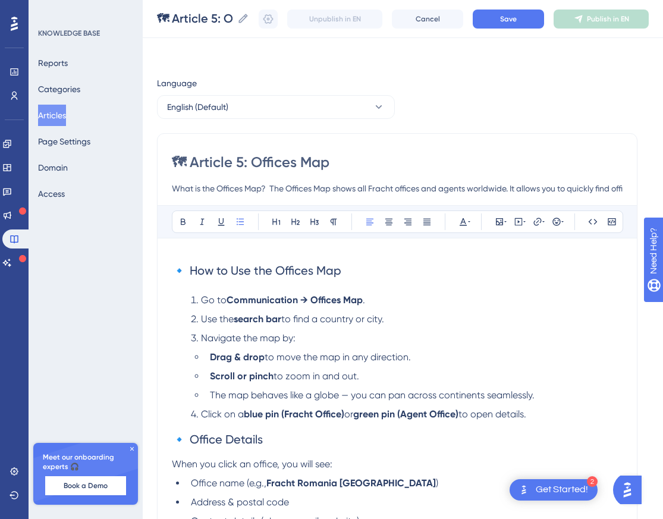
scroll to position [203, 0]
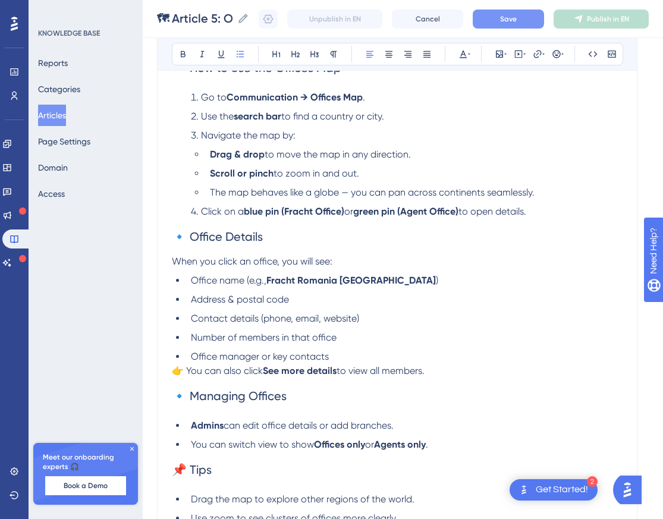
click at [517, 14] on span "Save" at bounding box center [508, 19] width 17 height 10
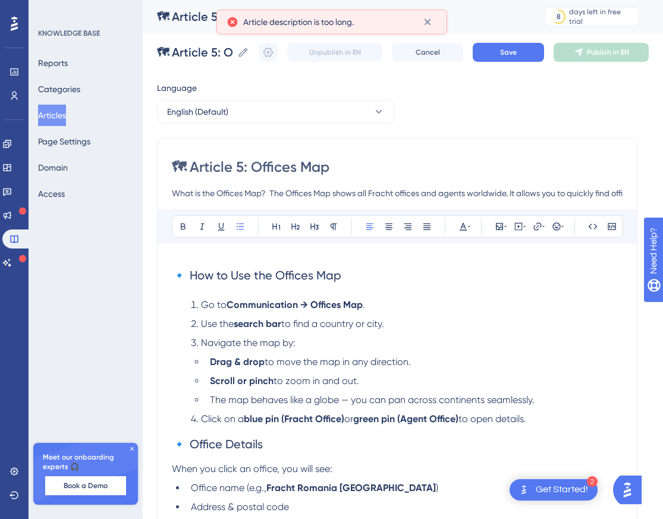
scroll to position [2, 0]
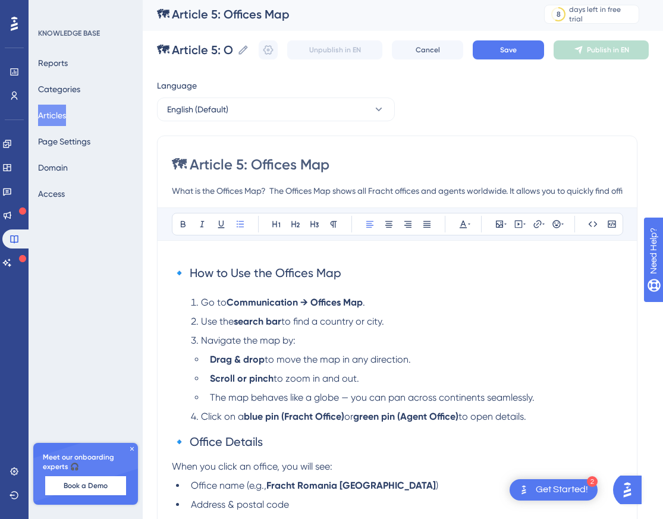
click at [396, 191] on input "What is the Offices Map? The Offices Map shows all Fracht offices and agents wo…" at bounding box center [397, 191] width 451 height 14
click at [469, 191] on input "What is the Offices Map? The Offices Map shows all Fracht offices and agents wo…" at bounding box center [397, 191] width 451 height 14
type input "What is the Offices Map? The Offices Map shows all Fracht offices and agents wo…"
click at [517, 52] on span "Save" at bounding box center [508, 50] width 17 height 10
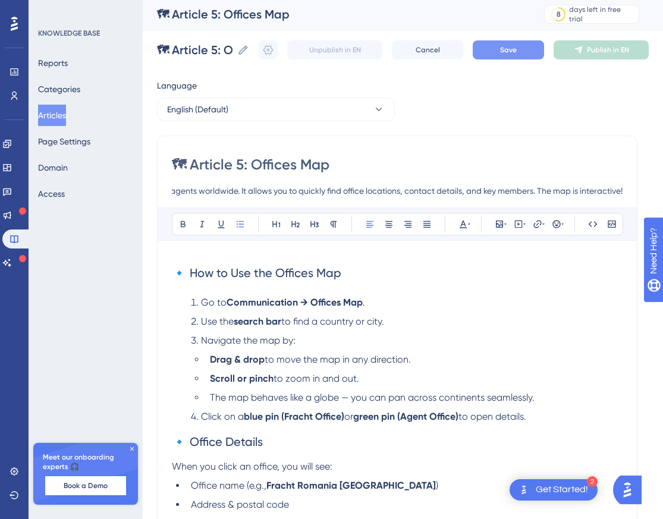
scroll to position [0, 0]
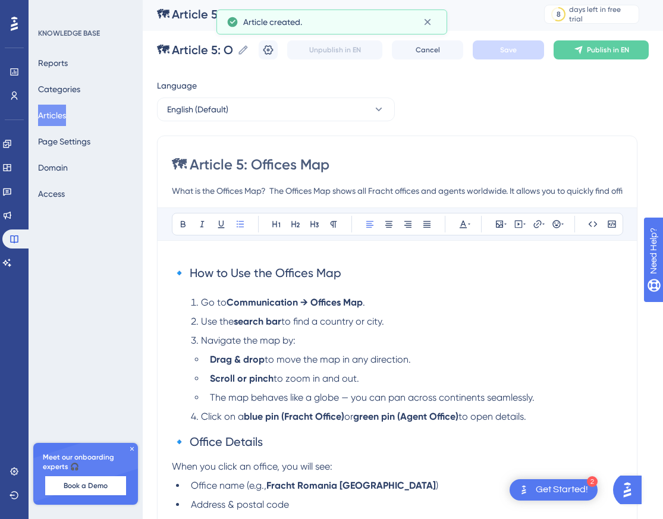
scroll to position [244, 0]
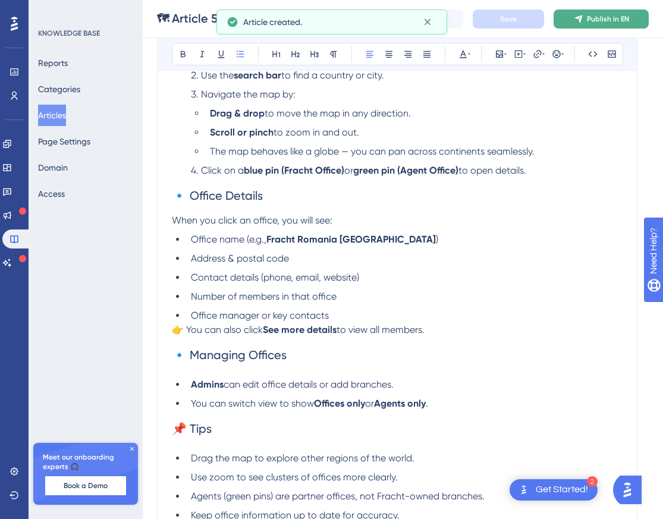
click at [609, 19] on span "Publish in EN" at bounding box center [608, 19] width 42 height 10
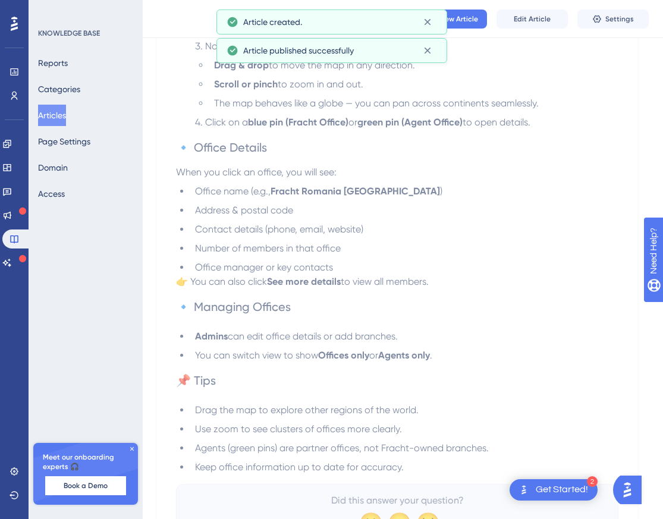
click at [64, 115] on button "Articles" at bounding box center [52, 115] width 28 height 21
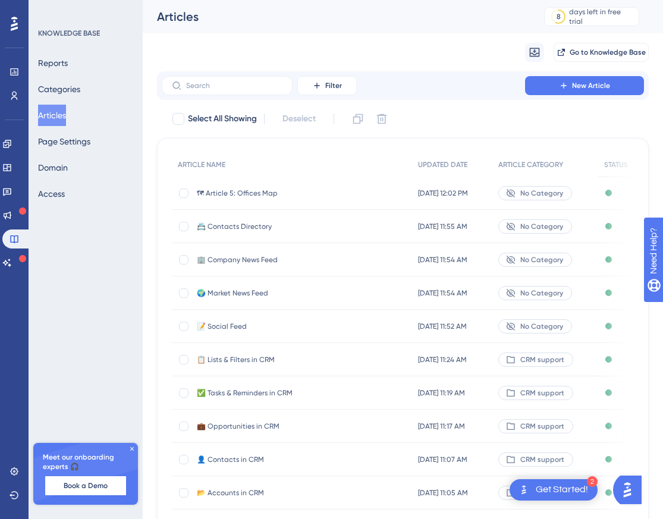
click at [250, 192] on span "🗺 Article 5: Offices Map" at bounding box center [292, 194] width 190 height 10
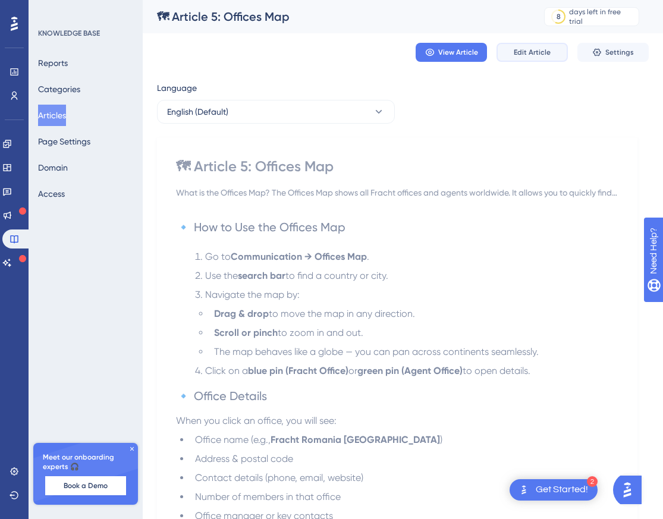
click at [518, 52] on span "Edit Article" at bounding box center [532, 53] width 37 height 10
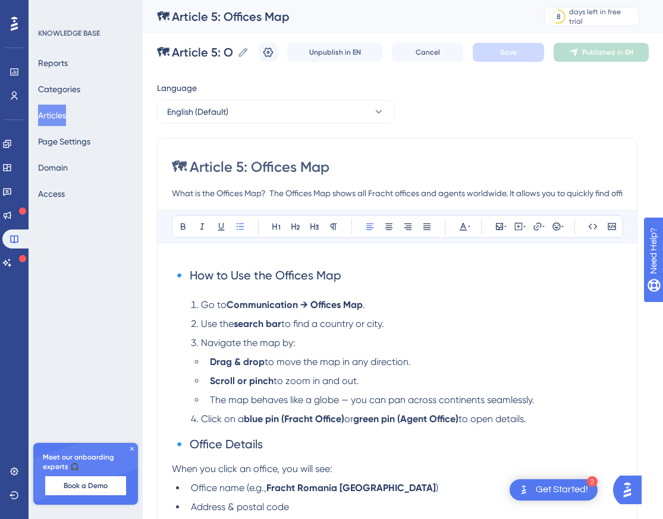
drag, startPoint x: 251, startPoint y: 168, endPoint x: 192, endPoint y: 169, distance: 58.9
click at [192, 169] on input "🗺 Article 5: Offices Map" at bounding box center [397, 167] width 451 height 19
type input "🗺 Offices Map"
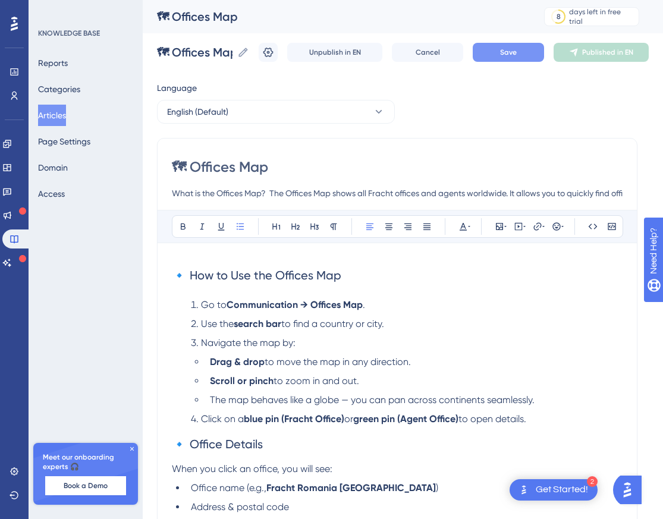
type input "🗺 Offices Map"
click at [517, 55] on span "Save" at bounding box center [508, 53] width 17 height 10
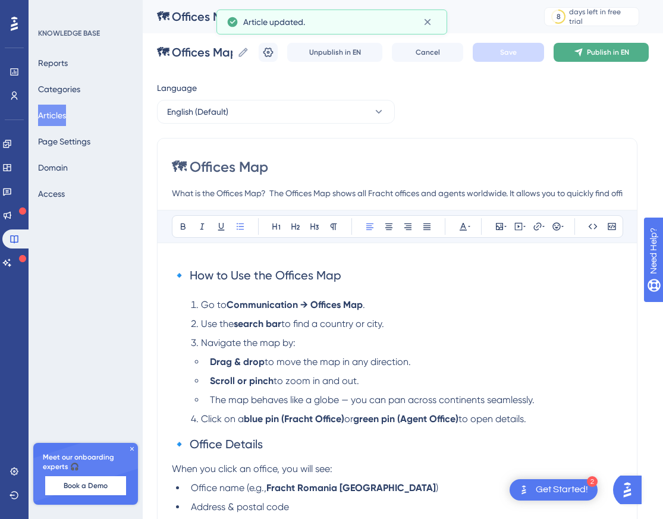
click at [583, 54] on icon at bounding box center [579, 53] width 8 height 8
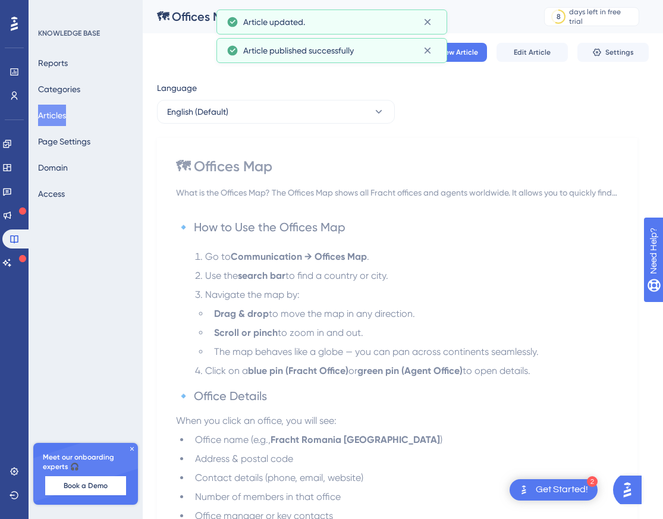
click at [66, 114] on button "Articles" at bounding box center [52, 115] width 28 height 21
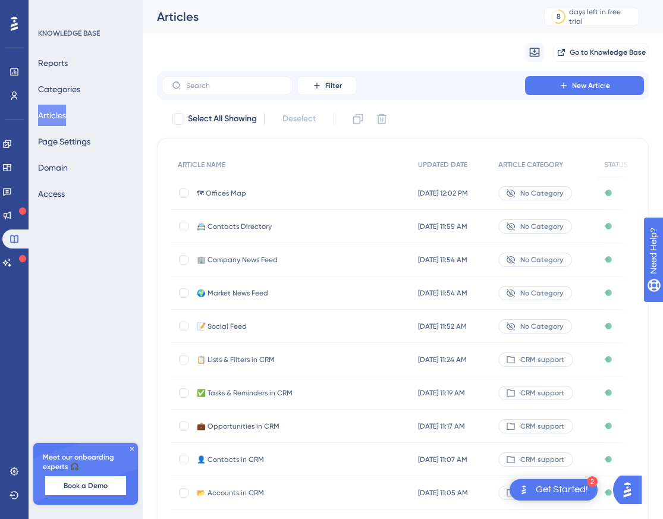
click at [253, 226] on span "📇 Contacts Directory" at bounding box center [292, 227] width 190 height 10
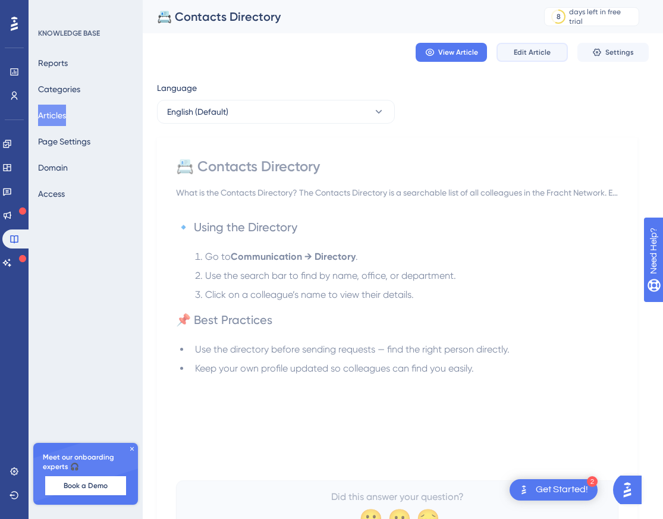
click at [538, 54] on span "Edit Article" at bounding box center [532, 53] width 37 height 10
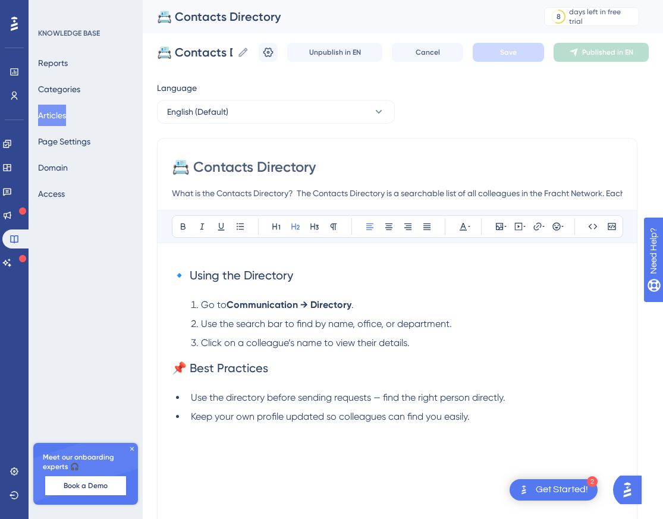
scroll to position [0, 295]
drag, startPoint x: 173, startPoint y: 192, endPoint x: 677, endPoint y: 201, distance: 504.0
click at [663, 0] on html "2 Get Started! Performance Users Engagement Widgets Feedback Product Updates Kn…" at bounding box center [331, 0] width 663 height 0
paste input "lists all colleagues across Fracht offices, grouped by country and branch. You …"
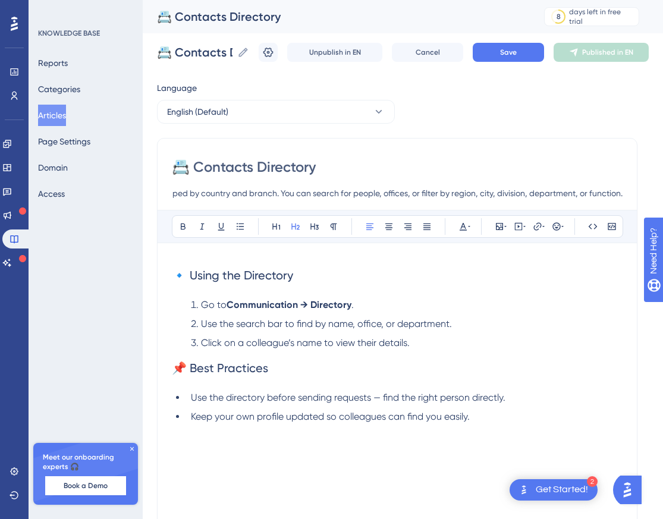
type input "What is the Contacts Directory? The Contacts Directory lists all colleagues acr…"
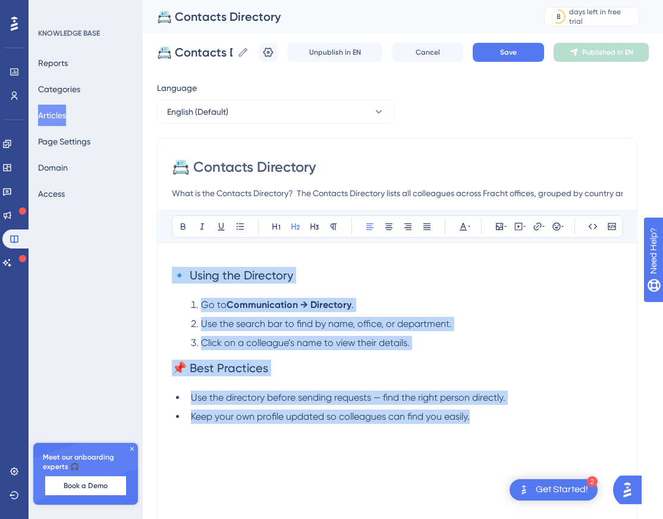
drag, startPoint x: 166, startPoint y: 273, endPoint x: 549, endPoint y: 444, distance: 419.0
click at [548, 445] on div "🔹 Using the Directory Go to Communication → Directory . Use the search bar to f…" at bounding box center [397, 389] width 451 height 262
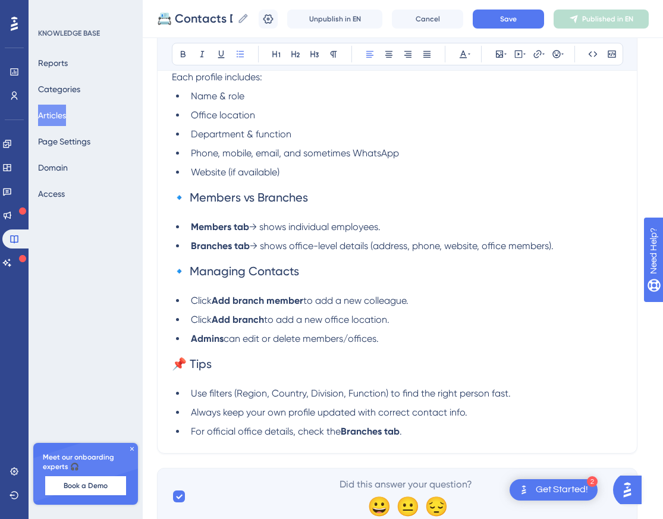
scroll to position [321, 9]
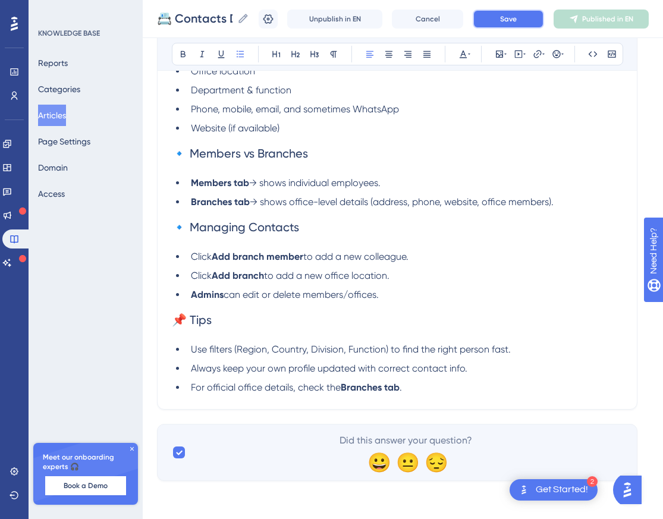
click at [517, 19] on span "Save" at bounding box center [508, 19] width 17 height 10
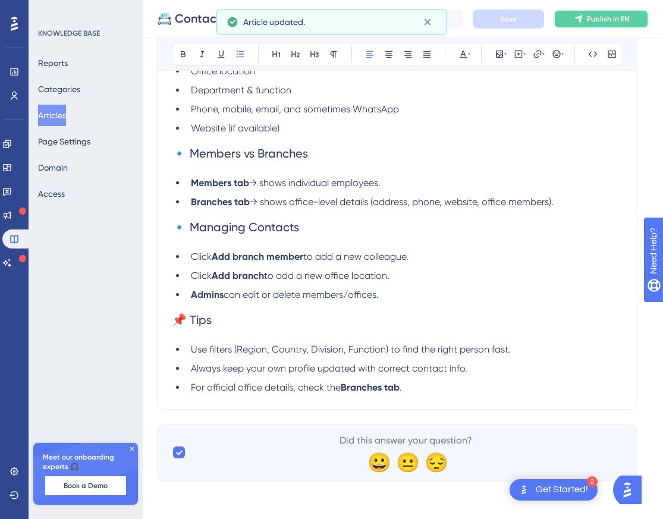
click at [606, 22] on span "Publish in EN" at bounding box center [608, 19] width 42 height 10
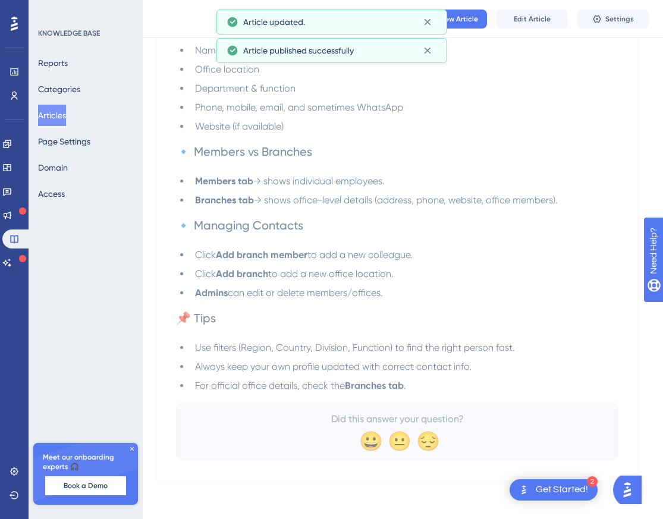
scroll to position [275, 9]
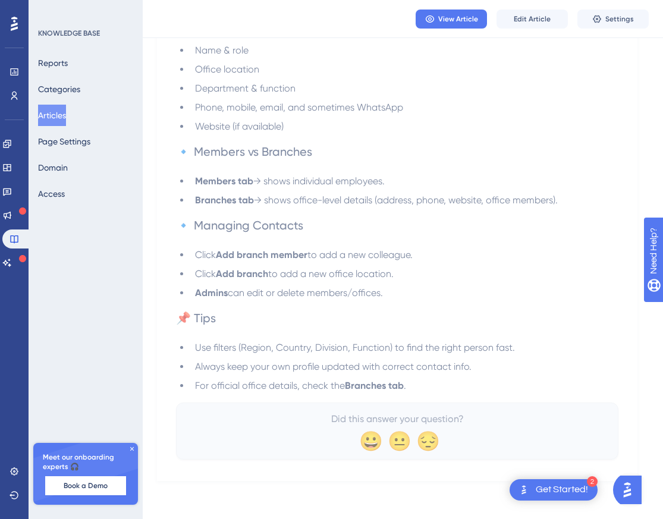
click at [65, 117] on button "Articles" at bounding box center [52, 115] width 28 height 21
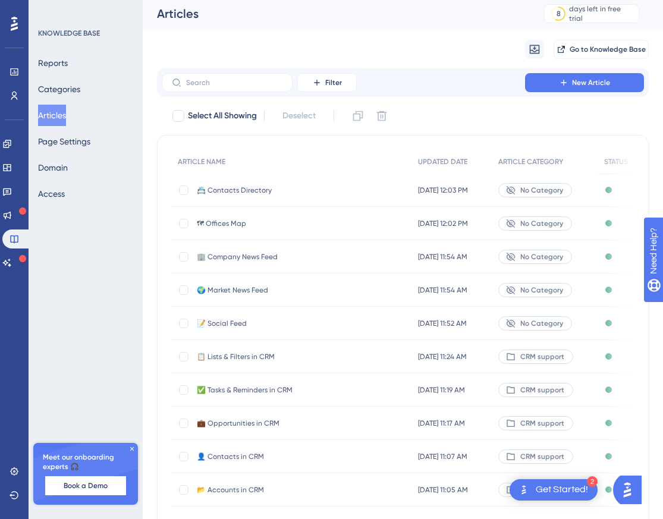
scroll to position [5, 0]
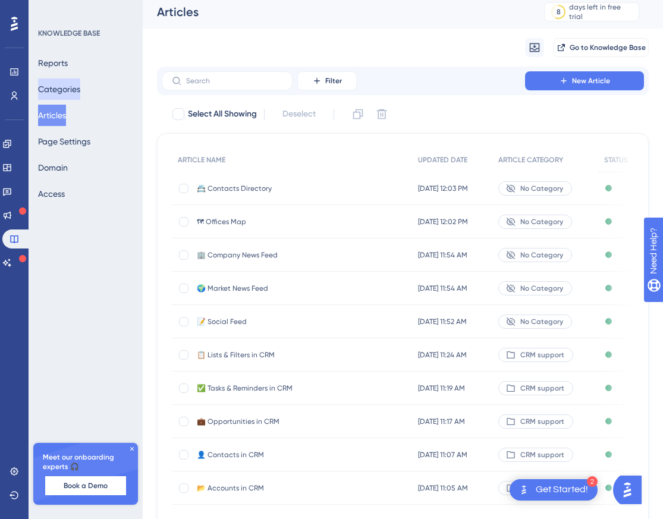
click at [70, 92] on button "Categories" at bounding box center [59, 89] width 42 height 21
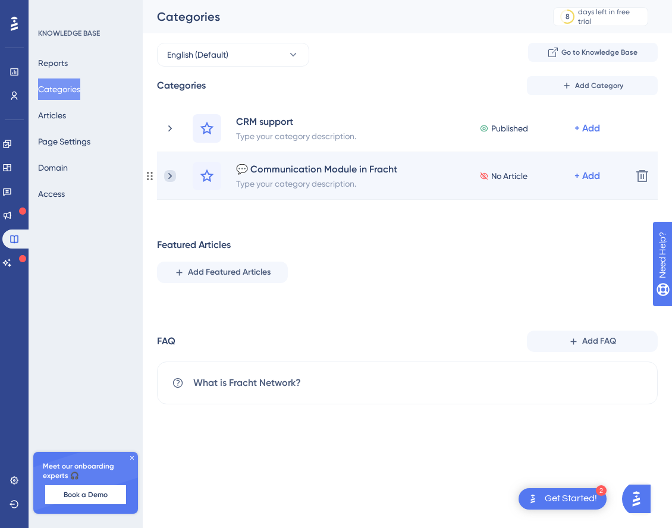
click at [173, 176] on icon at bounding box center [170, 176] width 12 height 12
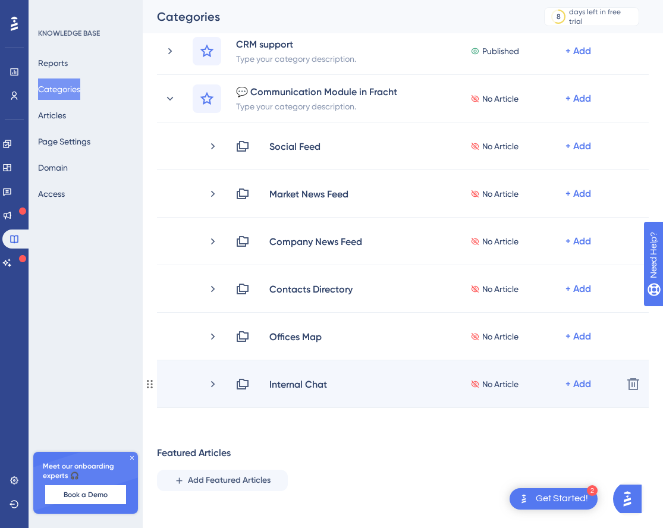
scroll to position [78, 0]
click at [631, 383] on icon at bounding box center [634, 384] width 14 height 14
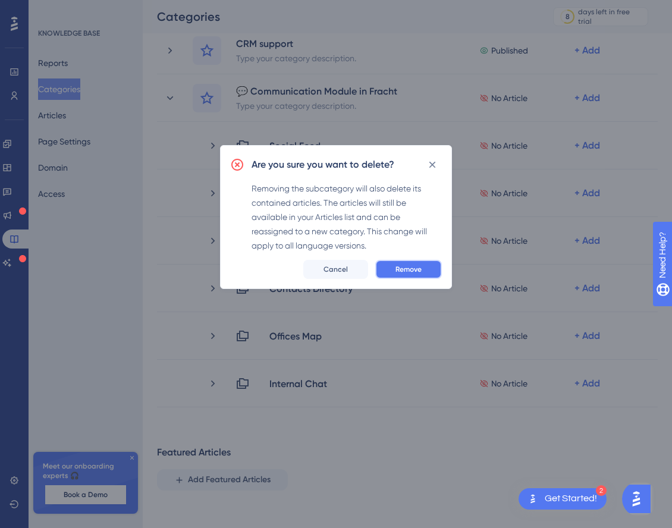
click at [421, 277] on button "Remove" at bounding box center [408, 269] width 67 height 19
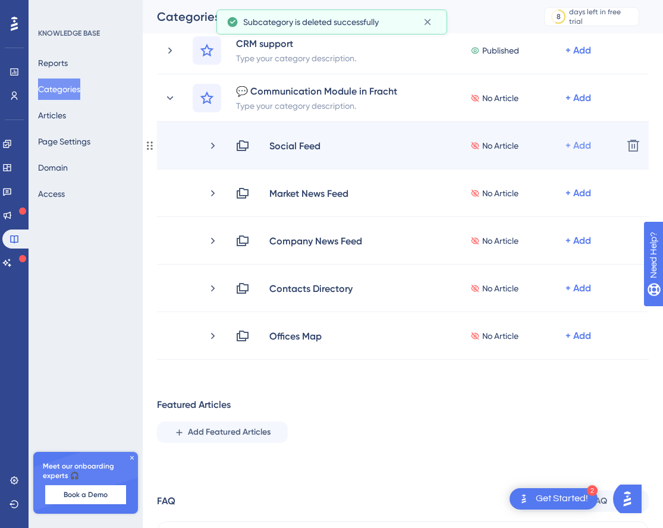
click at [580, 145] on div "+ Add" at bounding box center [579, 146] width 26 height 14
click at [513, 176] on span "Add Articles" at bounding box center [513, 177] width 46 height 14
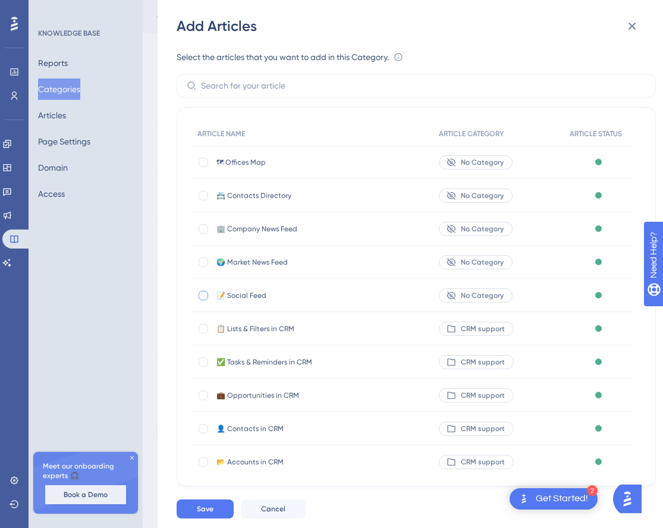
click at [205, 295] on div at bounding box center [204, 296] width 10 height 10
checkbox input "true"
click at [218, 508] on button "Save" at bounding box center [205, 509] width 57 height 19
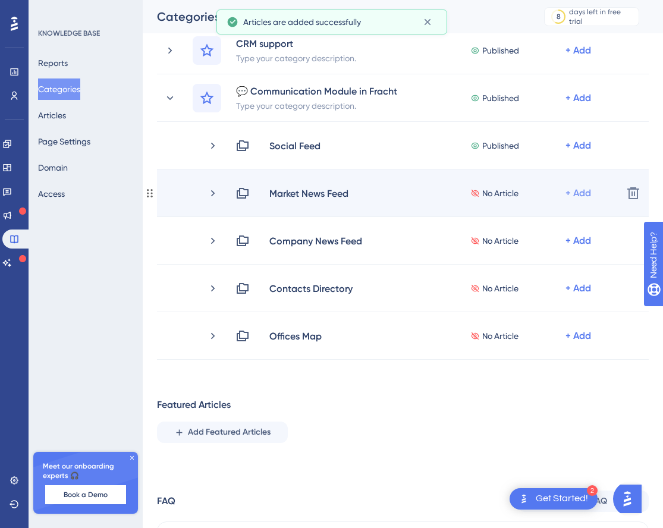
click at [583, 194] on div "+ Add" at bounding box center [579, 193] width 26 height 14
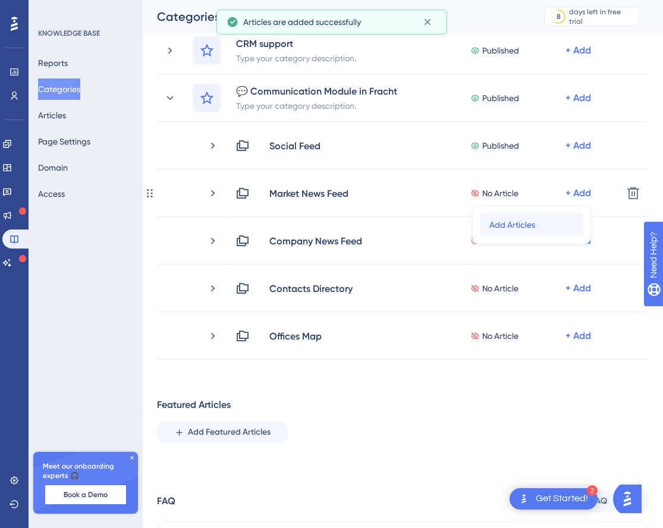
click at [495, 224] on span "Add Articles" at bounding box center [513, 225] width 46 height 14
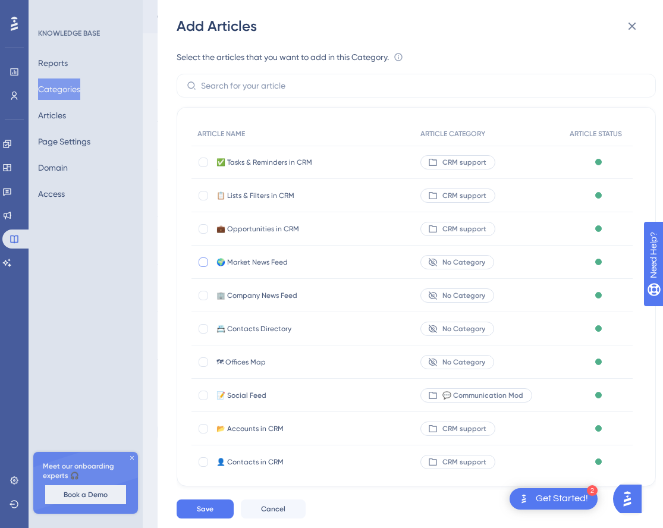
click at [201, 262] on div at bounding box center [204, 263] width 10 height 10
checkbox input "true"
click at [205, 511] on span "Save" at bounding box center [205, 510] width 17 height 10
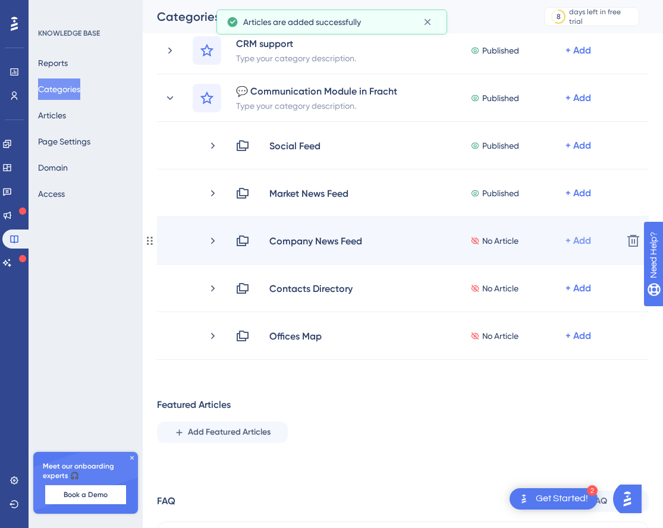
click at [582, 237] on div "+ Add" at bounding box center [579, 241] width 26 height 14
click at [505, 275] on span "Add Articles" at bounding box center [513, 272] width 46 height 14
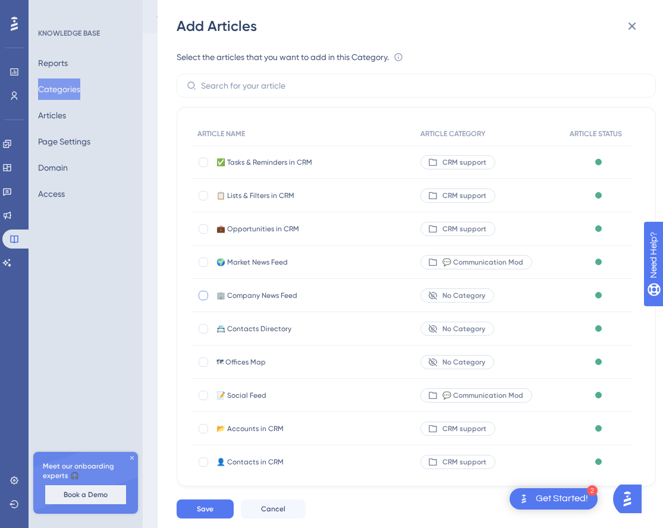
click at [205, 295] on div at bounding box center [204, 296] width 10 height 10
checkbox input "true"
click at [214, 505] on button "Save" at bounding box center [205, 509] width 57 height 19
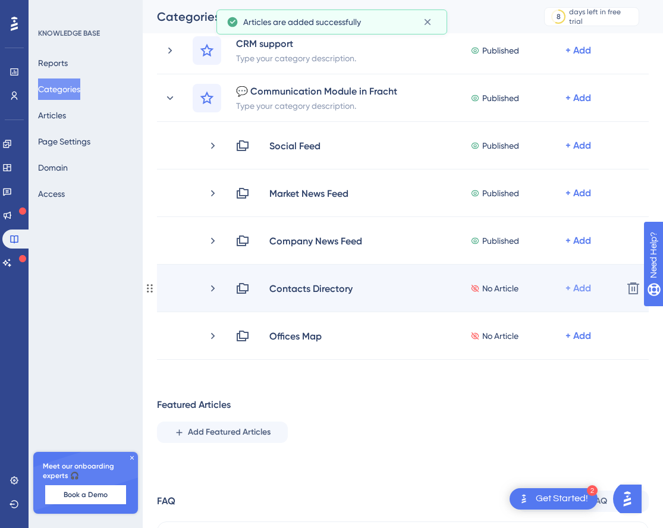
click at [579, 286] on div "+ Add" at bounding box center [579, 288] width 26 height 14
click at [519, 314] on span "Add Articles" at bounding box center [513, 320] width 46 height 14
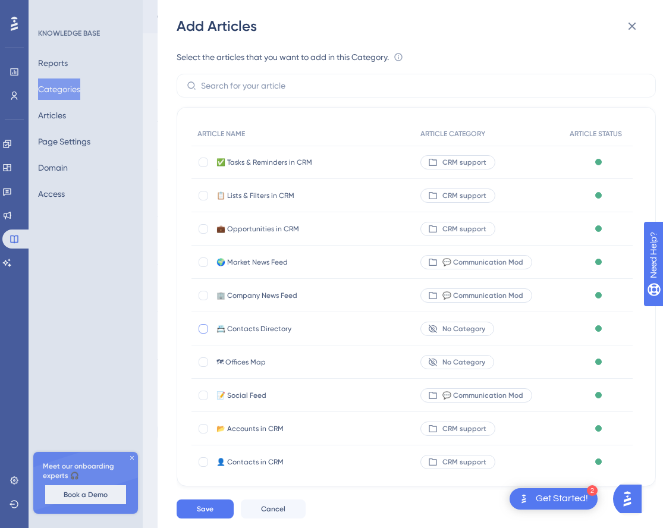
click at [203, 329] on div at bounding box center [204, 329] width 10 height 10
checkbox input "true"
click at [220, 505] on button "Save" at bounding box center [205, 509] width 57 height 19
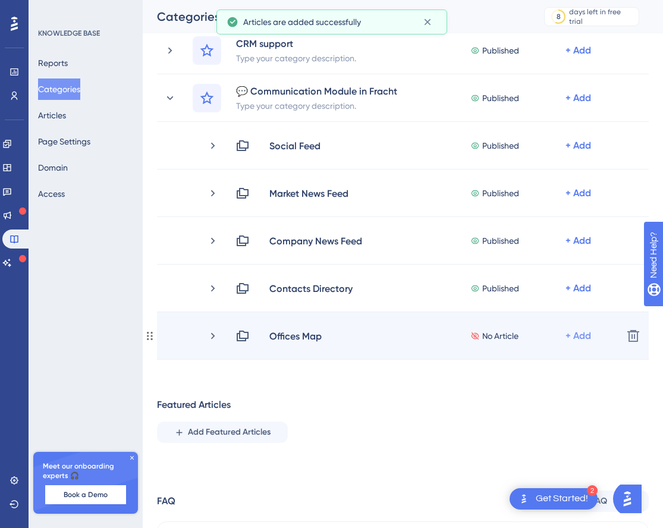
click at [583, 336] on div "+ Add" at bounding box center [579, 336] width 26 height 14
click at [509, 363] on span "Add Articles" at bounding box center [513, 368] width 46 height 14
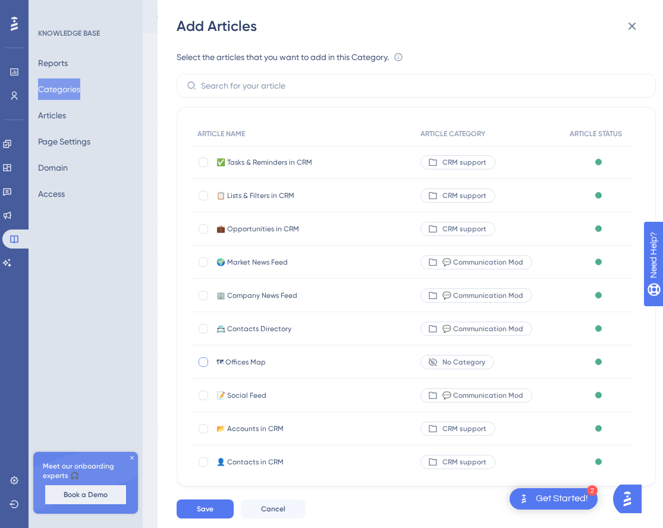
click at [204, 364] on div at bounding box center [204, 363] width 10 height 10
checkbox input "true"
click at [206, 509] on span "Save" at bounding box center [205, 510] width 17 height 10
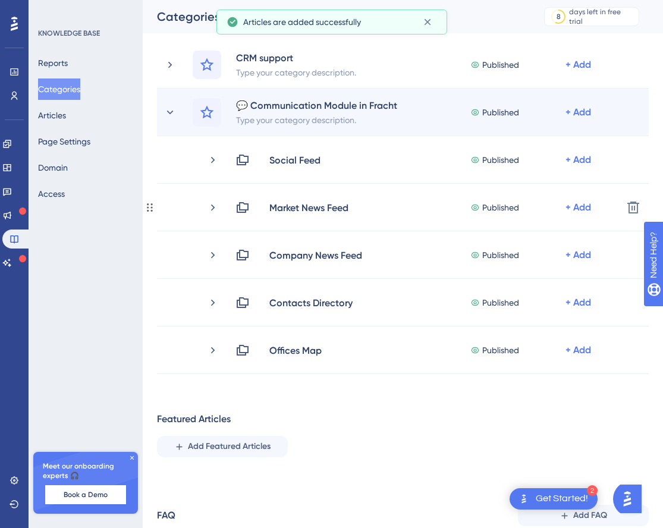
scroll to position [62, 0]
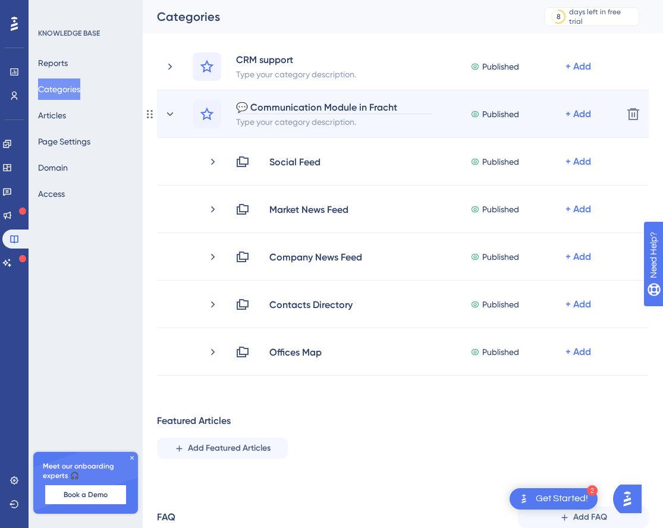
click at [354, 107] on div "💬 Communication Module in Fracht Network" at bounding box center [334, 107] width 196 height 14
click at [409, 107] on div "💬 Communication Module in Fracht Network" at bounding box center [334, 107] width 196 height 14
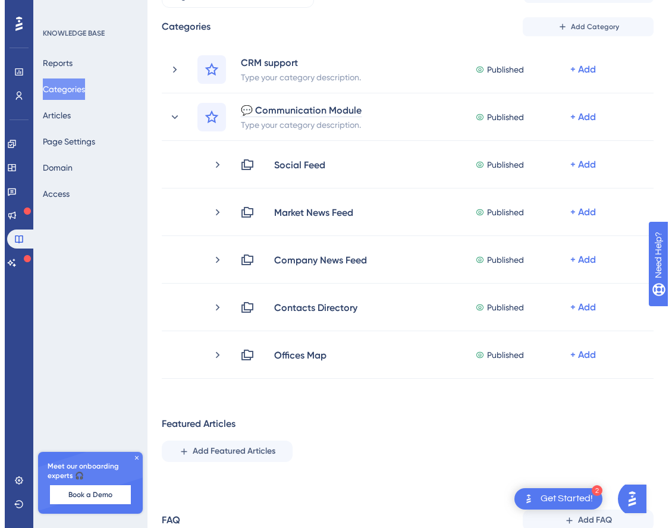
scroll to position [0, 0]
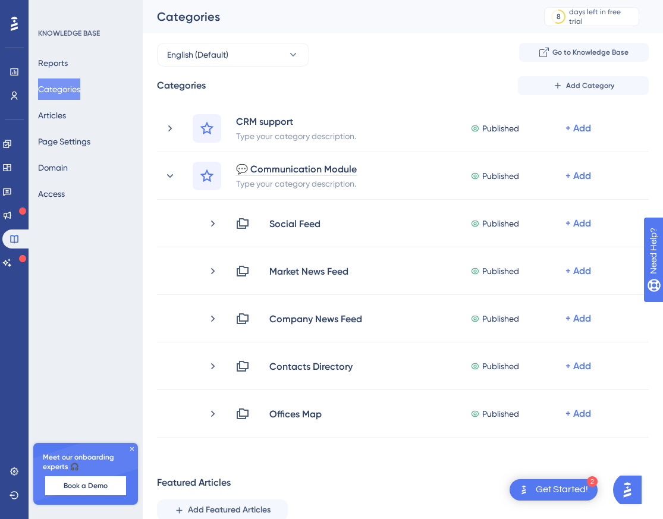
click at [459, 83] on div "Performance Users Engagement Widgets Feedback Product Updates Knowledge Base AI…" at bounding box center [403, 331] width 521 height 662
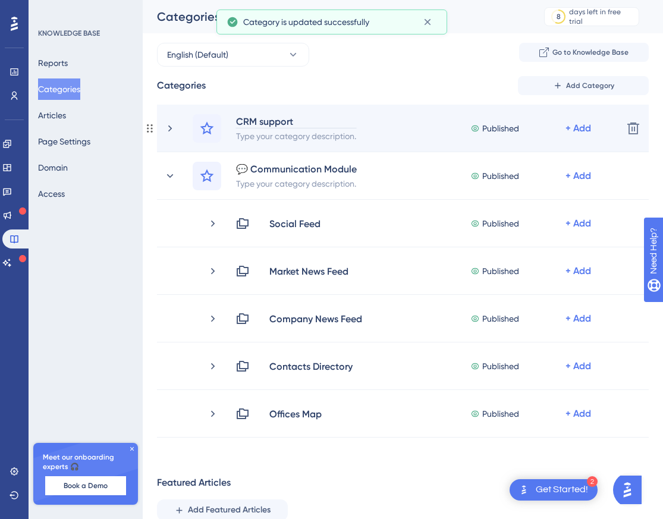
click at [282, 121] on div "CRM support" at bounding box center [296, 121] width 121 height 14
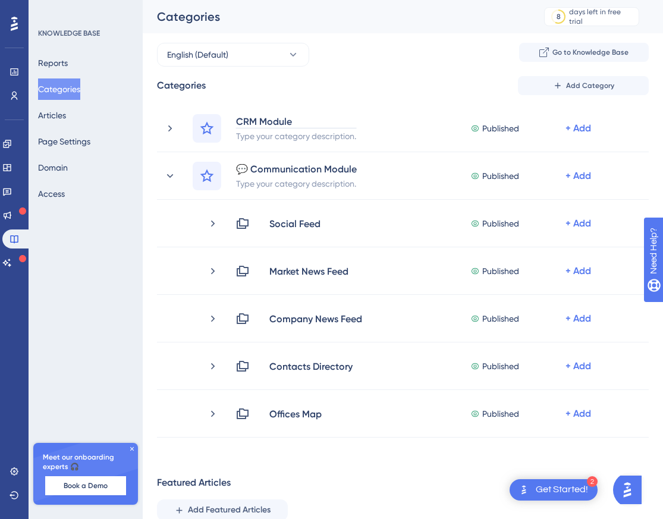
click at [446, 68] on div "Performance Users Engagement Widgets Feedback Product Updates Knowledge Base AI…" at bounding box center [403, 331] width 521 height 662
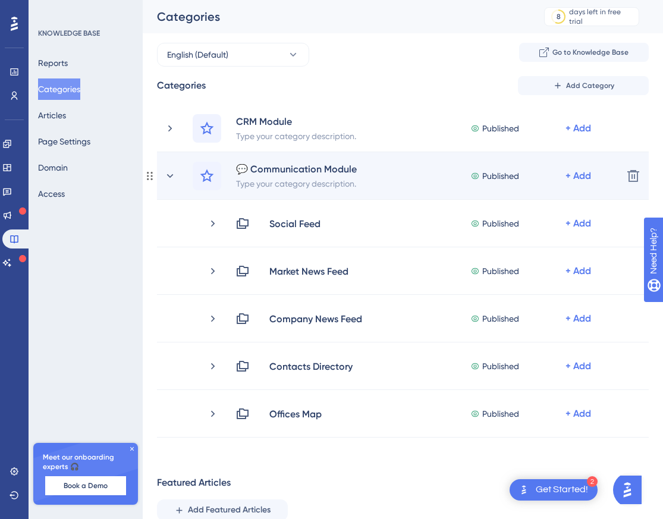
click at [162, 174] on div "💬 Communication Module Type your category description. Published + Add Delete" at bounding box center [403, 176] width 492 height 48
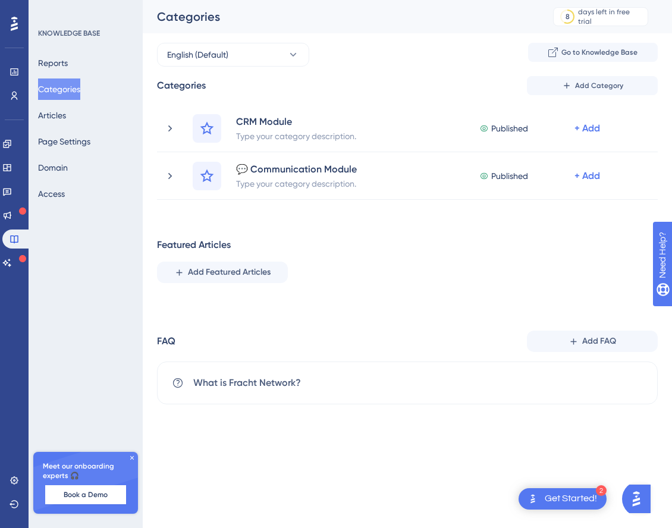
click at [14, 29] on icon at bounding box center [14, 24] width 7 height 14
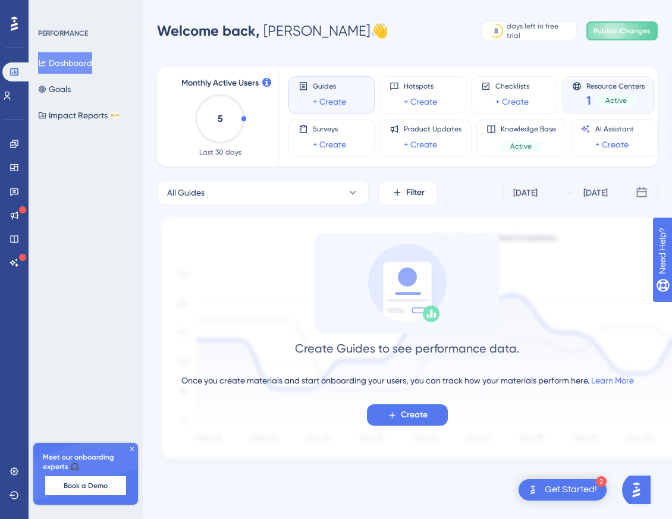
click at [585, 97] on div "Resource Centers 1 Active" at bounding box center [608, 95] width 73 height 27
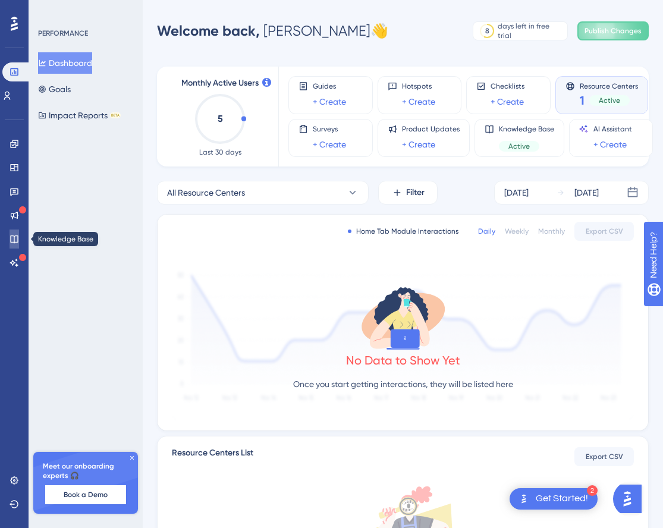
click at [15, 236] on icon at bounding box center [14, 240] width 8 height 8
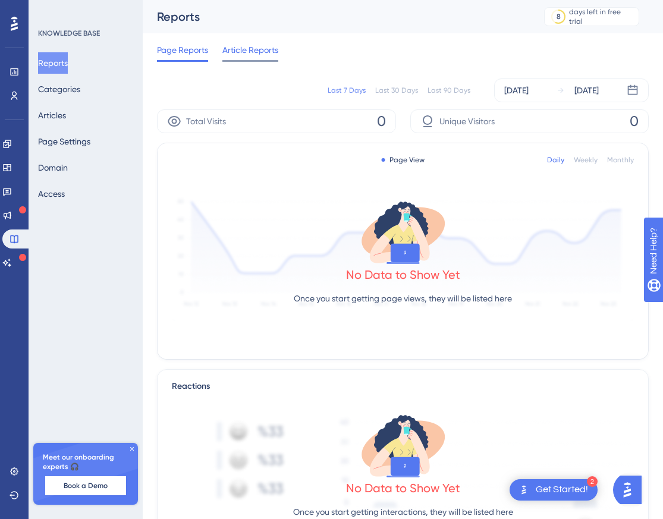
click at [257, 52] on span "Article Reports" at bounding box center [251, 50] width 56 height 14
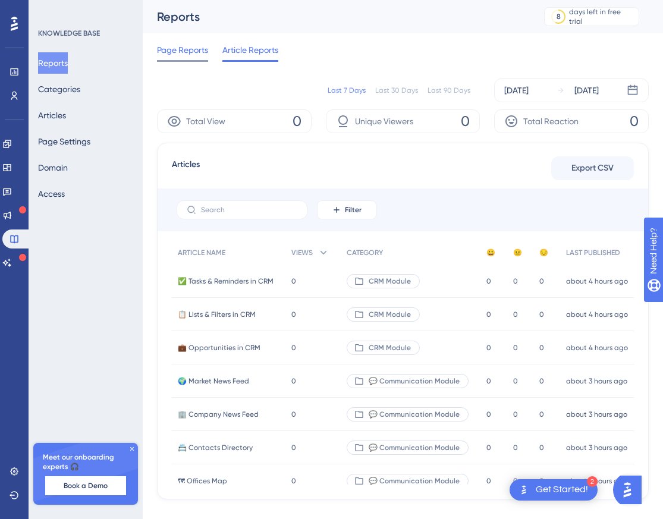
click at [201, 51] on span "Page Reports" at bounding box center [182, 50] width 51 height 14
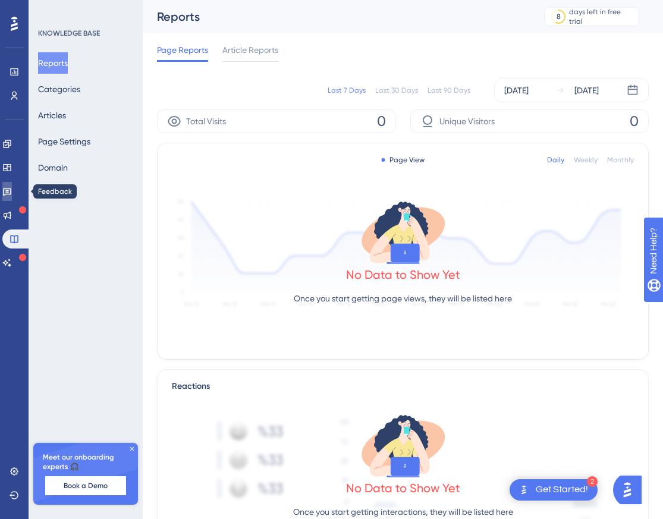
click at [11, 185] on link at bounding box center [7, 191] width 10 height 19
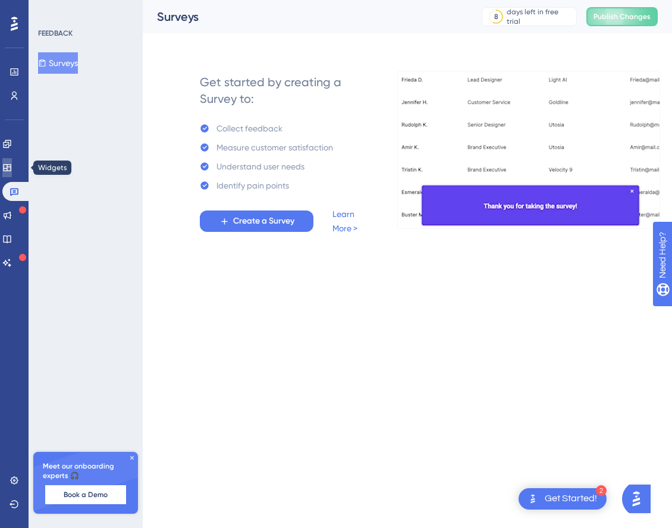
click at [12, 171] on icon at bounding box center [7, 168] width 10 height 10
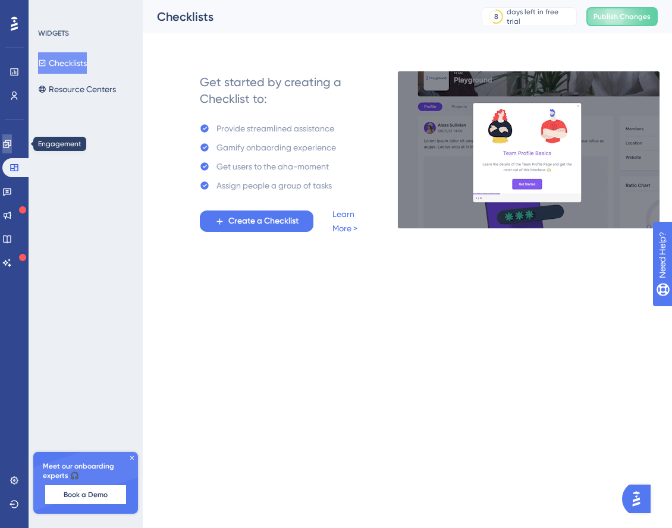
click at [11, 147] on icon at bounding box center [7, 144] width 8 height 8
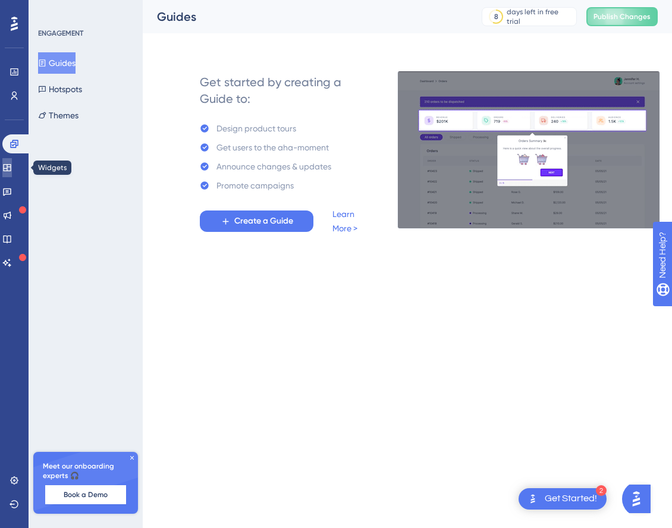
click at [11, 165] on icon at bounding box center [7, 167] width 8 height 7
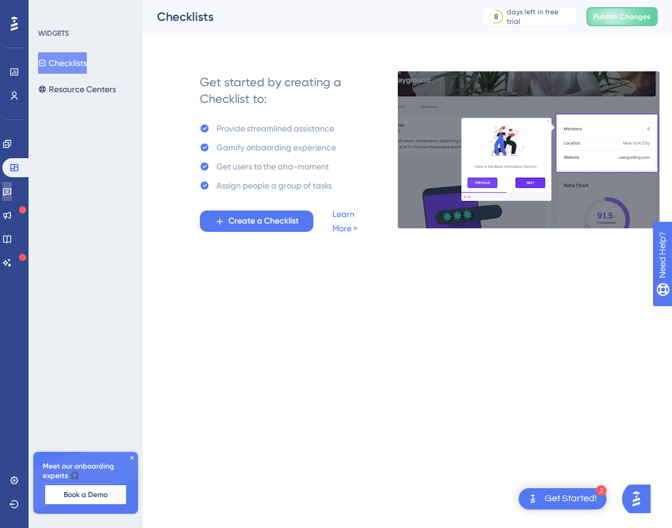
click at [12, 187] on icon at bounding box center [7, 192] width 10 height 10
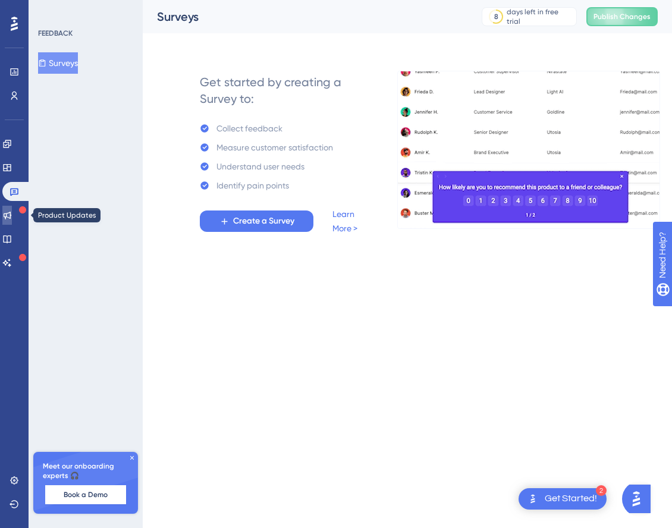
click at [11, 215] on icon at bounding box center [8, 216] width 8 height 8
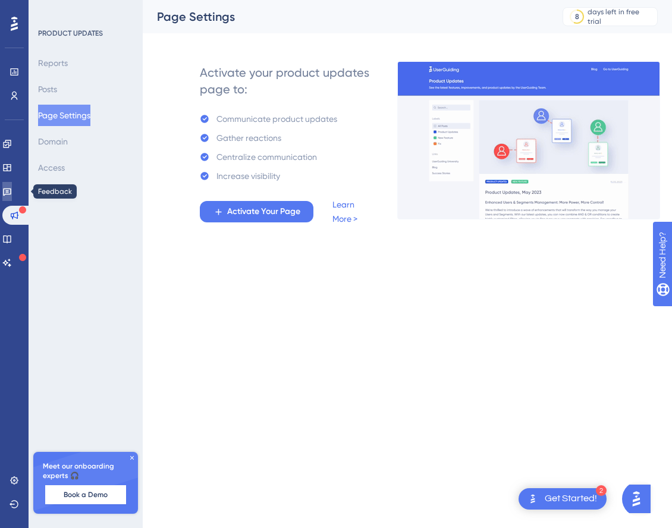
click at [12, 192] on link at bounding box center [7, 191] width 10 height 19
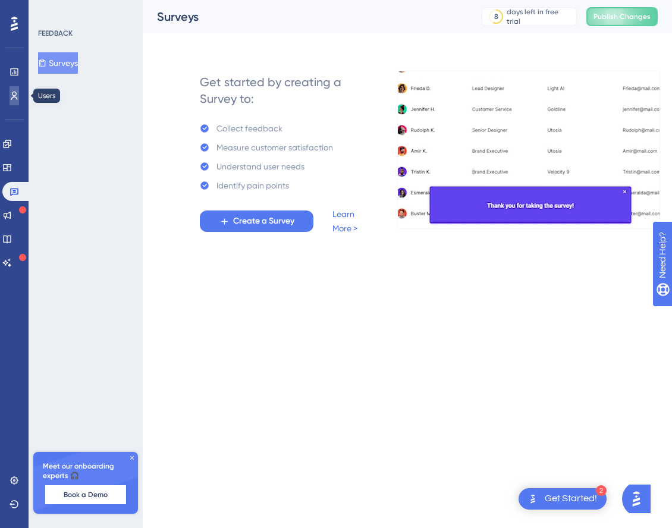
click at [15, 92] on icon at bounding box center [14, 96] width 7 height 8
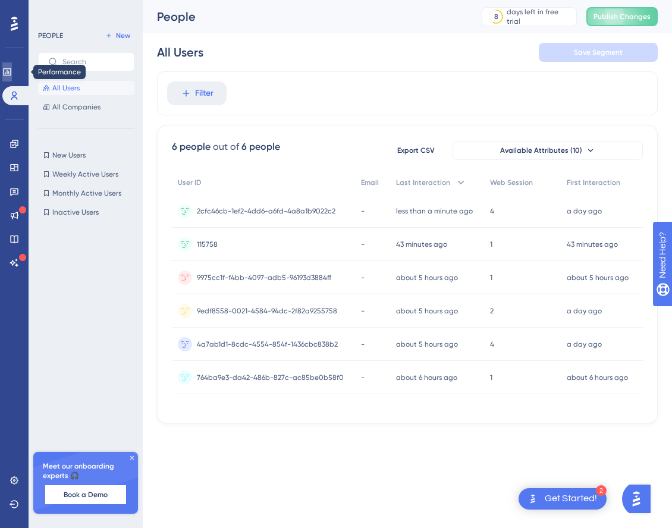
click at [12, 80] on link at bounding box center [7, 71] width 10 height 19
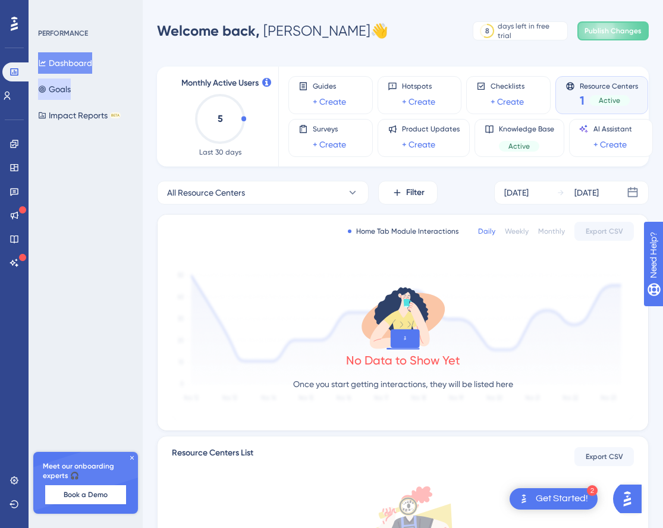
click at [71, 87] on button "Goals" at bounding box center [54, 89] width 33 height 21
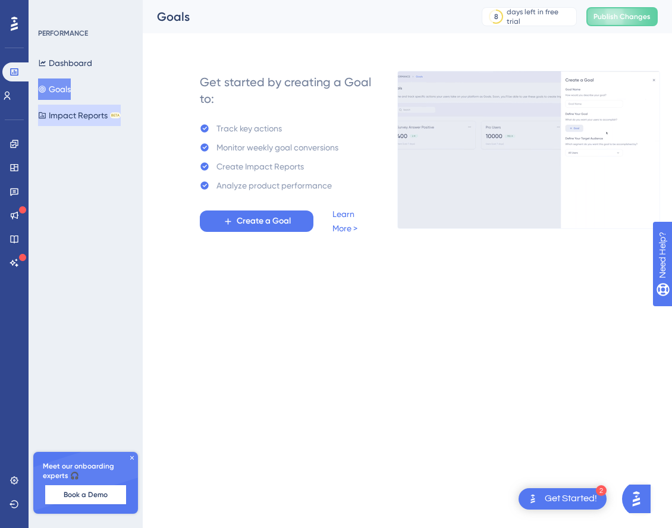
click at [82, 111] on button "Impact Reports BETA" at bounding box center [79, 115] width 83 height 21
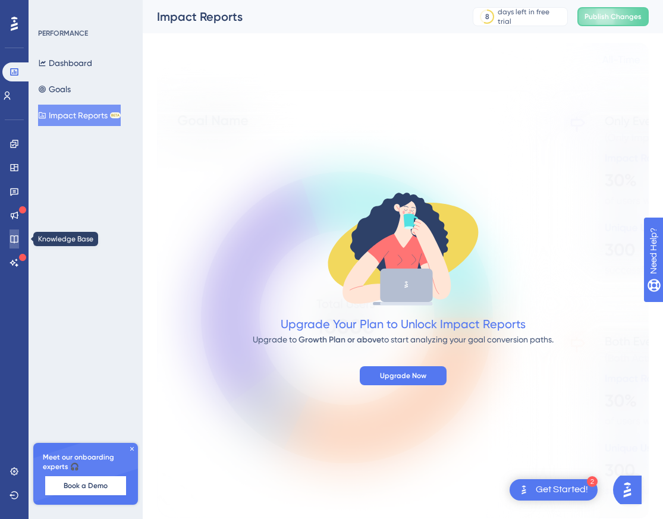
click at [15, 238] on icon at bounding box center [15, 239] width 10 height 10
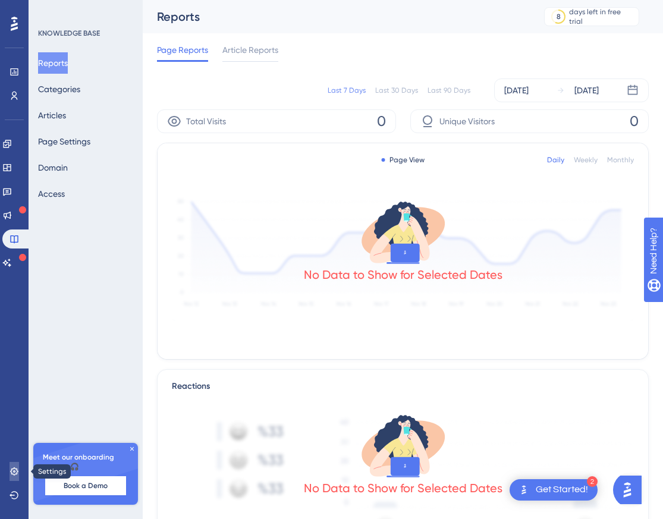
click at [13, 468] on icon at bounding box center [15, 472] width 10 height 10
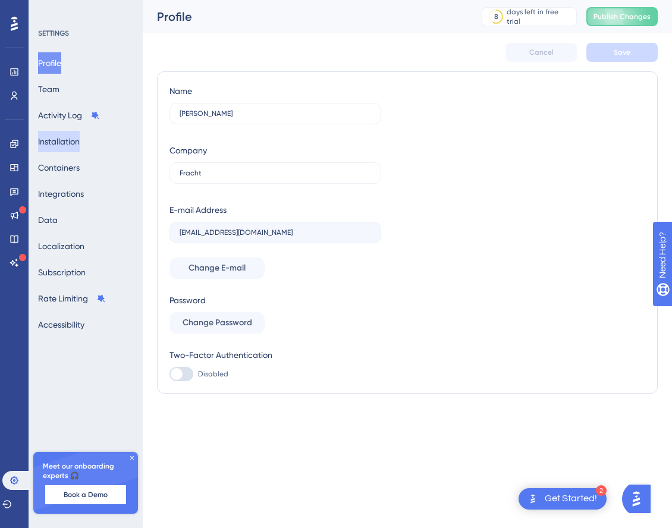
click at [64, 137] on button "Installation" at bounding box center [59, 141] width 42 height 21
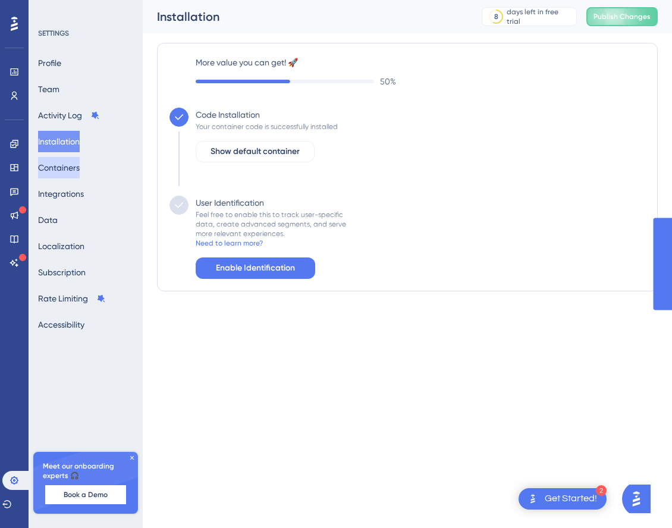
click at [66, 168] on button "Containers" at bounding box center [59, 167] width 42 height 21
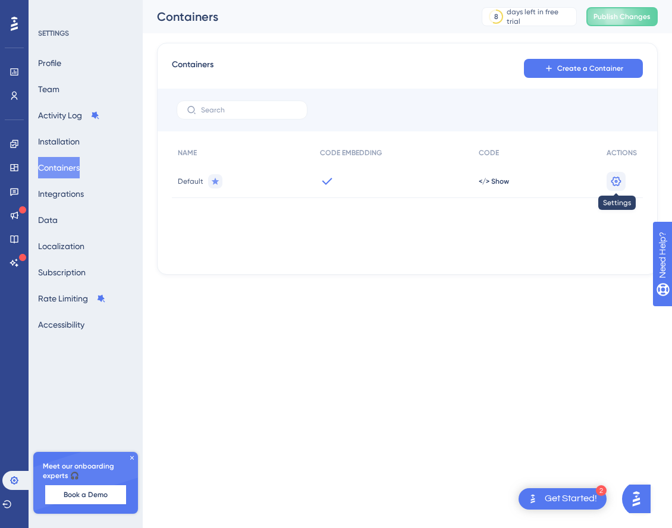
click at [616, 182] on icon at bounding box center [617, 181] width 10 height 10
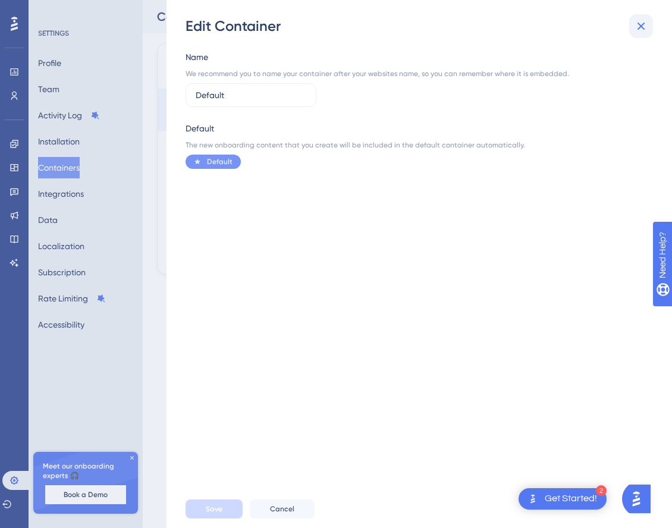
click at [644, 25] on icon at bounding box center [641, 26] width 14 height 14
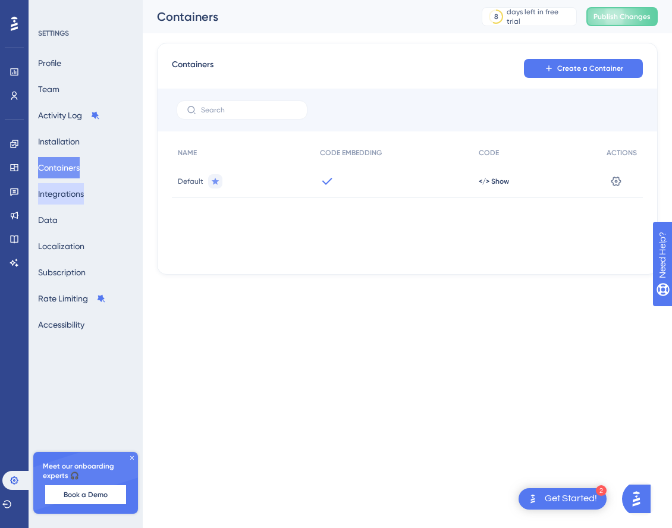
click at [76, 193] on button "Integrations" at bounding box center [61, 193] width 46 height 21
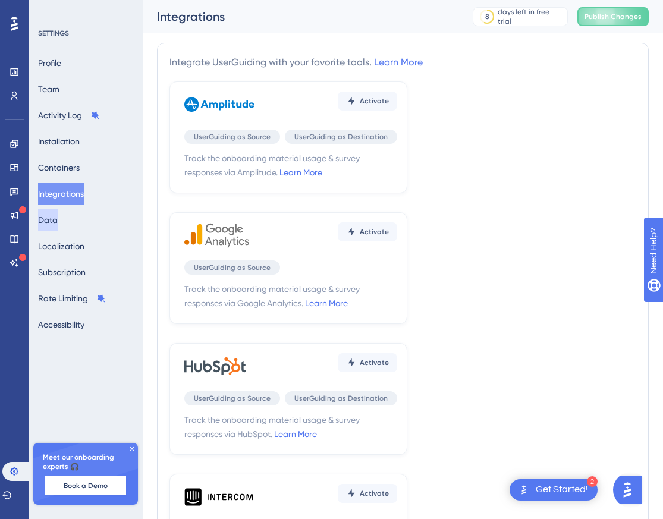
click at [58, 220] on button "Data" at bounding box center [48, 219] width 20 height 21
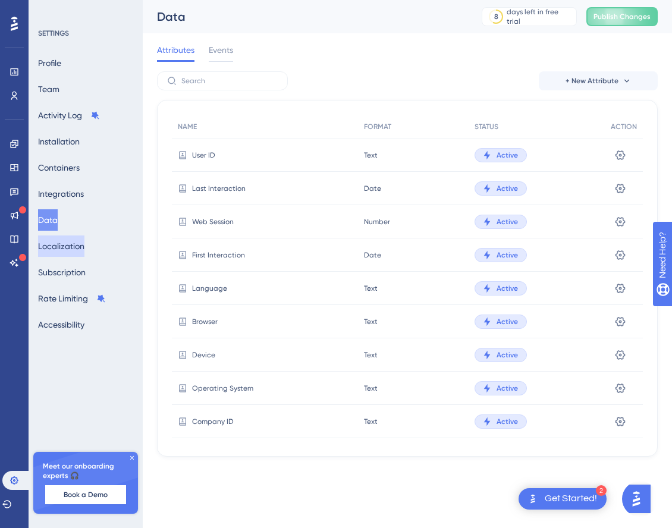
click at [67, 245] on button "Localization" at bounding box center [61, 246] width 46 height 21
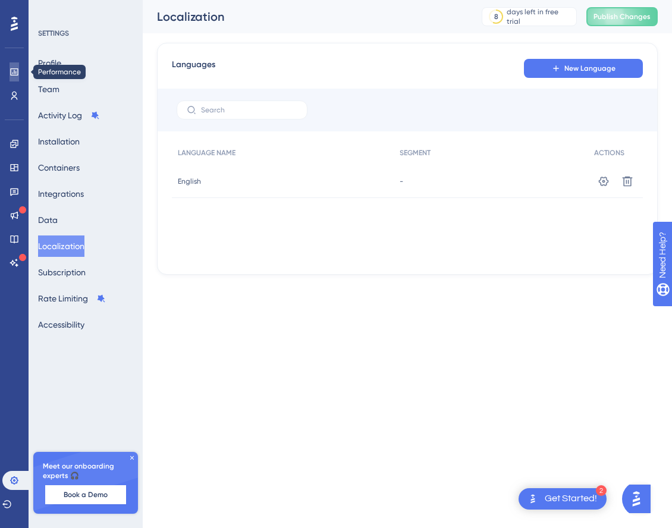
click at [12, 70] on icon at bounding box center [15, 72] width 10 height 10
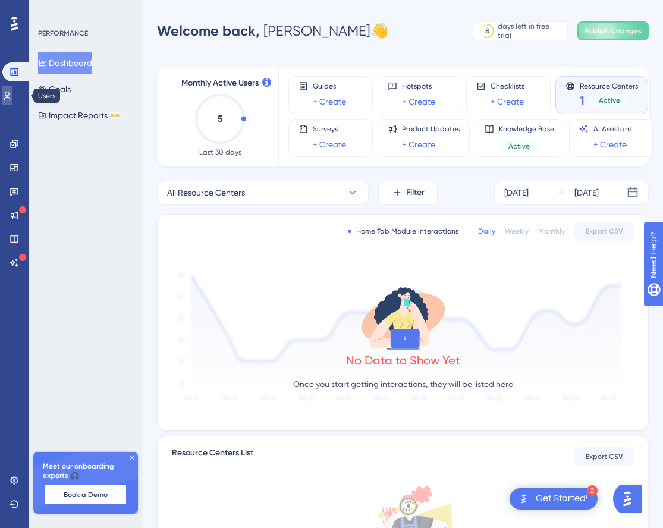
click at [12, 95] on icon at bounding box center [7, 96] width 10 height 10
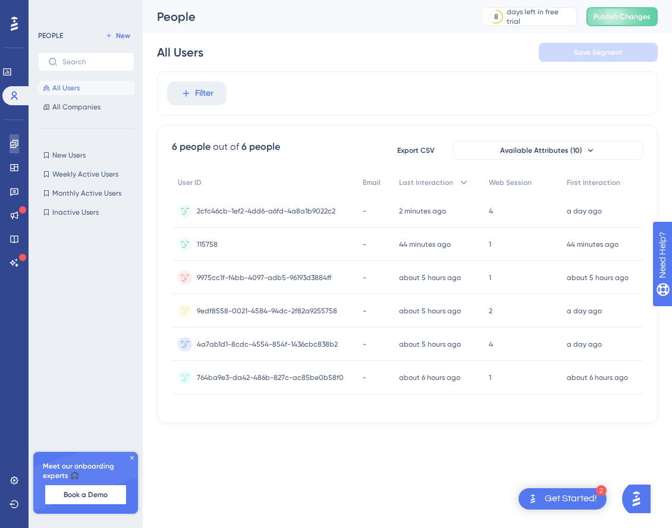
click at [18, 137] on link at bounding box center [15, 143] width 10 height 19
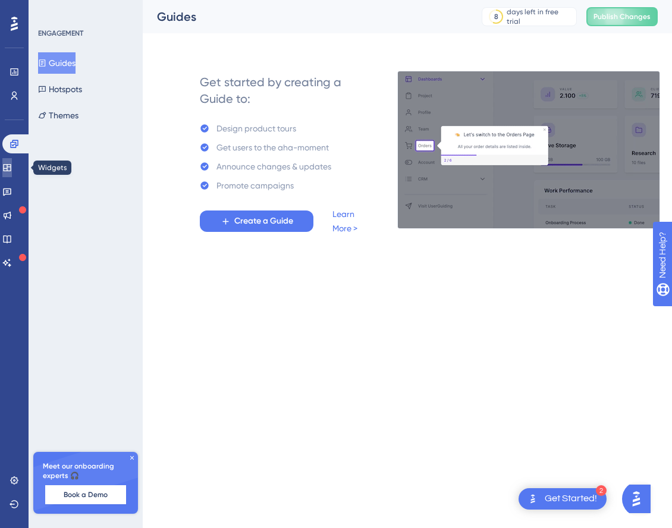
click at [11, 165] on icon at bounding box center [7, 167] width 8 height 7
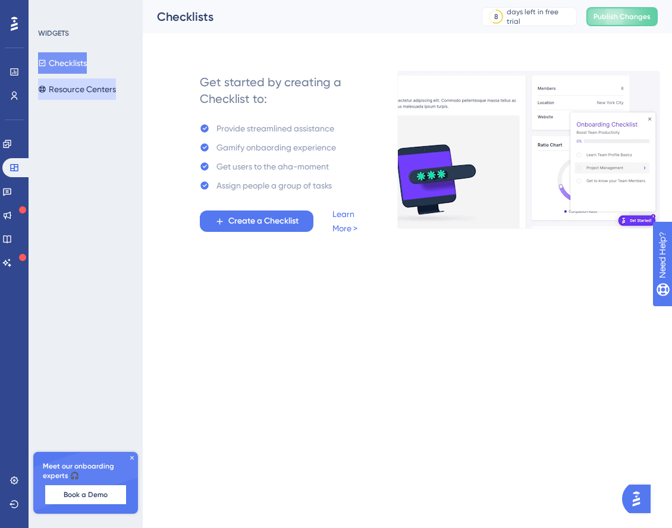
click at [87, 87] on button "Resource Centers" at bounding box center [77, 89] width 78 height 21
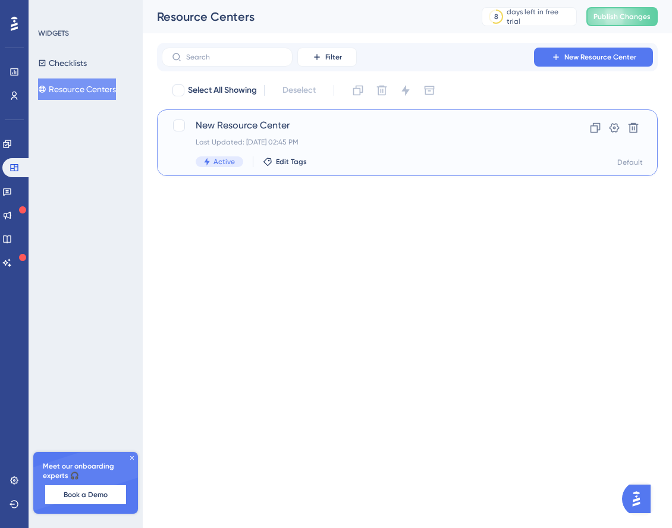
click at [242, 126] on span "New Resource Center" at bounding box center [360, 125] width 328 height 14
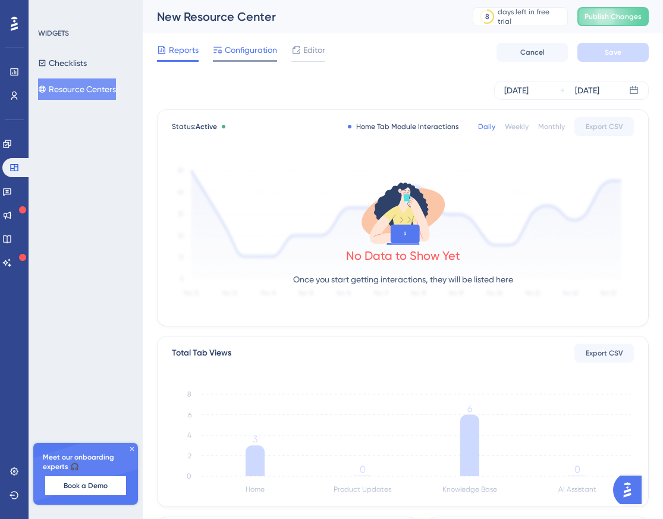
click at [255, 55] on span "Configuration" at bounding box center [251, 50] width 52 height 14
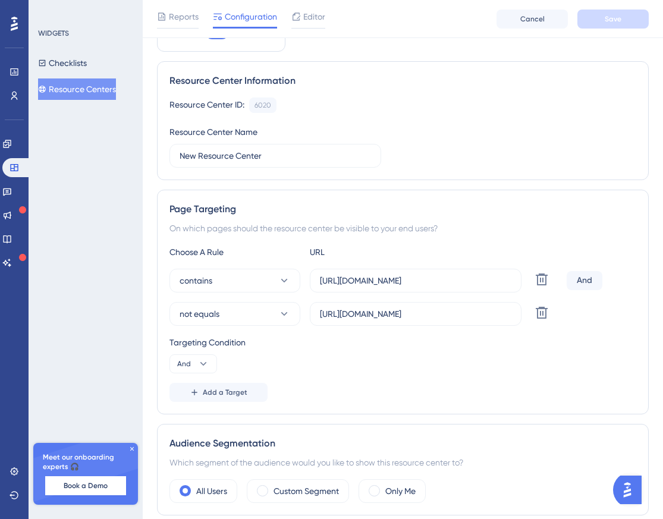
scroll to position [158, 0]
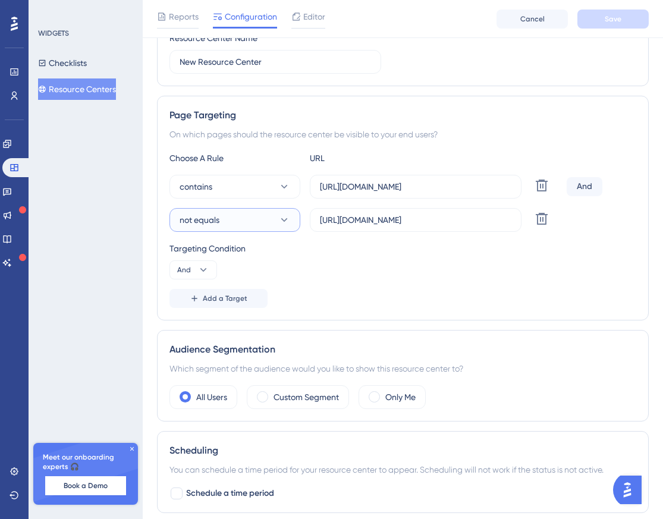
click at [284, 224] on icon at bounding box center [284, 220] width 12 height 12
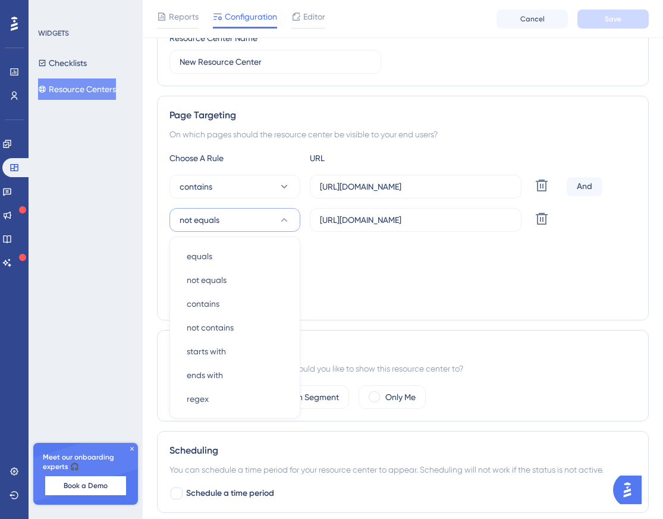
scroll to position [226, 0]
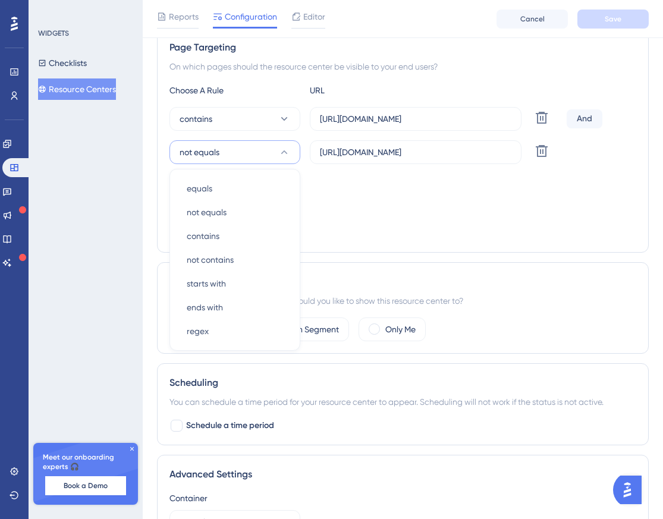
click at [355, 213] on div "Choose A Rule URL contains [URL][DOMAIN_NAME] Delete And not equals equals equa…" at bounding box center [403, 161] width 467 height 157
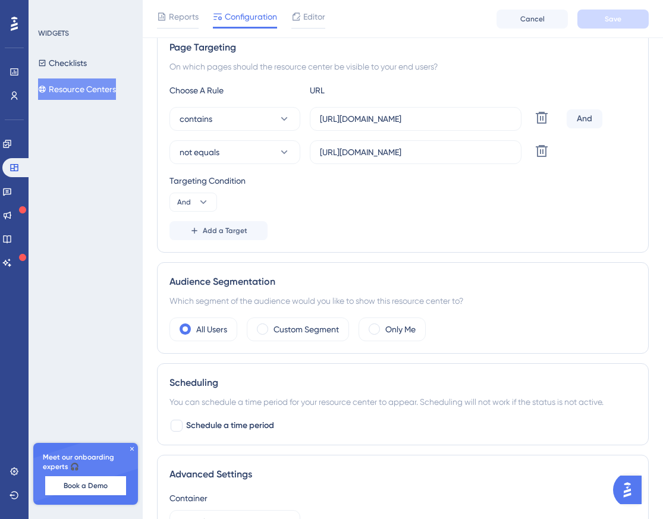
scroll to position [148, 0]
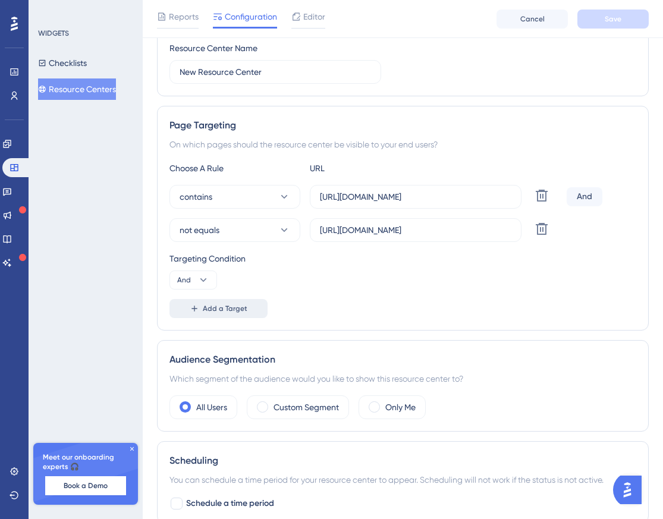
click at [224, 308] on span "Add a Target" at bounding box center [225, 309] width 45 height 10
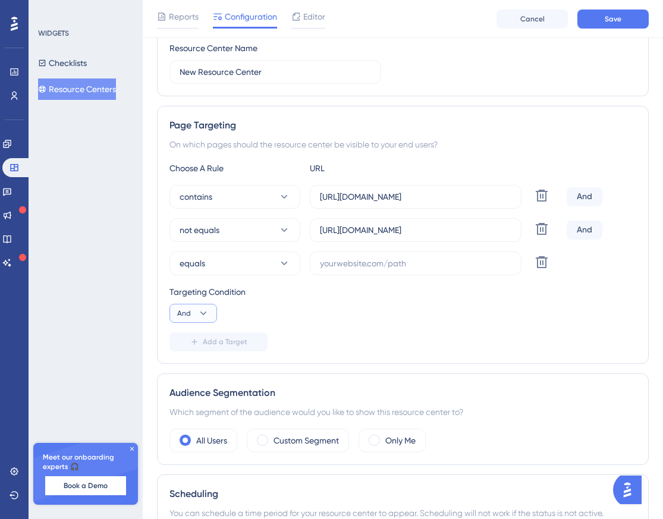
click at [202, 311] on icon at bounding box center [204, 314] width 12 height 12
click at [274, 309] on div "Targeting Condition And And And Or Or" at bounding box center [403, 304] width 467 height 38
click at [540, 263] on icon at bounding box center [542, 262] width 14 height 14
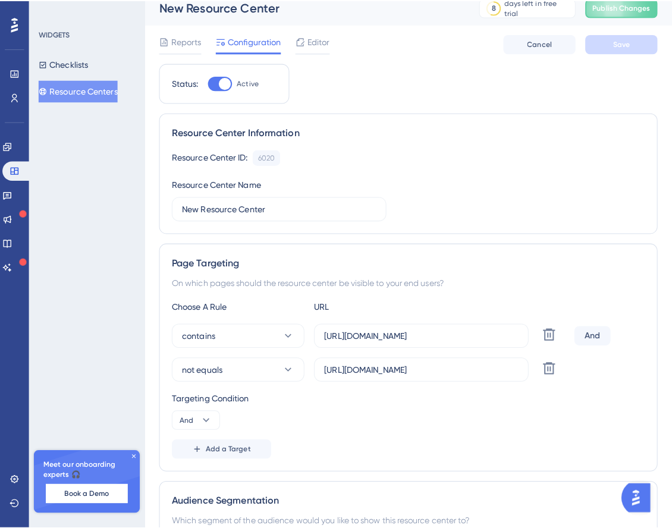
scroll to position [0, 0]
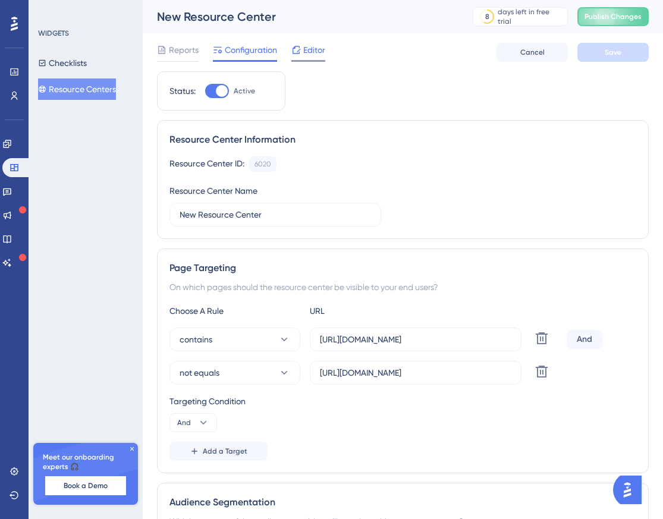
click at [312, 50] on span "Editor" at bounding box center [314, 50] width 22 height 14
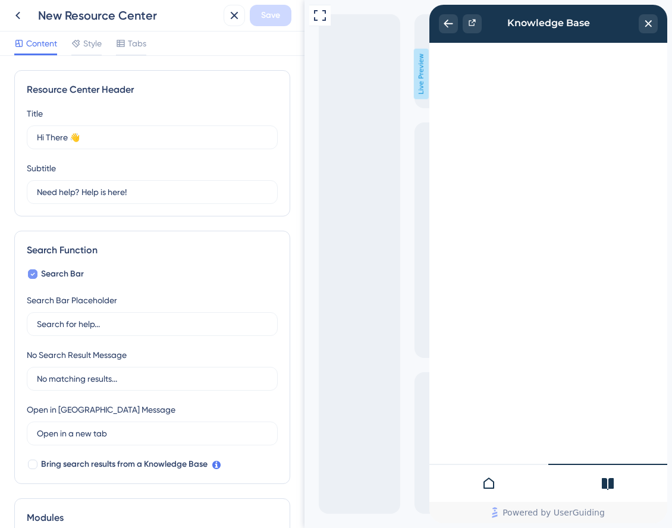
click at [32, 273] on icon at bounding box center [32, 275] width 5 height 10
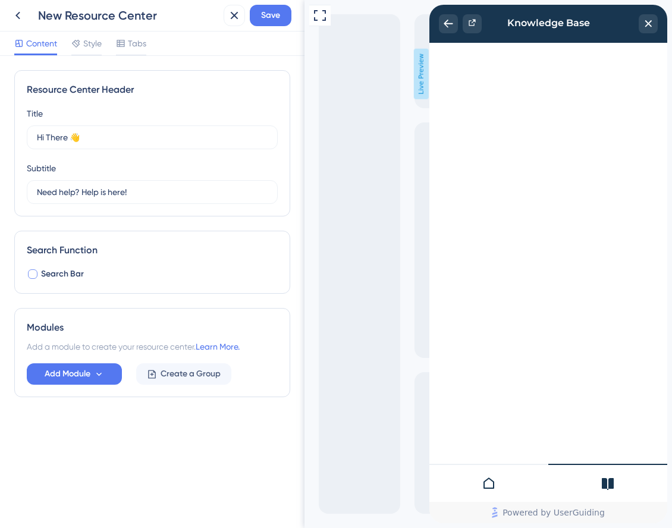
click at [32, 273] on div at bounding box center [33, 275] width 10 height 10
checkbox input "true"
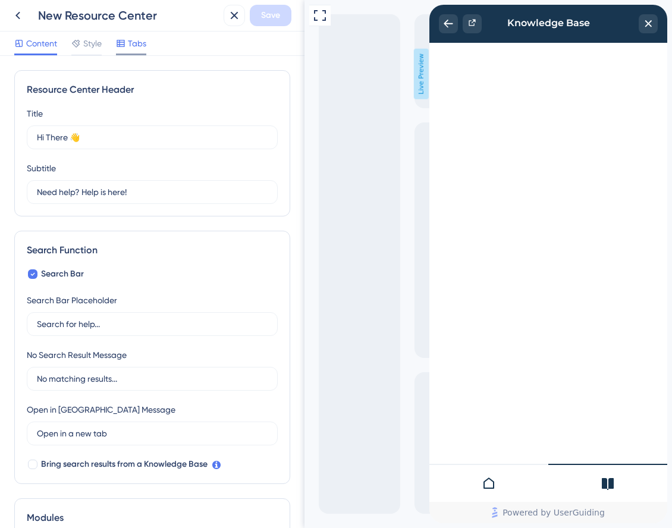
click at [134, 40] on span "Tabs" at bounding box center [137, 43] width 18 height 14
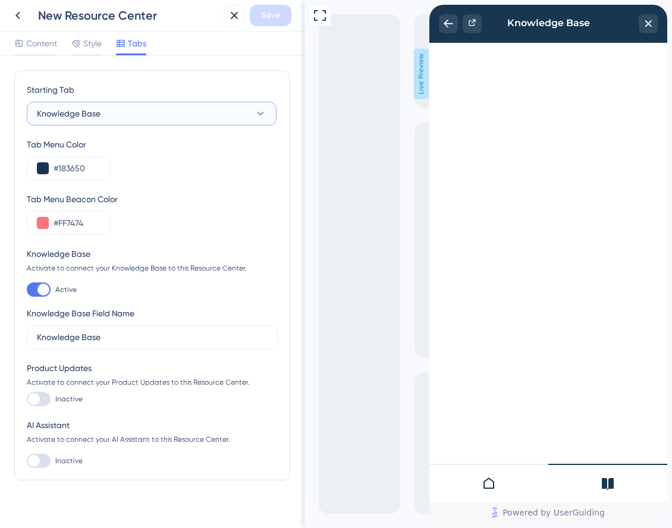
click at [143, 117] on button "Knowledge Base" at bounding box center [152, 114] width 250 height 24
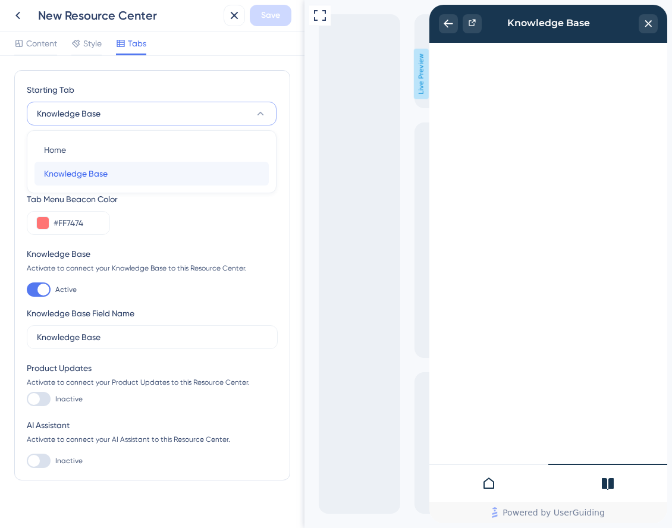
click at [96, 169] on span "Knowledge Base" at bounding box center [76, 174] width 64 height 14
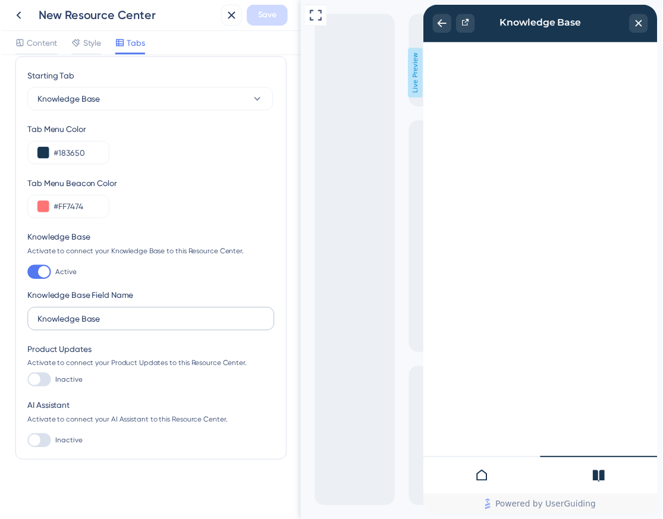
scroll to position [14, 0]
click at [42, 384] on div at bounding box center [39, 385] width 24 height 14
click at [27, 385] on input "Inactive" at bounding box center [26, 385] width 1 height 1
checkbox input "false"
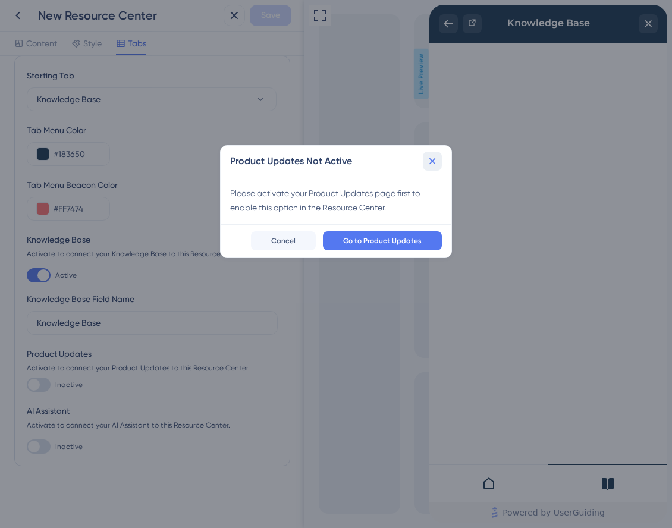
click at [430, 161] on icon at bounding box center [433, 161] width 12 height 12
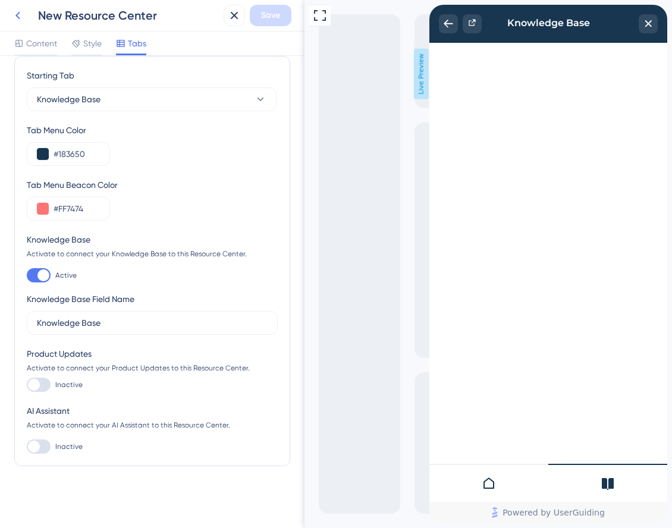
click at [18, 18] on icon at bounding box center [18, 15] width 14 height 14
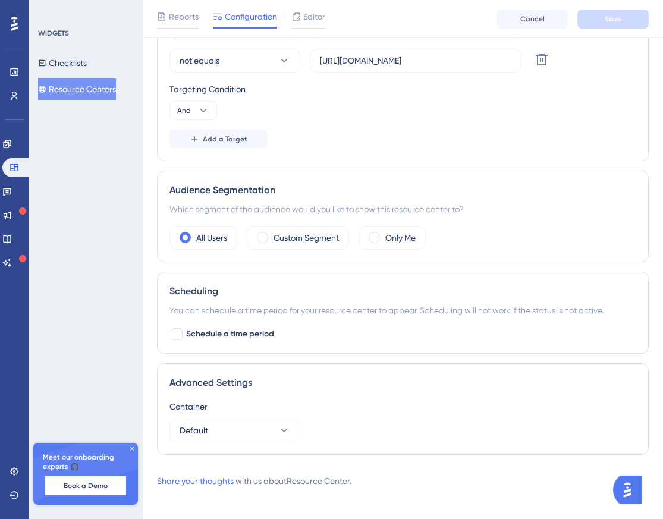
scroll to position [324, 0]
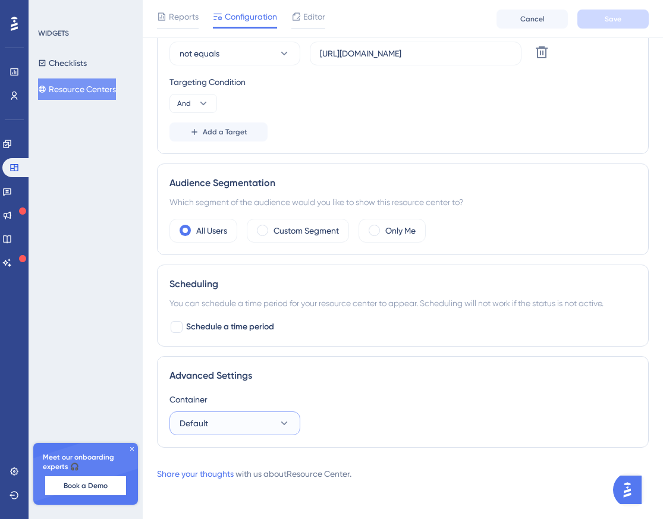
click at [283, 424] on icon at bounding box center [284, 424] width 7 height 4
click at [262, 454] on div "Default Default" at bounding box center [235, 460] width 96 height 24
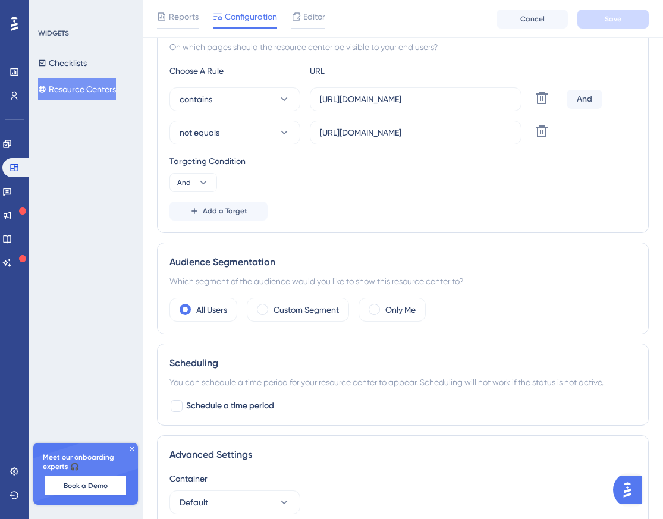
scroll to position [198, 0]
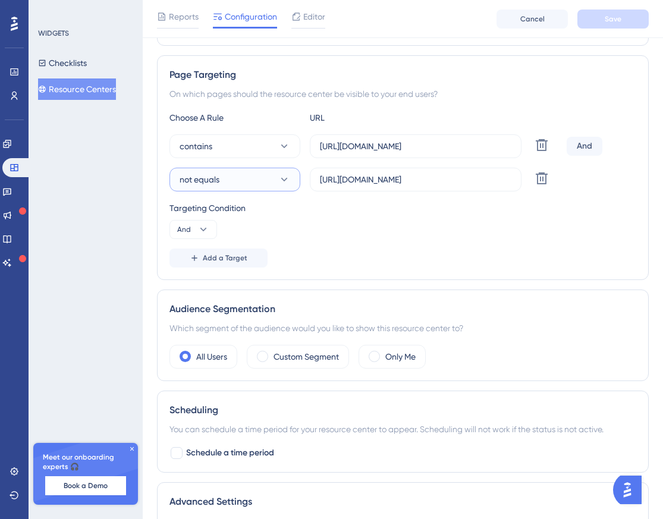
click at [284, 181] on icon at bounding box center [284, 180] width 12 height 12
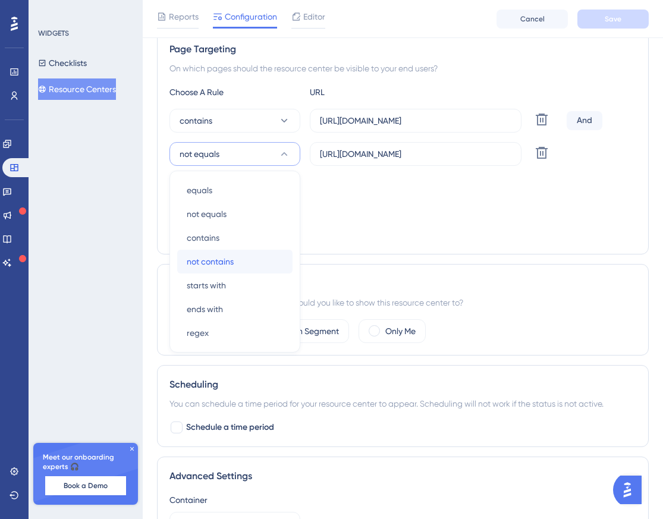
click at [233, 261] on span "not contains" at bounding box center [210, 262] width 47 height 14
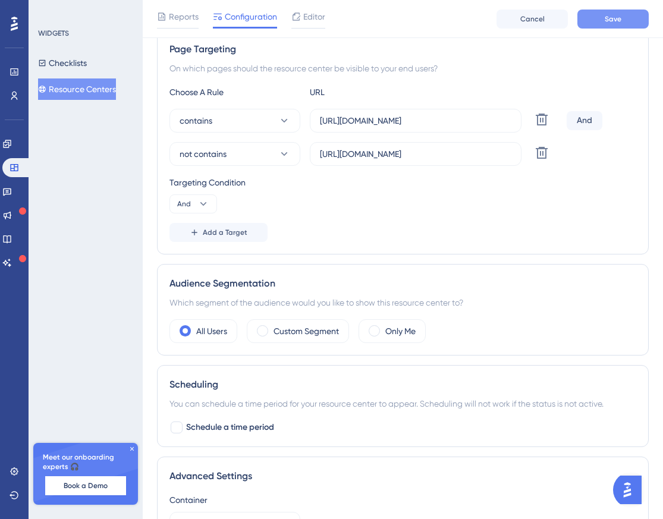
click at [595, 21] on button "Save" at bounding box center [613, 19] width 71 height 19
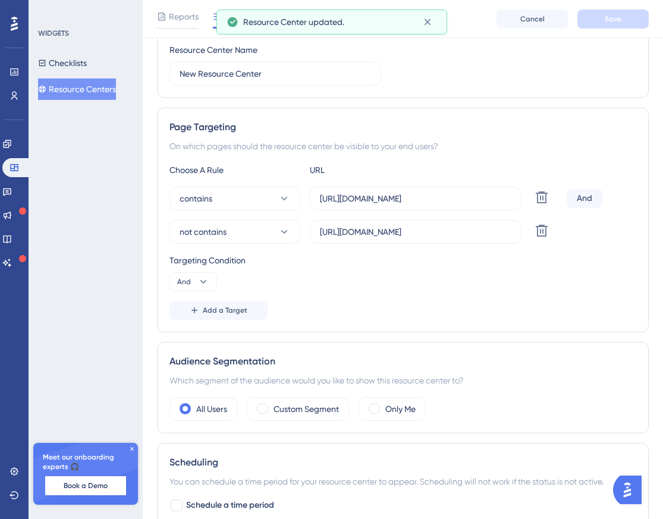
scroll to position [169, 0]
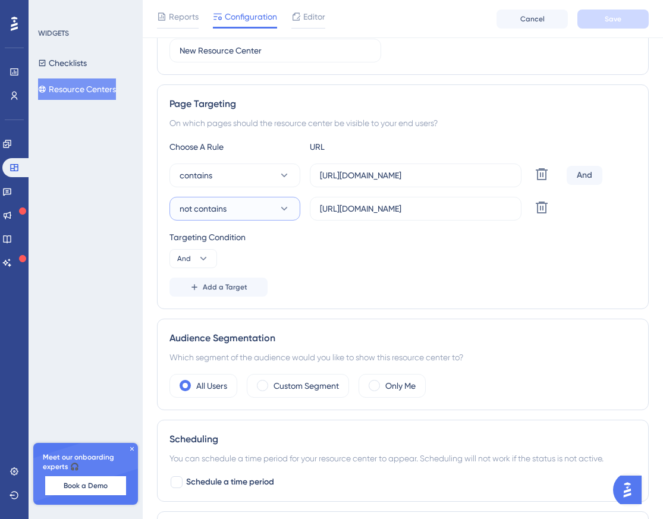
click at [273, 207] on button "not contains" at bounding box center [235, 209] width 131 height 24
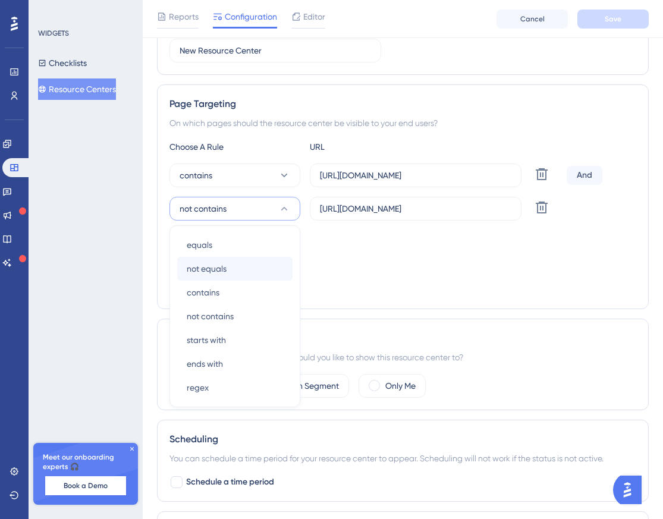
scroll to position [224, 0]
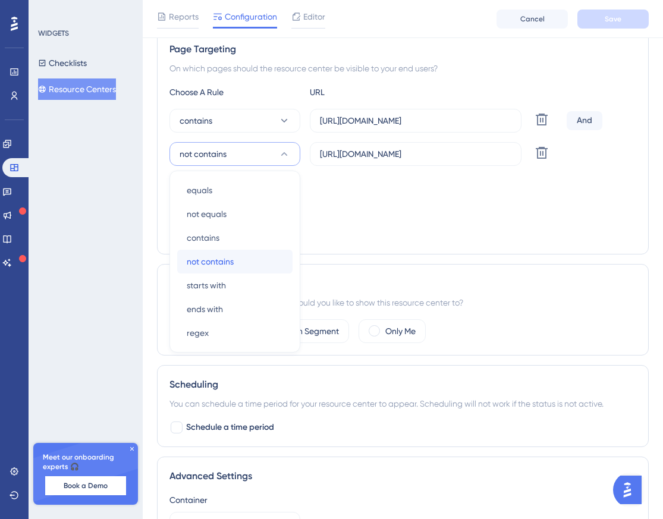
click at [243, 262] on div "not contains not contains" at bounding box center [235, 262] width 96 height 24
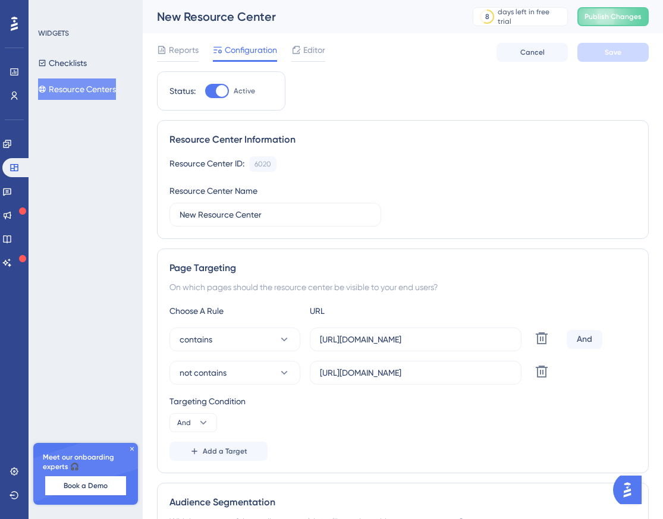
scroll to position [0, 0]
click at [275, 375] on button "not contains" at bounding box center [235, 373] width 131 height 24
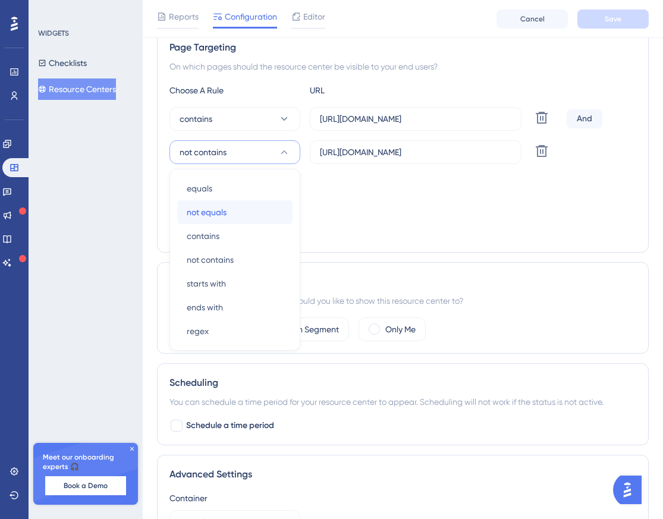
click at [226, 212] on span "not equals" at bounding box center [207, 212] width 40 height 14
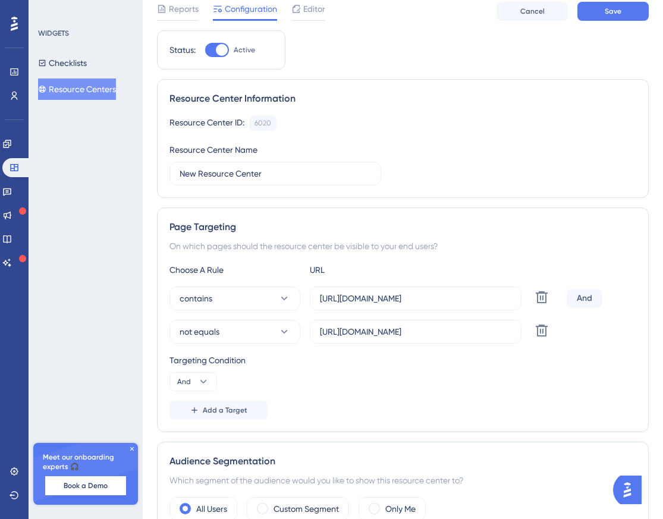
scroll to position [0, 0]
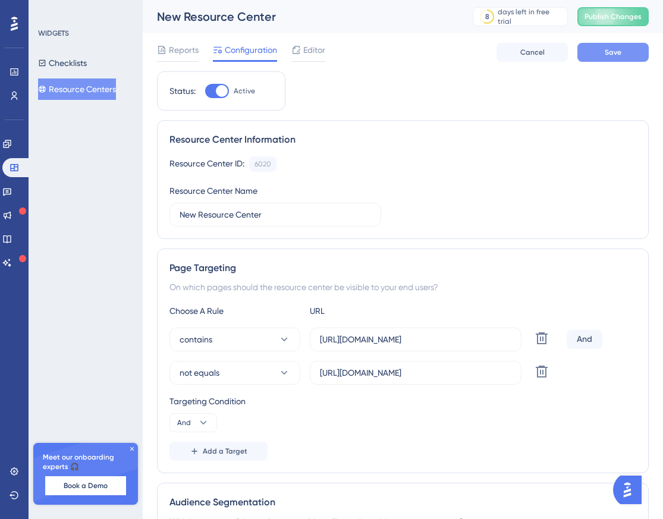
click at [613, 52] on span "Save" at bounding box center [613, 53] width 17 height 10
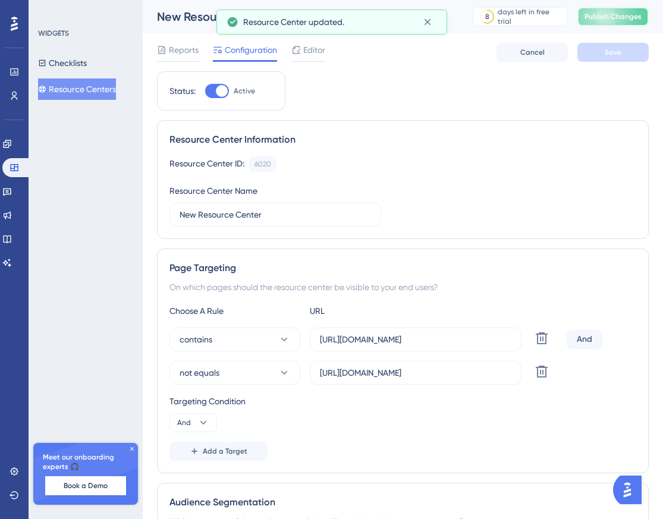
click at [616, 15] on span "Publish Changes" at bounding box center [613, 17] width 57 height 10
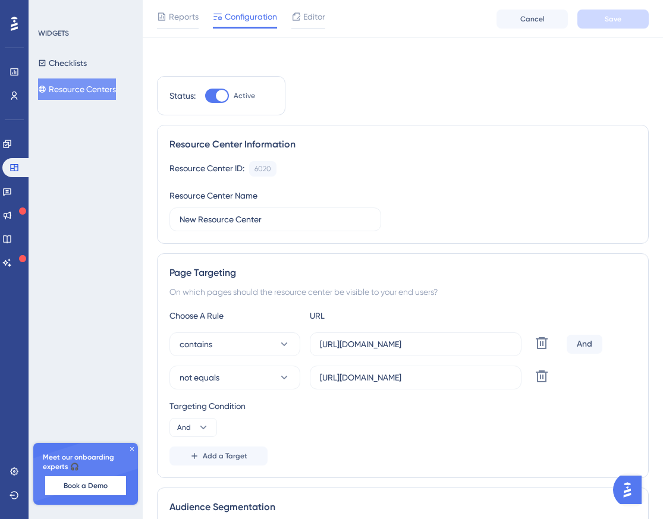
scroll to position [137, 0]
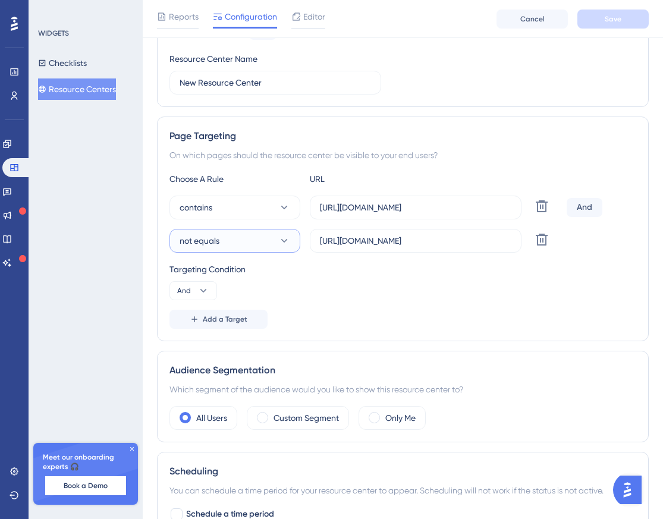
click at [290, 243] on icon at bounding box center [284, 241] width 12 height 12
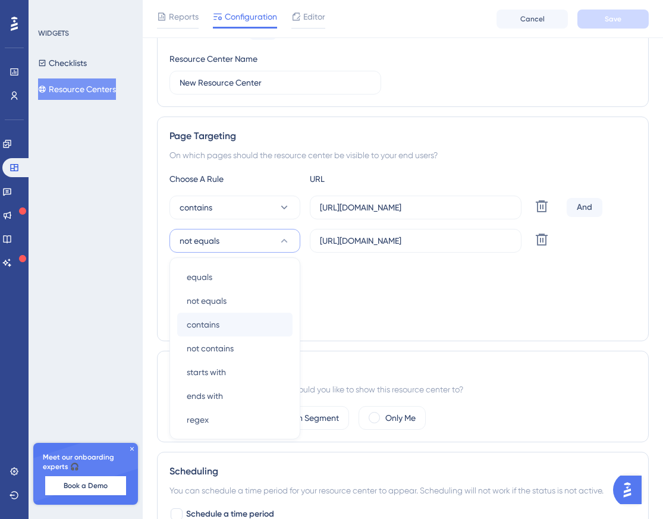
scroll to position [226, 0]
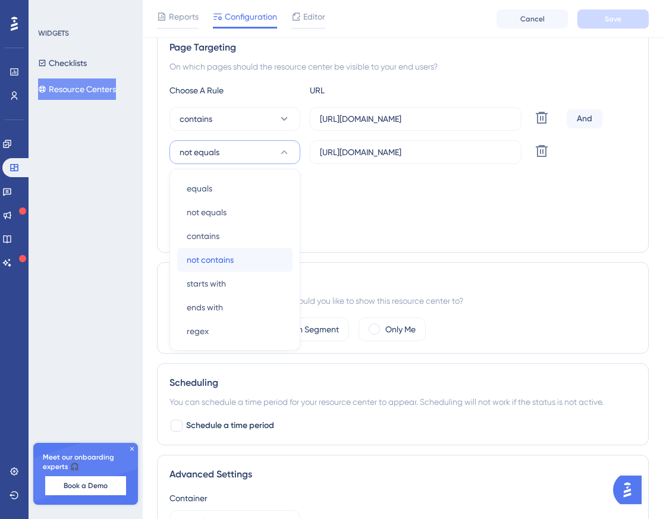
click at [220, 263] on span "not contains" at bounding box center [210, 260] width 47 height 14
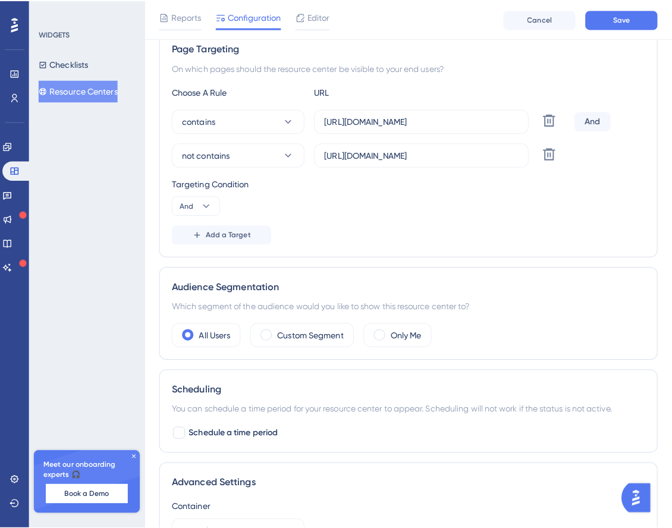
scroll to position [0, 0]
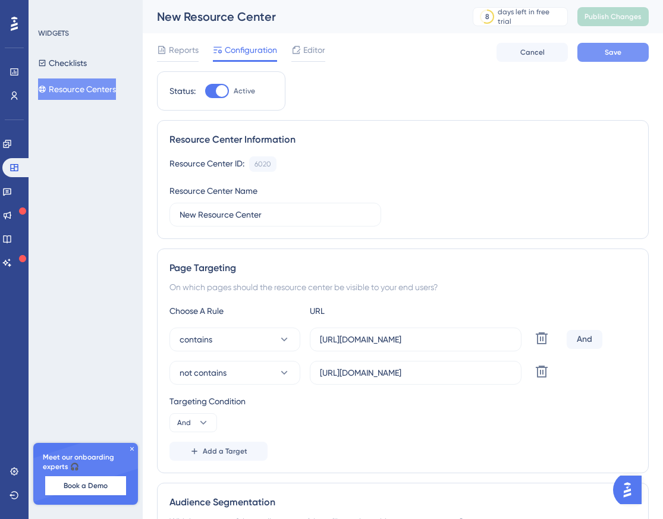
click at [613, 43] on button "Save" at bounding box center [613, 52] width 71 height 19
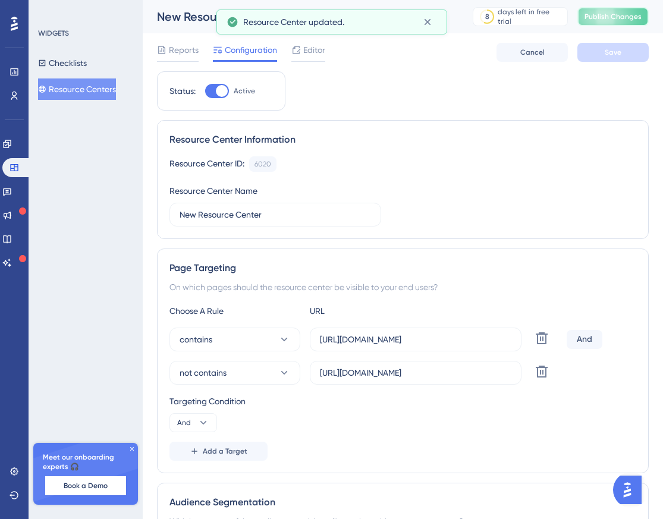
click at [613, 20] on span "Publish Changes" at bounding box center [613, 17] width 57 height 10
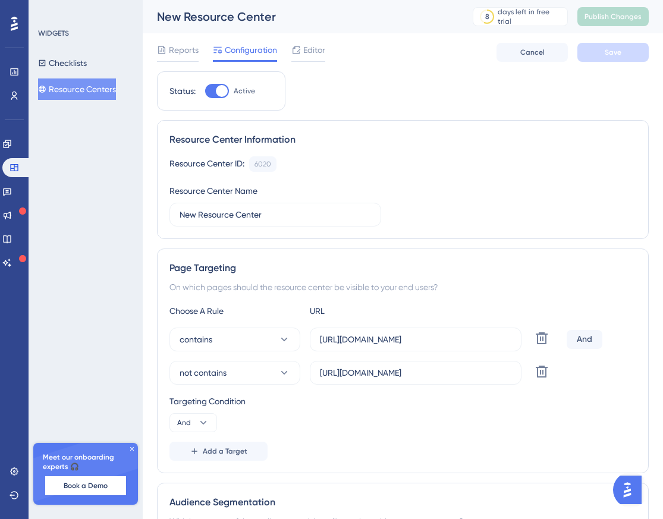
click at [95, 90] on button "Resource Centers" at bounding box center [77, 89] width 78 height 21
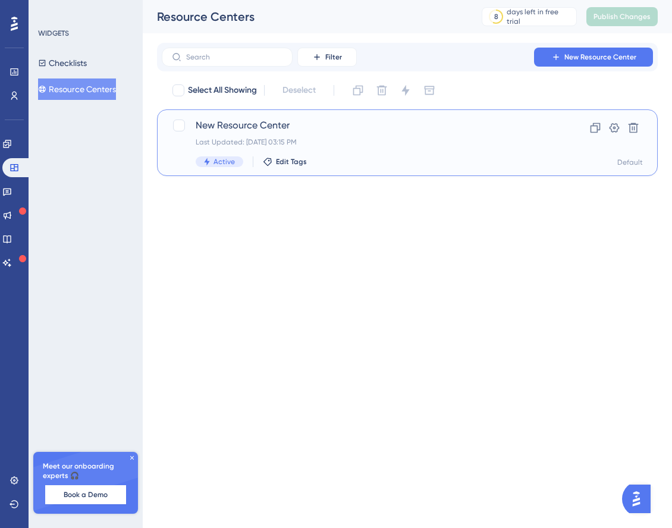
click at [248, 127] on span "New Resource Center" at bounding box center [360, 125] width 328 height 14
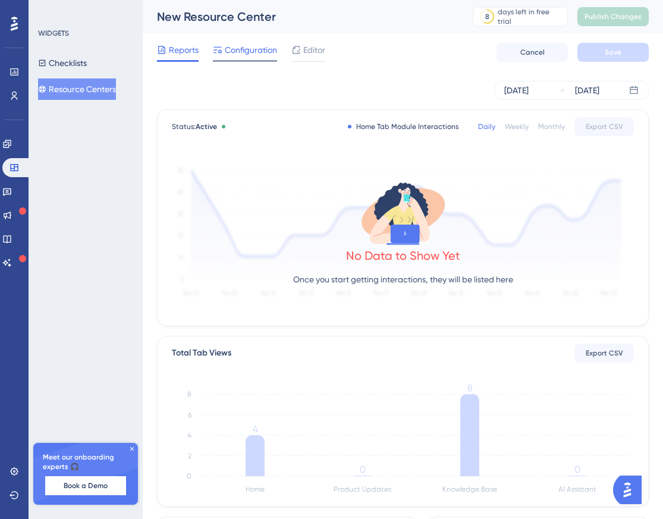
click at [228, 54] on span "Configuration" at bounding box center [251, 50] width 52 height 14
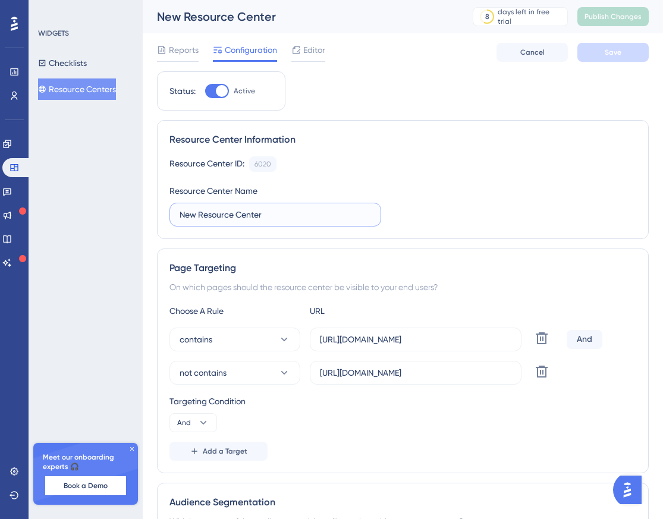
drag, startPoint x: 199, startPoint y: 215, endPoint x: 168, endPoint y: 217, distance: 31.0
click at [168, 217] on div "Resource Center Information Resource Center ID: 6020 Copy Resource Center Name …" at bounding box center [403, 179] width 492 height 119
click at [268, 217] on input "Resource Center" at bounding box center [276, 214] width 192 height 13
type input "Resource Center - after login"
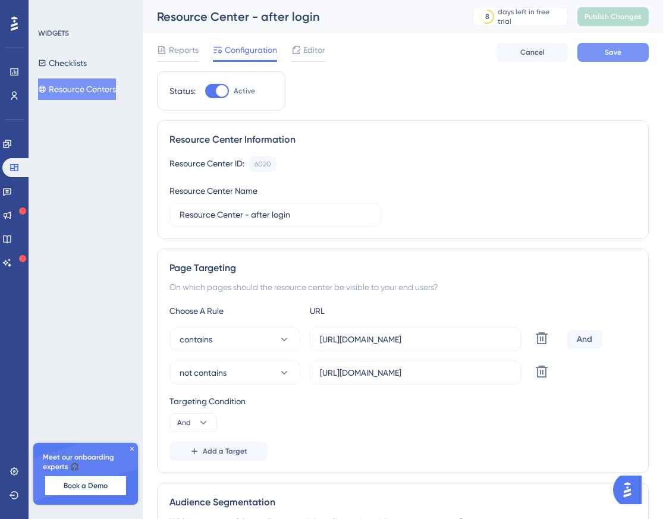
click at [614, 56] on span "Save" at bounding box center [613, 53] width 17 height 10
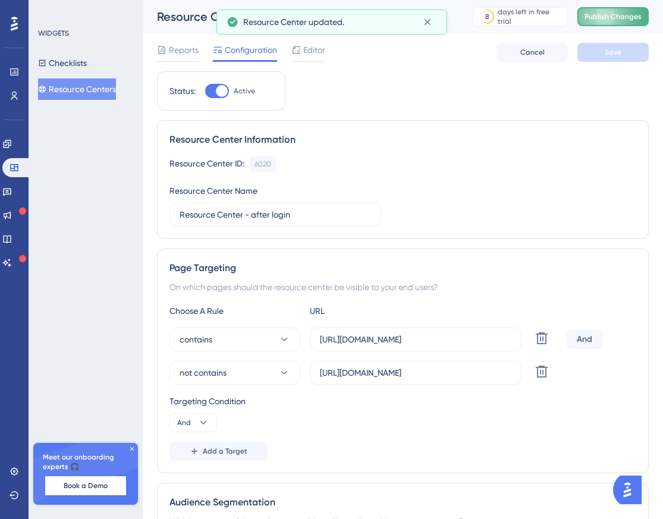
click at [626, 22] on button "Publish Changes" at bounding box center [613, 16] width 71 height 19
click at [84, 87] on button "Resource Centers" at bounding box center [77, 89] width 78 height 21
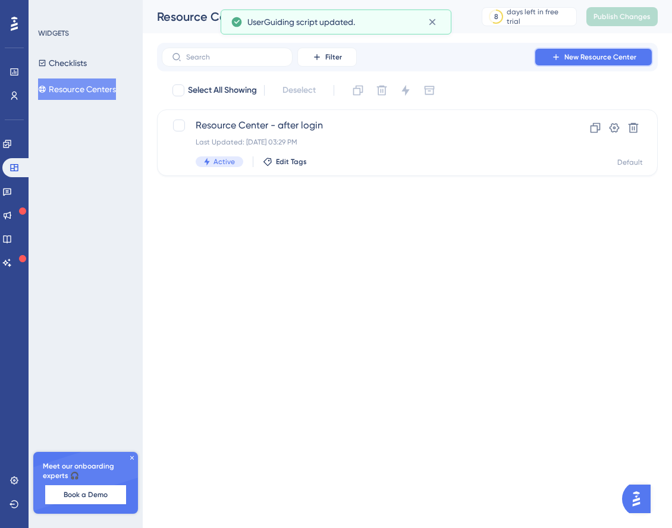
click at [574, 58] on span "New Resource Center" at bounding box center [601, 57] width 72 height 10
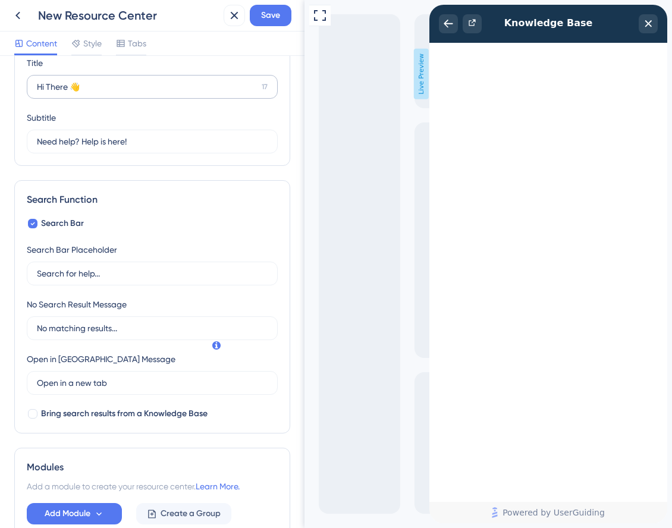
scroll to position [121, 0]
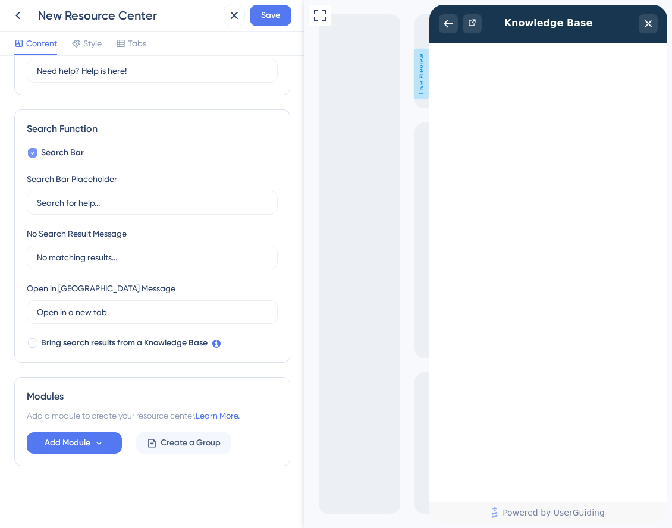
click at [33, 153] on icon at bounding box center [33, 153] width 4 height 3
checkbox input "false"
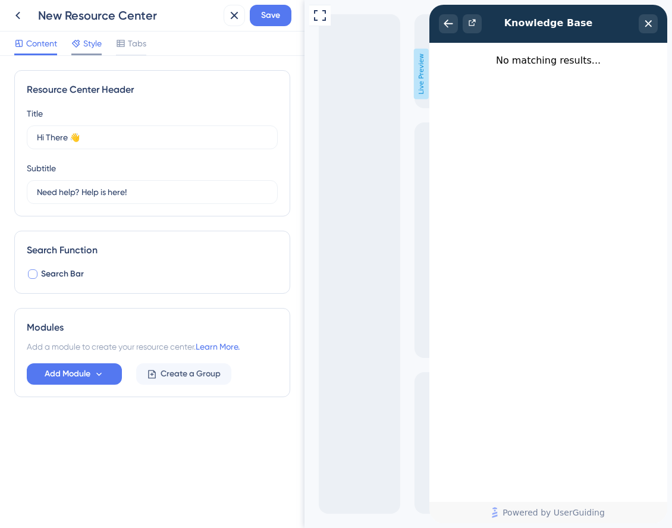
click at [90, 41] on span "Style" at bounding box center [92, 43] width 18 height 14
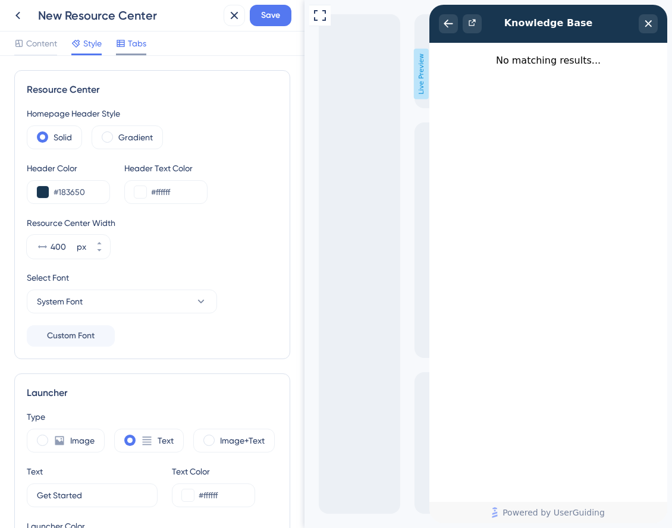
click at [126, 42] on icon at bounding box center [121, 44] width 10 height 10
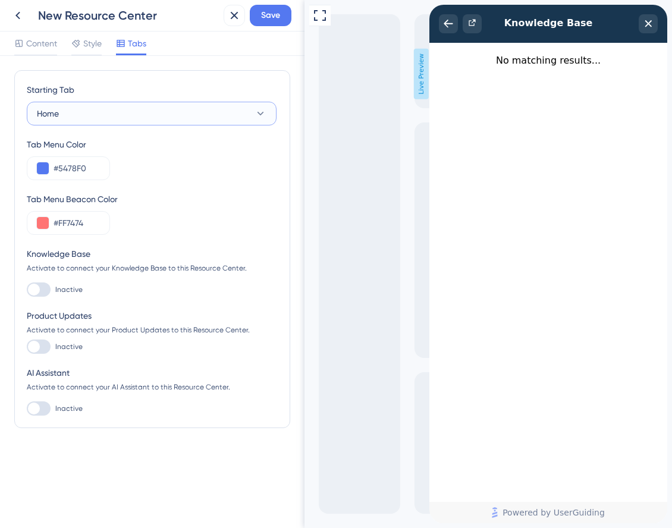
click at [258, 113] on icon at bounding box center [261, 114] width 7 height 4
click at [93, 281] on div "Knowledge Base Activate to connect your Knowledge Base to this Resource Center.…" at bounding box center [152, 272] width 251 height 50
click at [30, 290] on div at bounding box center [34, 290] width 12 height 12
click at [27, 290] on input "Inactive" at bounding box center [26, 290] width 1 height 1
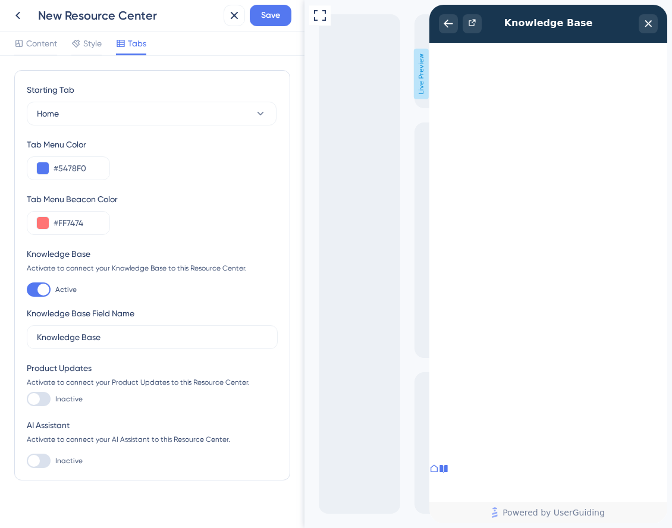
click at [36, 289] on div at bounding box center [39, 290] width 24 height 14
click at [27, 290] on input "Active" at bounding box center [26, 290] width 1 height 1
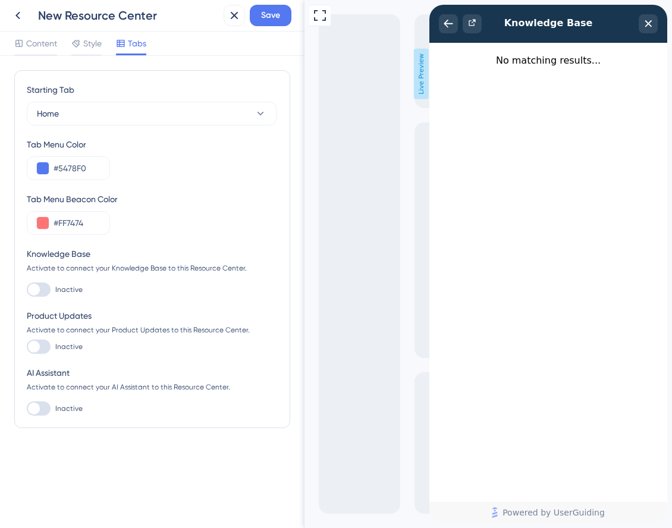
click at [45, 287] on div at bounding box center [39, 290] width 24 height 14
click at [27, 290] on input "Inactive" at bounding box center [26, 290] width 1 height 1
checkbox input "true"
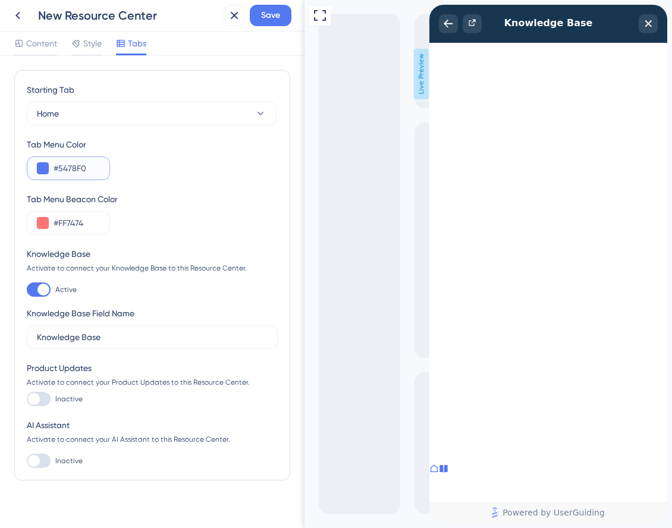
click at [43, 168] on button at bounding box center [43, 168] width 12 height 12
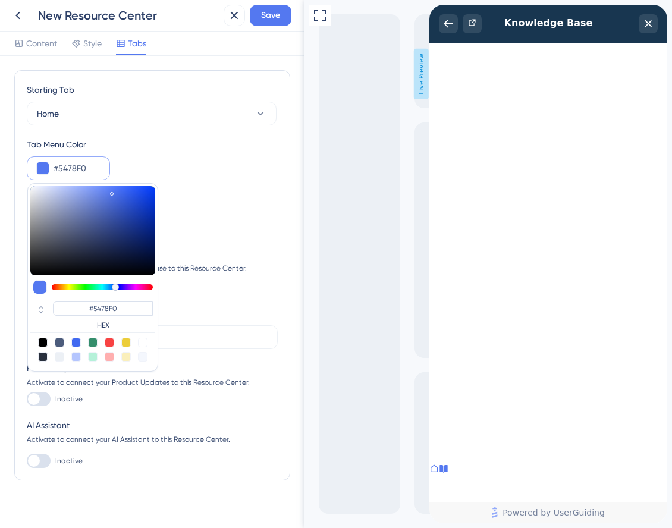
click at [226, 201] on div "Tab Menu Beacon Color" at bounding box center [152, 199] width 251 height 14
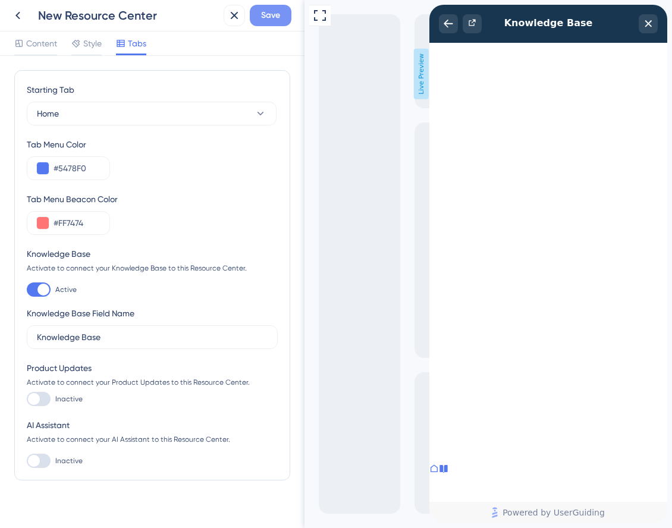
click at [267, 16] on span "Save" at bounding box center [270, 15] width 19 height 14
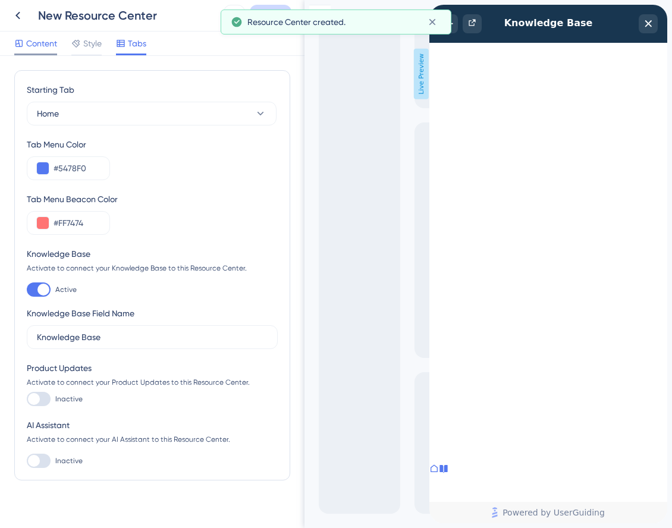
click at [37, 44] on span "Content" at bounding box center [41, 43] width 31 height 14
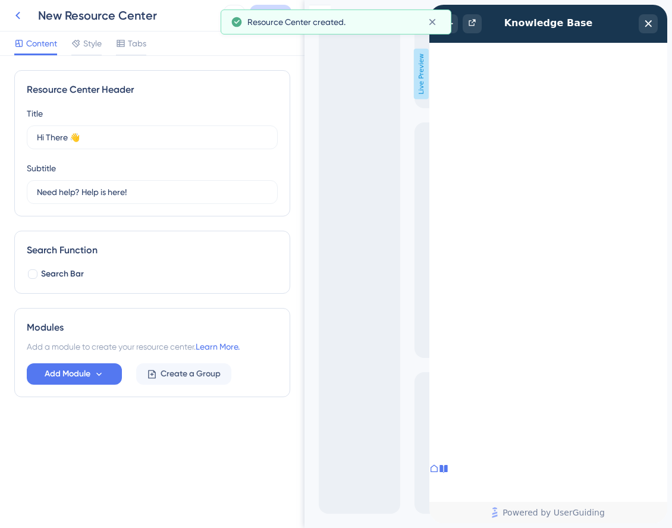
click at [18, 19] on icon at bounding box center [18, 15] width 14 height 14
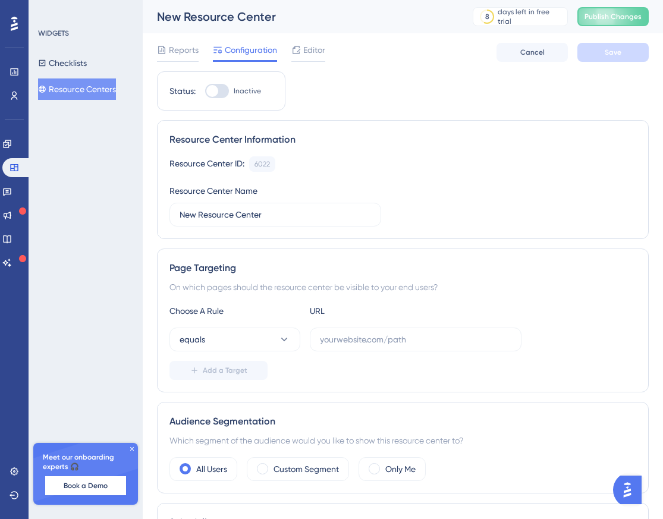
click at [220, 93] on div at bounding box center [217, 91] width 24 height 14
click at [205, 92] on input "Inactive" at bounding box center [205, 91] width 1 height 1
checkbox input "false"
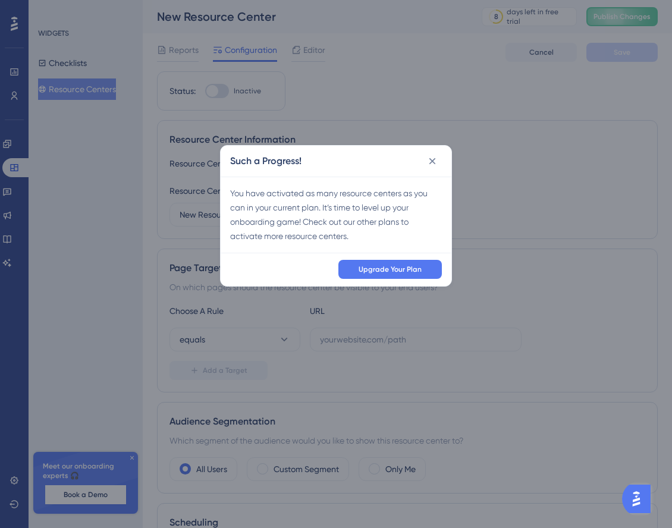
click at [436, 164] on icon at bounding box center [433, 161] width 12 height 12
